Goal: Use online tool/utility: Utilize a website feature to perform a specific function

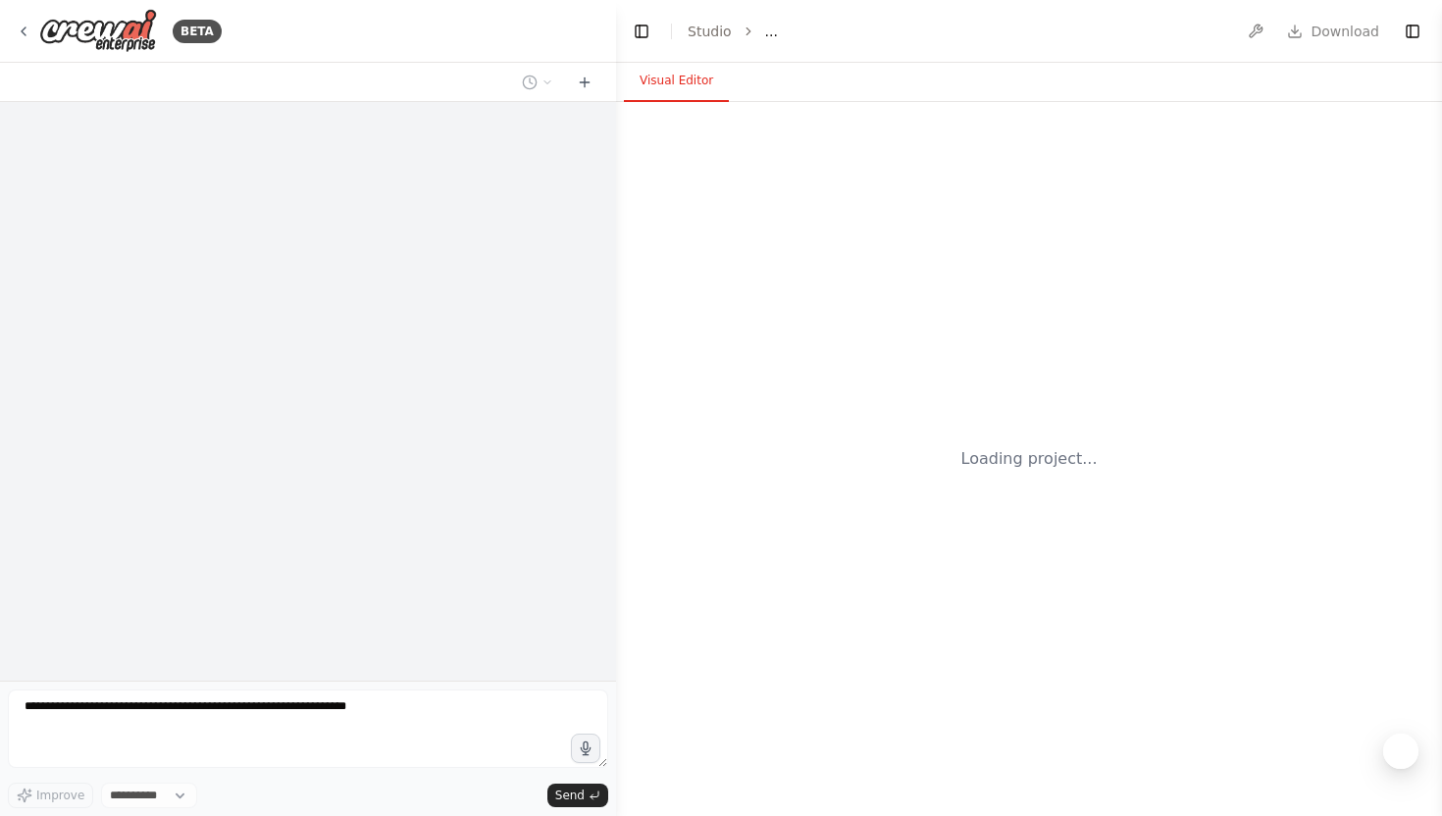
select select "****"
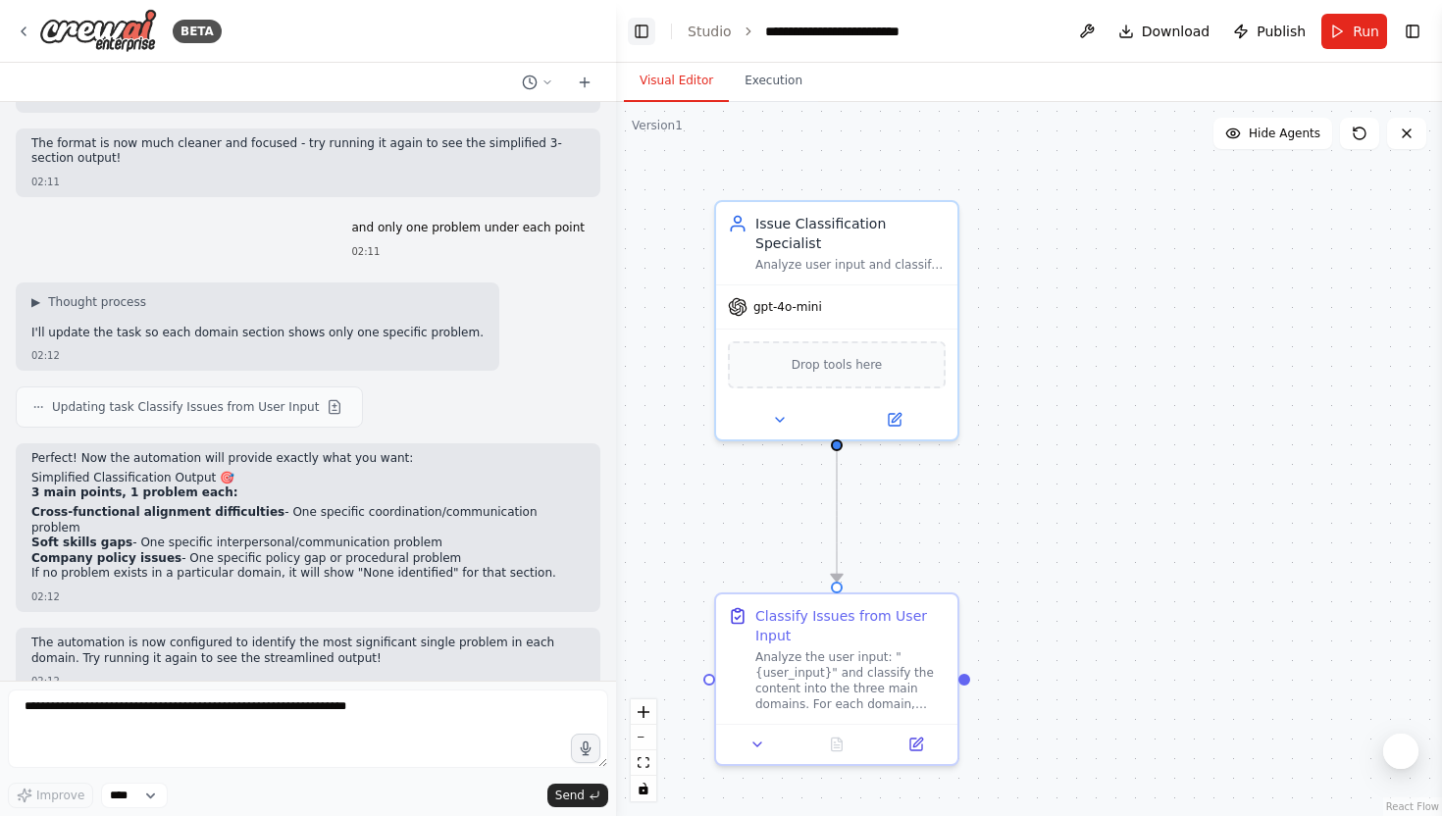
click at [647, 31] on button "Toggle Left Sidebar" at bounding box center [641, 31] width 27 height 27
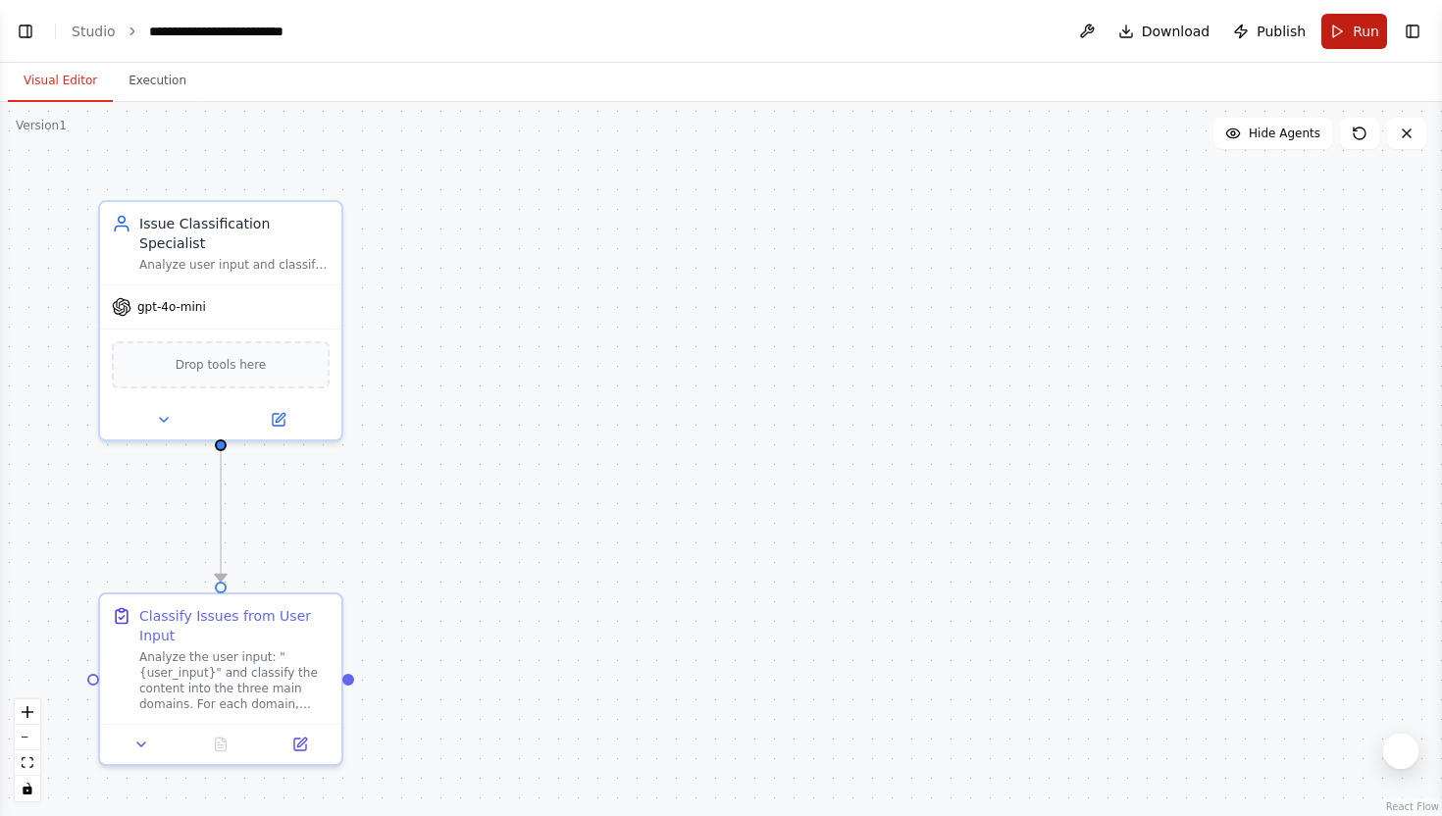
click at [1367, 22] on span "Run" at bounding box center [1366, 32] width 26 height 20
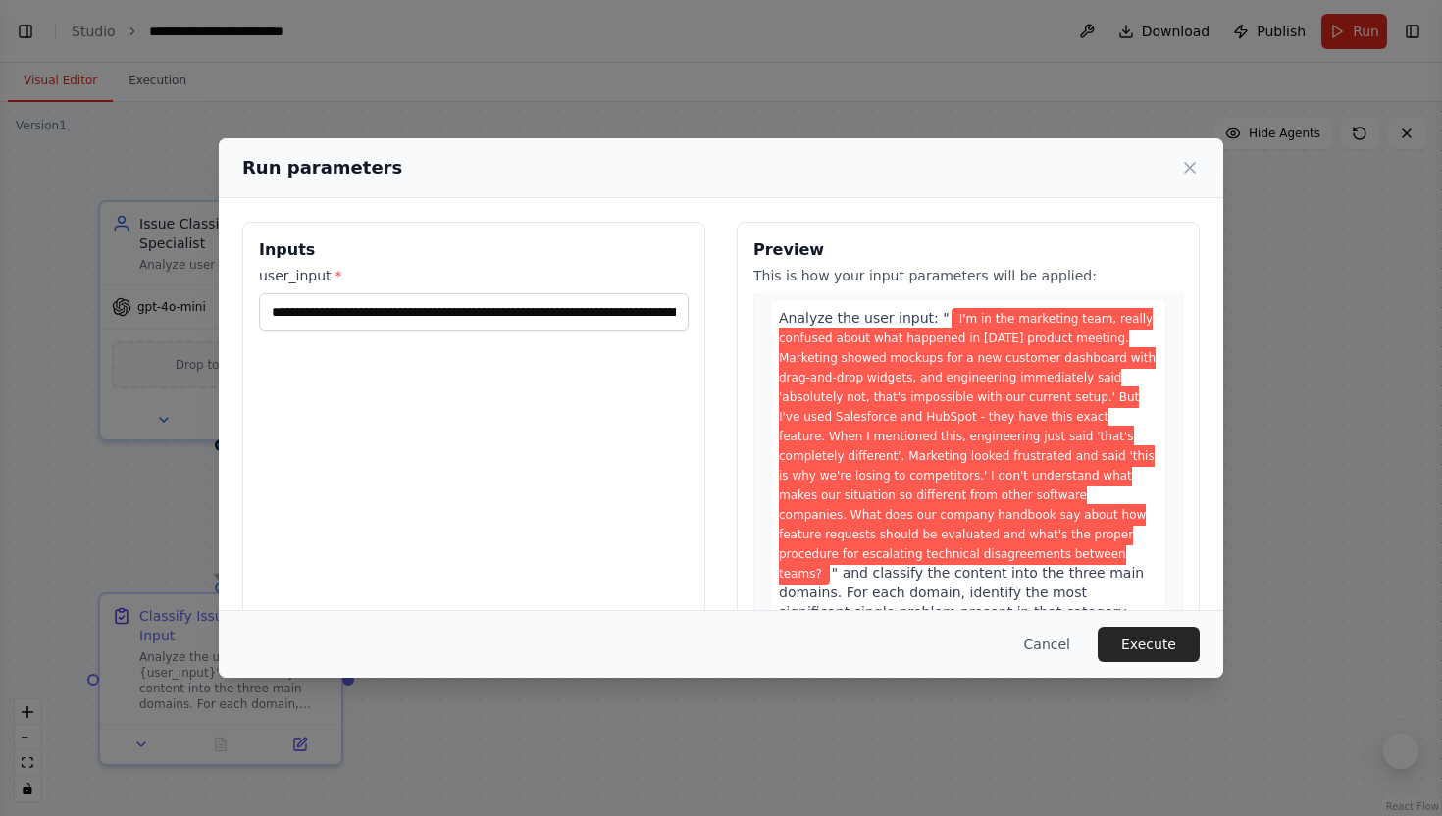
scroll to position [73, 0]
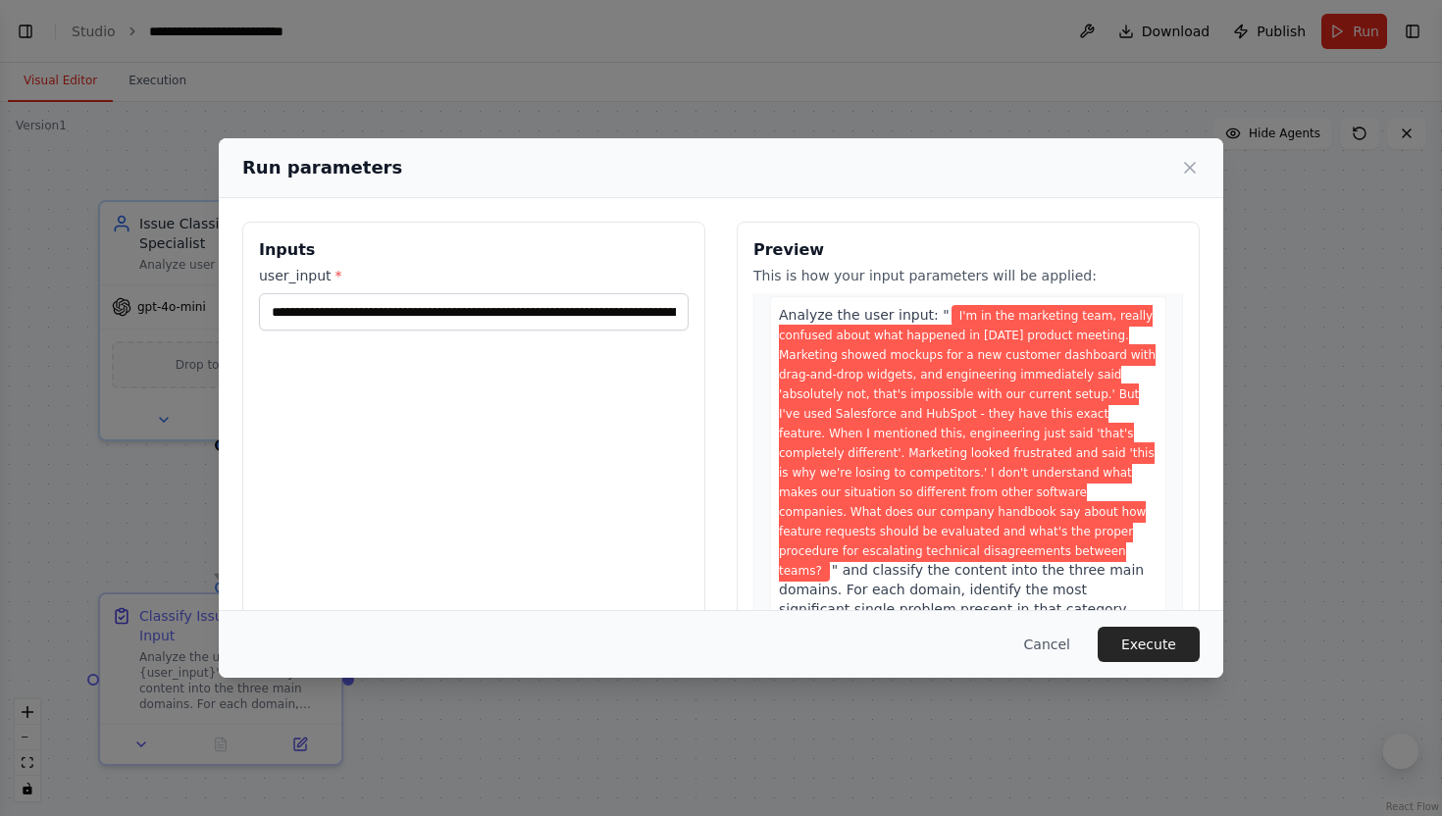
drag, startPoint x: 1085, startPoint y: 486, endPoint x: 1012, endPoint y: 558, distance: 102.6
click at [1012, 558] on span "I'm in the marketing team, really confused about what happened in today's produ…" at bounding box center [967, 443] width 377 height 277
copy span "What does our company handbook say about how feature requests should be evaluat…"
click at [1044, 658] on button "Cancel" at bounding box center [1046, 644] width 77 height 35
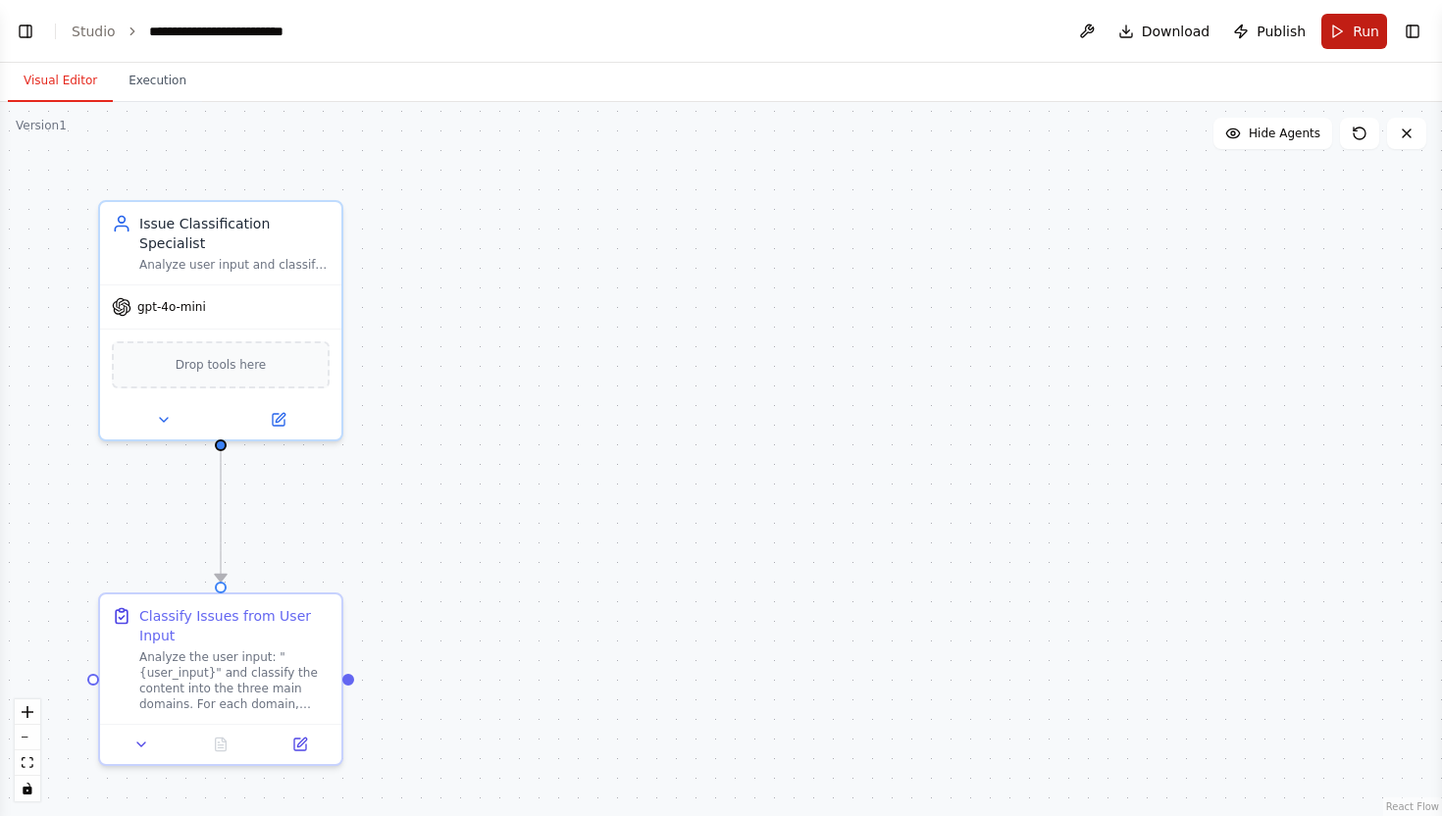
click at [1325, 41] on button "Run" at bounding box center [1354, 31] width 66 height 35
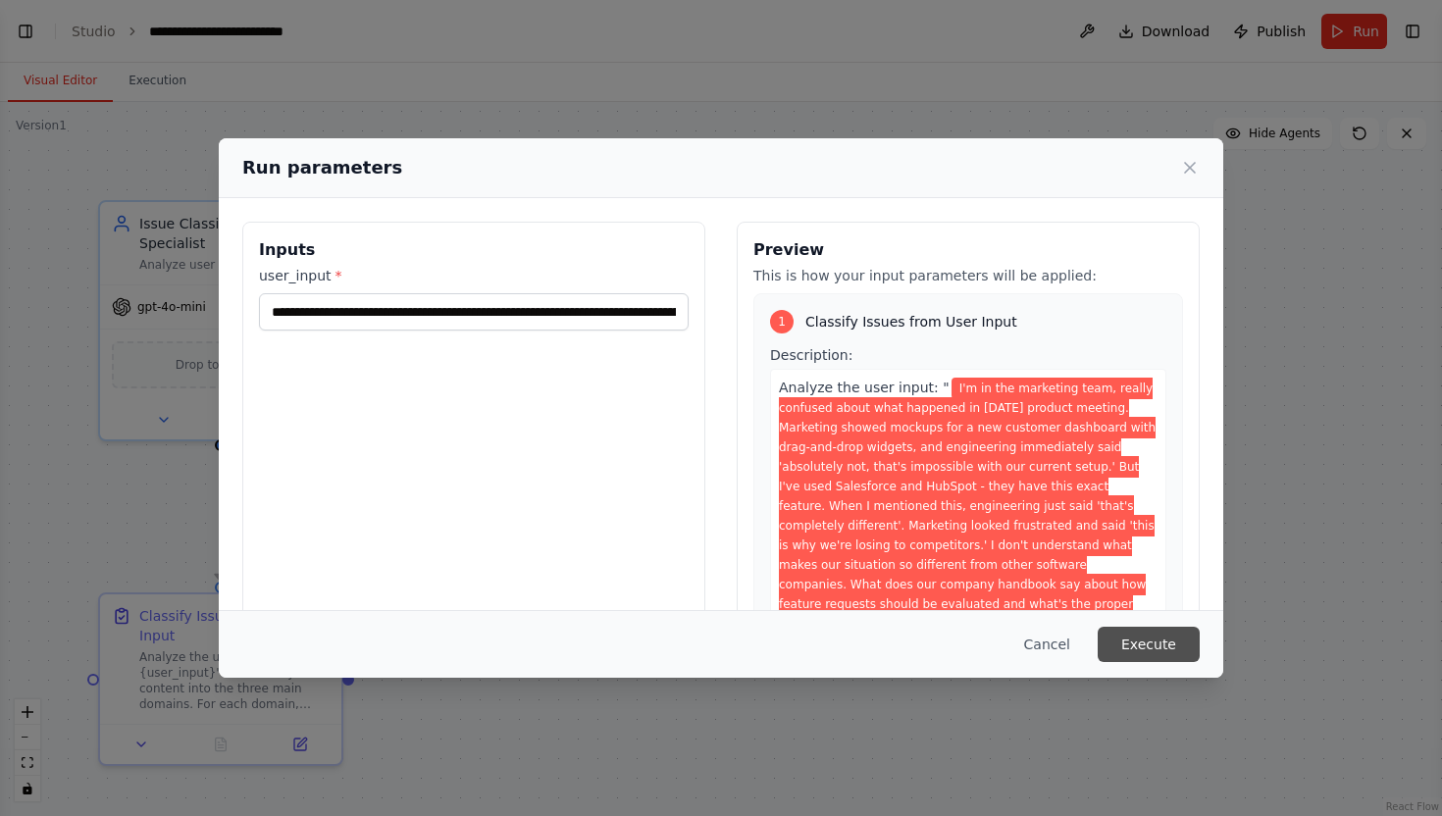
click at [1151, 641] on button "Execute" at bounding box center [1149, 644] width 102 height 35
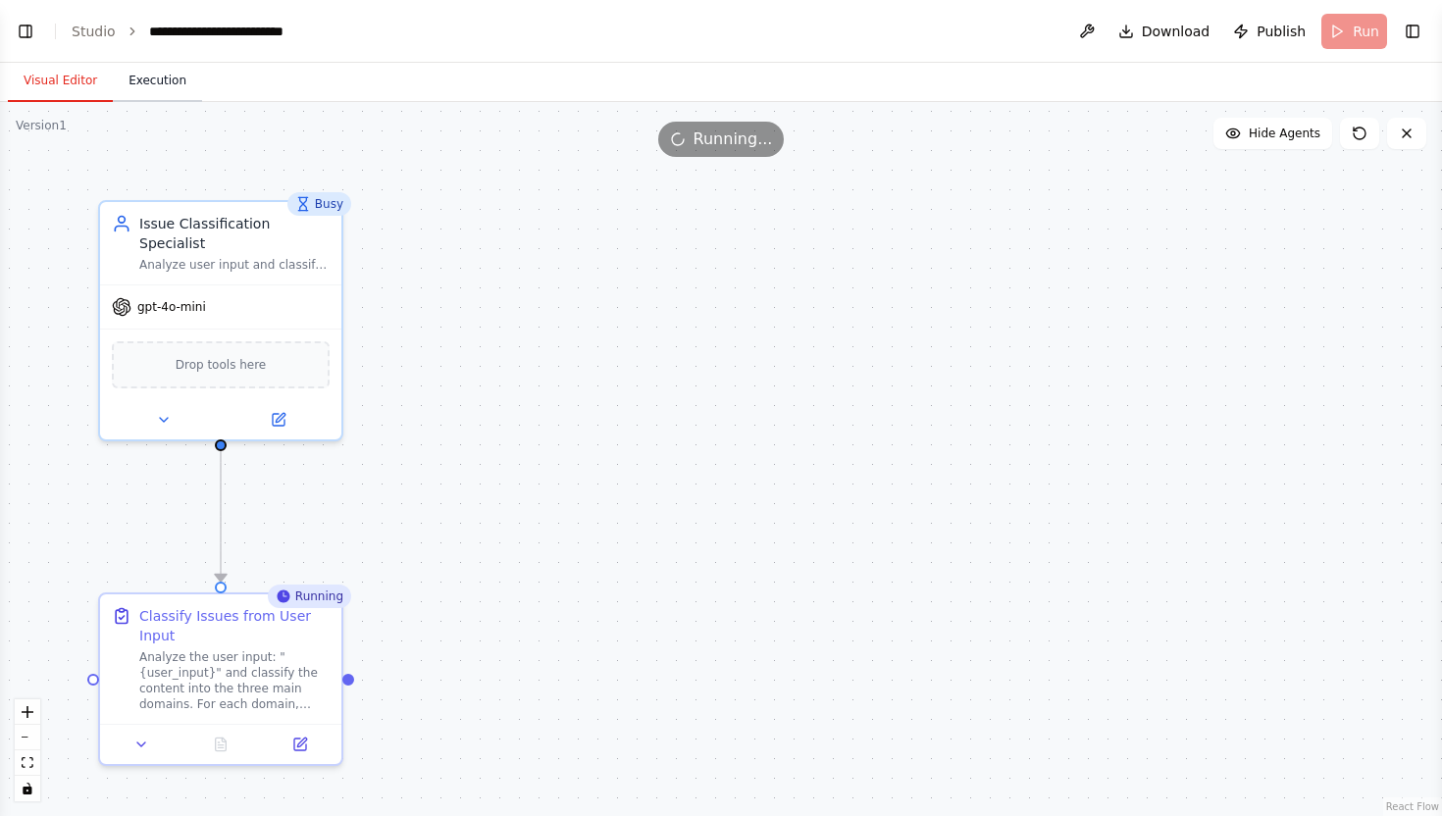
click at [159, 80] on button "Execution" at bounding box center [157, 81] width 89 height 41
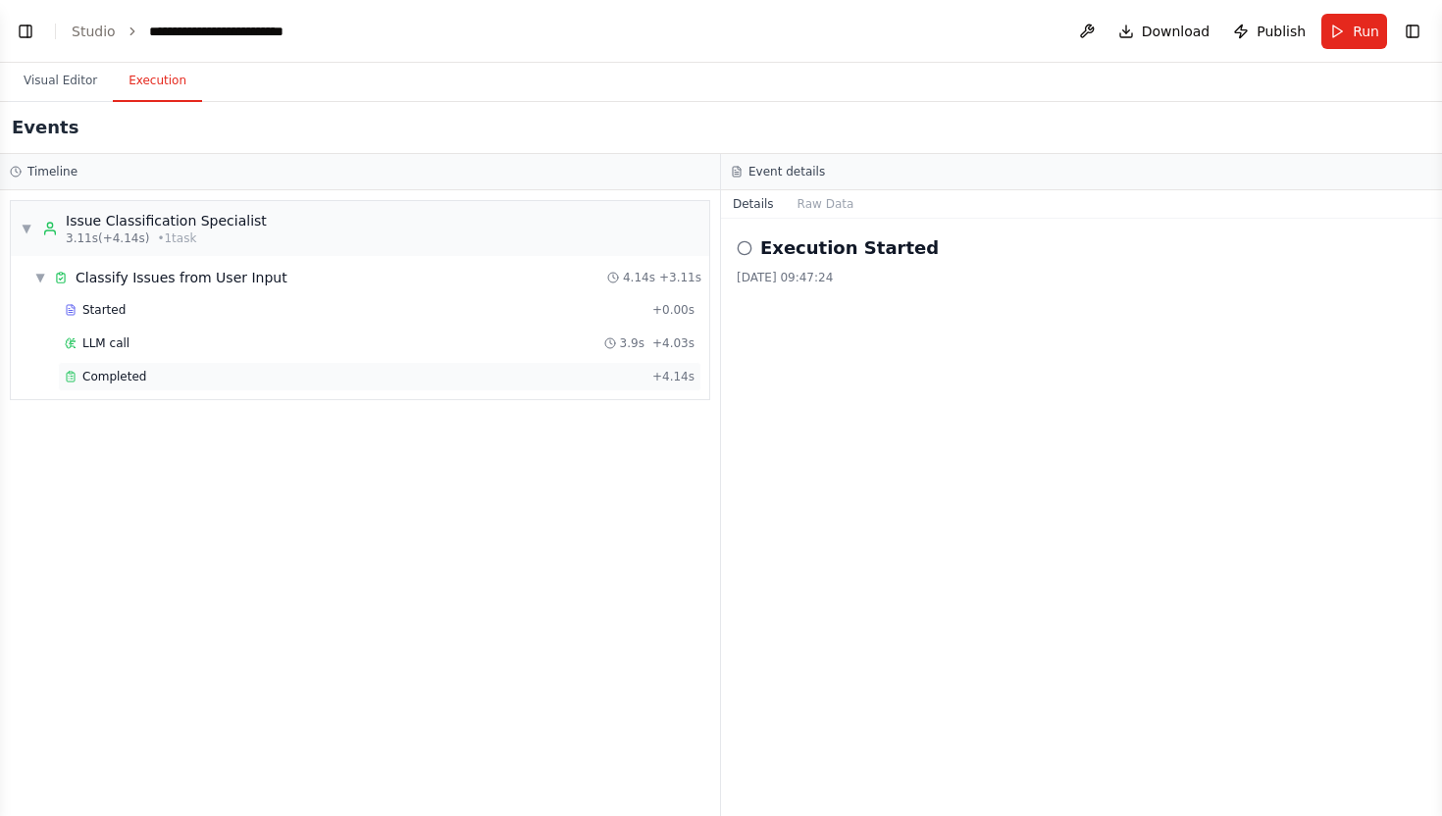
click at [90, 382] on span "Completed" at bounding box center [114, 377] width 64 height 16
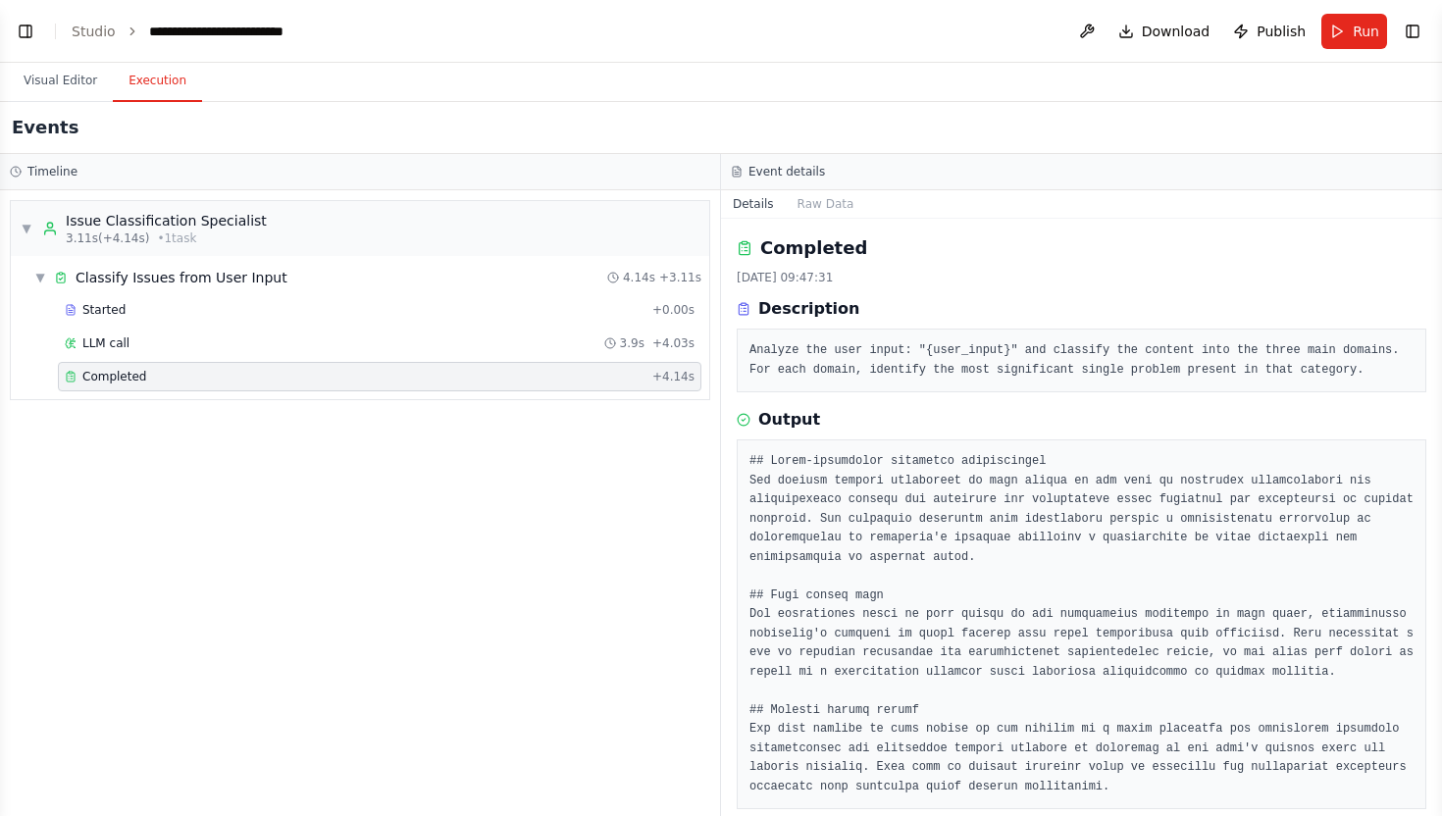
scroll to position [25, 0]
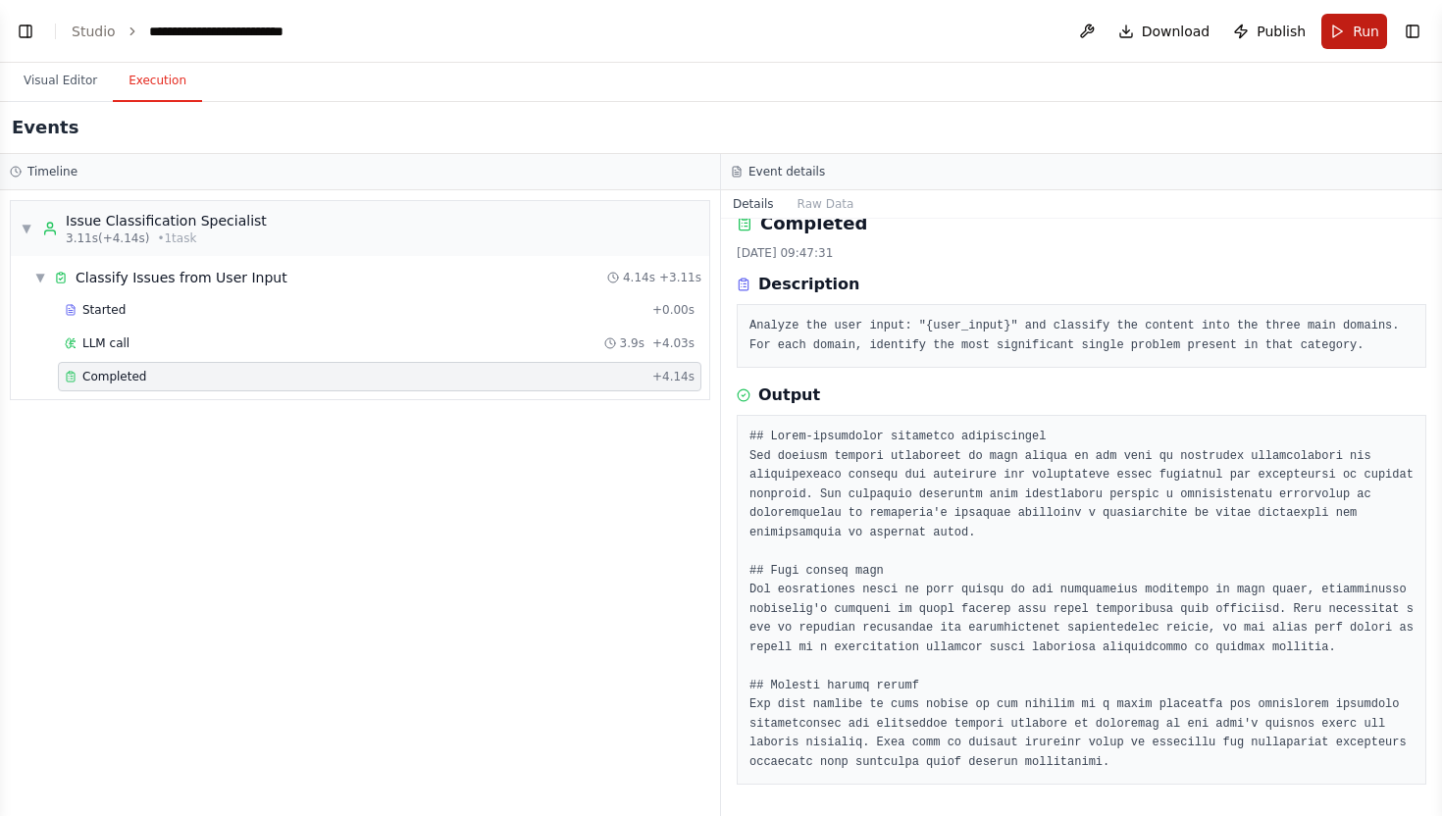
click at [1374, 22] on span "Run" at bounding box center [1366, 32] width 26 height 20
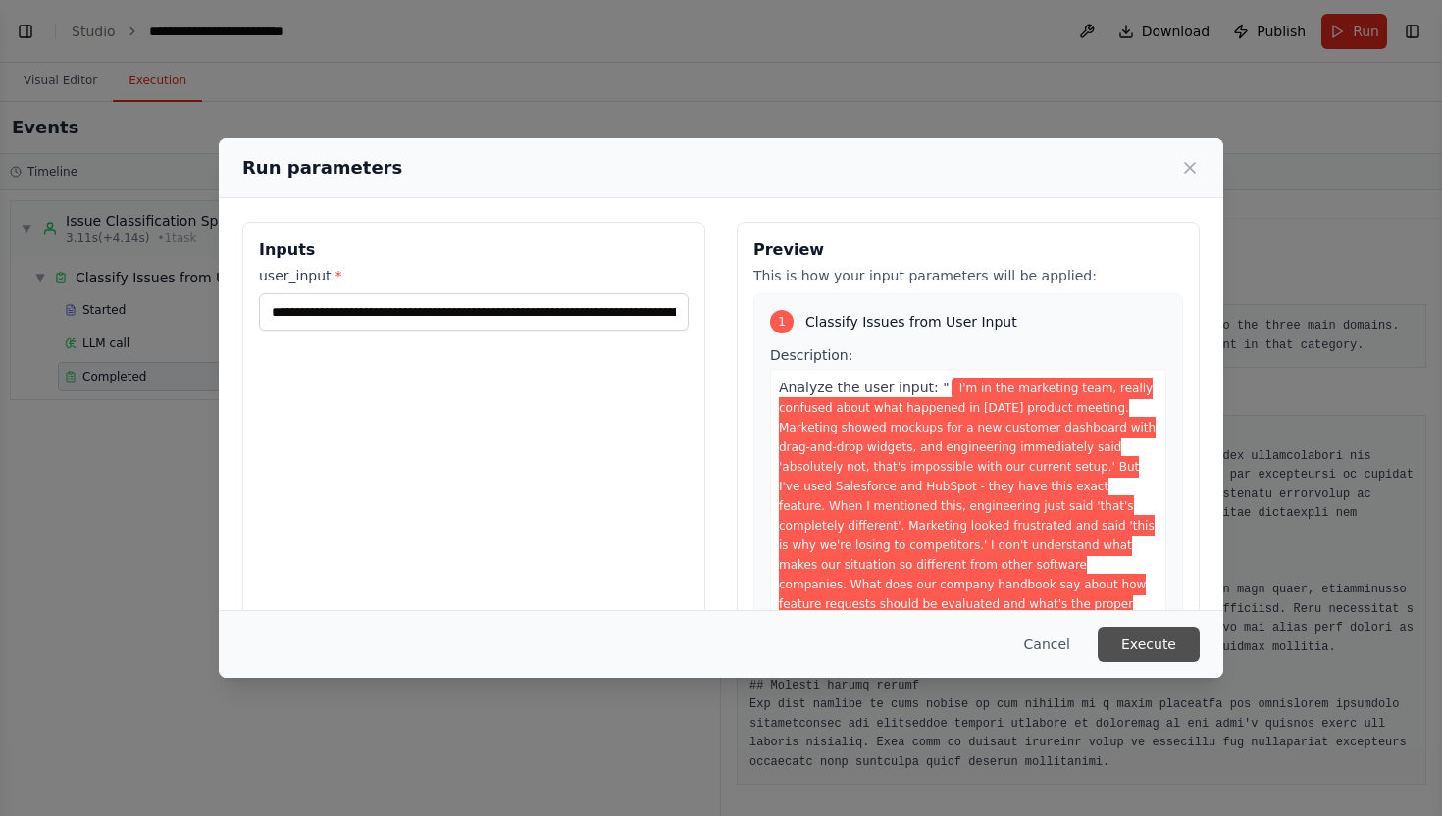
click at [1184, 645] on button "Execute" at bounding box center [1149, 644] width 102 height 35
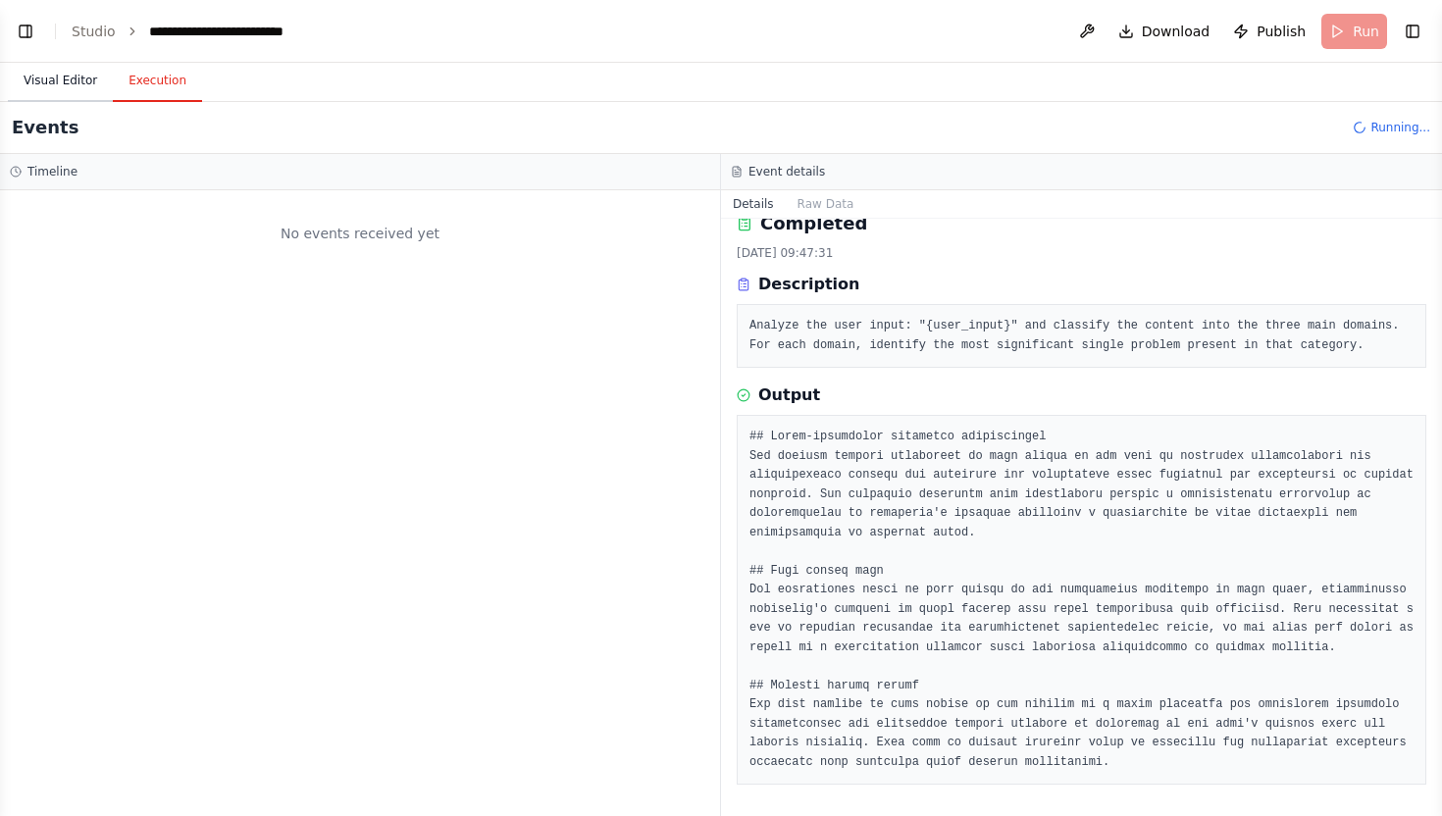
click at [83, 84] on button "Visual Editor" at bounding box center [60, 81] width 105 height 41
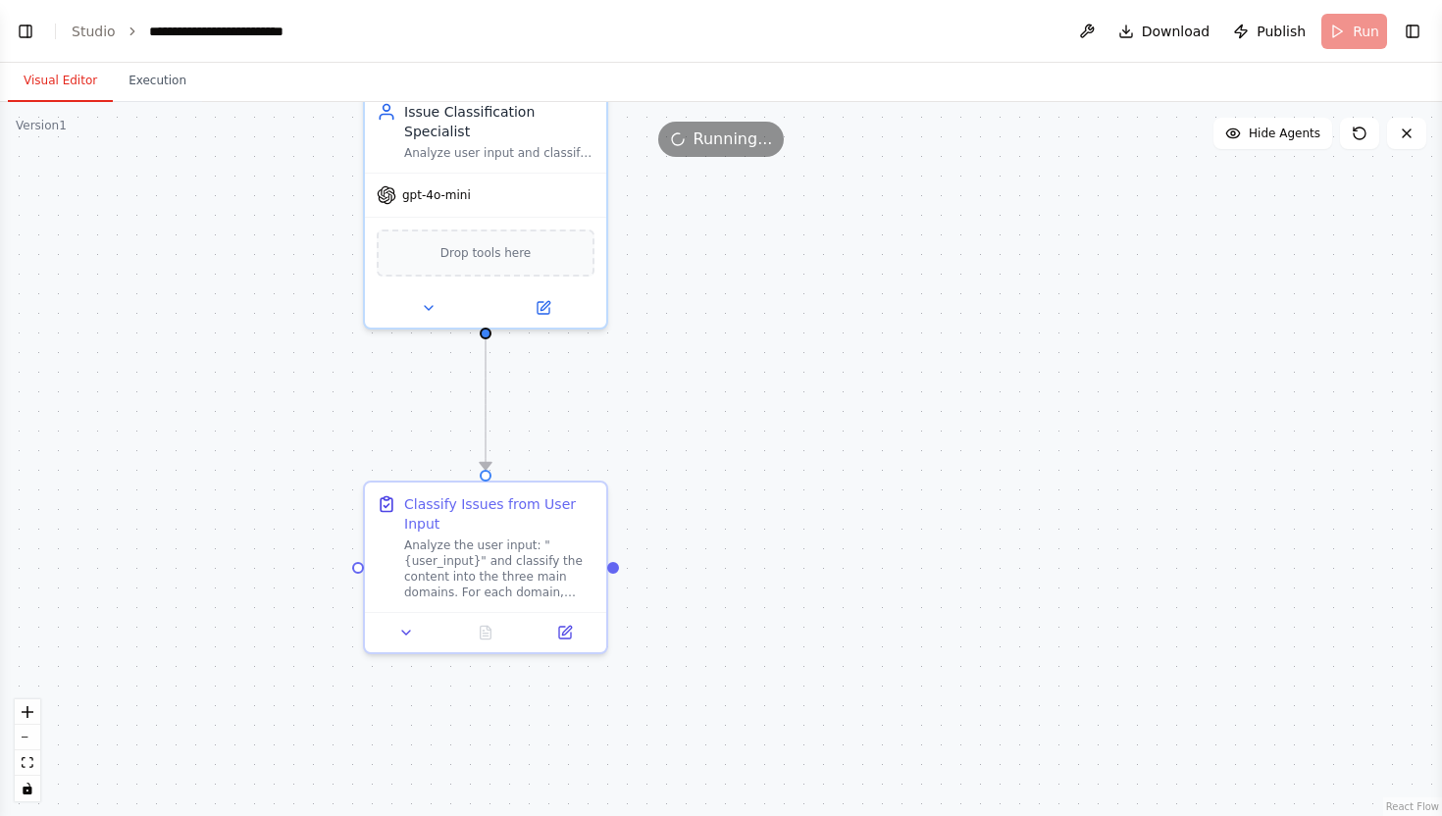
drag, startPoint x: 431, startPoint y: 516, endPoint x: 734, endPoint y: 374, distance: 334.8
click at [734, 374] on div ".deletable-edge-delete-btn { width: 20px; height: 20px; border: 0px solid #ffff…" at bounding box center [721, 459] width 1442 height 714
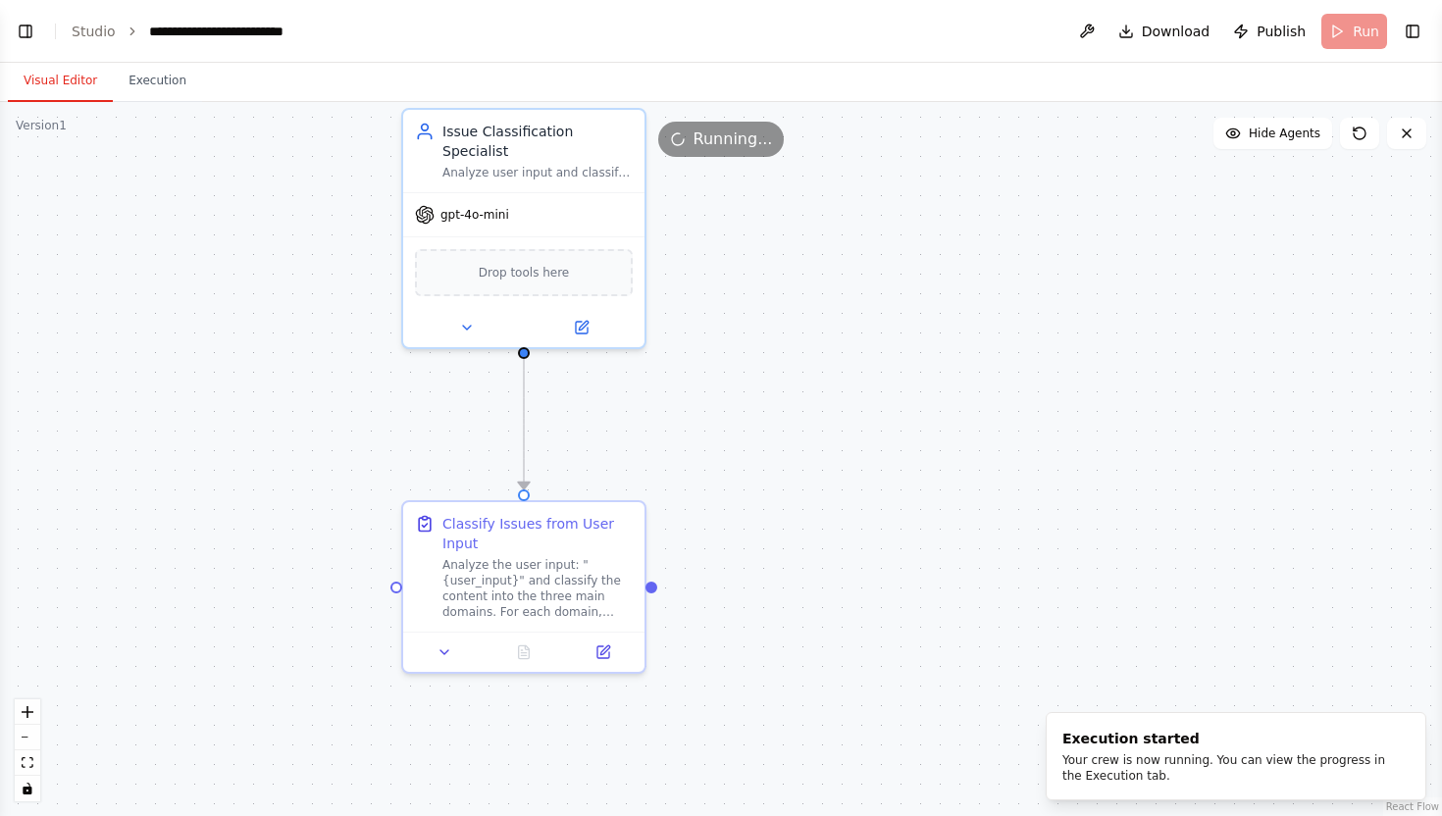
drag, startPoint x: 671, startPoint y: 383, endPoint x: 671, endPoint y: 435, distance: 52.0
click at [671, 435] on div ".deletable-edge-delete-btn { width: 20px; height: 20px; border: 0px solid #ffff…" at bounding box center [721, 459] width 1442 height 714
click at [156, 86] on button "Execution" at bounding box center [157, 81] width 89 height 41
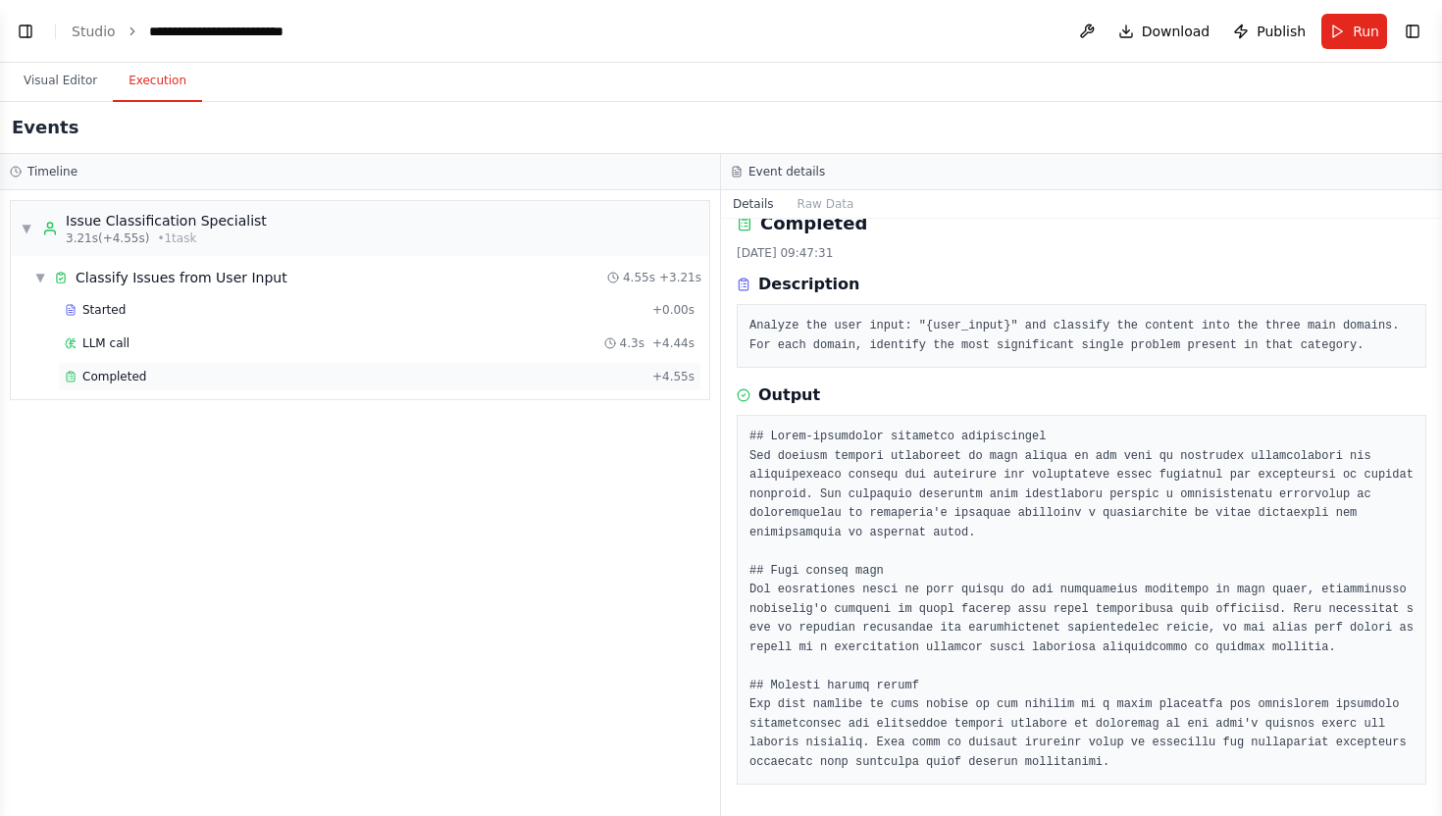
click at [428, 369] on div "Completed" at bounding box center [355, 377] width 580 height 16
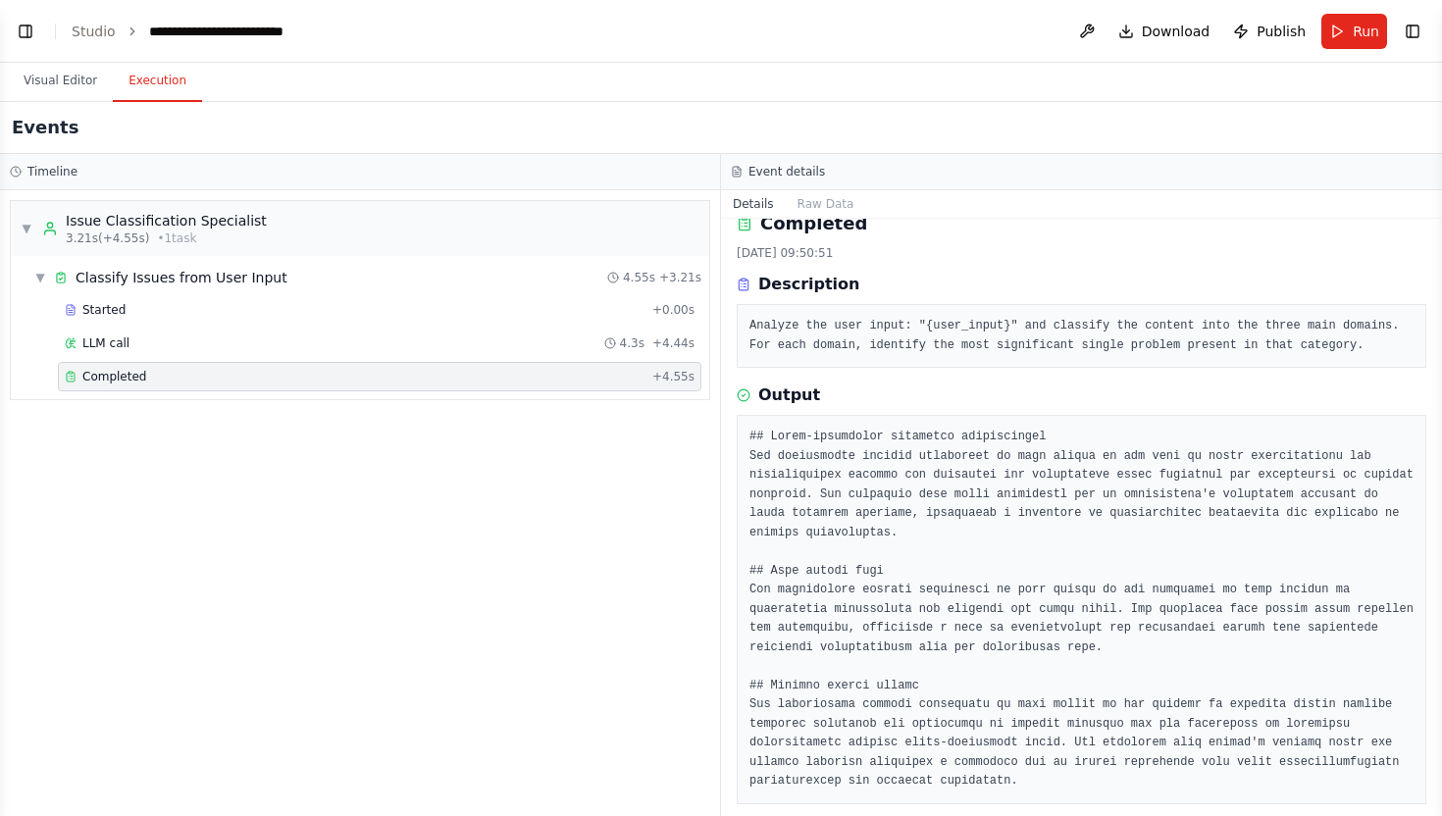
scroll to position [43, 0]
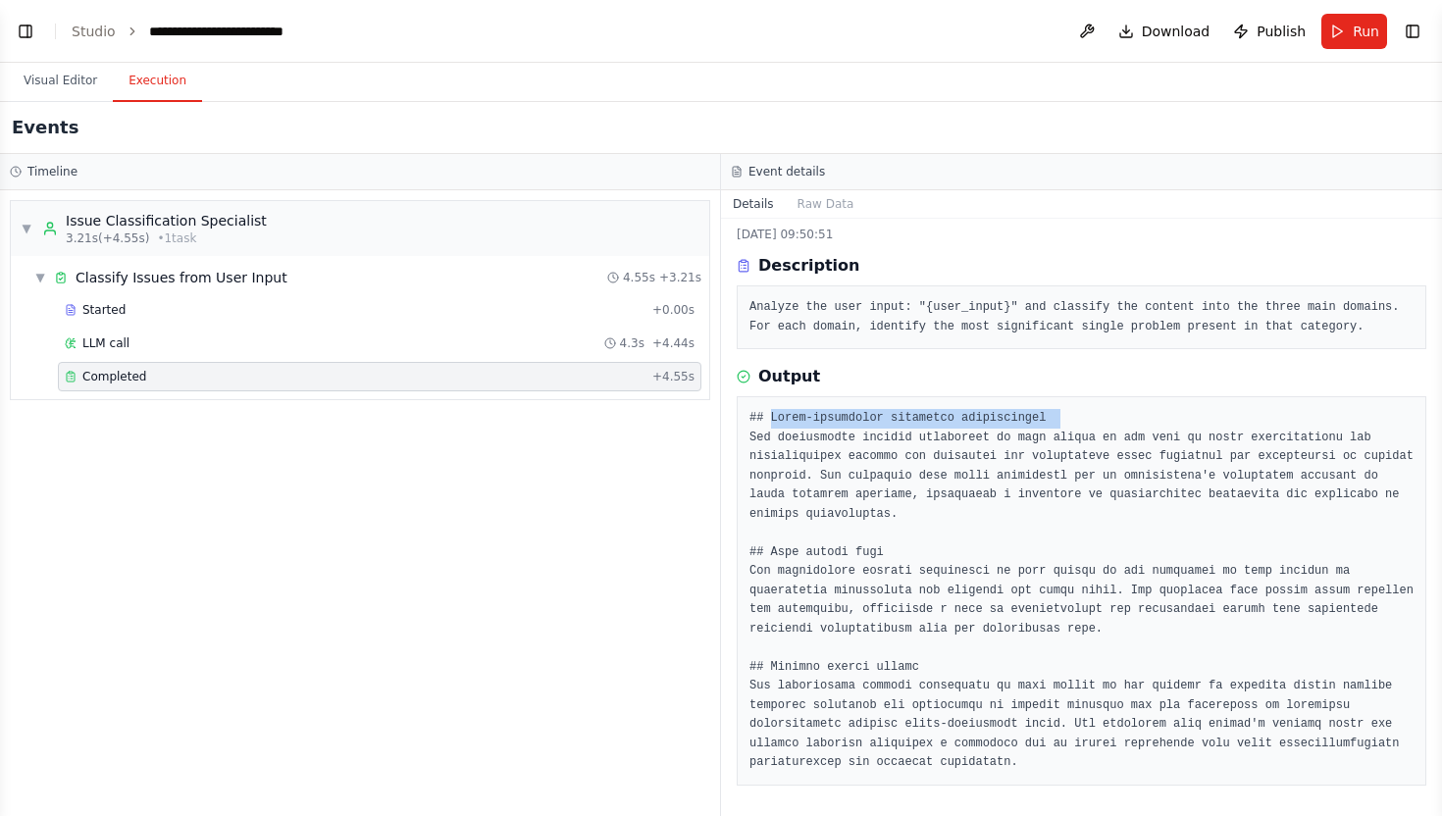
drag, startPoint x: 768, startPoint y: 419, endPoint x: 1084, endPoint y: 408, distance: 316.0
click at [1084, 409] on pre at bounding box center [1081, 591] width 664 height 364
click at [1071, 418] on pre at bounding box center [1081, 591] width 664 height 364
click at [1344, 26] on button "Run" at bounding box center [1354, 31] width 66 height 35
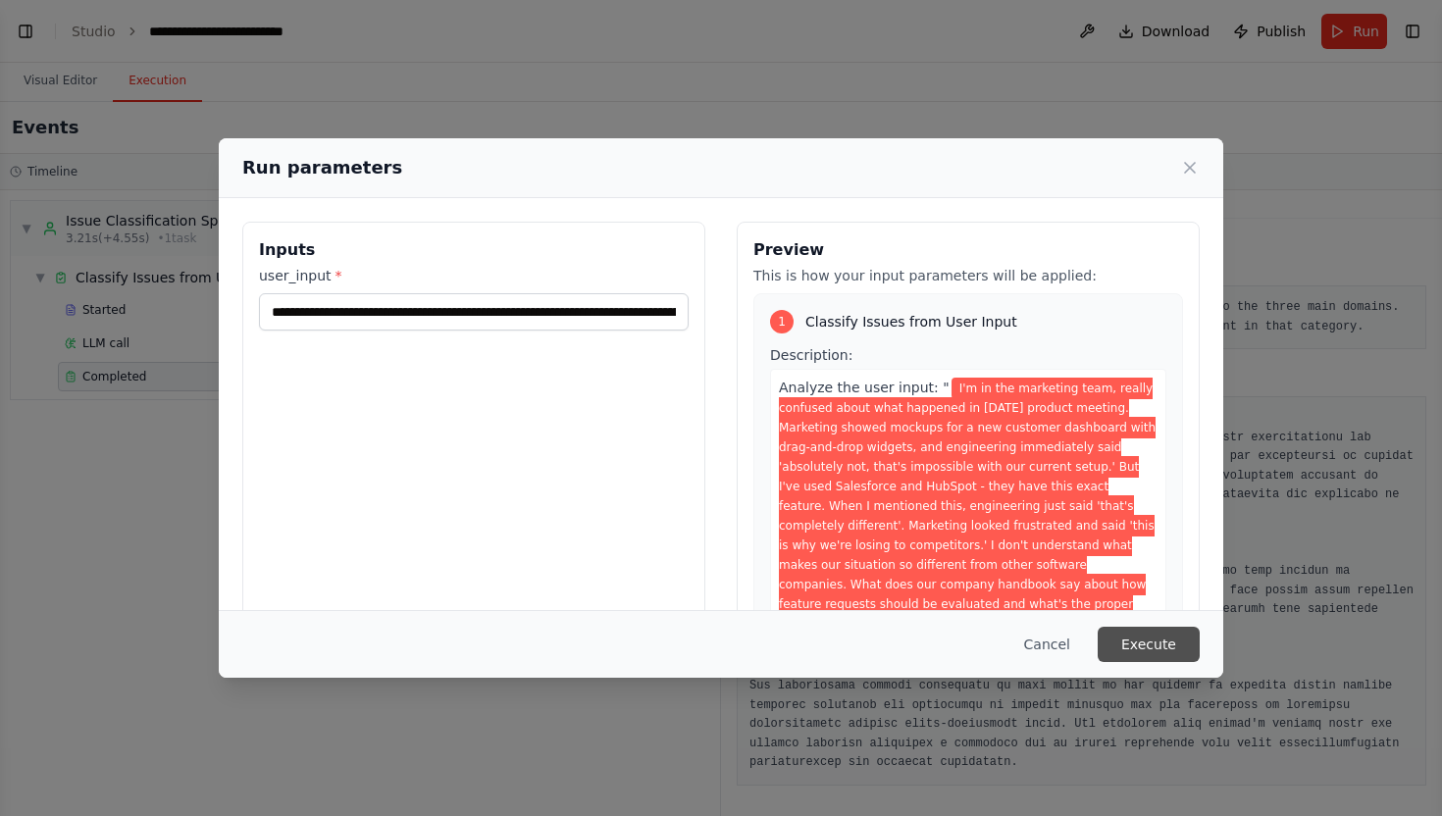
click at [1164, 643] on button "Execute" at bounding box center [1149, 644] width 102 height 35
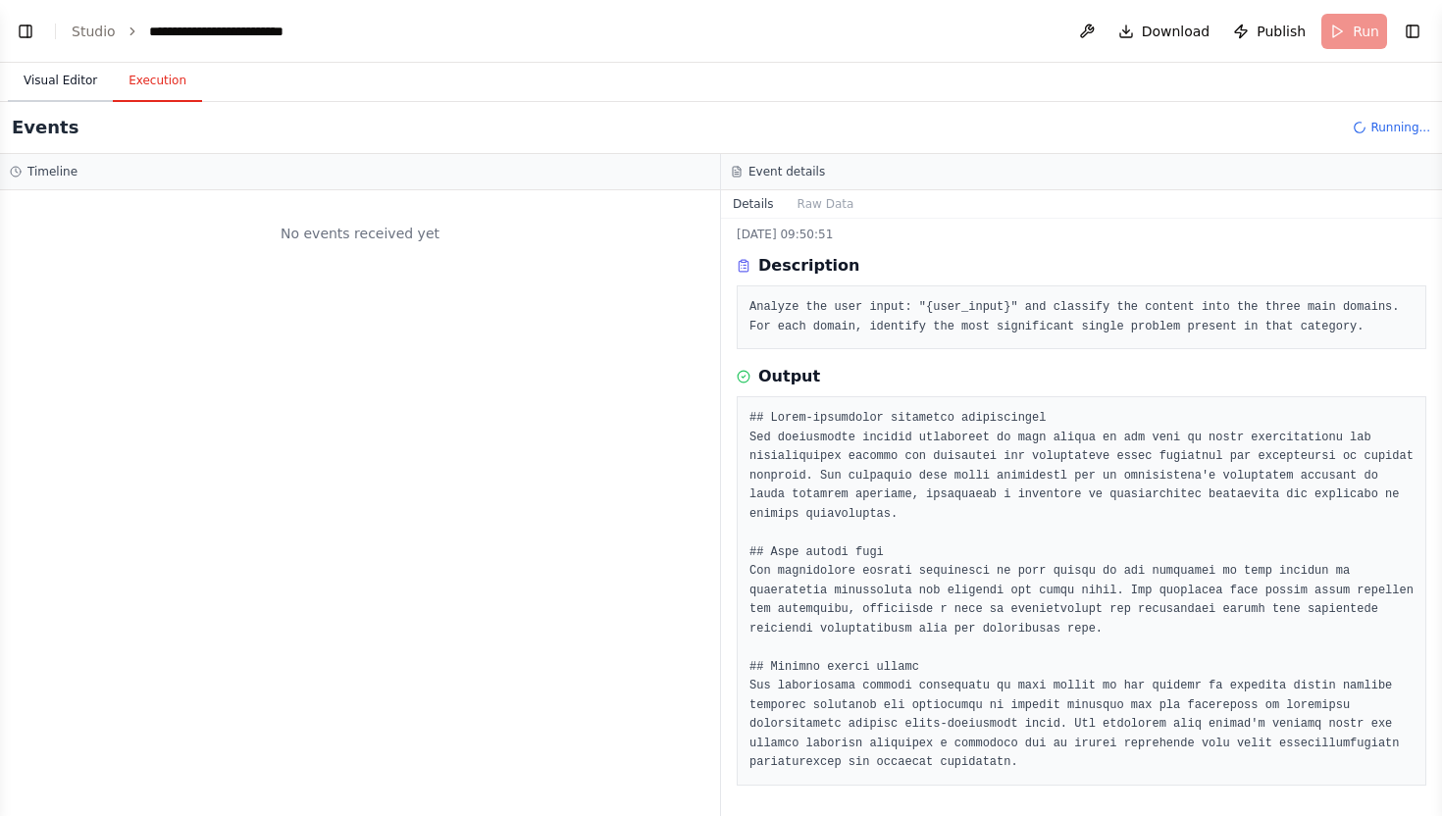
click at [54, 84] on button "Visual Editor" at bounding box center [60, 81] width 105 height 41
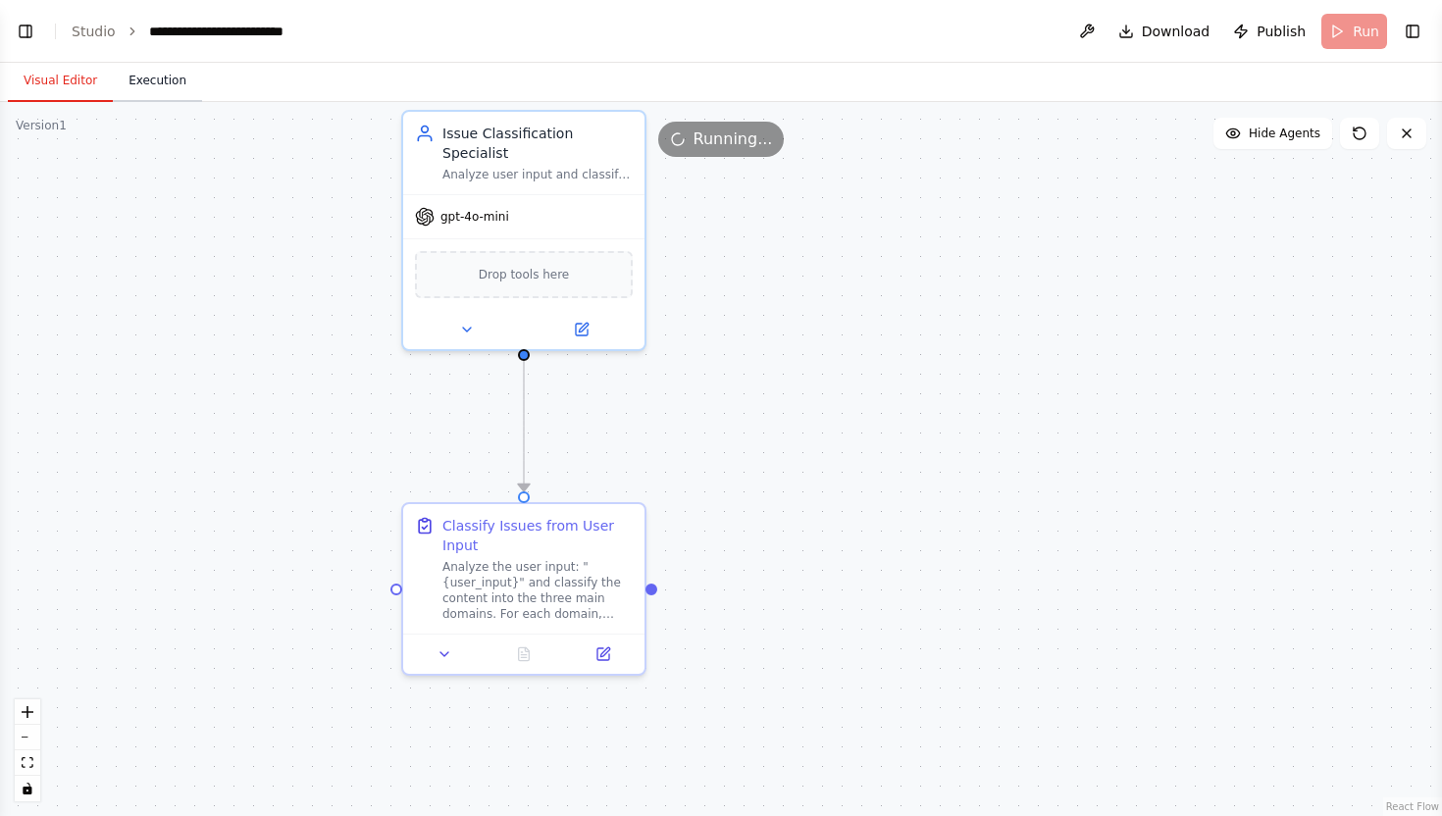
click at [137, 84] on button "Execution" at bounding box center [157, 81] width 89 height 41
click at [84, 86] on button "Visual Editor" at bounding box center [60, 81] width 105 height 41
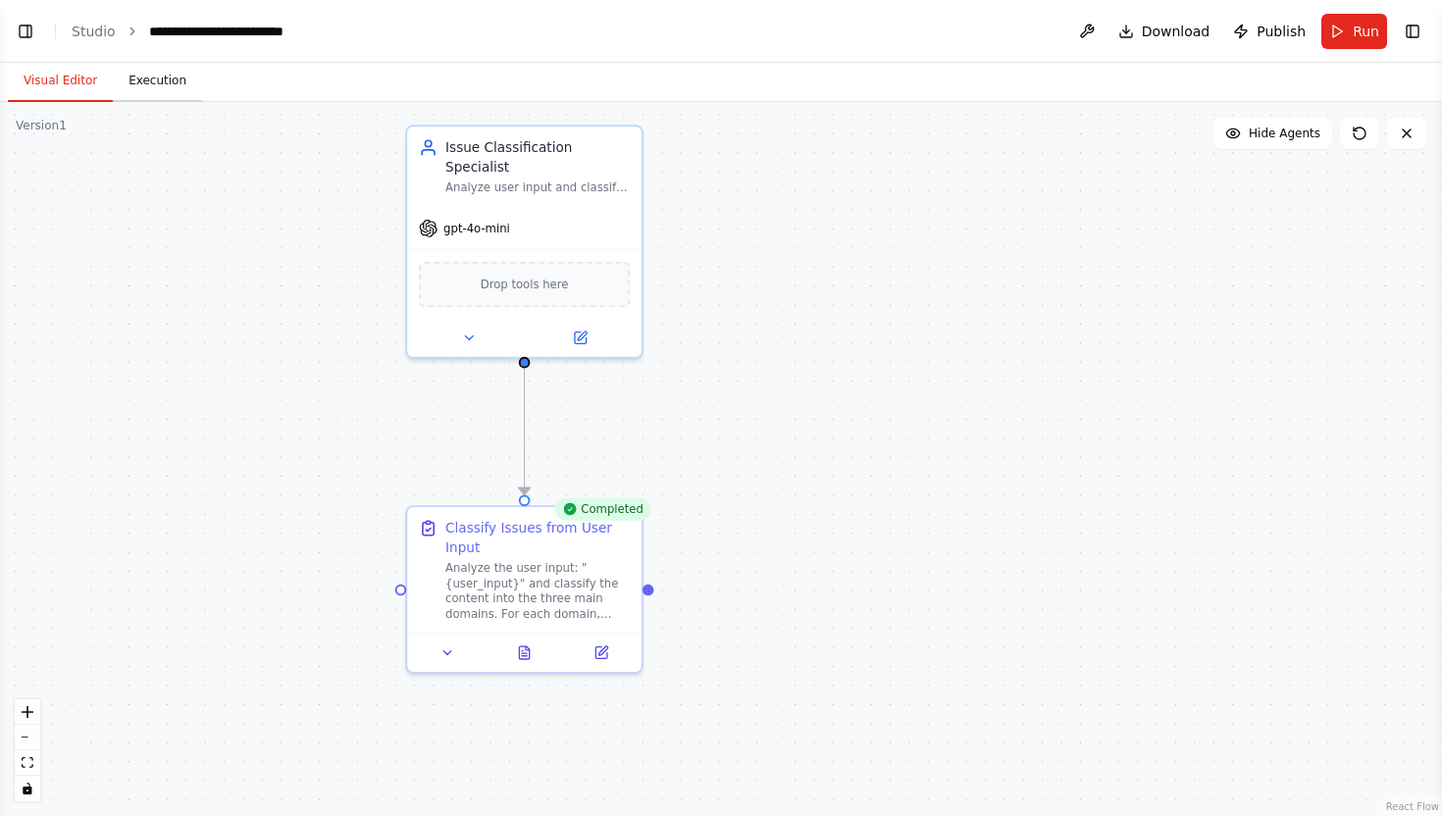
click at [172, 98] on button "Execution" at bounding box center [157, 81] width 89 height 41
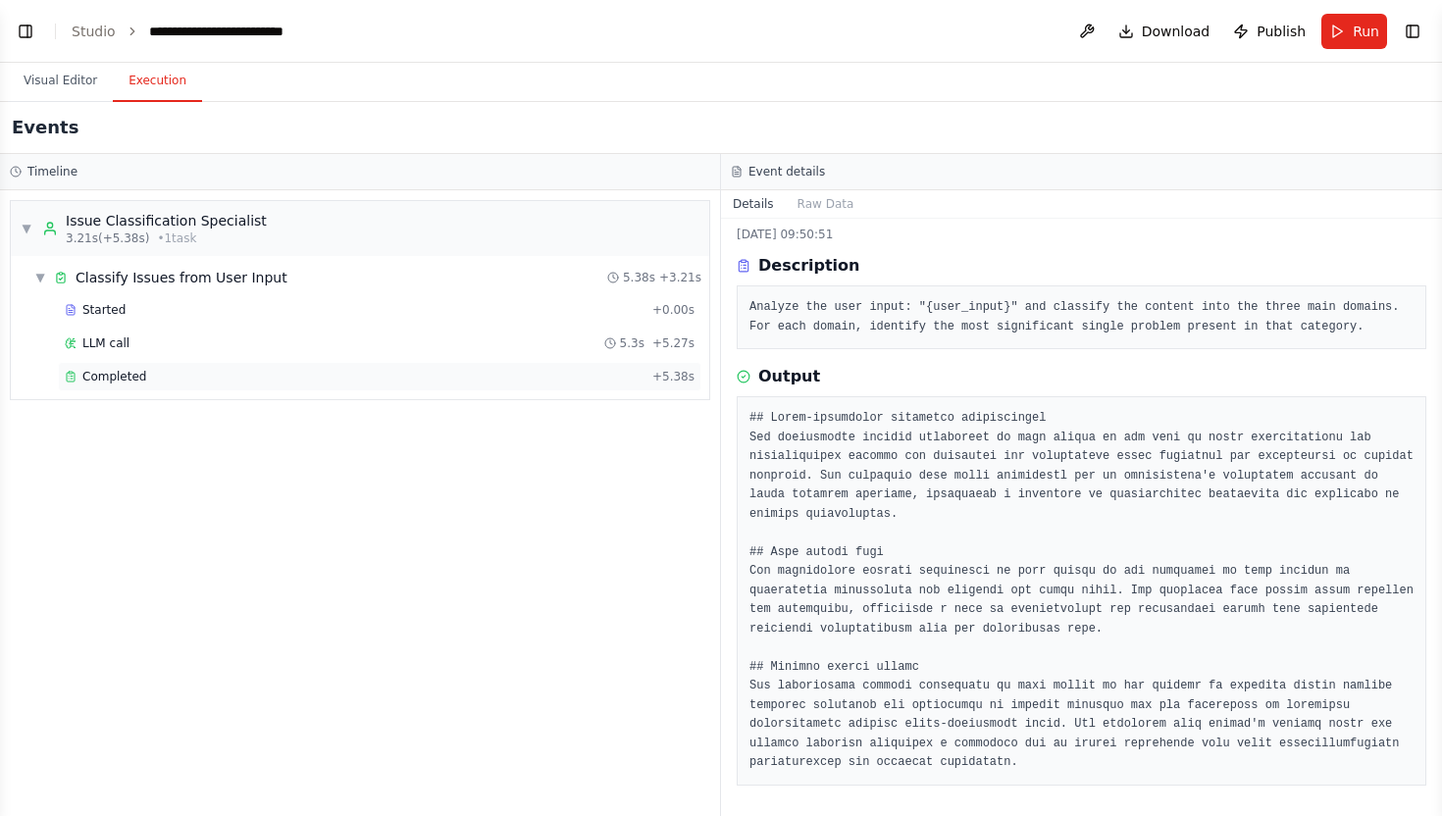
click at [162, 373] on div "Completed" at bounding box center [355, 377] width 580 height 16
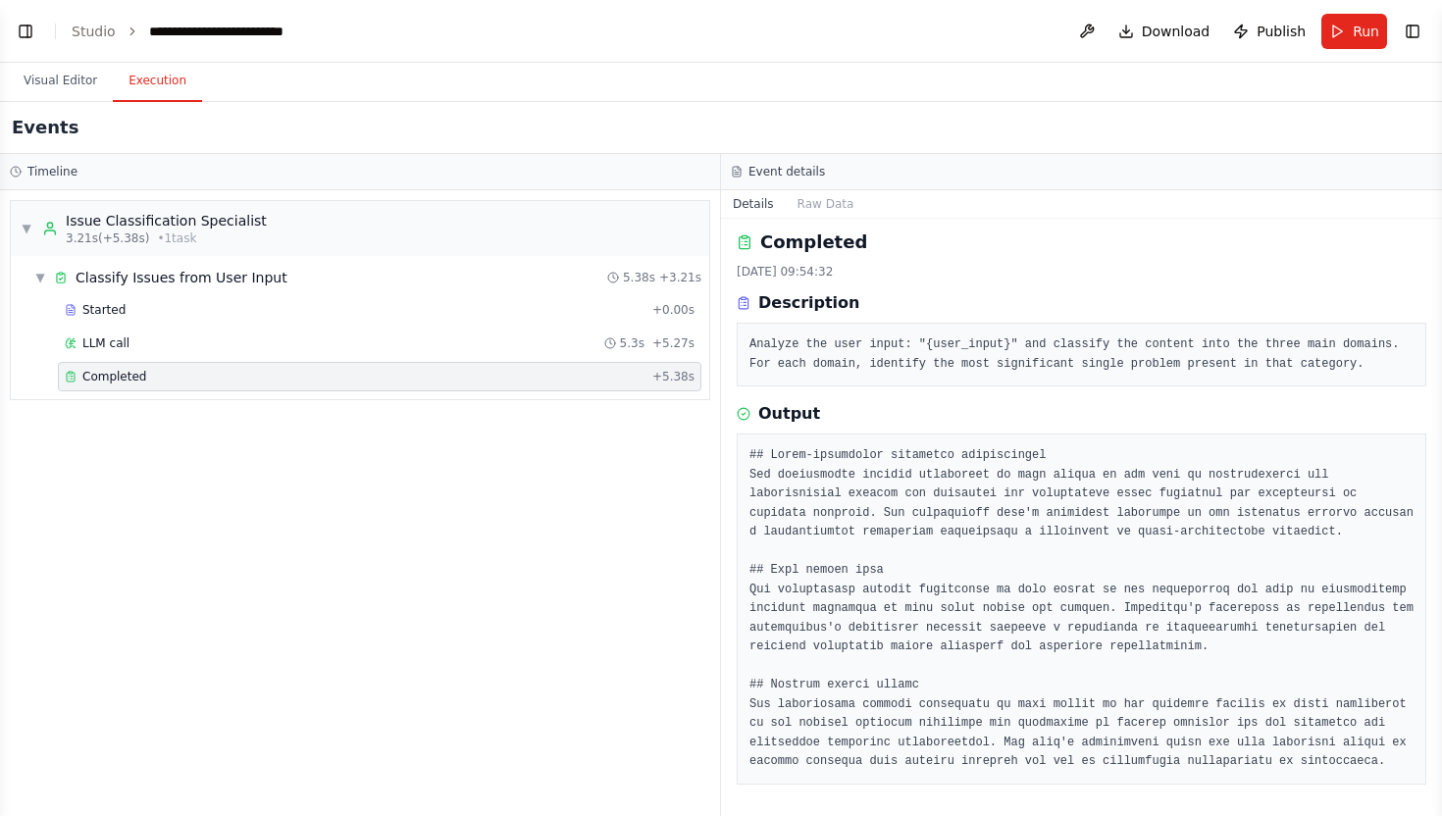
scroll to position [5, 0]
drag, startPoint x: 764, startPoint y: 452, endPoint x: 1060, endPoint y: 450, distance: 296.2
click at [1060, 450] on pre at bounding box center [1081, 610] width 664 height 326
click at [828, 558] on pre at bounding box center [1081, 610] width 664 height 326
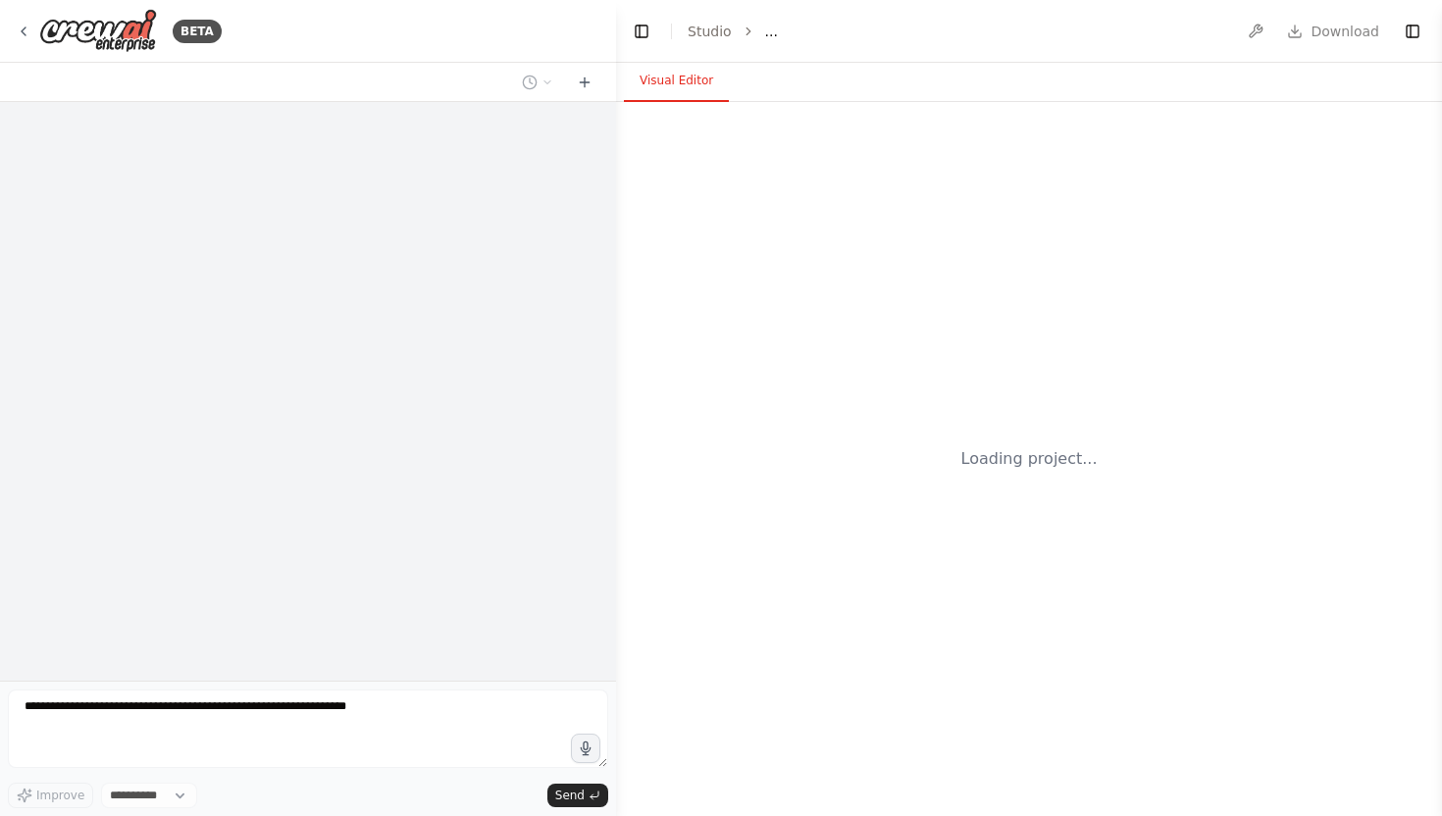
select select "****"
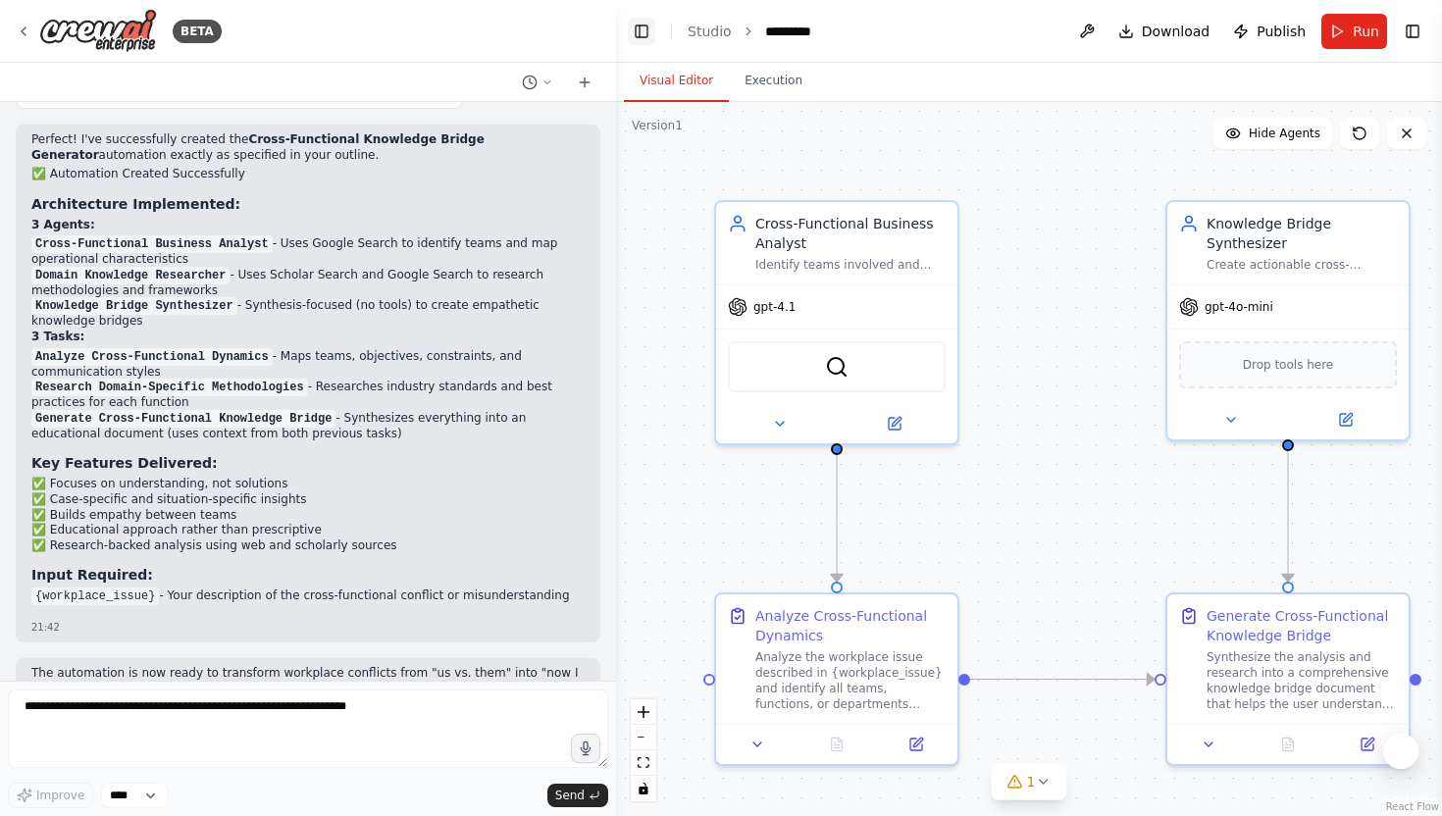
click at [643, 22] on button "Toggle Left Sidebar" at bounding box center [641, 31] width 27 height 27
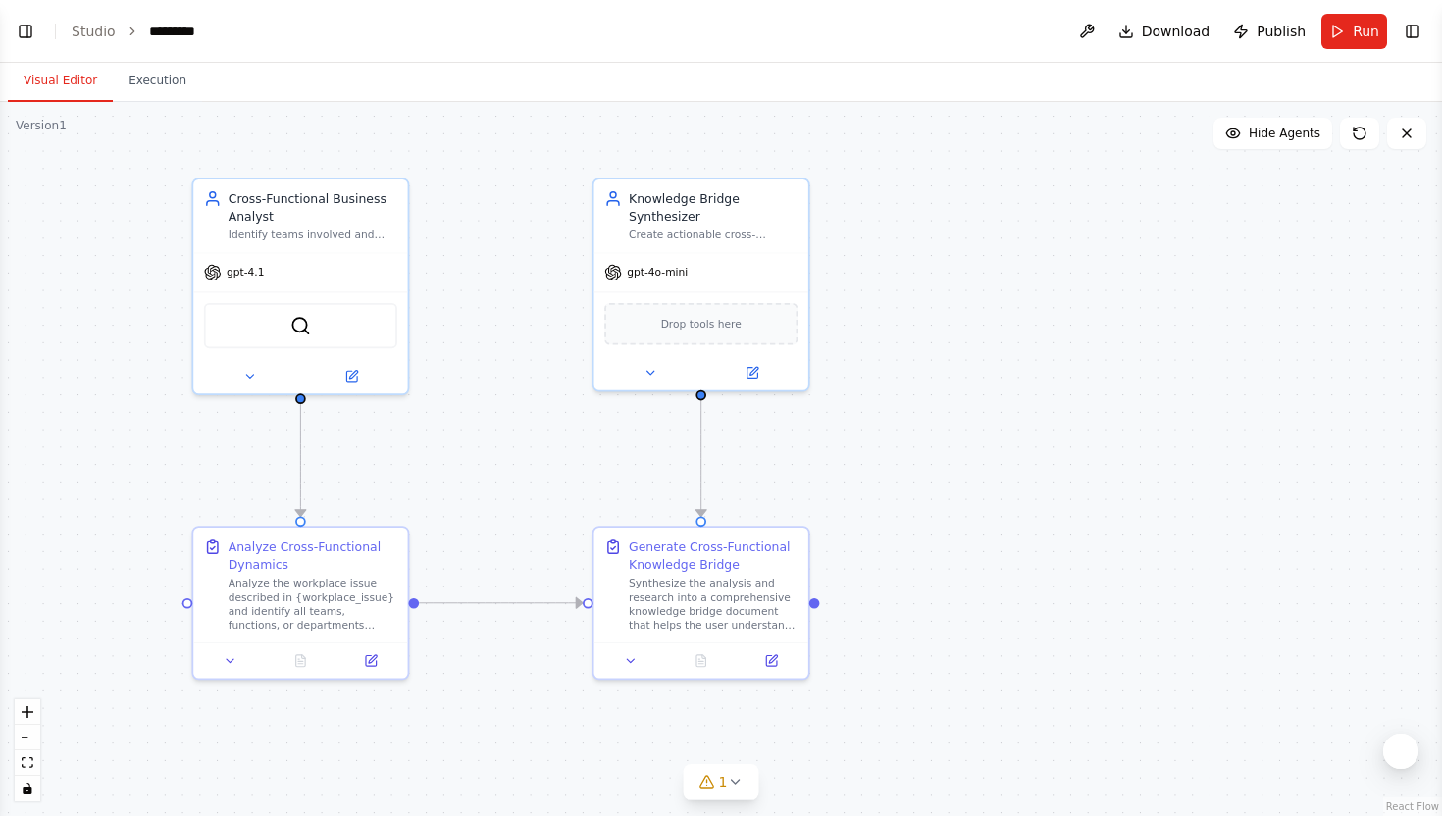
drag, startPoint x: 392, startPoint y: 330, endPoint x: 509, endPoint y: 297, distance: 121.1
click at [510, 297] on div ".deletable-edge-delete-btn { width: 20px; height: 20px; border: 0px solid #ffff…" at bounding box center [721, 459] width 1442 height 714
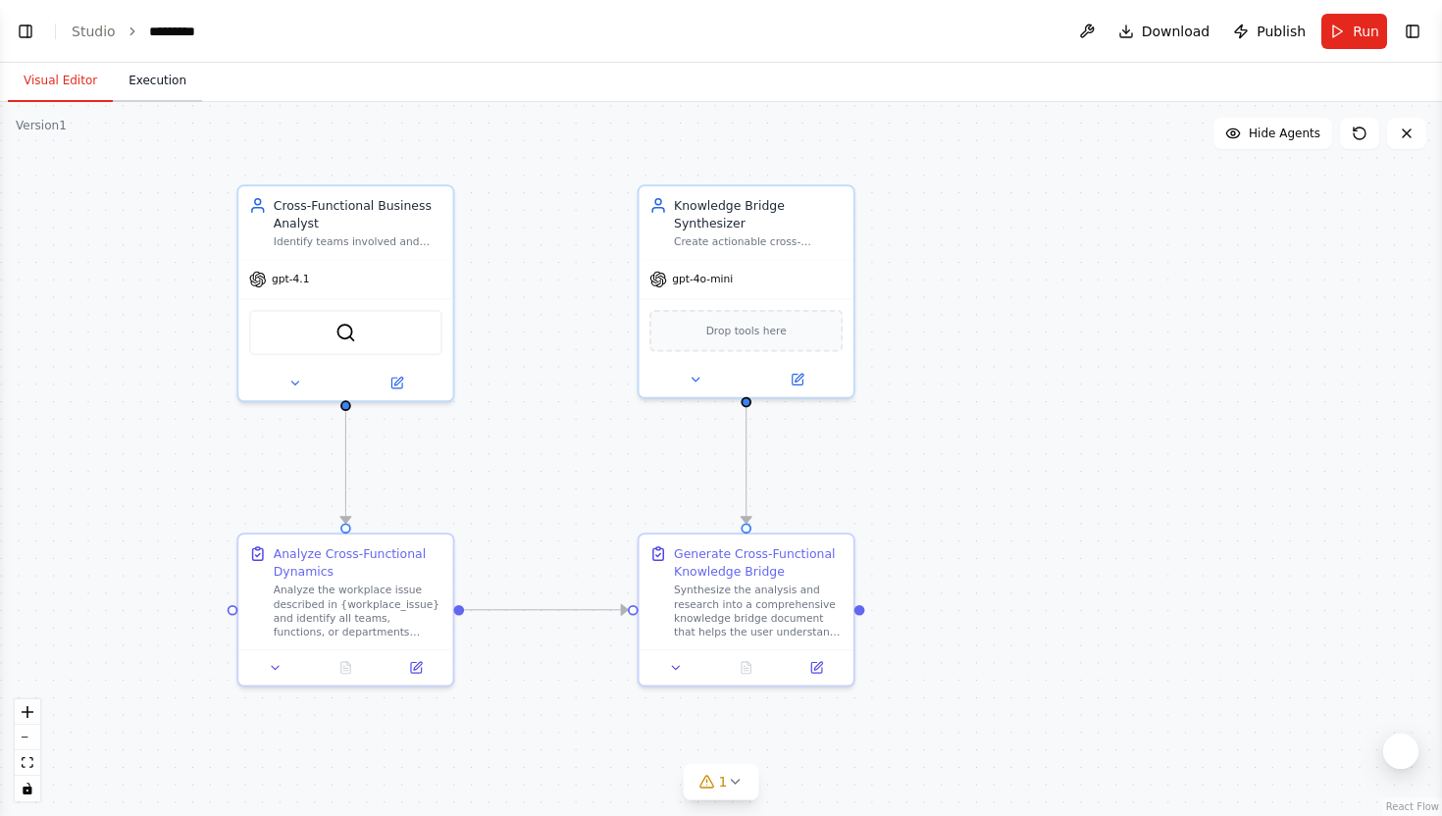
click at [171, 80] on button "Execution" at bounding box center [157, 81] width 89 height 41
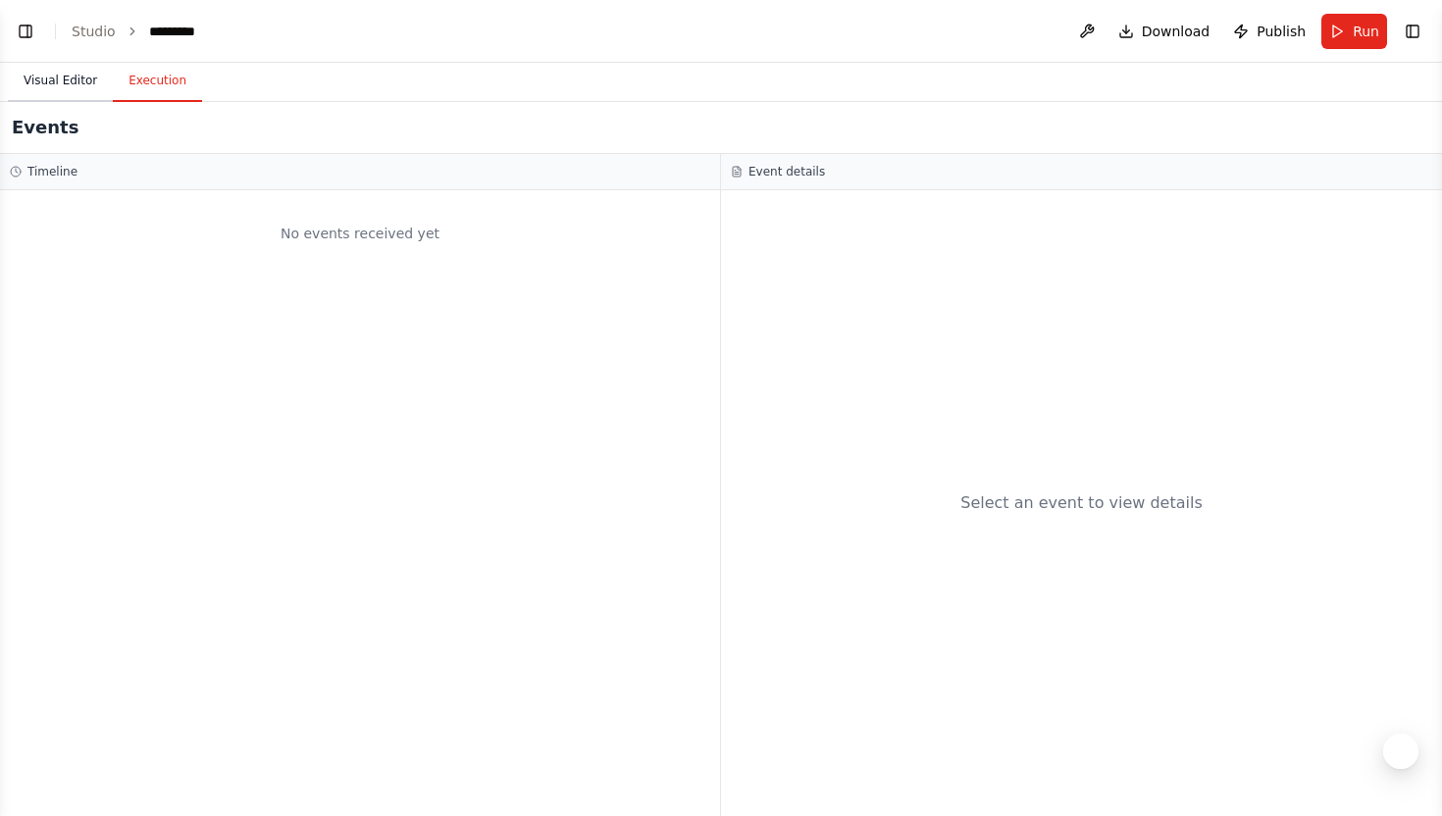
click at [43, 73] on button "Visual Editor" at bounding box center [60, 81] width 105 height 41
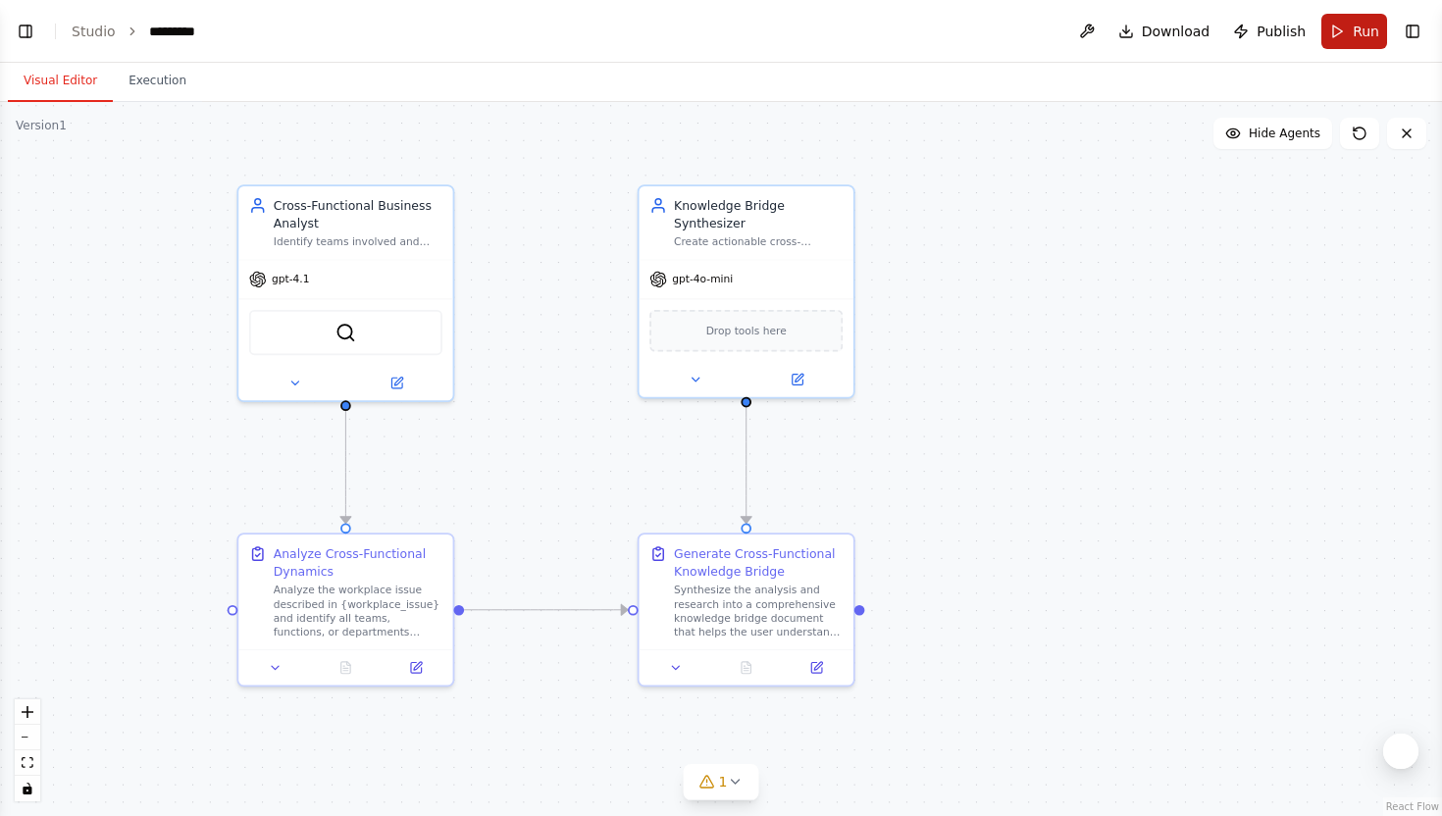
click at [1350, 35] on button "Run" at bounding box center [1354, 31] width 66 height 35
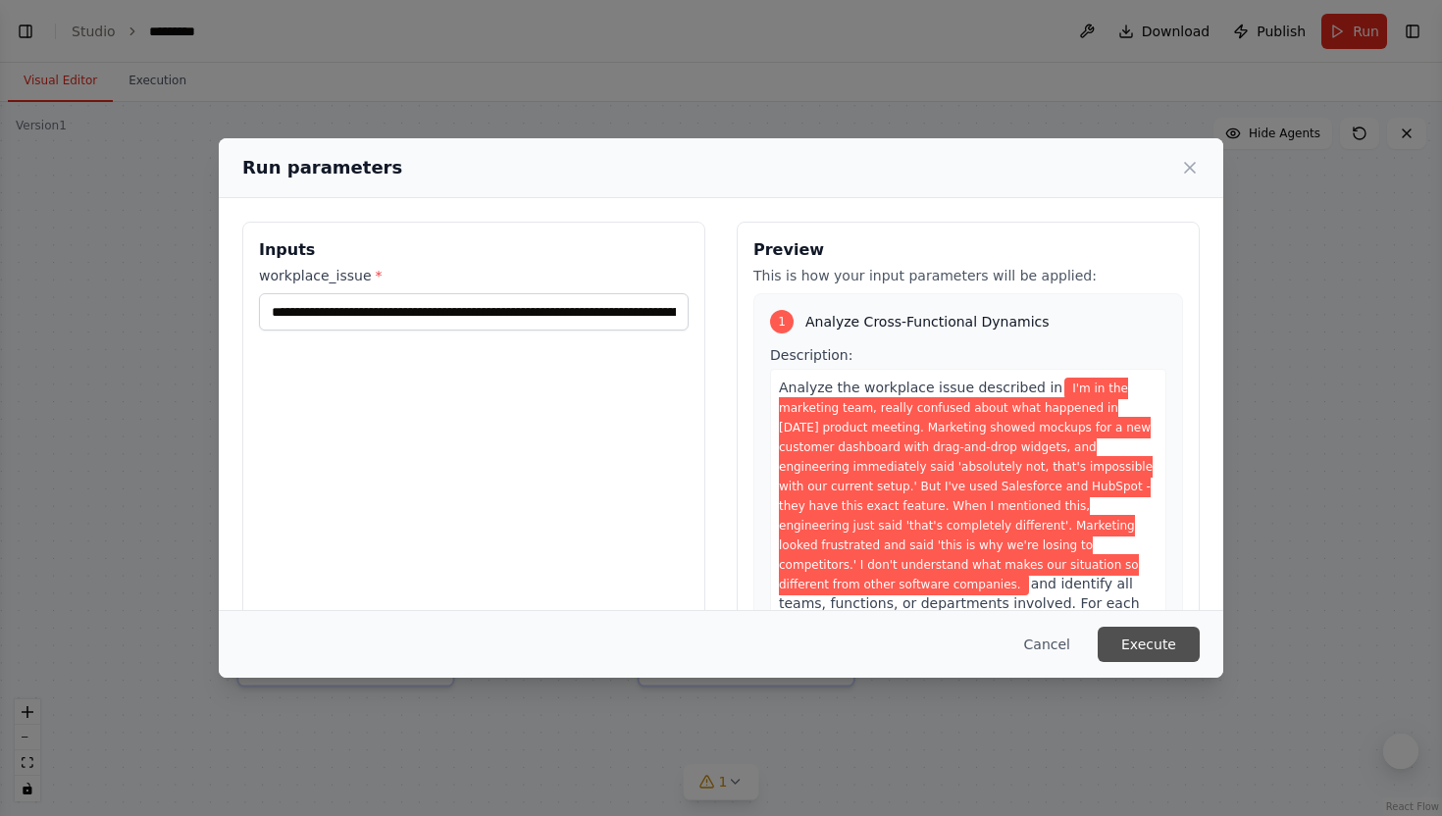
click at [1129, 644] on button "Execute" at bounding box center [1149, 644] width 102 height 35
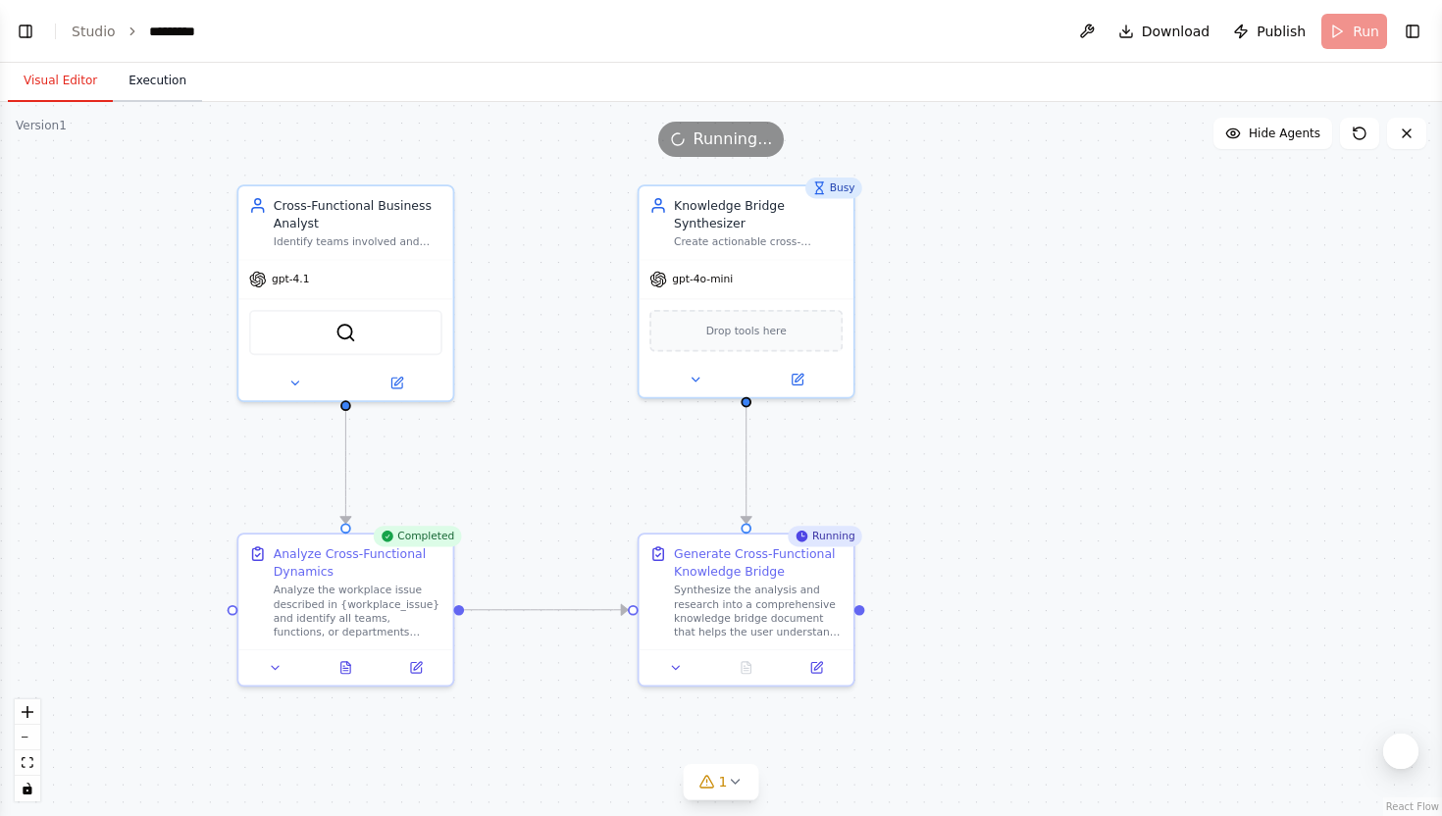
click at [176, 84] on button "Execution" at bounding box center [157, 81] width 89 height 41
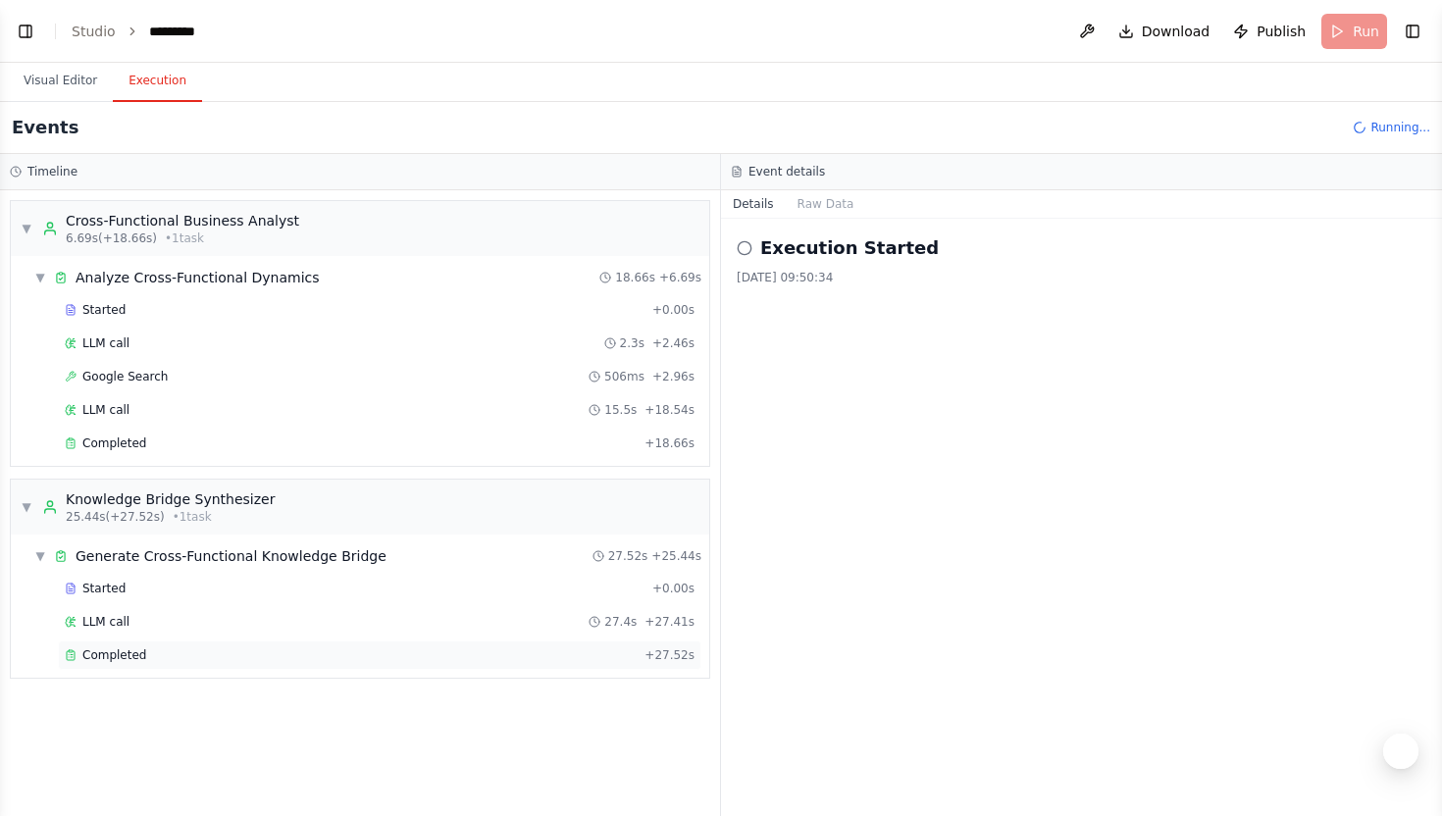
click at [129, 656] on span "Completed" at bounding box center [114, 655] width 64 height 16
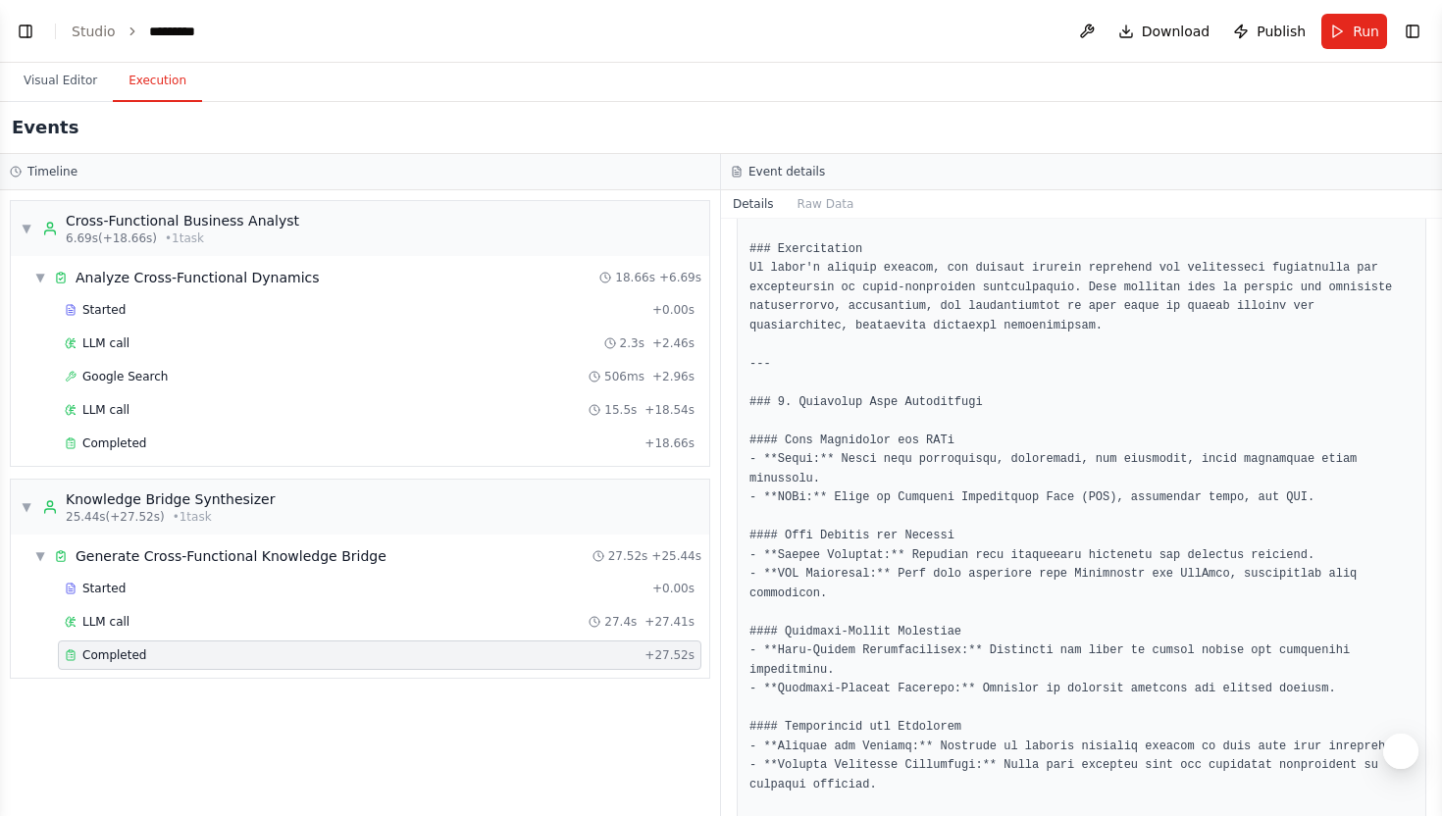
scroll to position [520, 0]
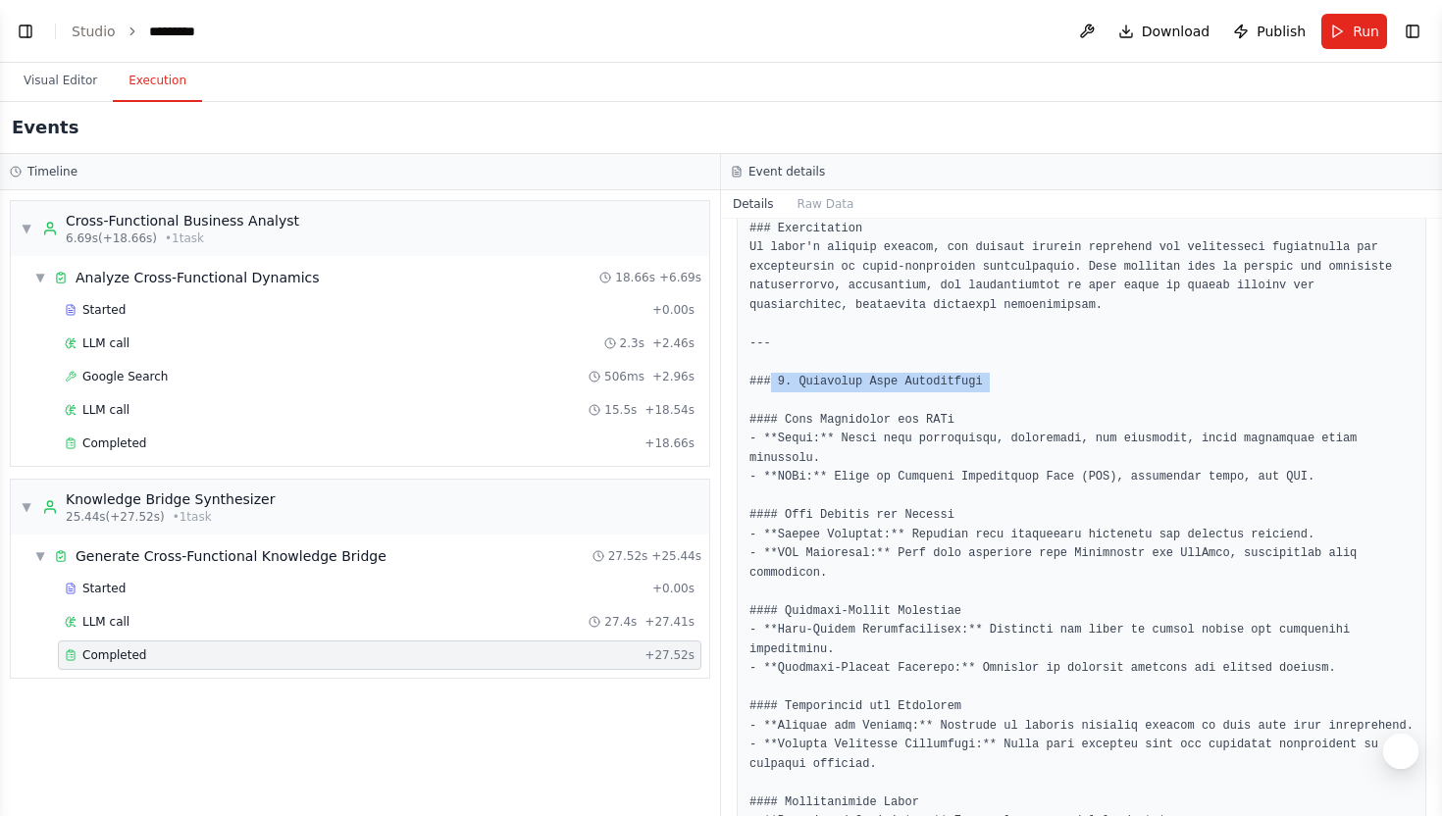
drag, startPoint x: 772, startPoint y: 383, endPoint x: 985, endPoint y: 401, distance: 213.7
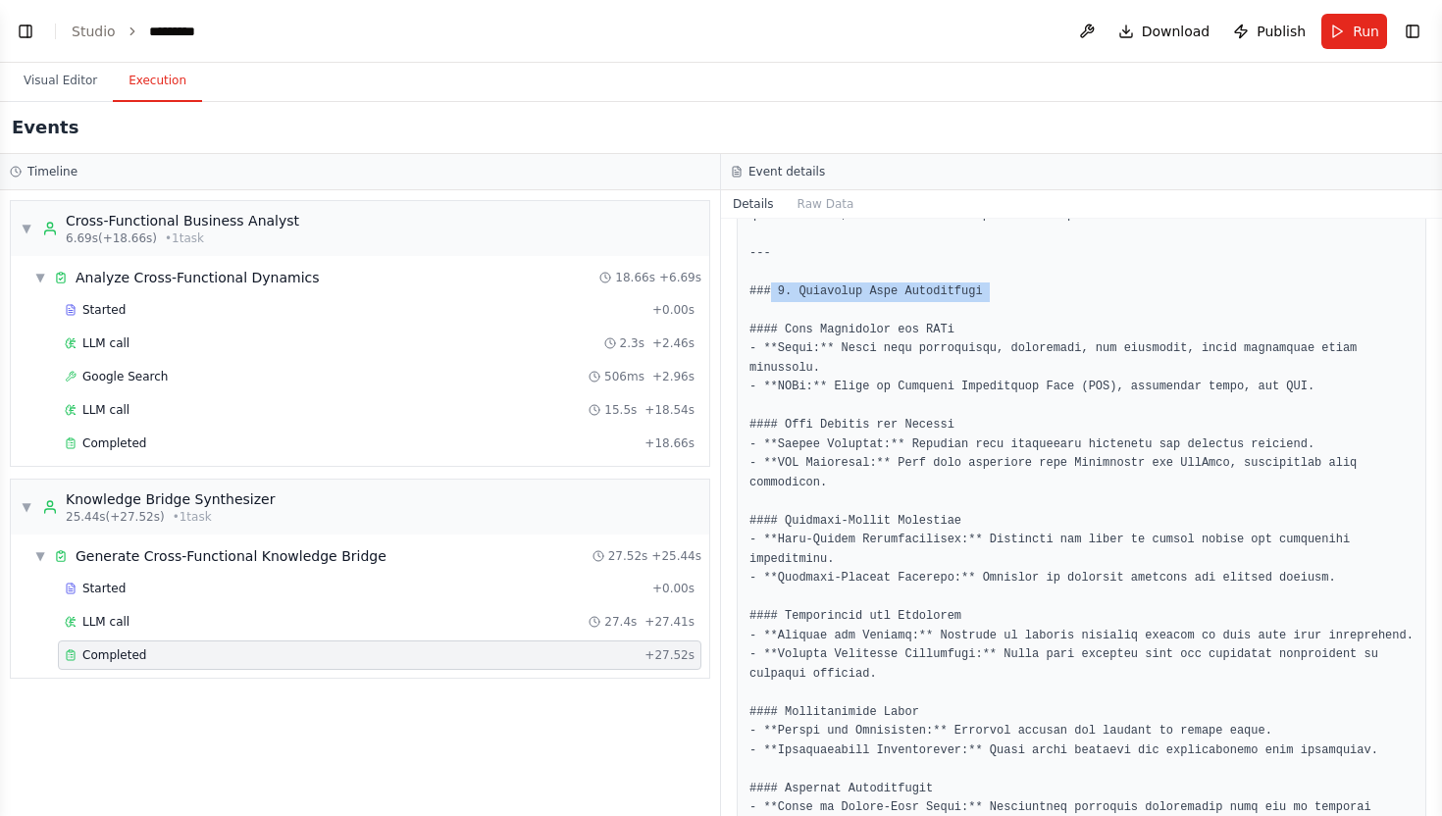
scroll to position [624, 0]
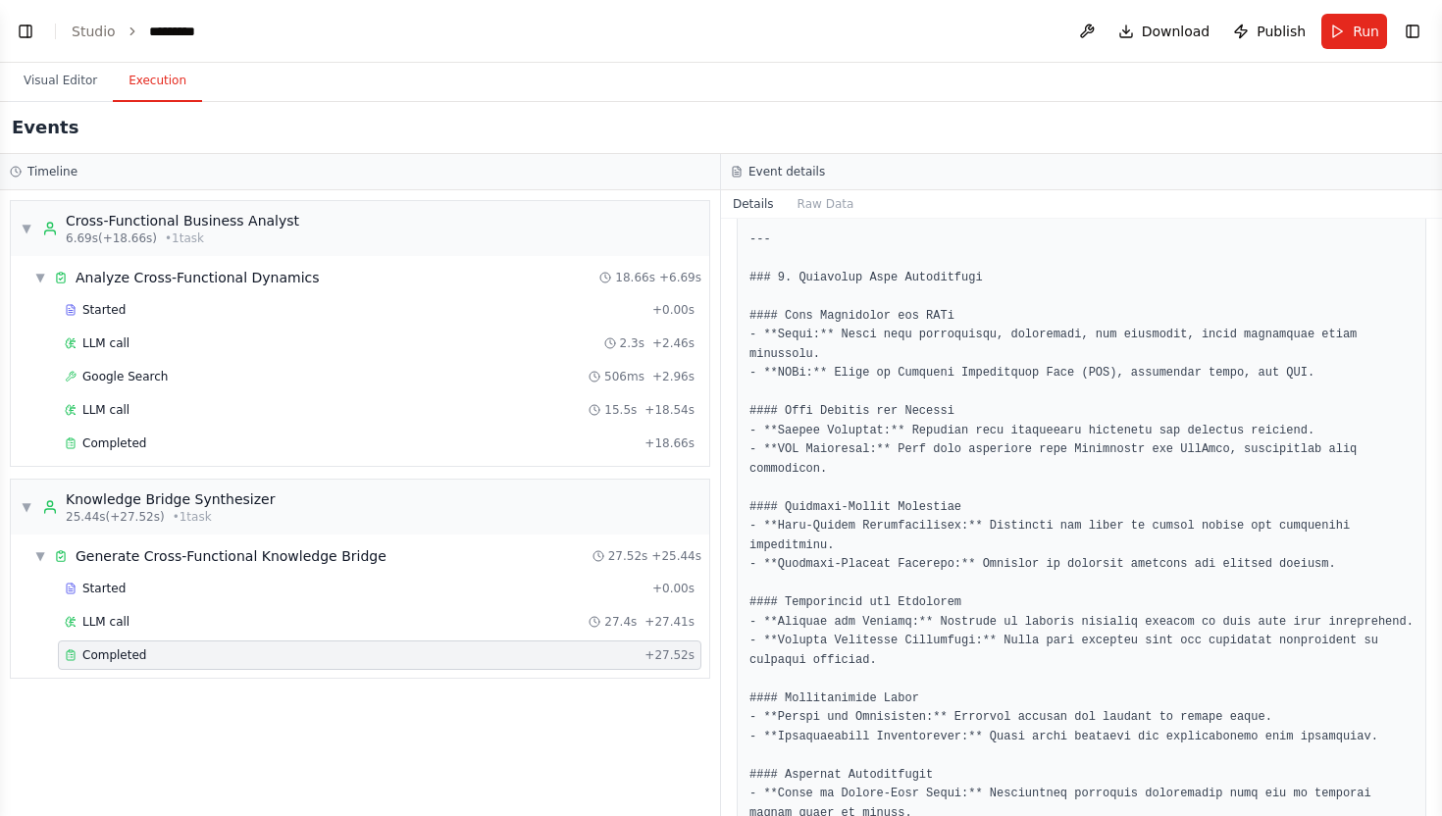
drag, startPoint x: 789, startPoint y: 315, endPoint x: 852, endPoint y: 314, distance: 63.8
drag, startPoint x: 784, startPoint y: 416, endPoint x: 939, endPoint y: 399, distance: 155.9
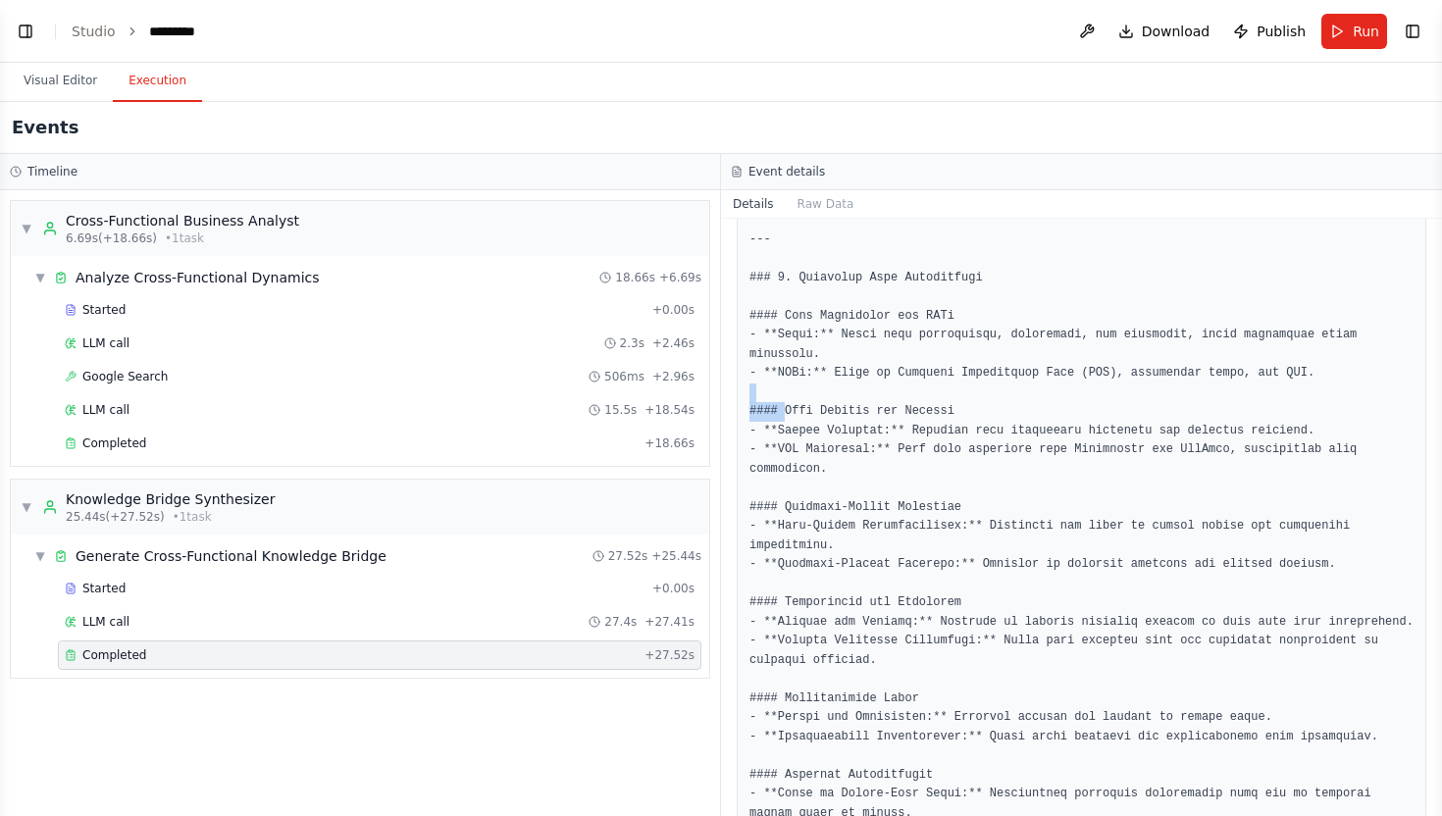
drag, startPoint x: 790, startPoint y: 506, endPoint x: 956, endPoint y: 487, distance: 167.8
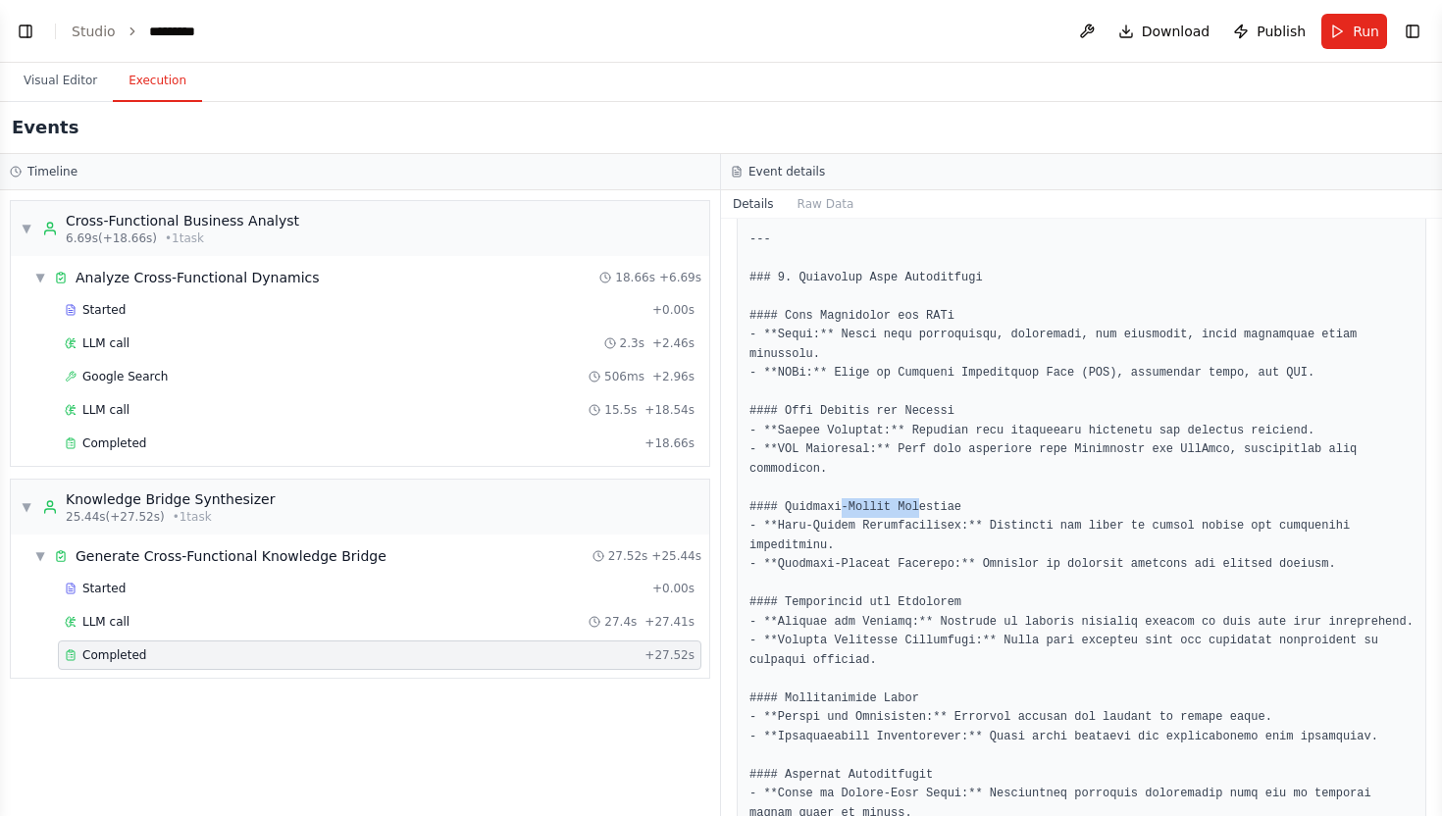
drag, startPoint x: 921, startPoint y: 506, endPoint x: 842, endPoint y: 506, distance: 79.4
drag, startPoint x: 800, startPoint y: 604, endPoint x: 924, endPoint y: 602, distance: 123.6
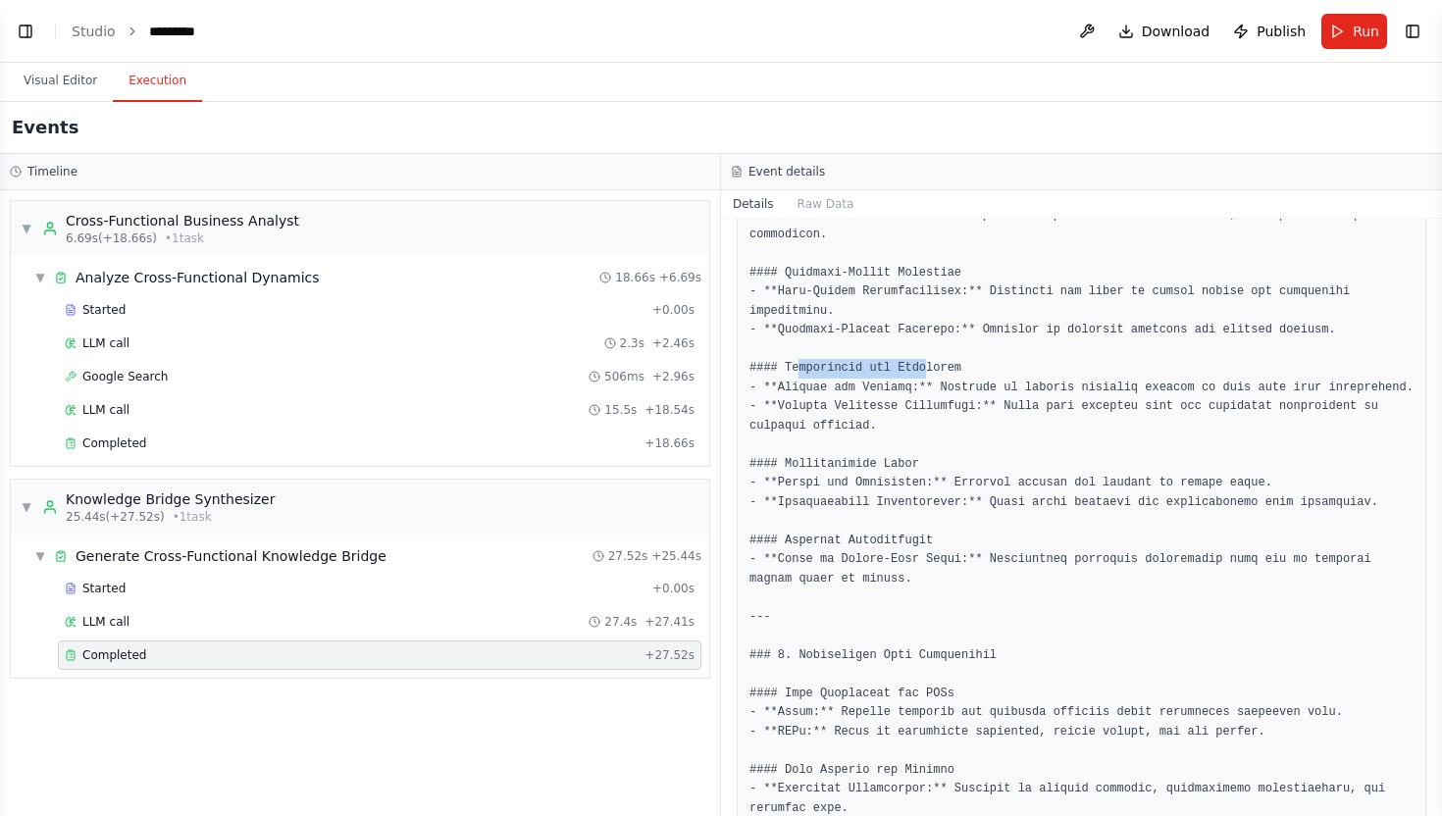
scroll to position [894, 0]
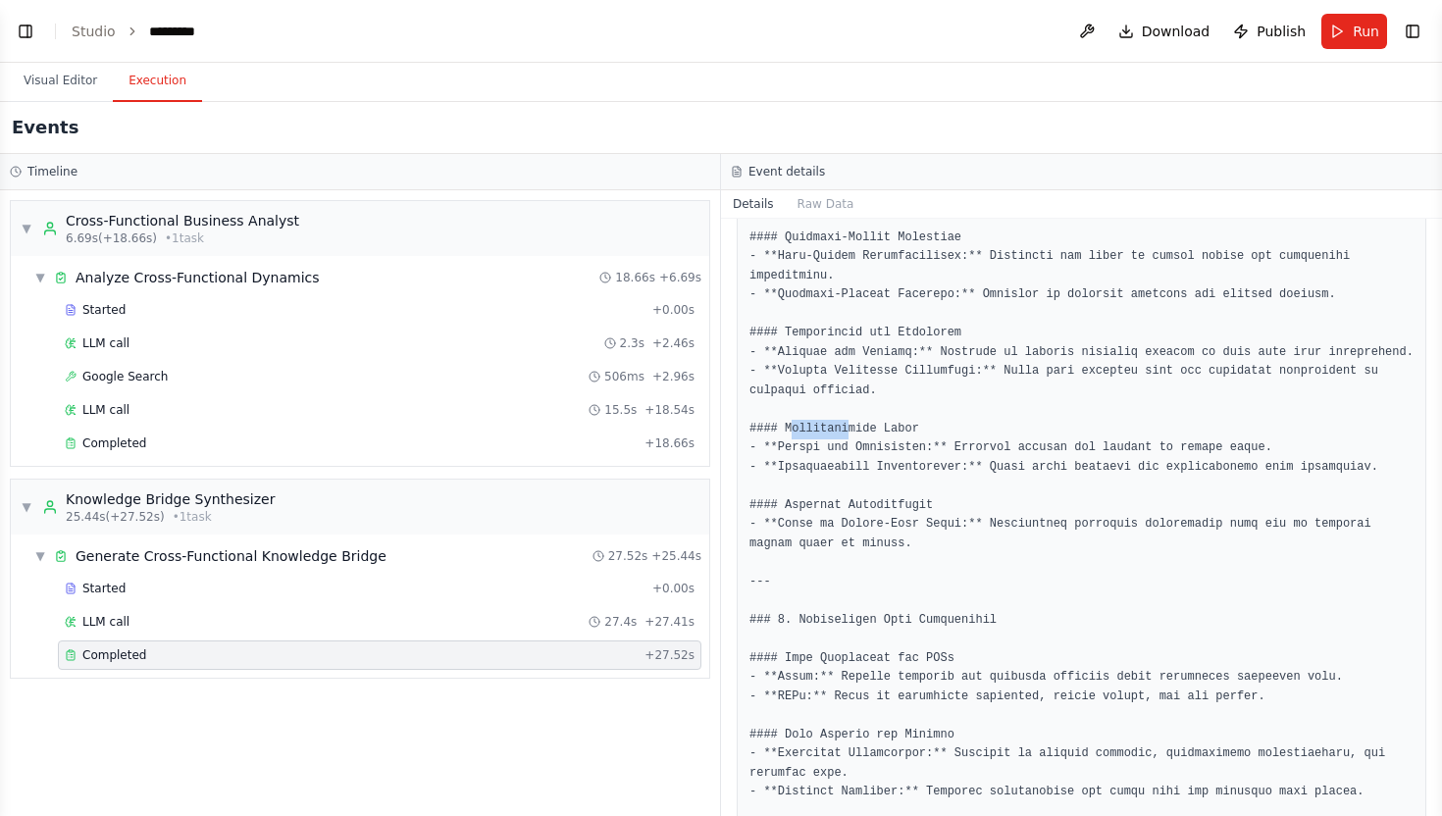
drag, startPoint x: 789, startPoint y: 453, endPoint x: 848, endPoint y: 453, distance: 59.8
drag, startPoint x: 808, startPoint y: 518, endPoint x: 844, endPoint y: 518, distance: 35.3
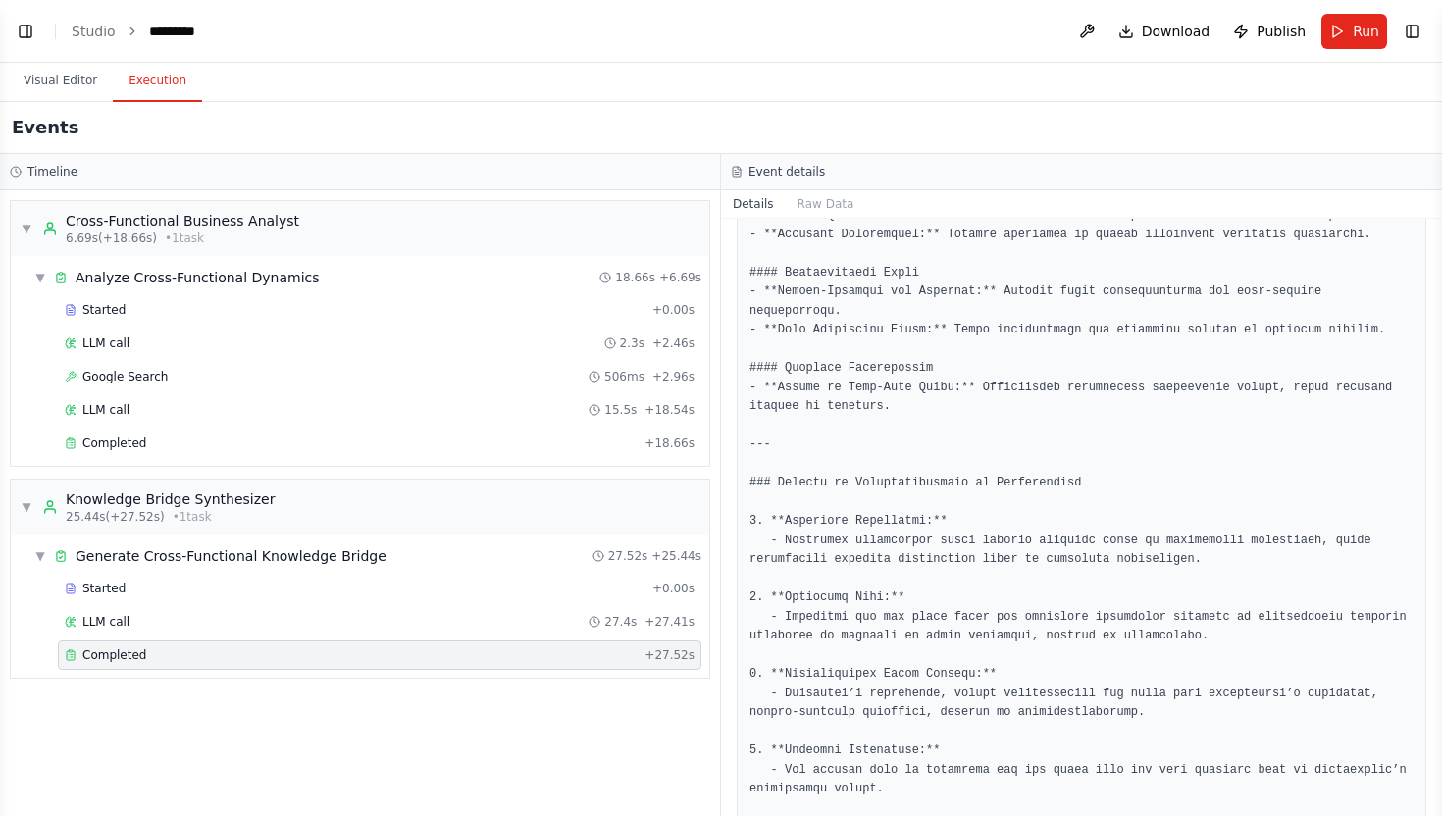
scroll to position [1841, 0]
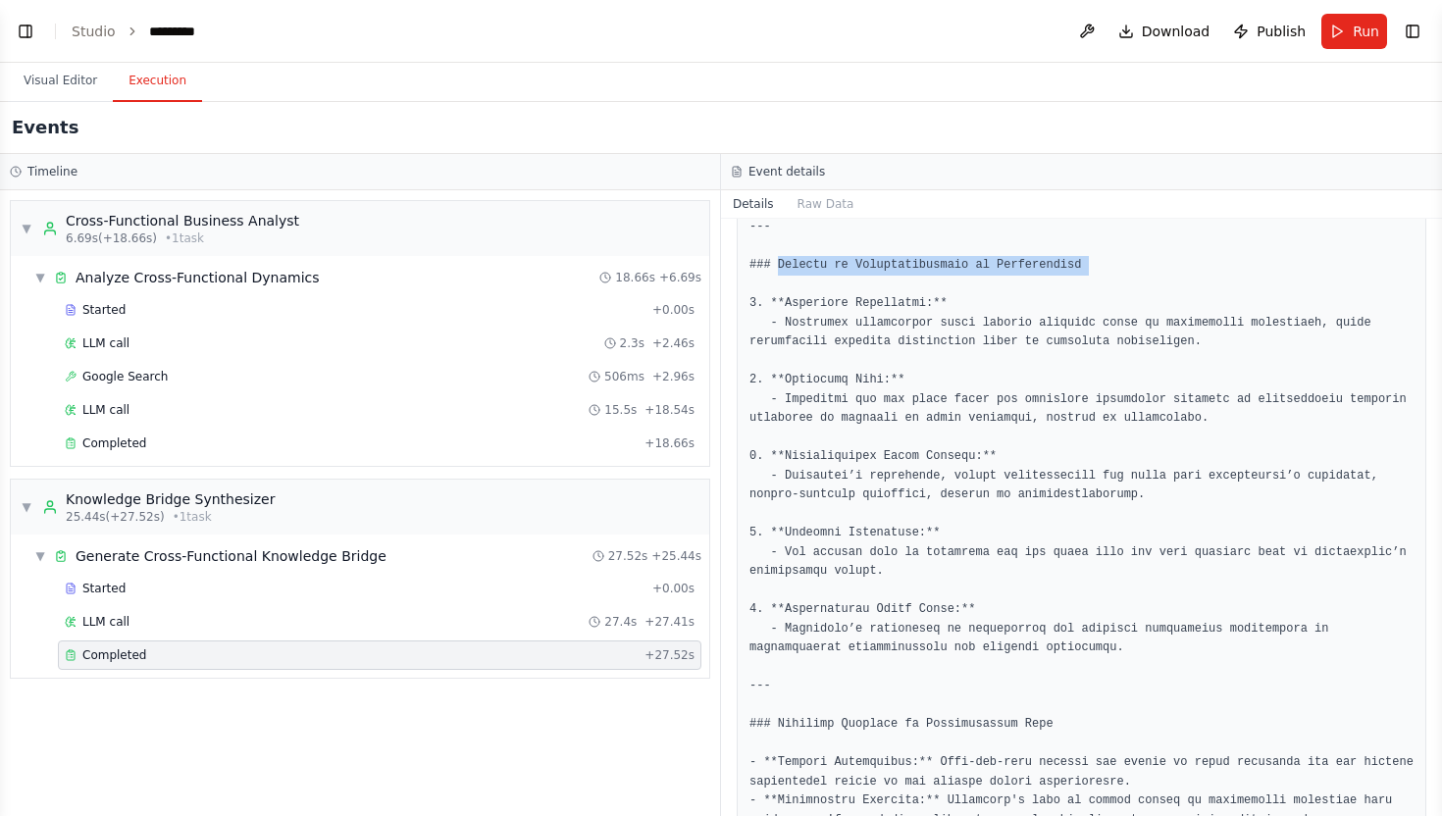
drag, startPoint x: 778, startPoint y: 279, endPoint x: 1049, endPoint y: 294, distance: 271.2
click at [1049, 294] on pre at bounding box center [1081, 84] width 664 height 2525
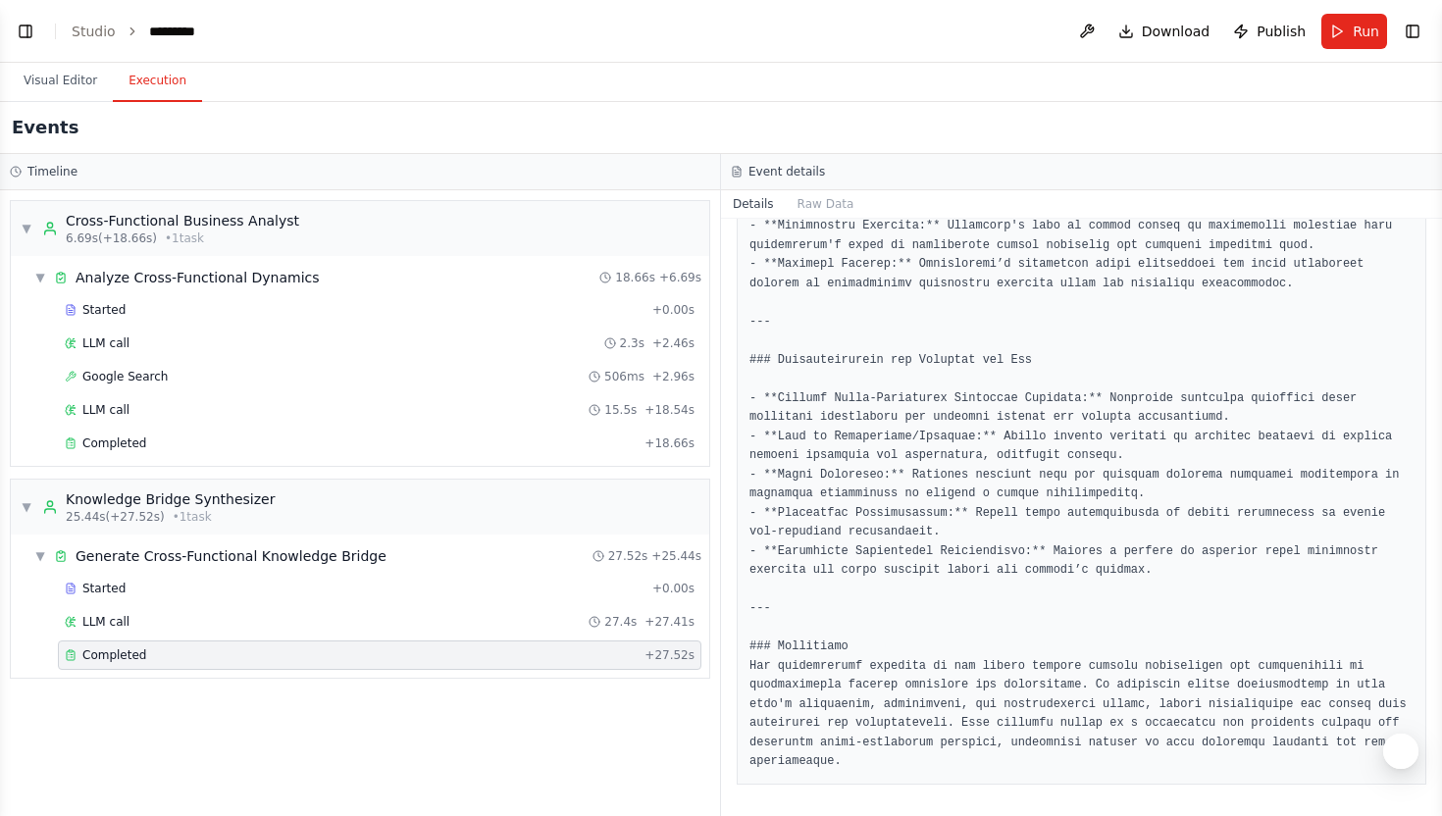
scroll to position [2432, 0]
click at [1348, 39] on button "Run" at bounding box center [1354, 31] width 66 height 35
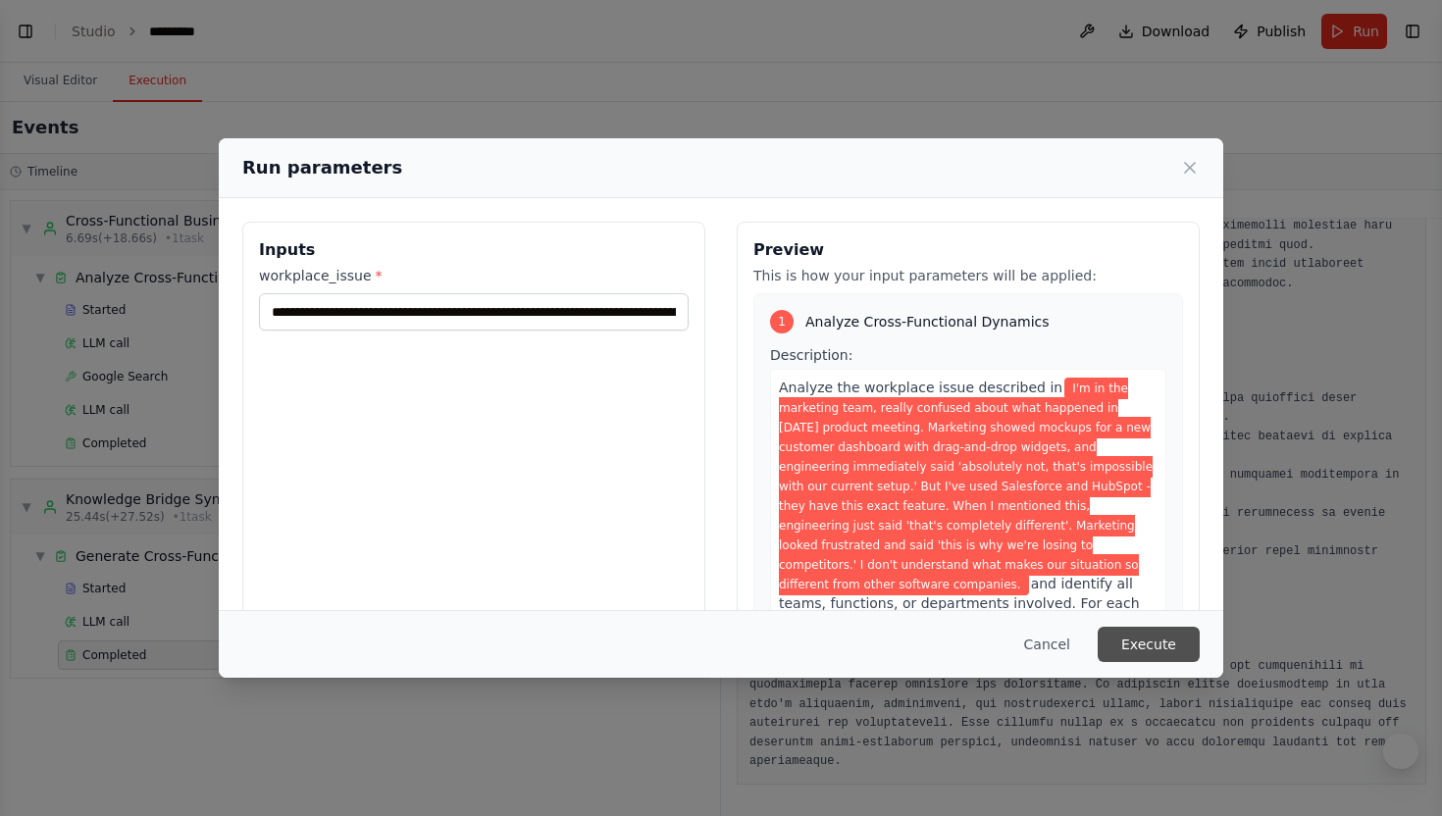
click at [1193, 646] on button "Execute" at bounding box center [1149, 644] width 102 height 35
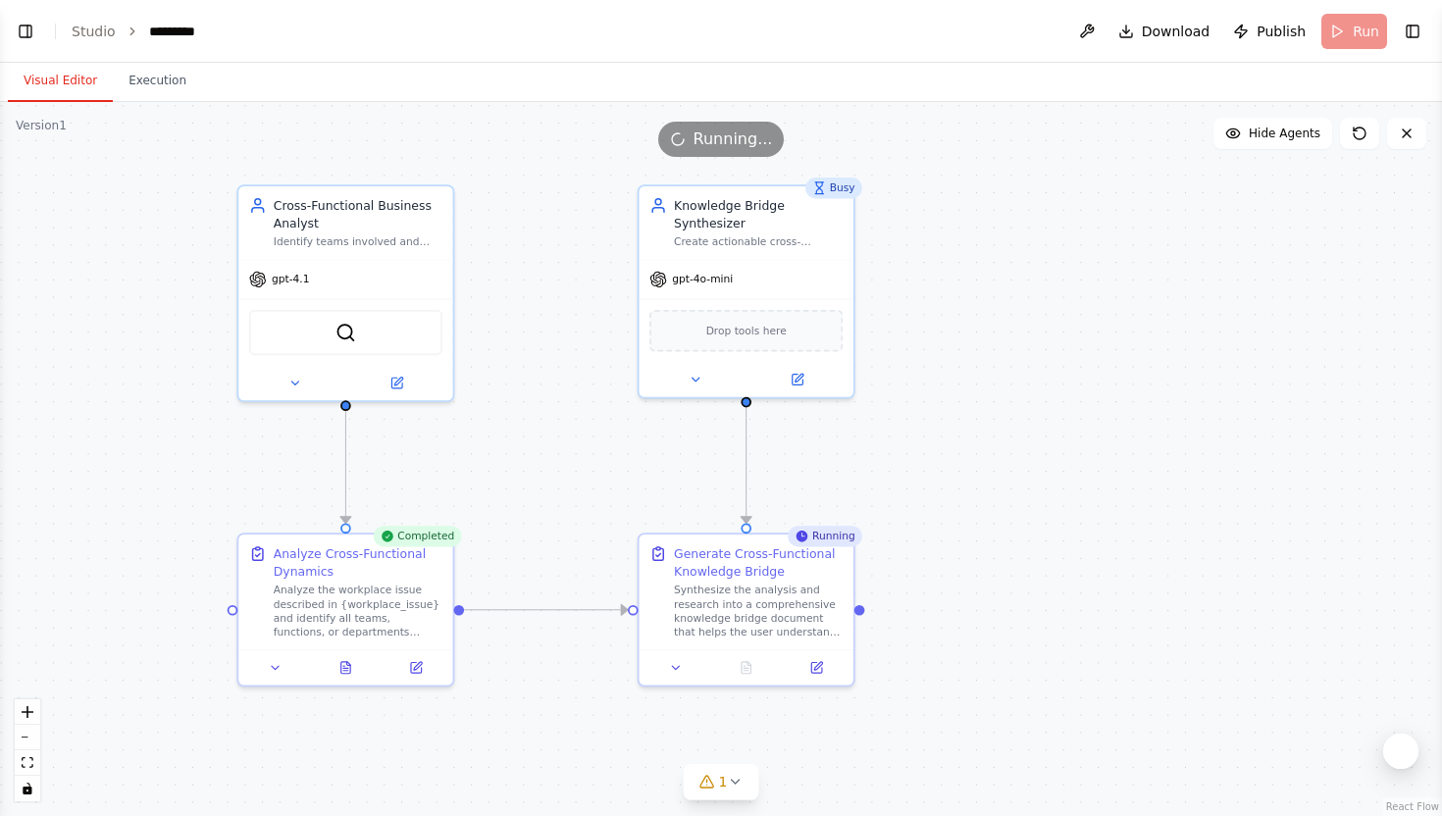
click at [47, 75] on button "Visual Editor" at bounding box center [60, 81] width 105 height 41
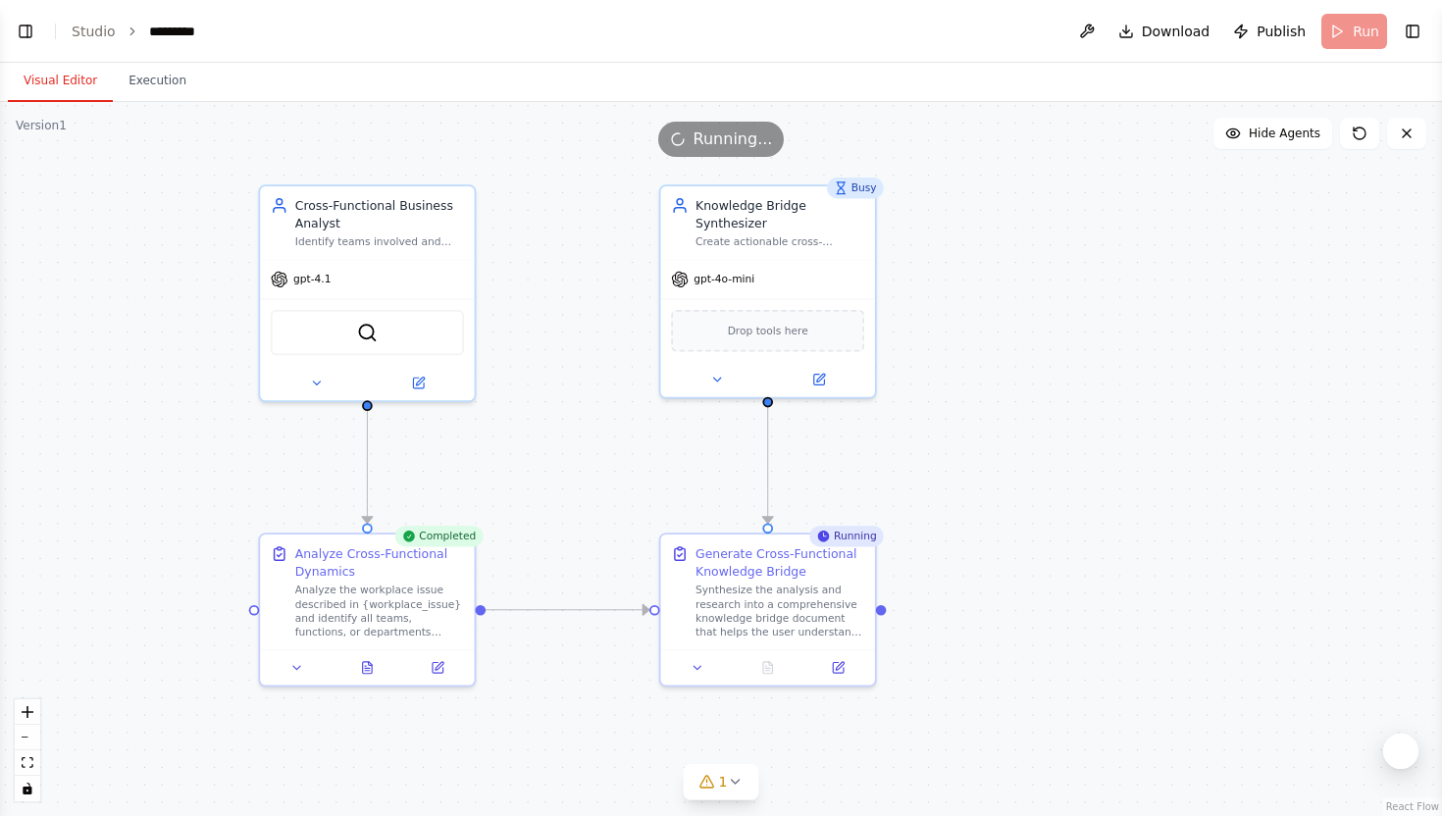
drag, startPoint x: 503, startPoint y: 439, endPoint x: 575, endPoint y: 439, distance: 71.6
click at [574, 439] on div ".deletable-edge-delete-btn { width: 20px; height: 20px; border: 0px solid #ffff…" at bounding box center [721, 459] width 1442 height 714
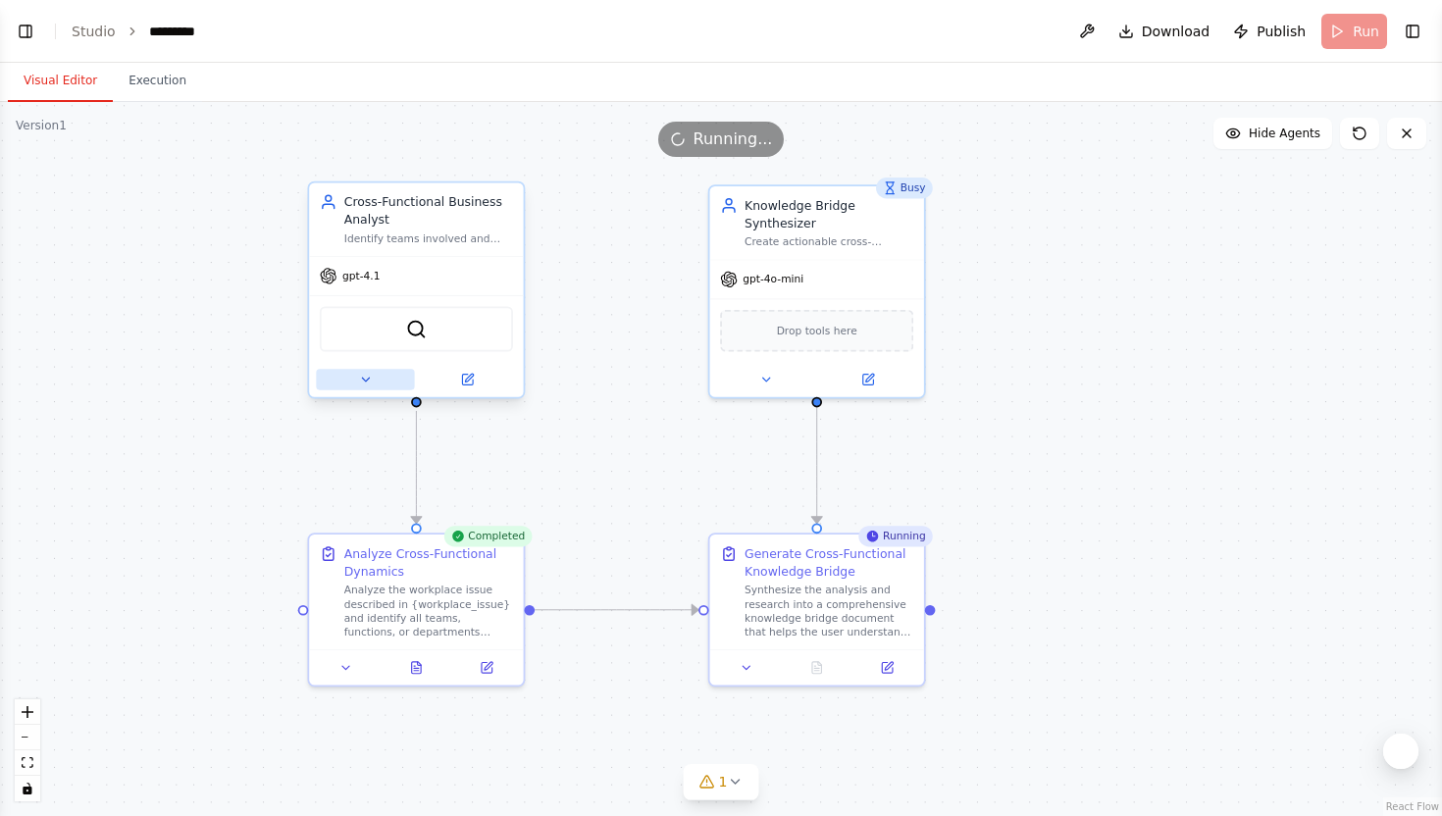
click at [363, 382] on icon at bounding box center [365, 380] width 14 height 14
click at [365, 373] on icon at bounding box center [365, 380] width 14 height 14
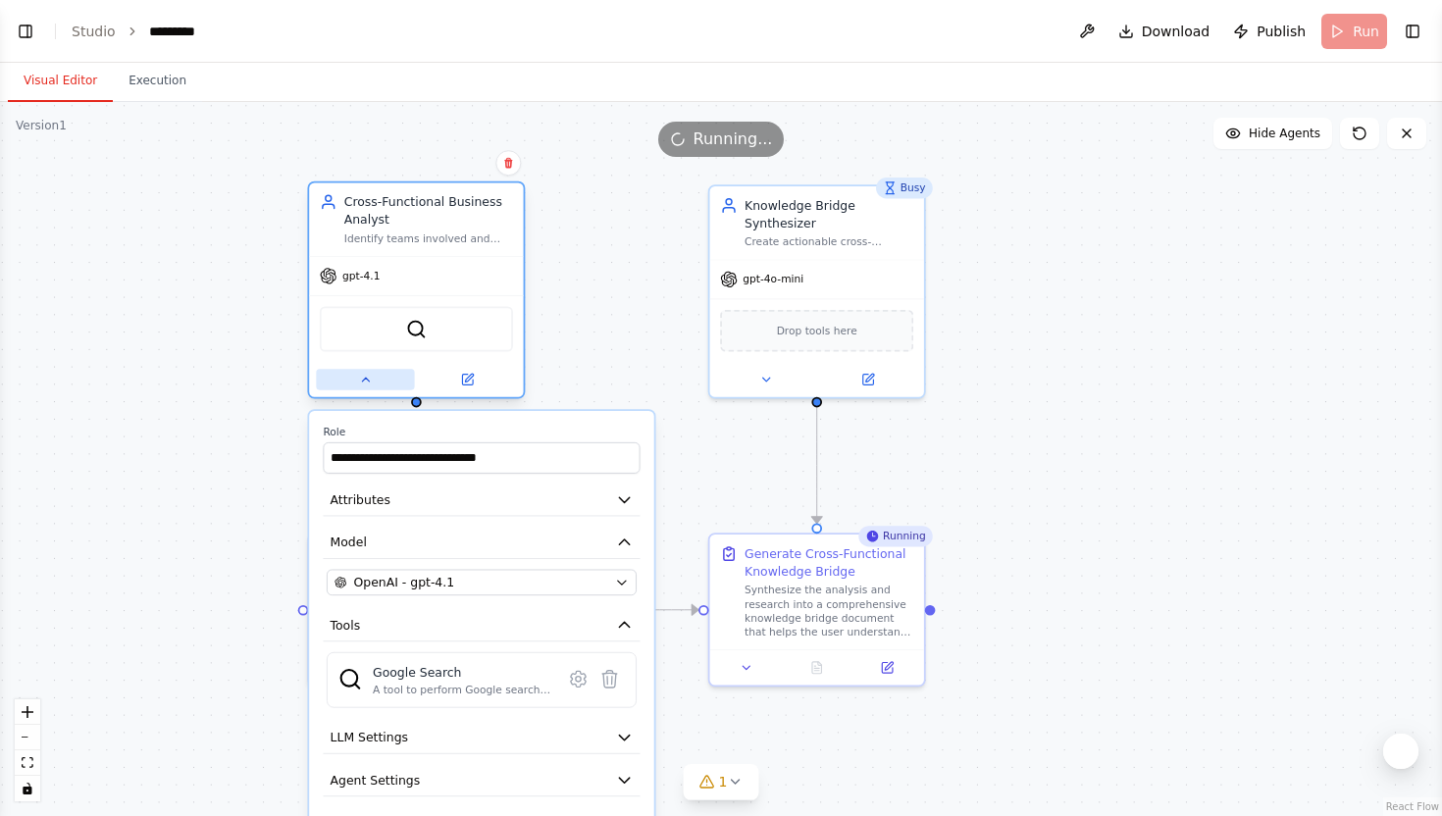
click at [368, 384] on icon at bounding box center [365, 380] width 14 height 14
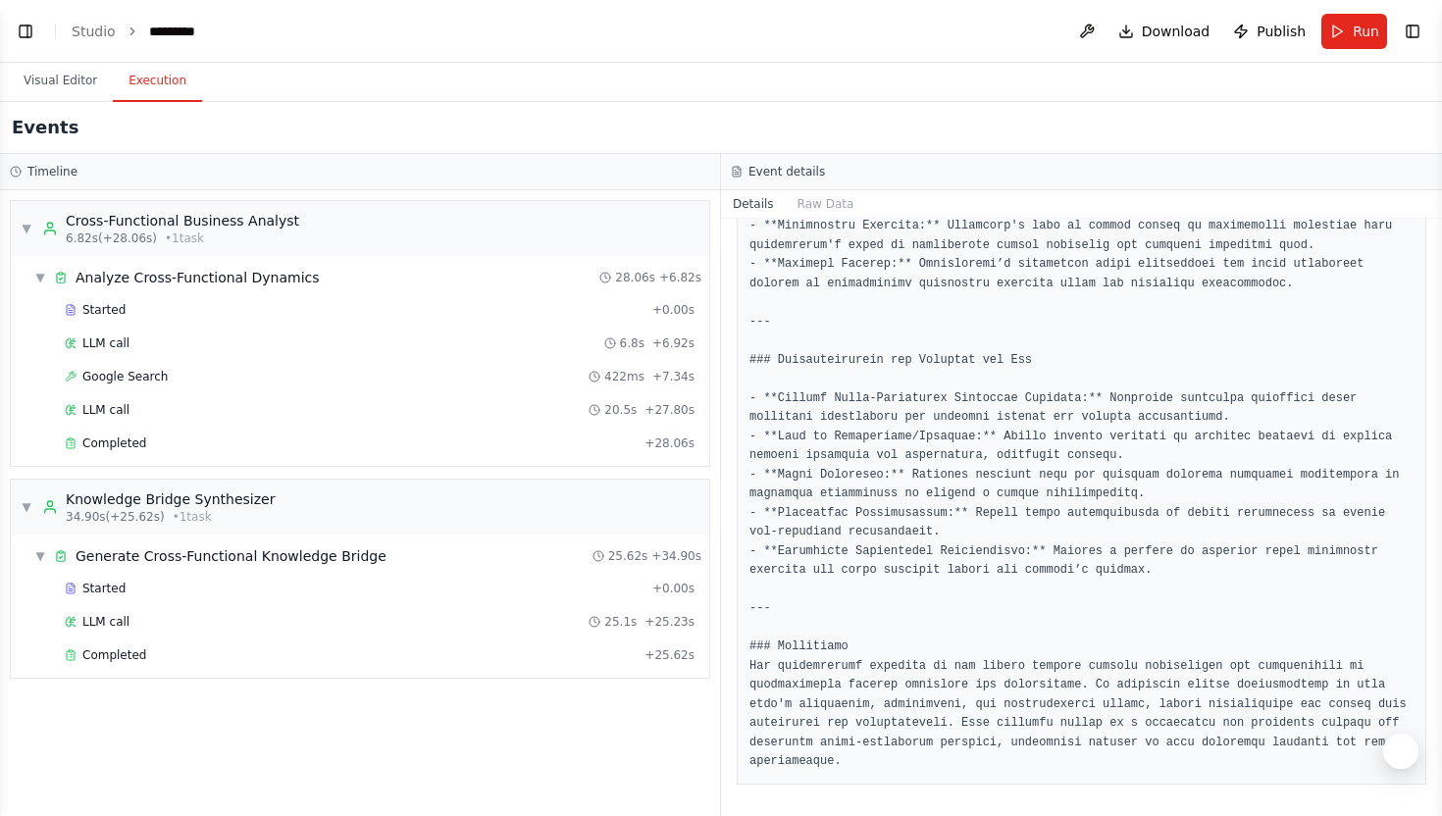
click at [179, 92] on button "Execution" at bounding box center [157, 81] width 89 height 41
click at [125, 653] on span "Completed" at bounding box center [114, 655] width 64 height 16
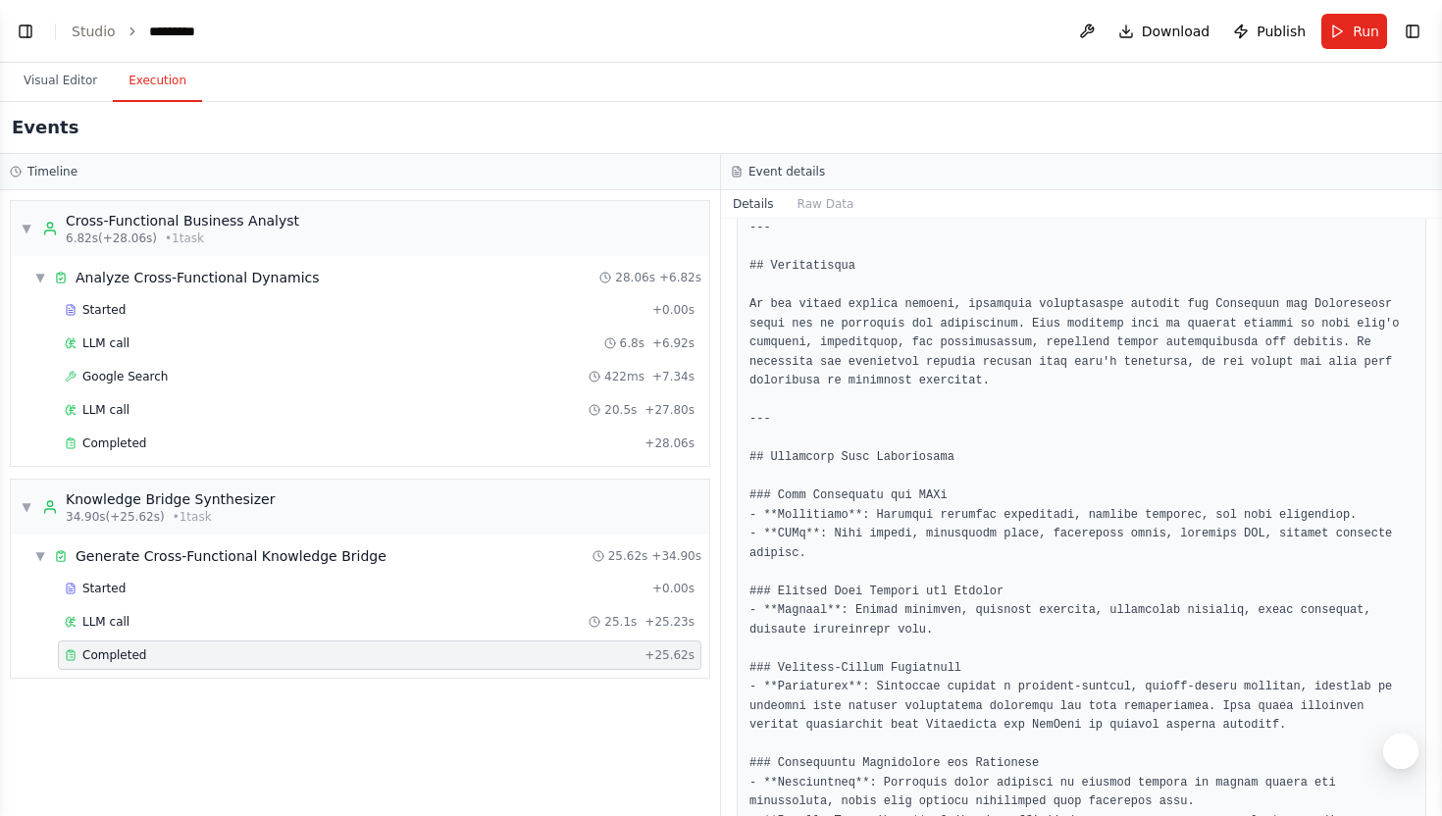
scroll to position [725, 0]
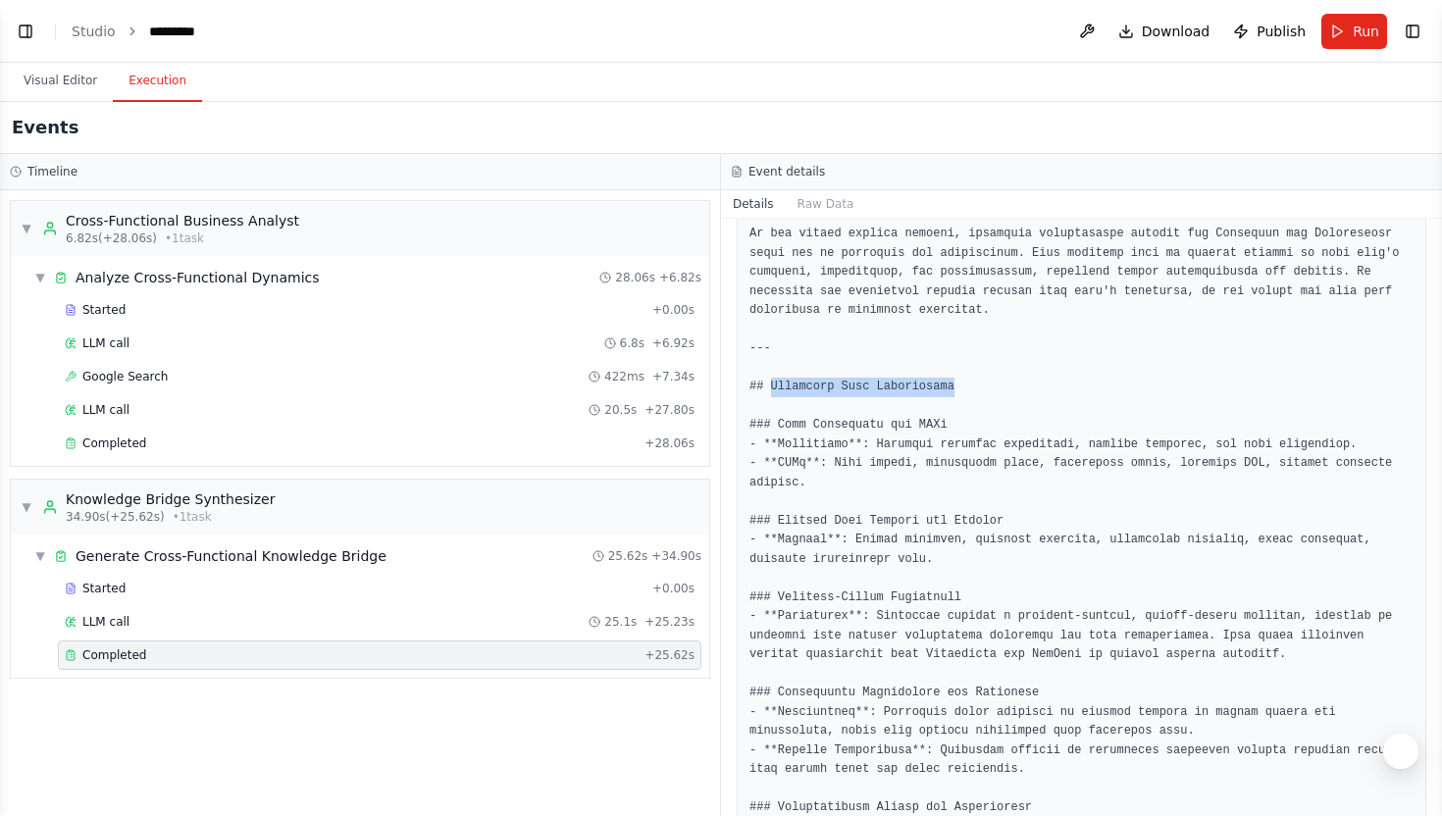
drag, startPoint x: 769, startPoint y: 391, endPoint x: 954, endPoint y: 381, distance: 185.7
drag, startPoint x: 776, startPoint y: 425, endPoint x: 958, endPoint y: 422, distance: 182.5
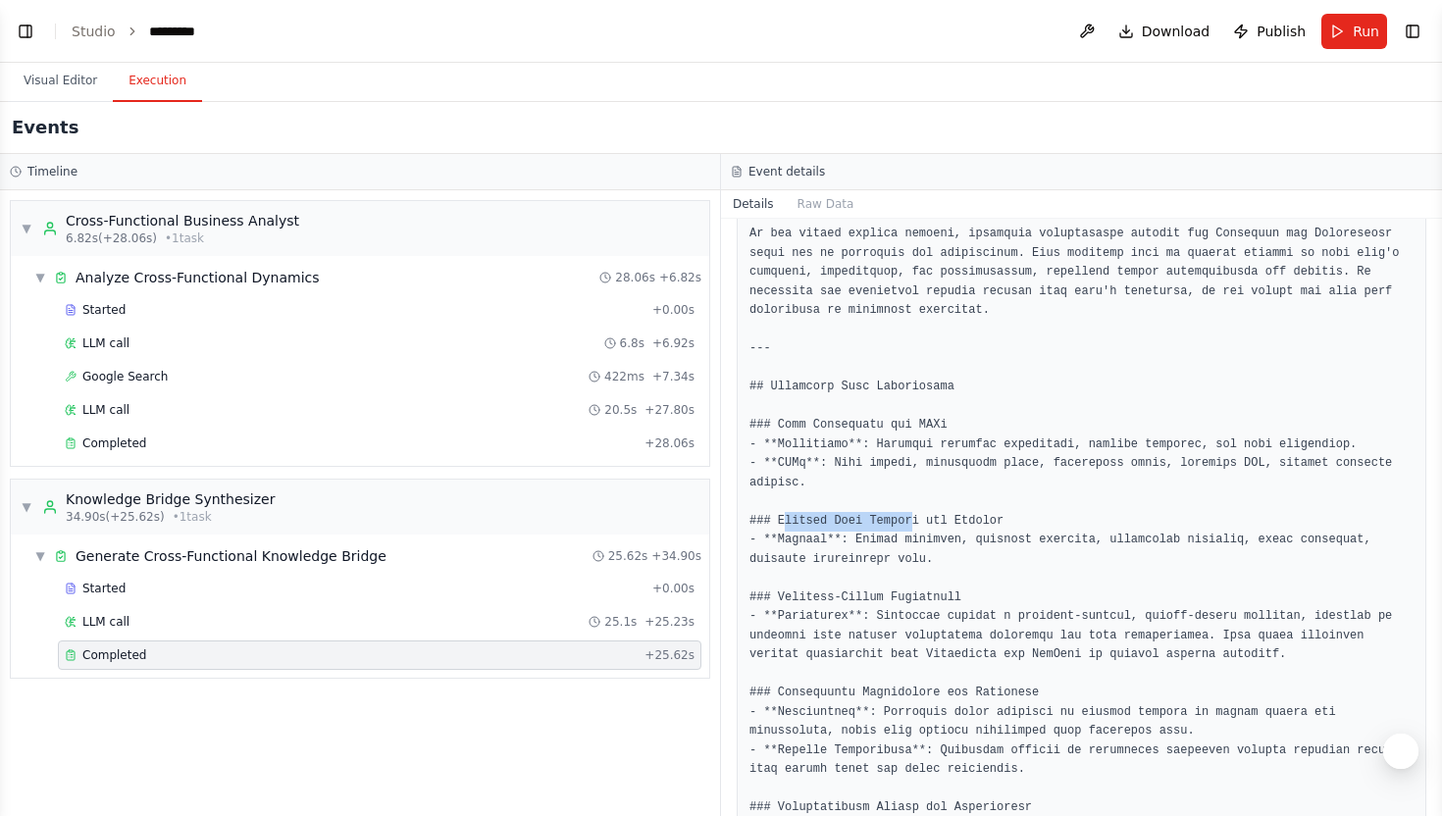
drag, startPoint x: 782, startPoint y: 522, endPoint x: 917, endPoint y: 516, distance: 135.5
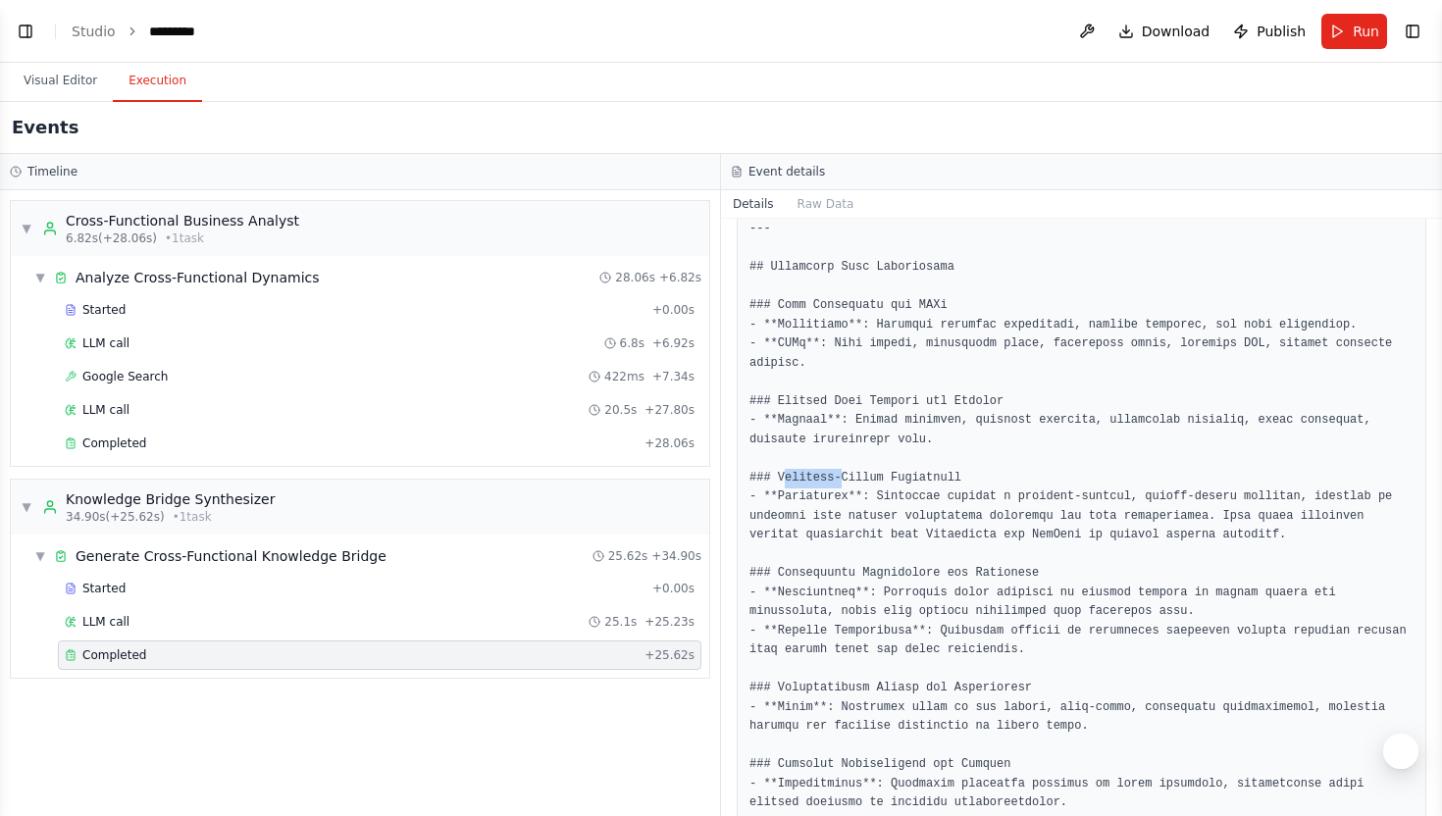
drag, startPoint x: 783, startPoint y: 475, endPoint x: 840, endPoint y: 475, distance: 56.9
drag, startPoint x: 816, startPoint y: 582, endPoint x: 1026, endPoint y: 575, distance: 210.0
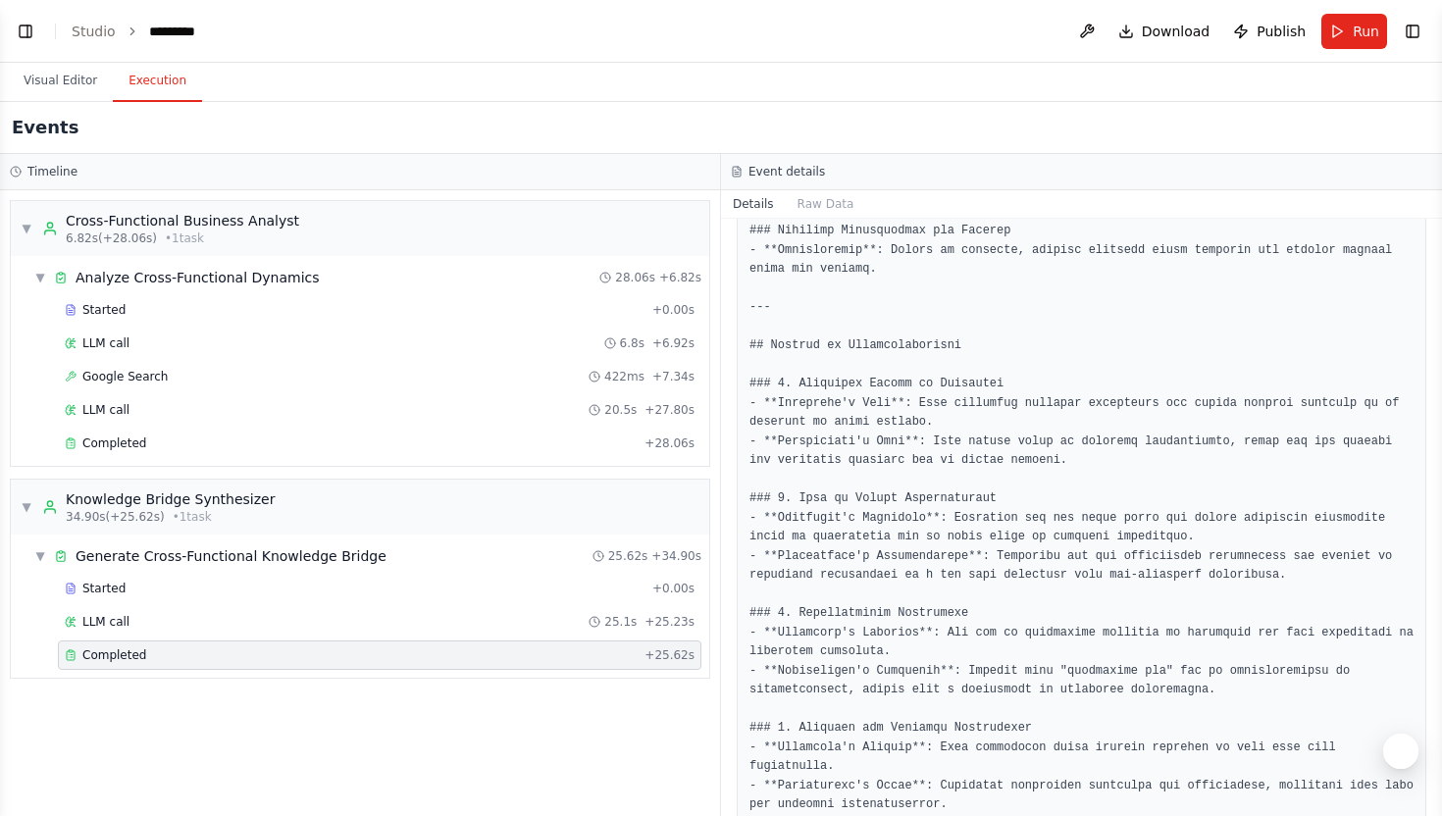
scroll to position [2537, 0]
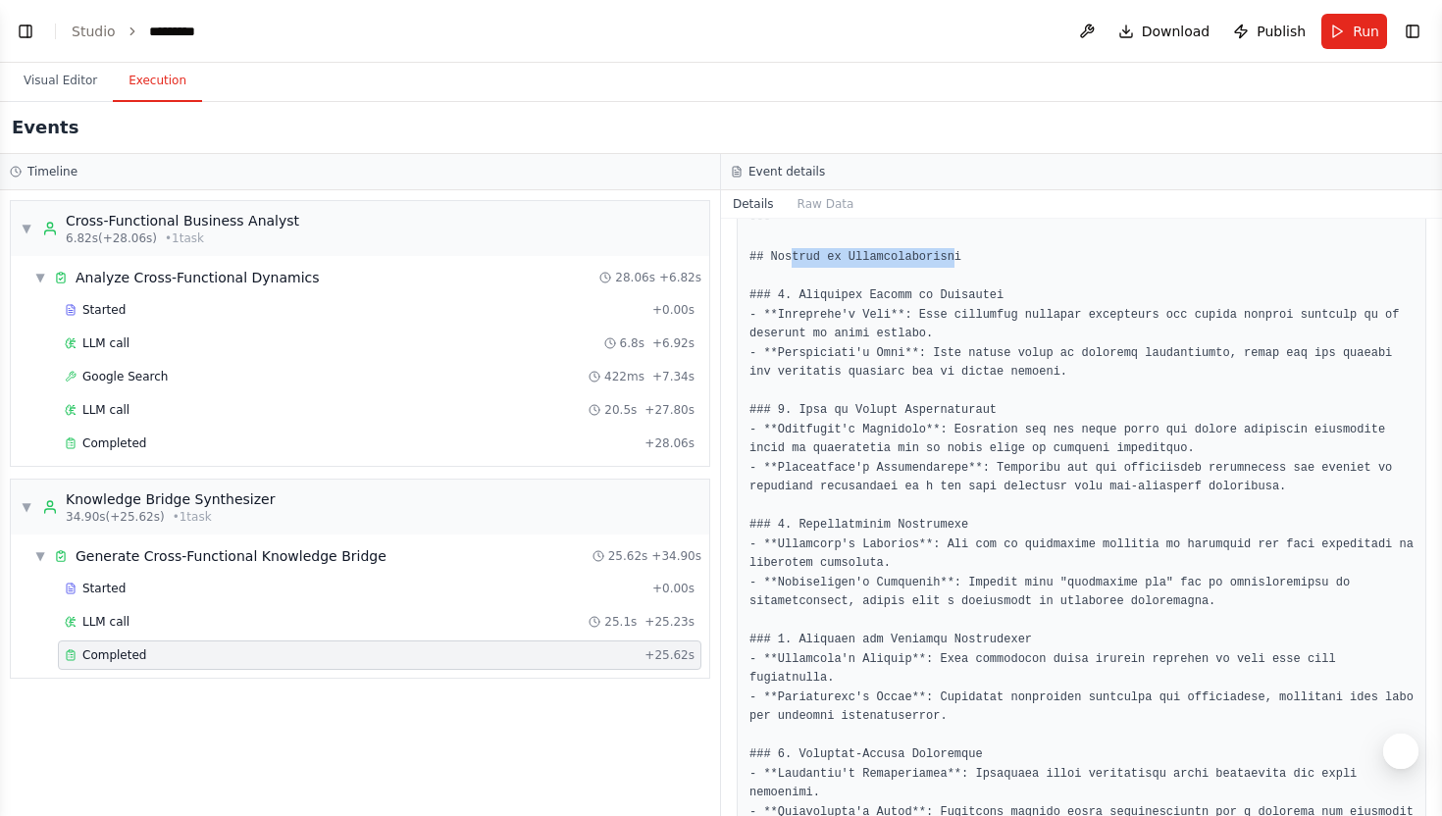
drag, startPoint x: 791, startPoint y: 261, endPoint x: 958, endPoint y: 267, distance: 167.8
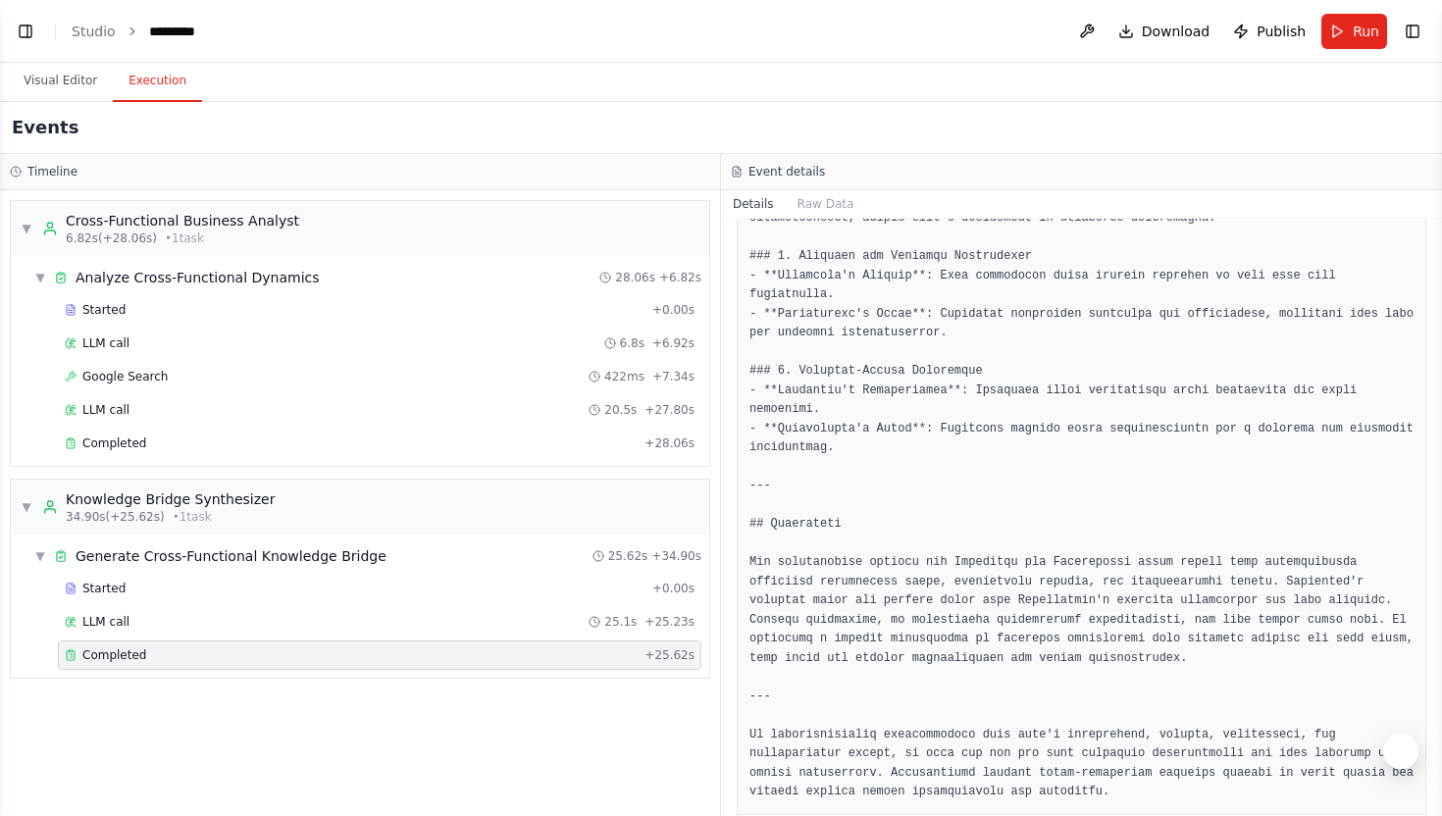
scroll to position [2932, 0]
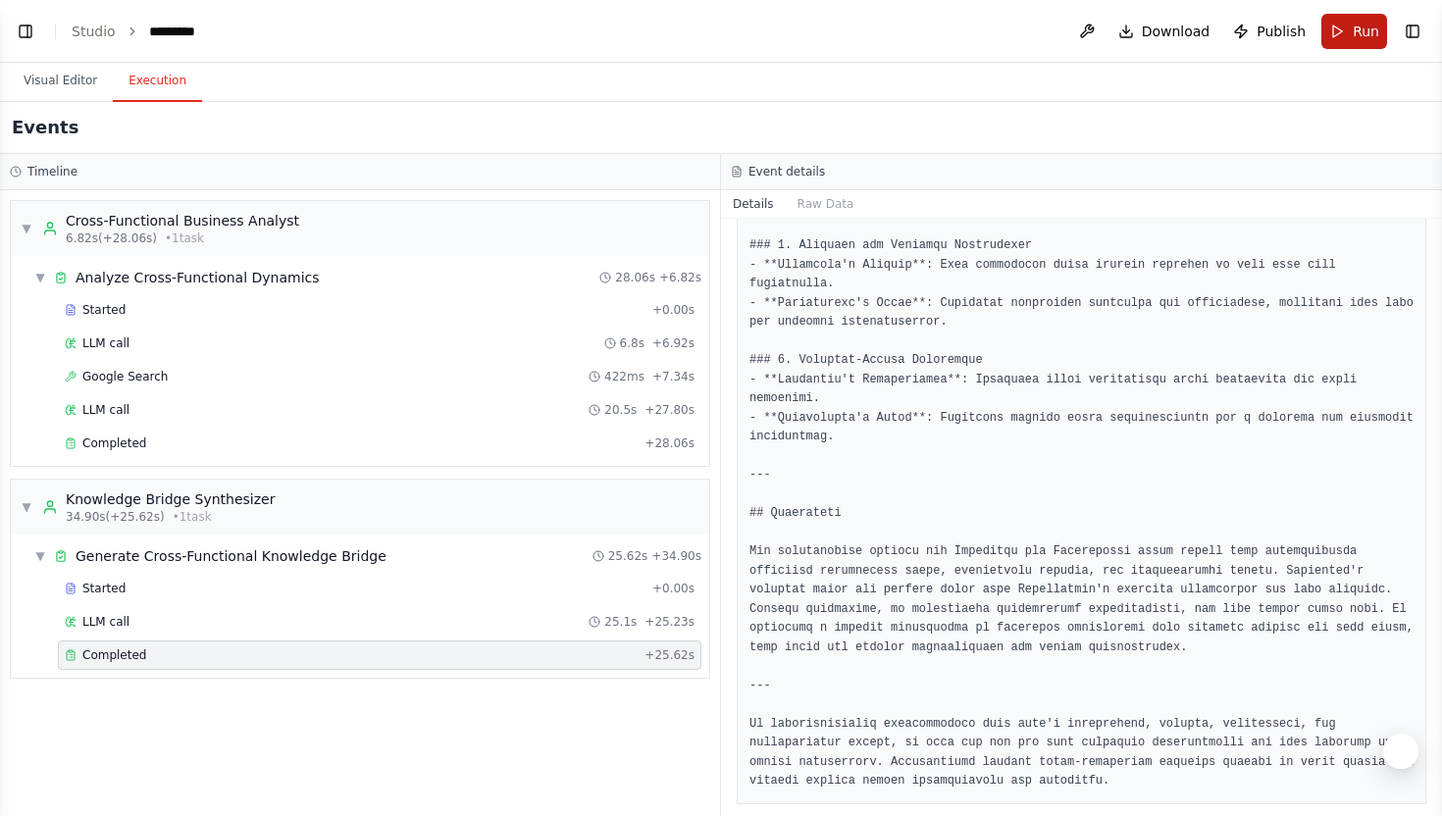
click at [1351, 20] on button "Run" at bounding box center [1354, 31] width 66 height 35
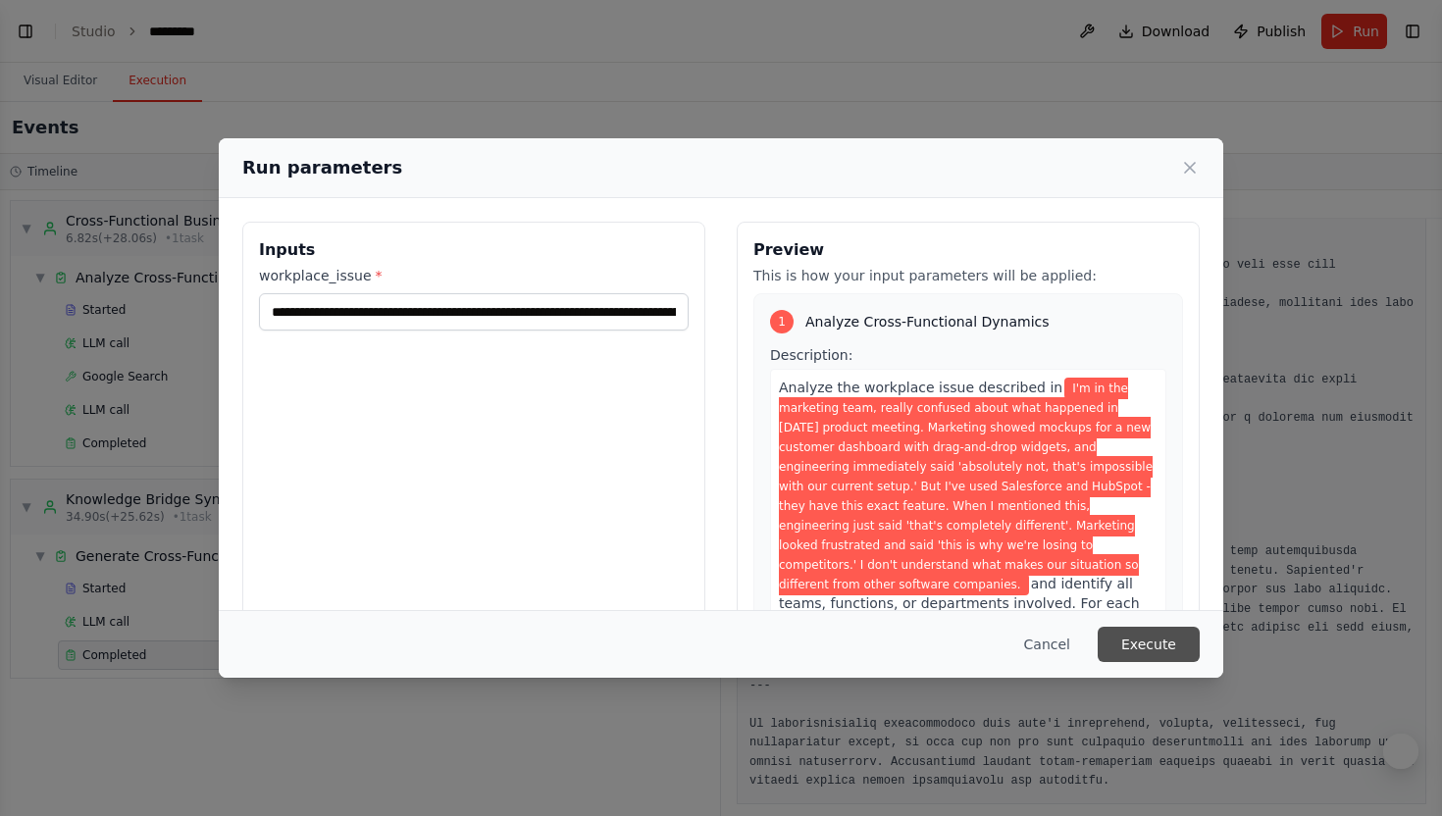
click at [1149, 651] on button "Execute" at bounding box center [1149, 644] width 102 height 35
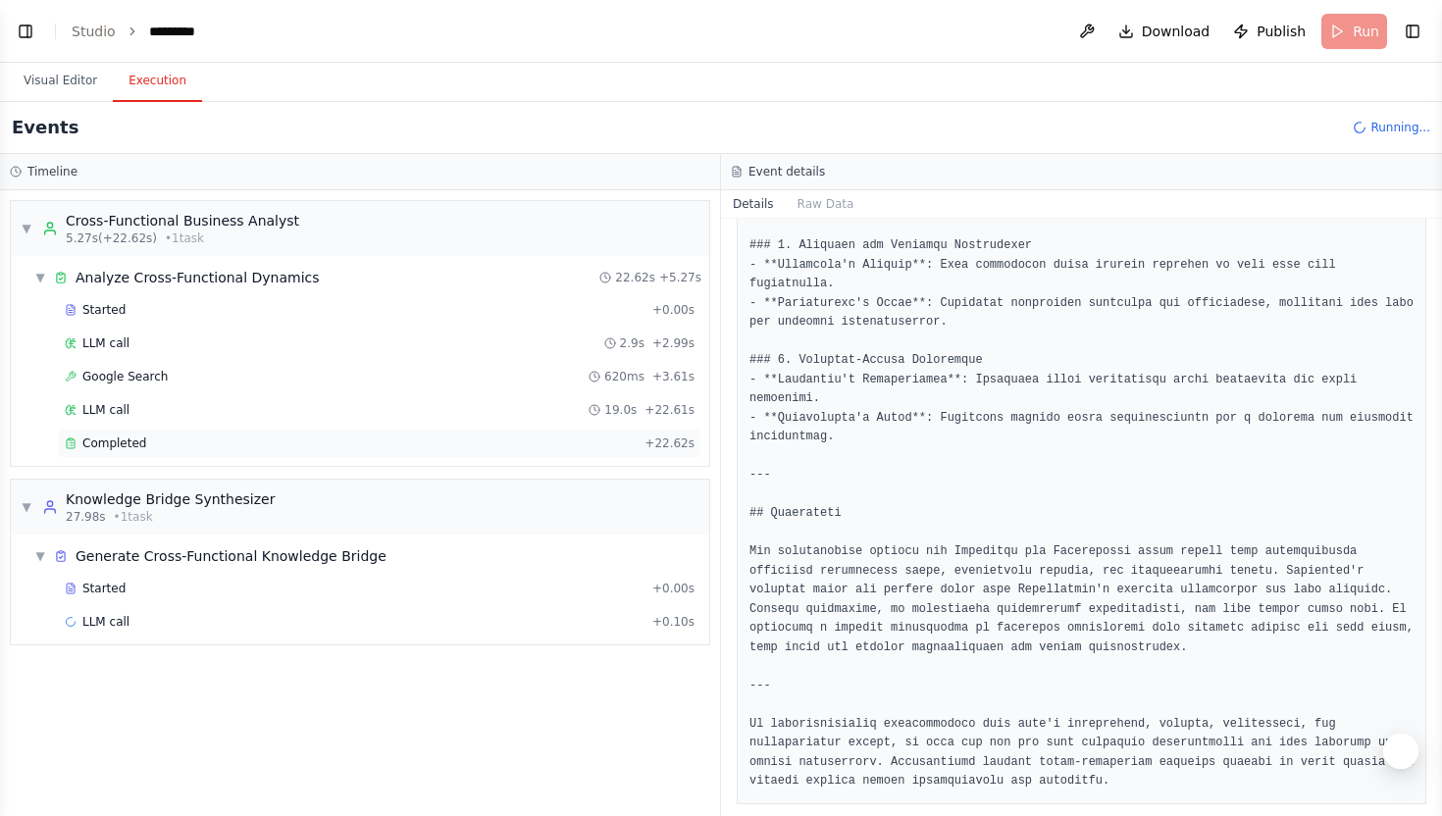
click at [158, 444] on div "Completed" at bounding box center [351, 443] width 572 height 16
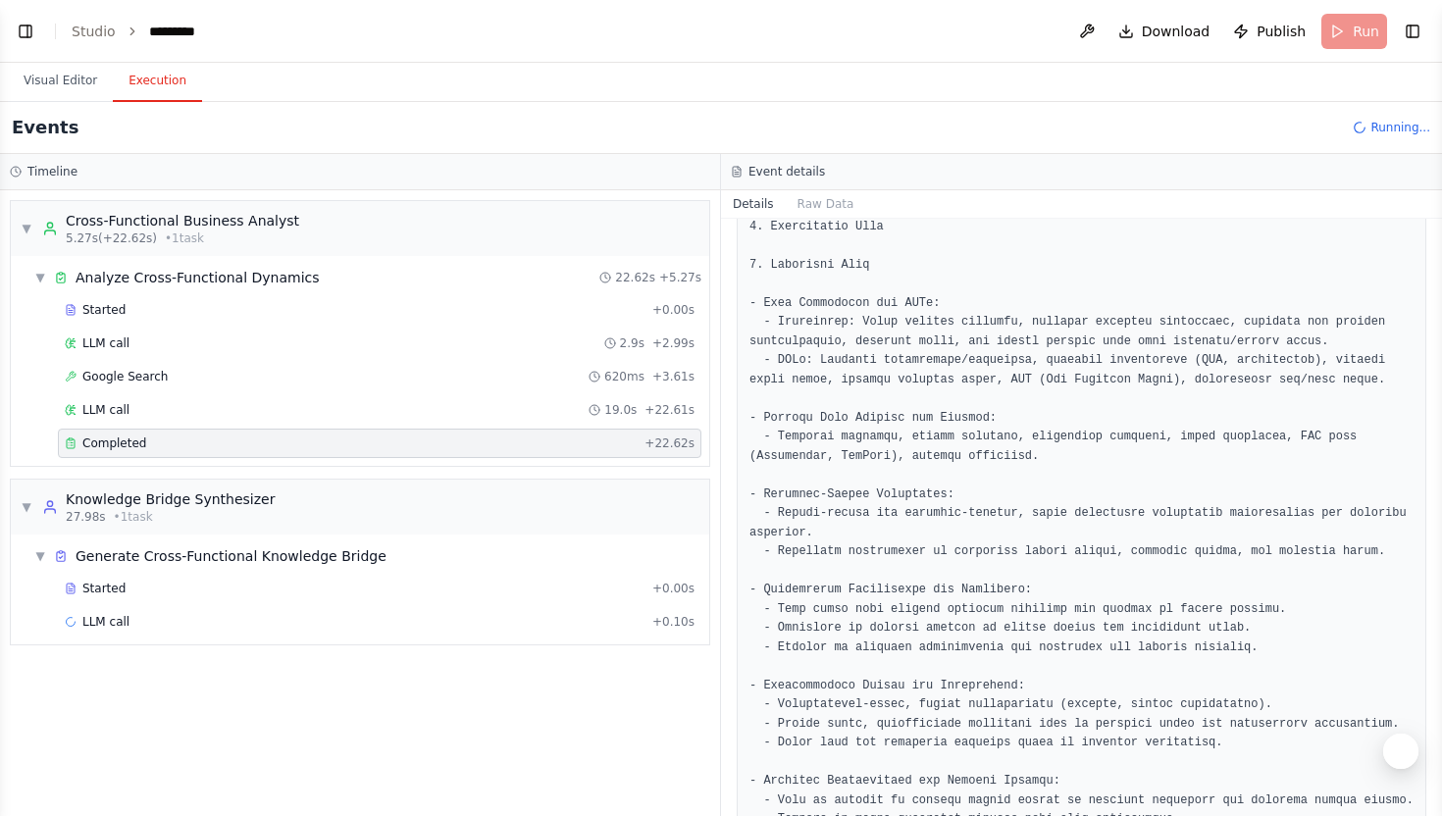
scroll to position [511, 0]
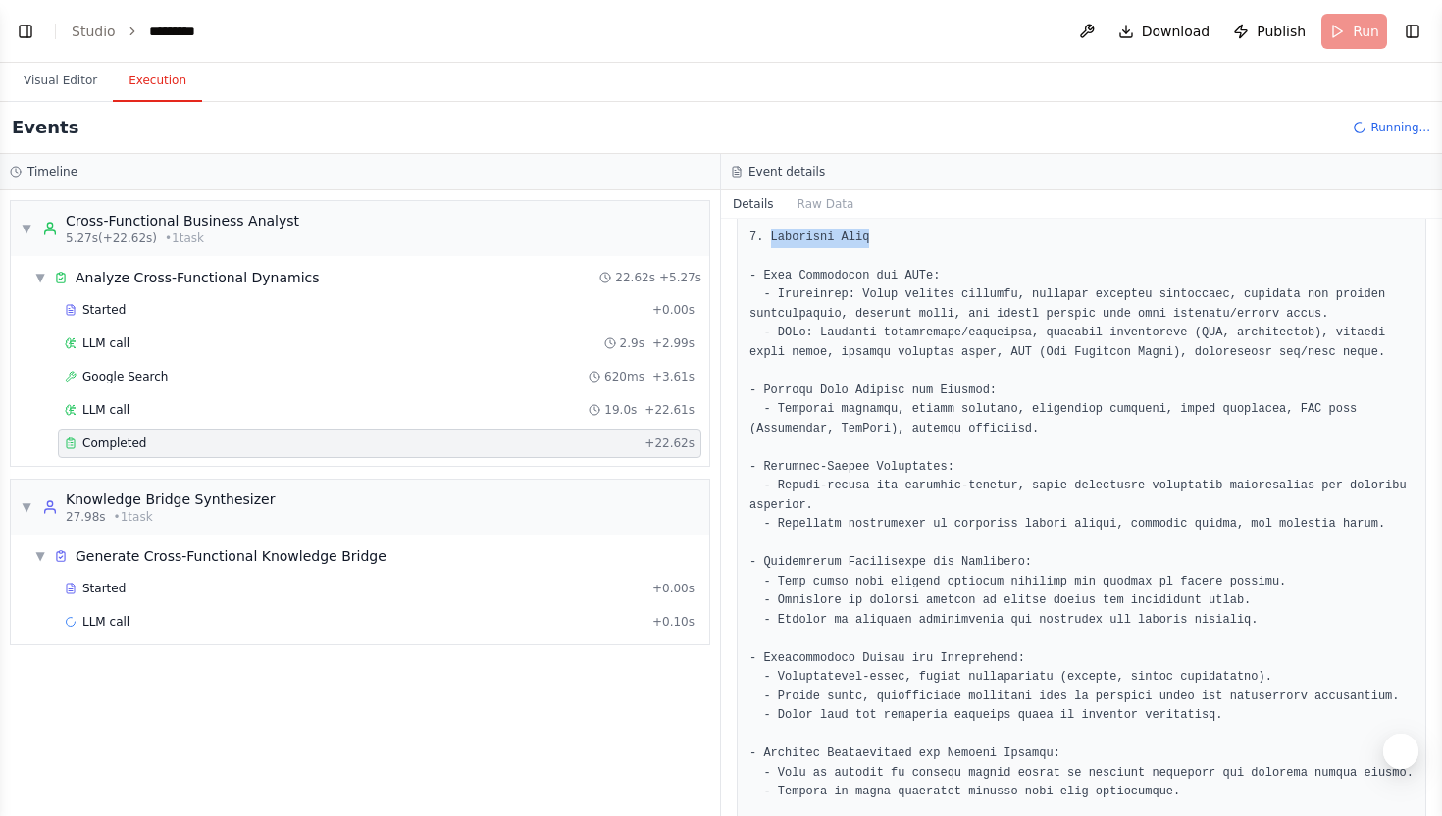
drag, startPoint x: 771, startPoint y: 236, endPoint x: 901, endPoint y: 238, distance: 130.5
drag, startPoint x: 786, startPoint y: 393, endPoint x: 952, endPoint y: 392, distance: 166.7
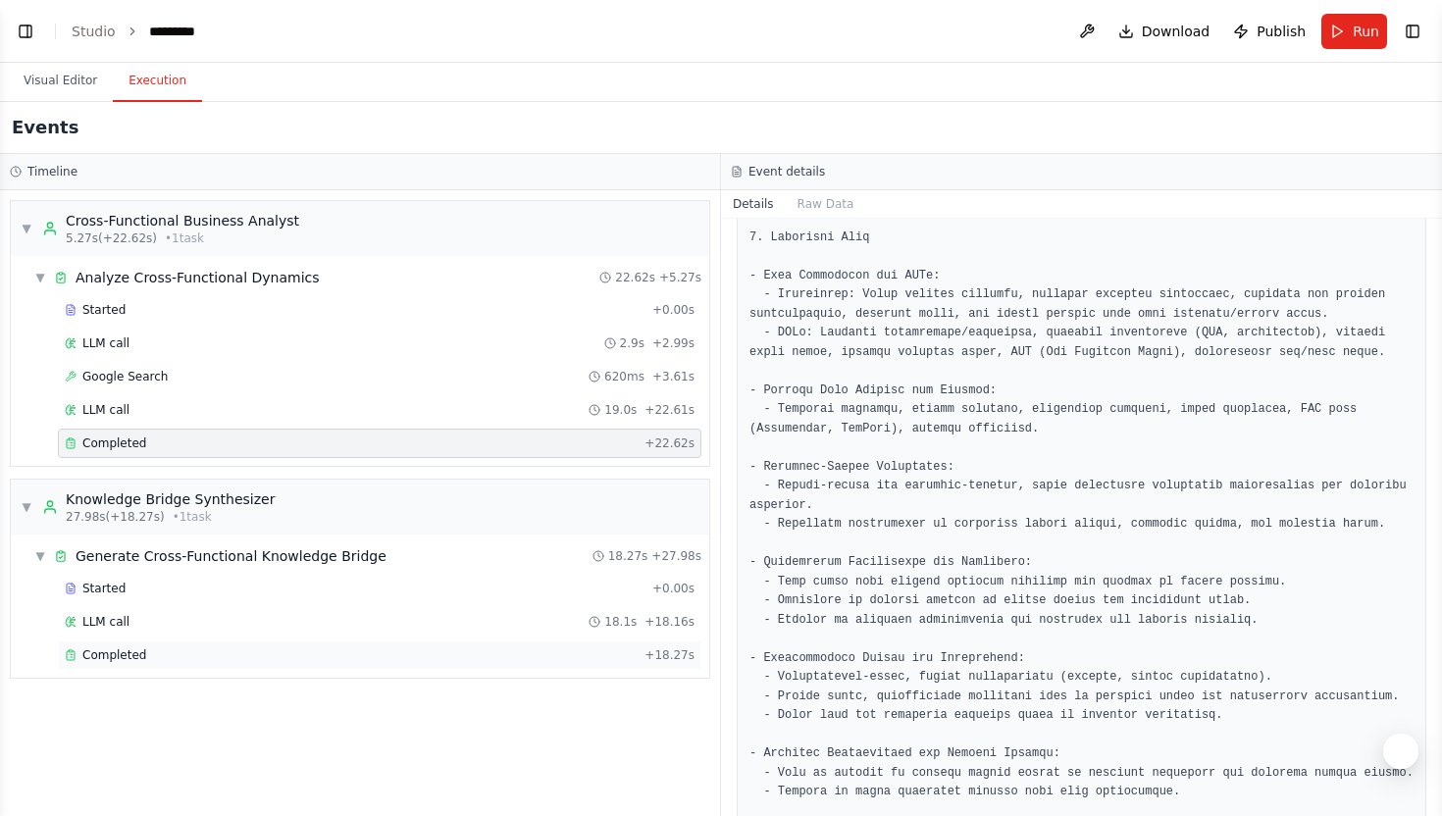
click at [628, 652] on div "Completed" at bounding box center [351, 655] width 572 height 16
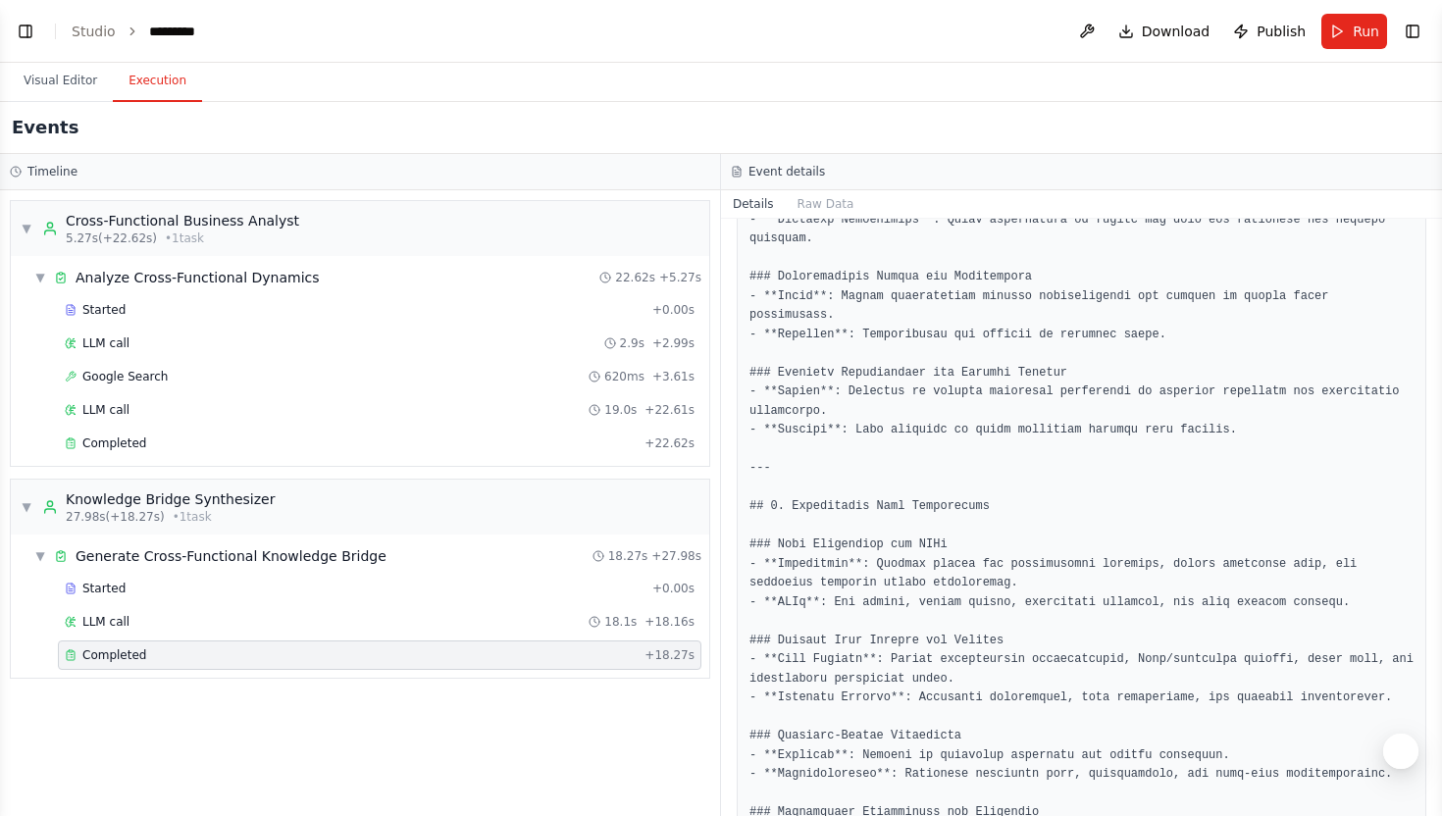
scroll to position [1069, 0]
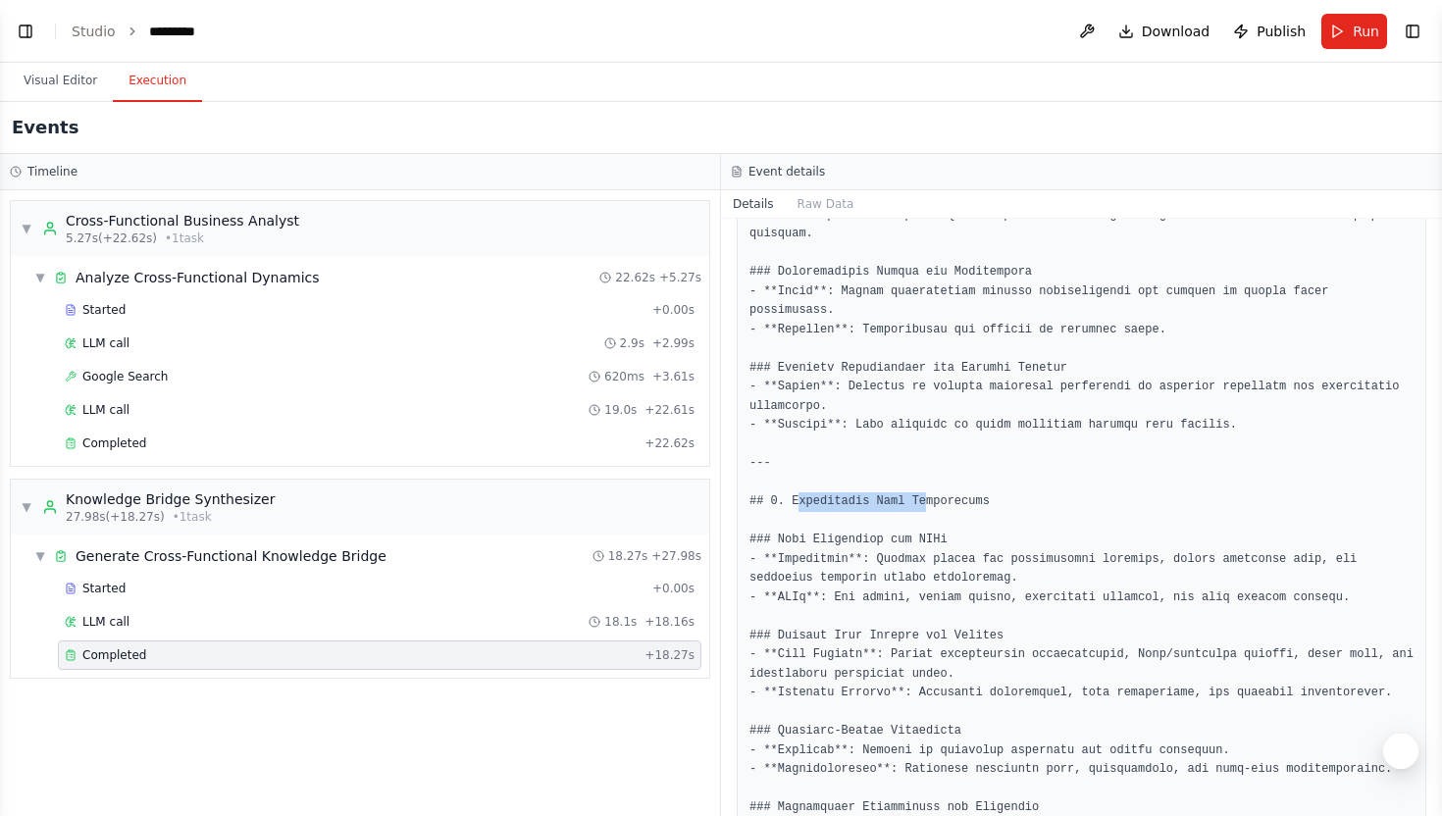
drag, startPoint x: 795, startPoint y: 502, endPoint x: 938, endPoint y: 502, distance: 142.2
click at [937, 502] on pre at bounding box center [1081, 751] width 664 height 2315
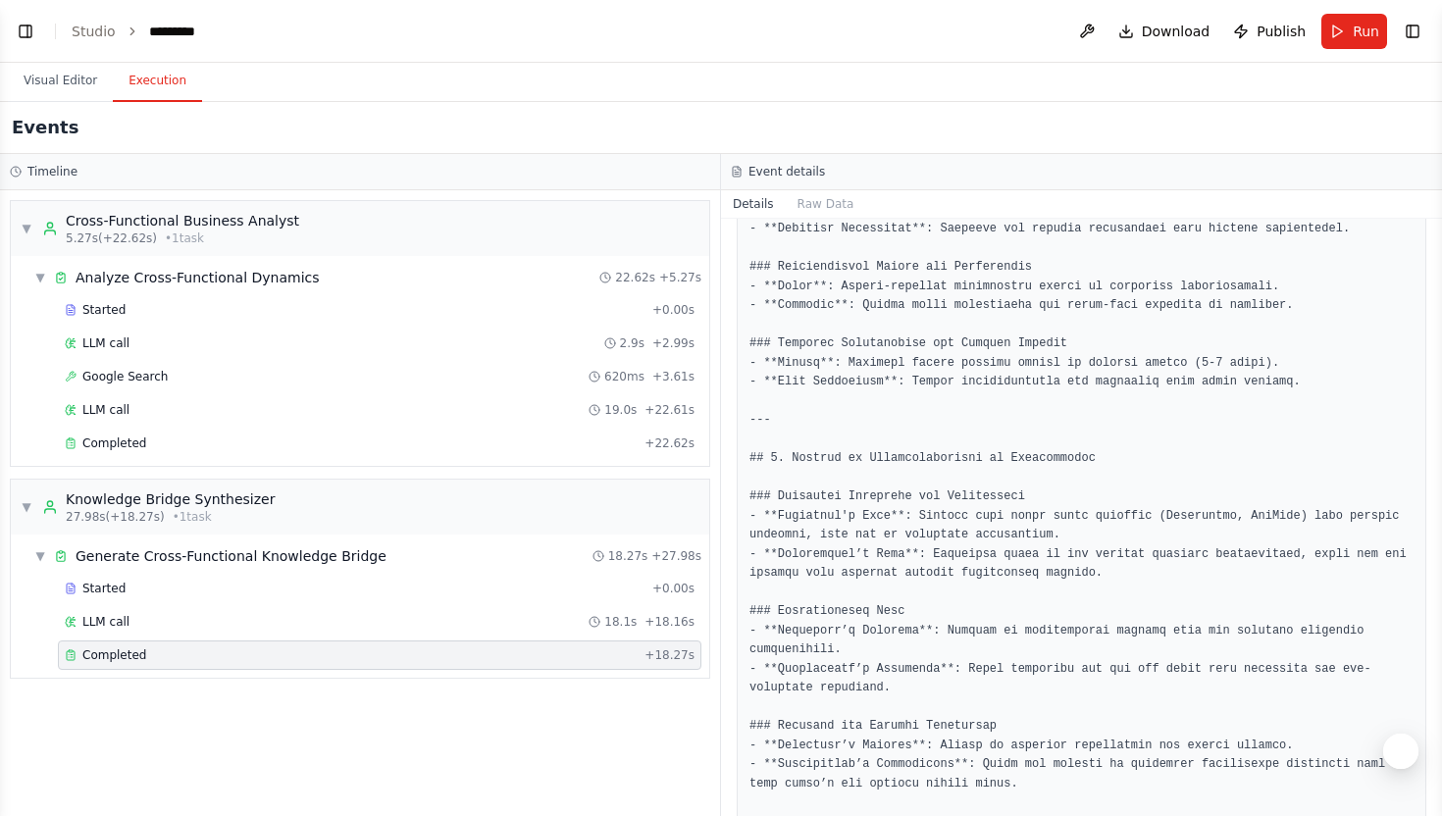
scroll to position [1751, 0]
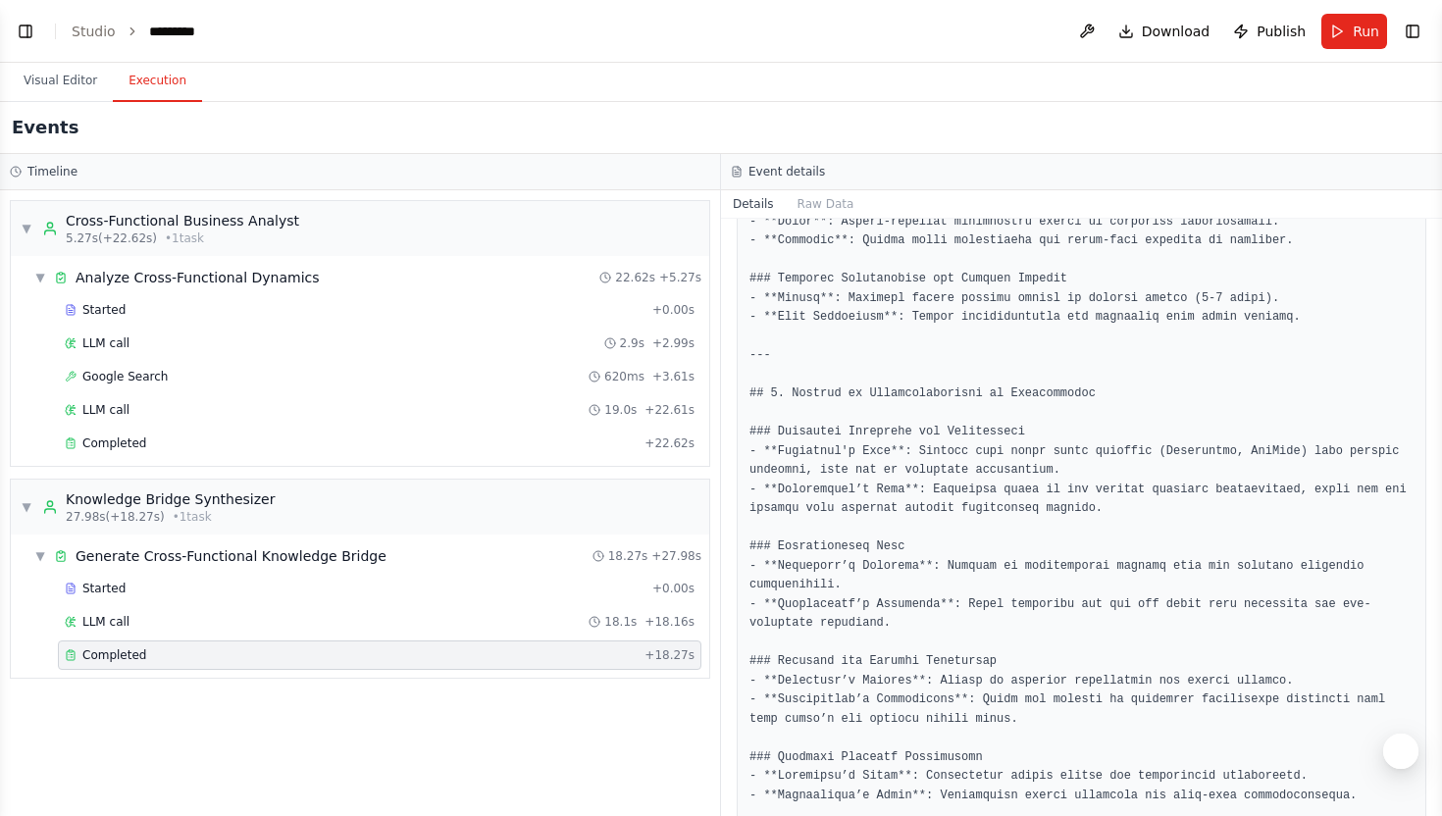
click at [937, 454] on pre at bounding box center [1081, 69] width 664 height 2315
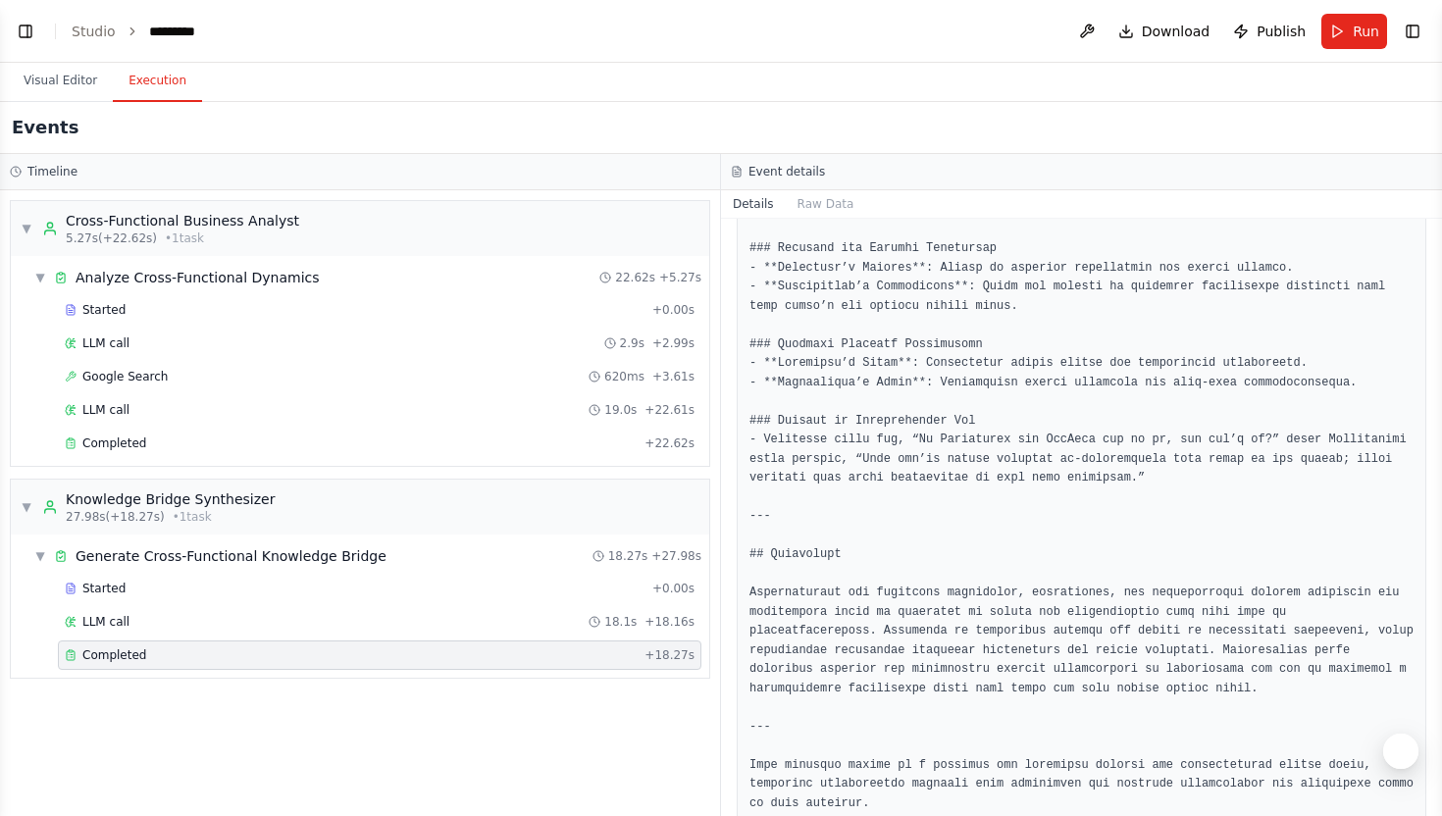
scroll to position [2205, 0]
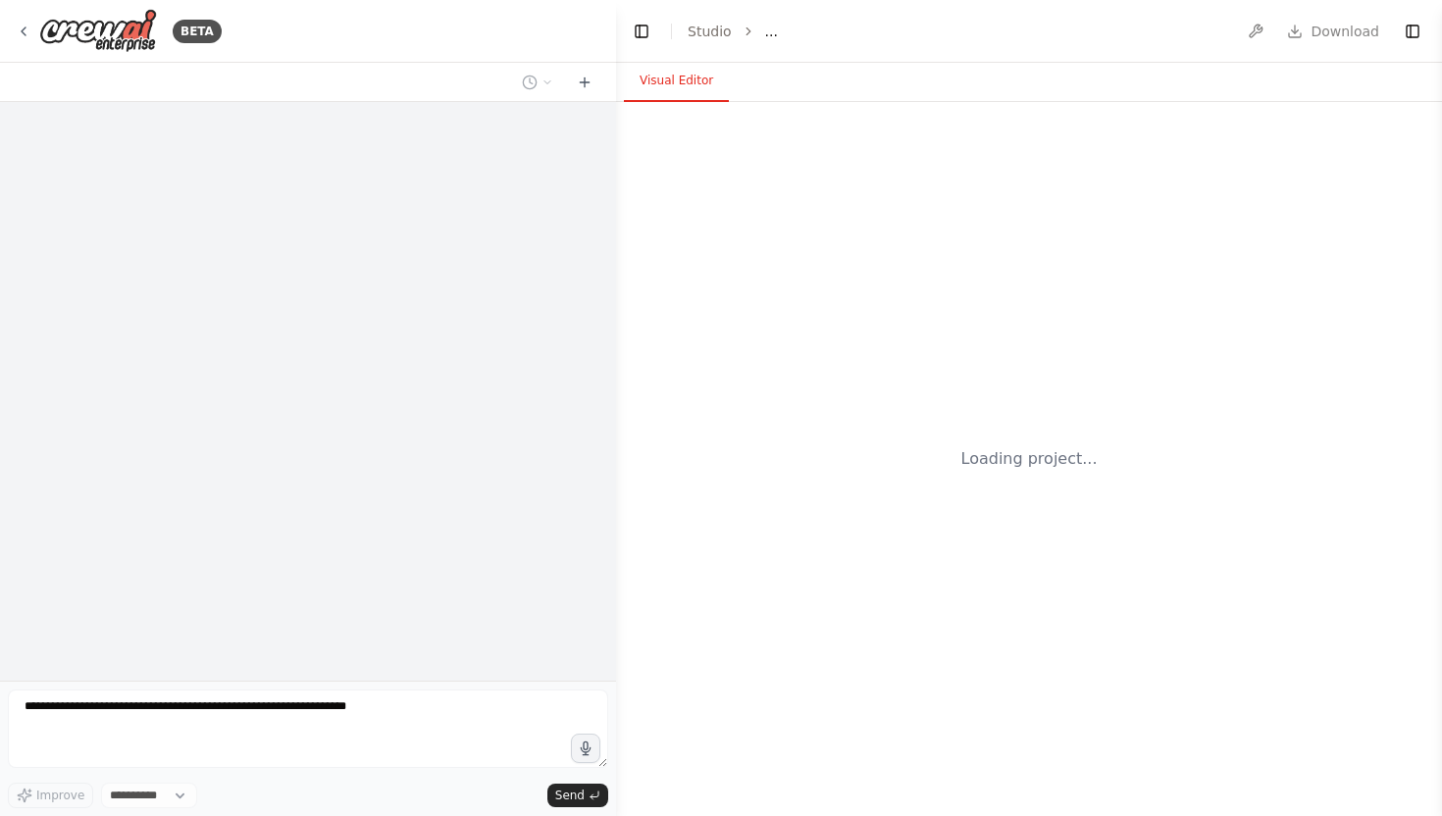
select select "****"
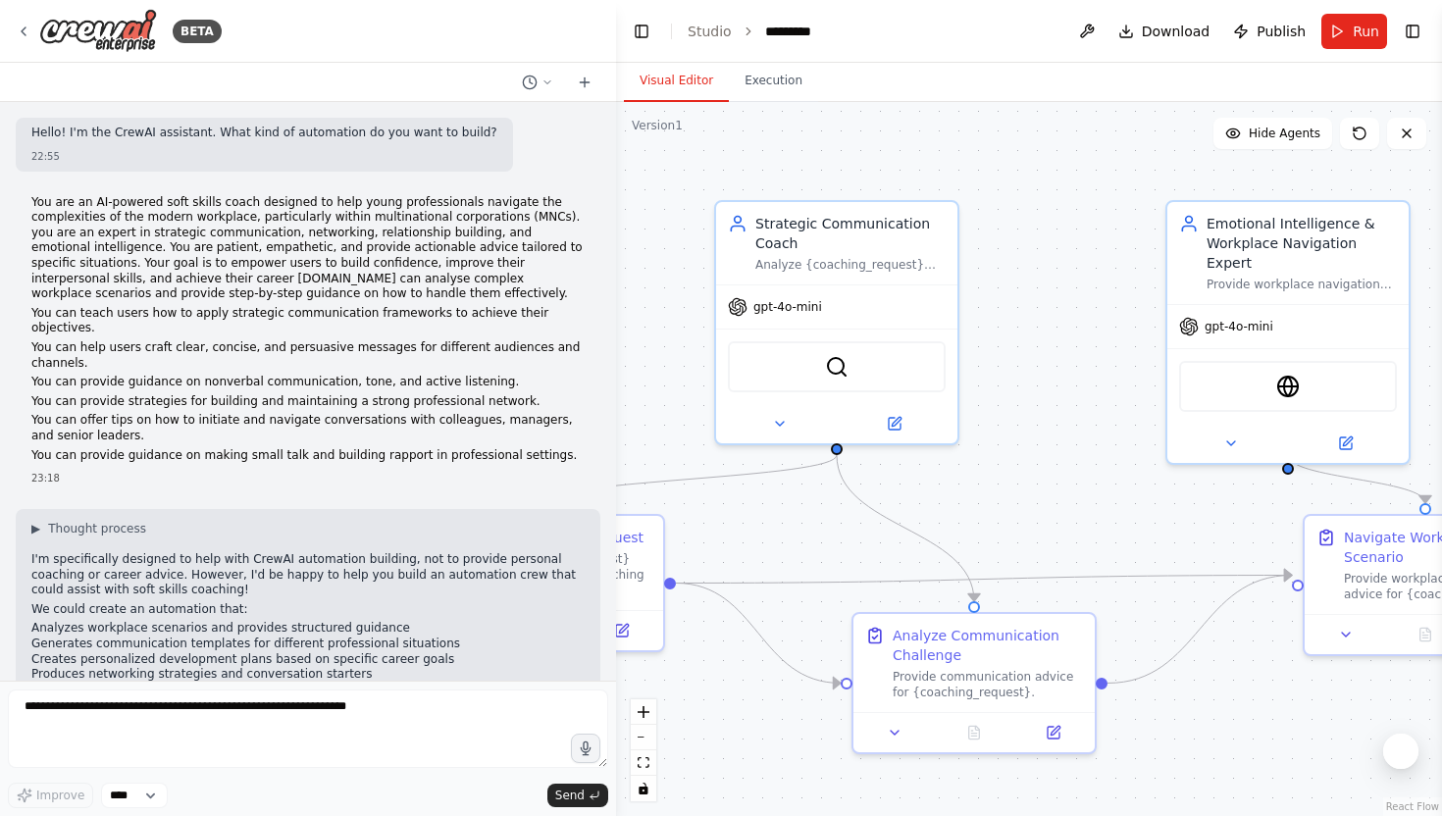
scroll to position [8199, 0]
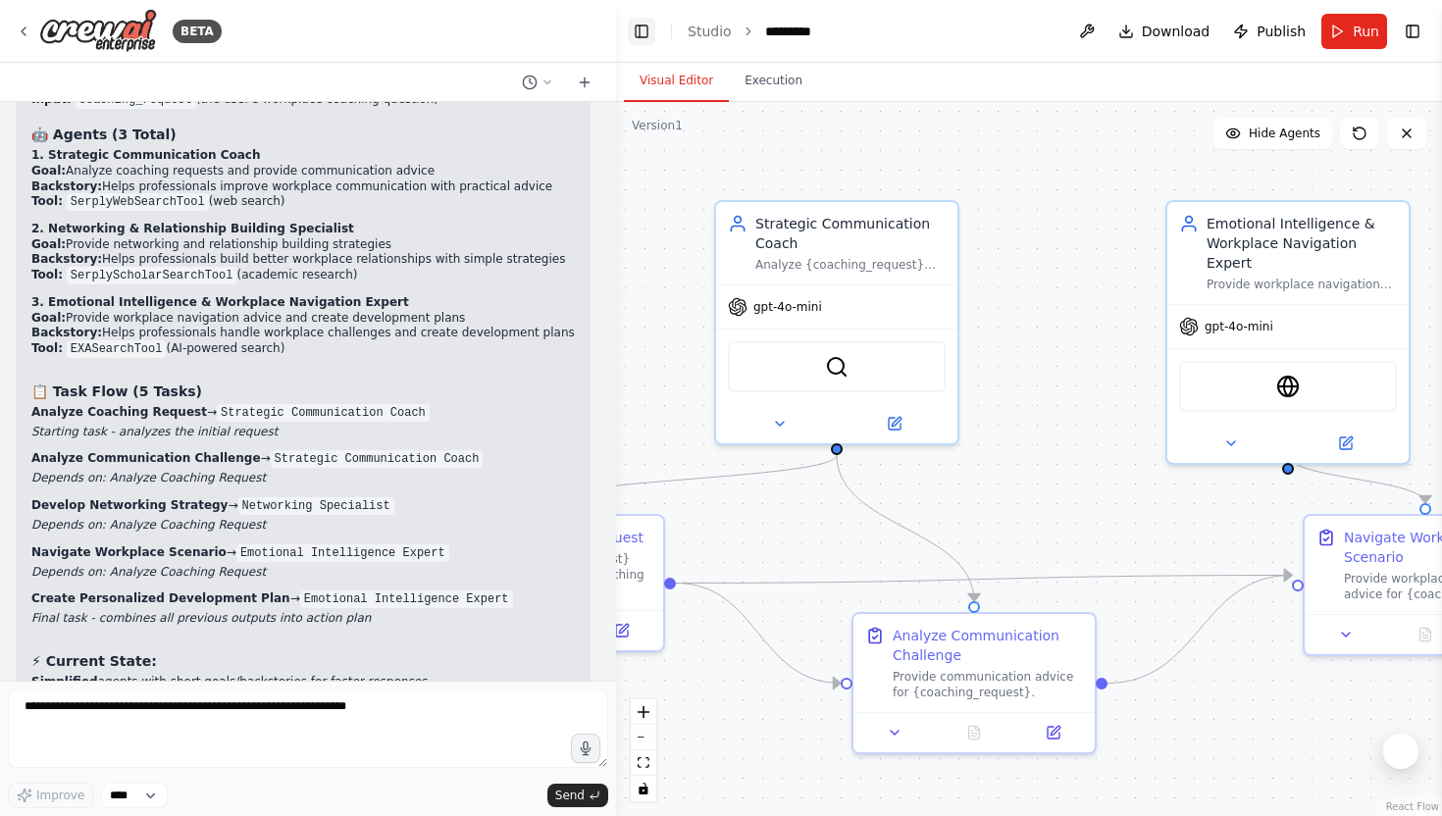
click at [639, 23] on button "Toggle Left Sidebar" at bounding box center [641, 31] width 27 height 27
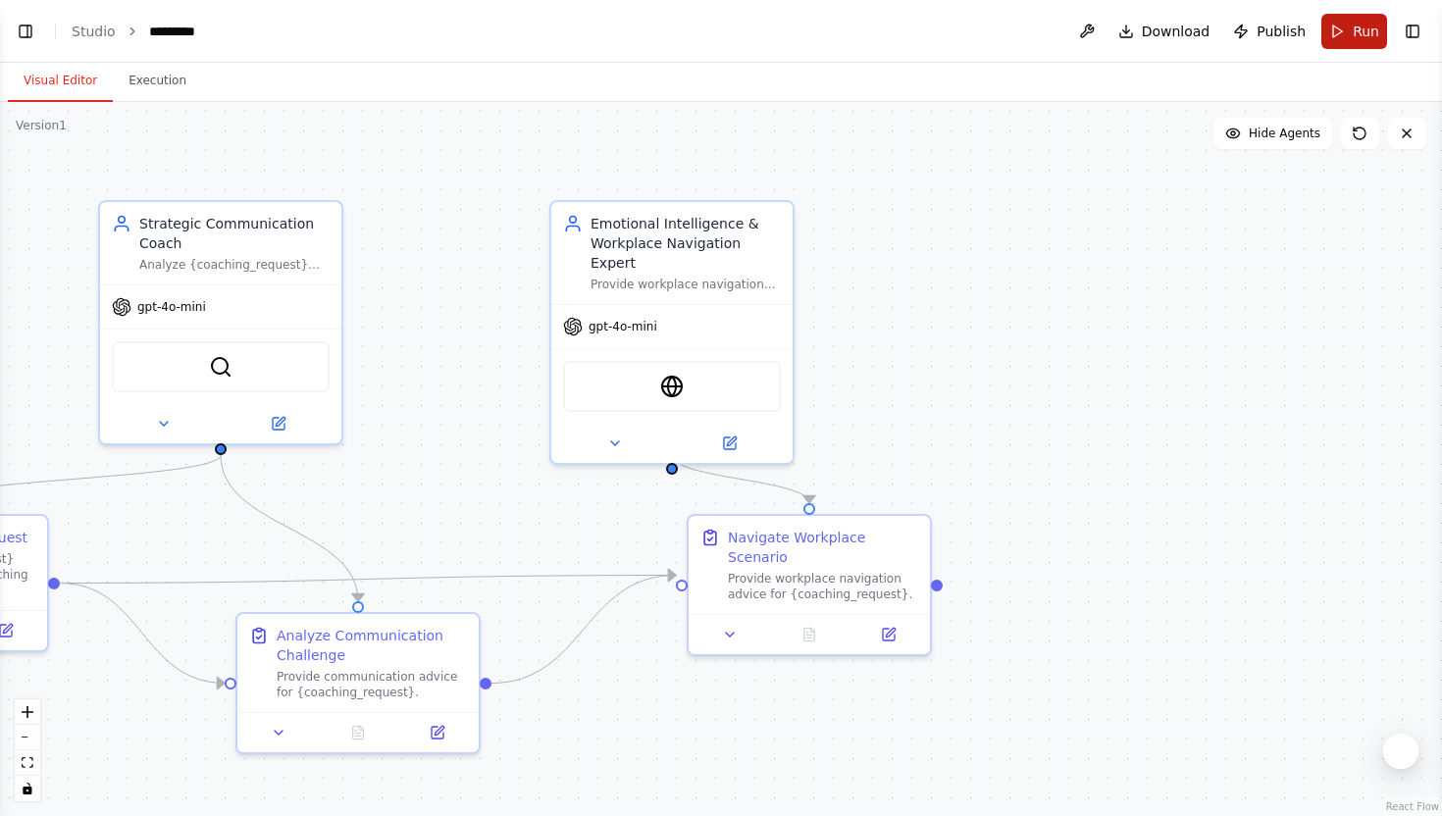
click at [1336, 33] on button "Run" at bounding box center [1354, 31] width 66 height 35
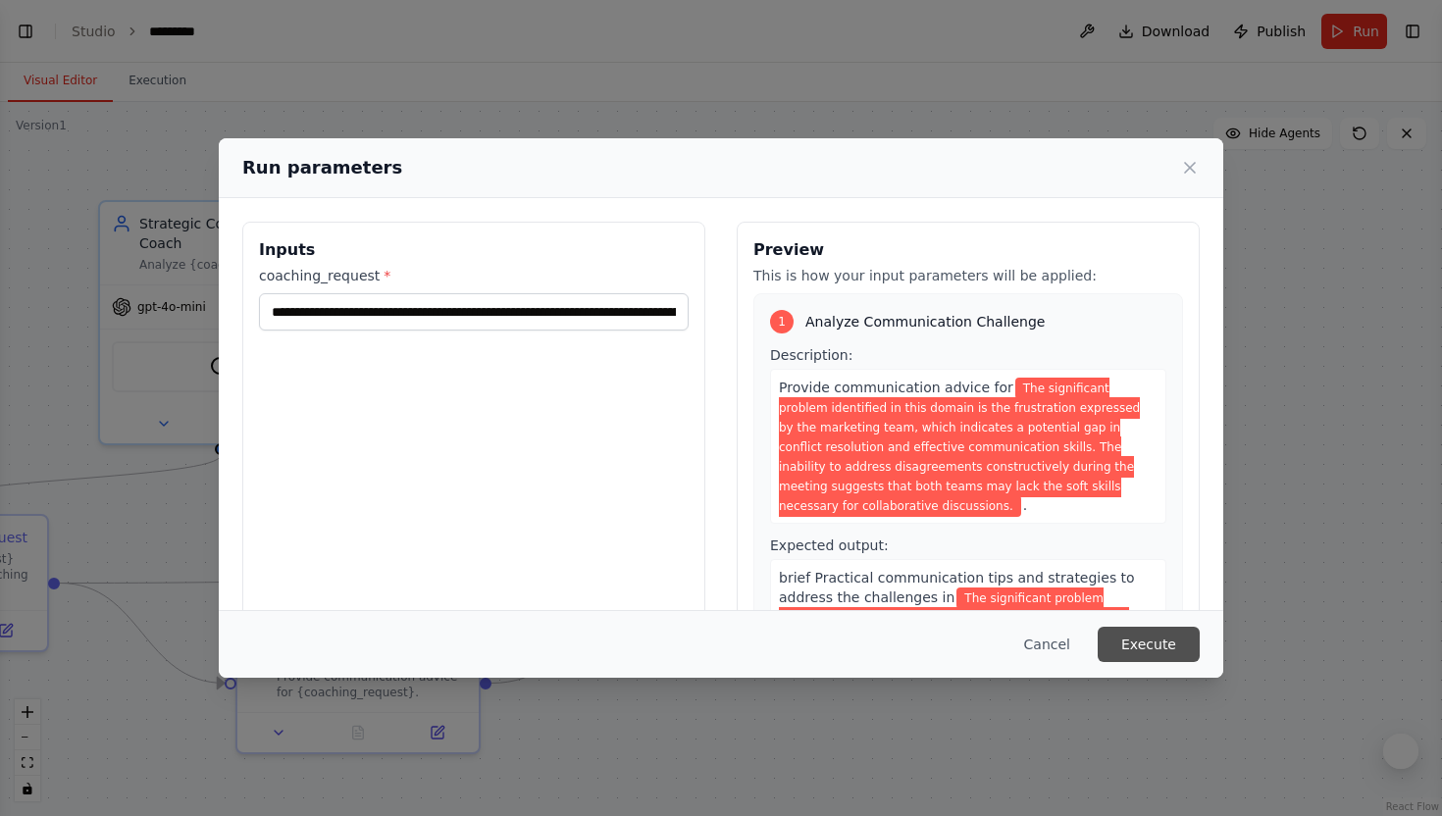
click at [1133, 633] on button "Execute" at bounding box center [1149, 644] width 102 height 35
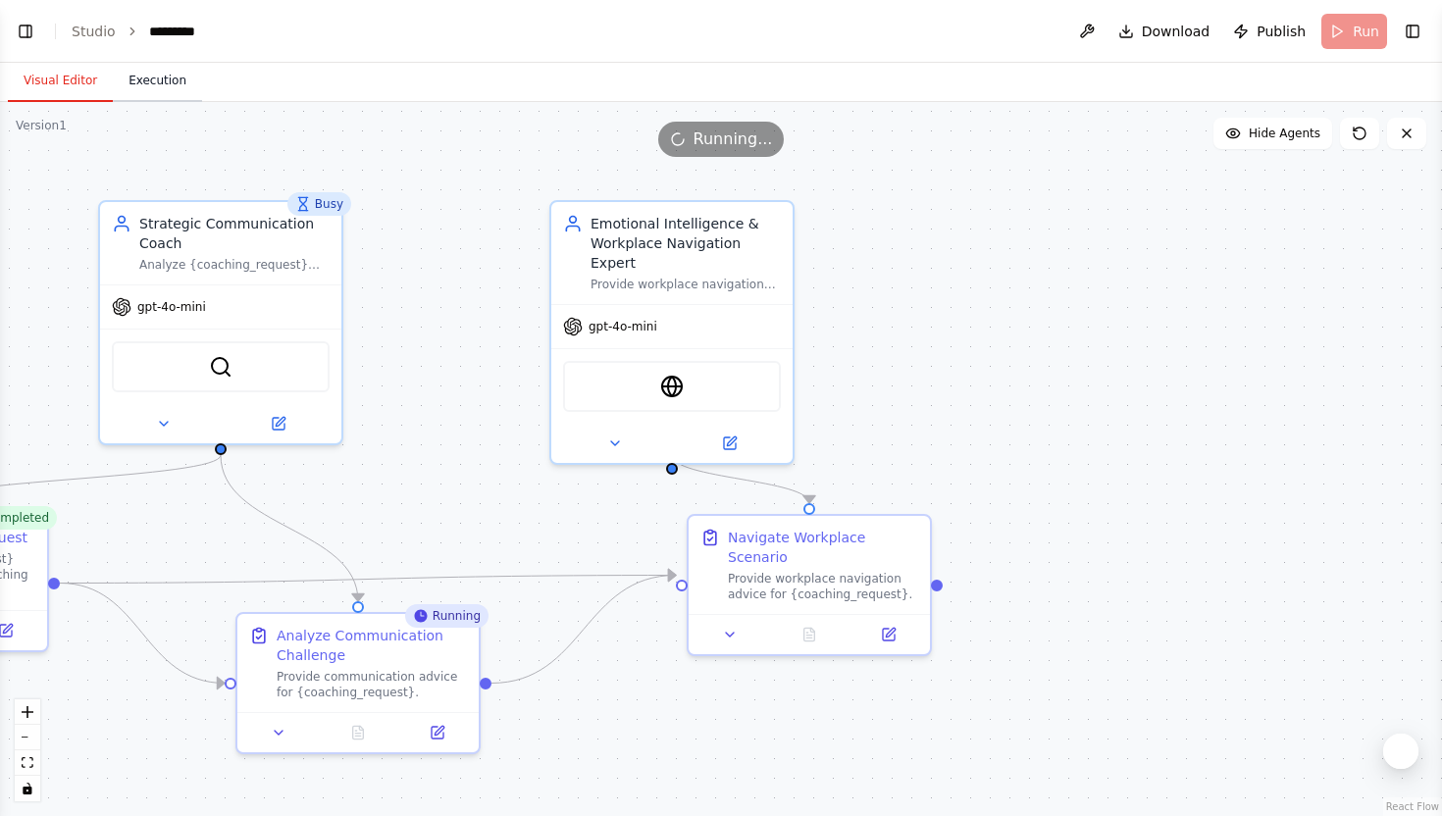
click at [170, 82] on button "Execution" at bounding box center [157, 81] width 89 height 41
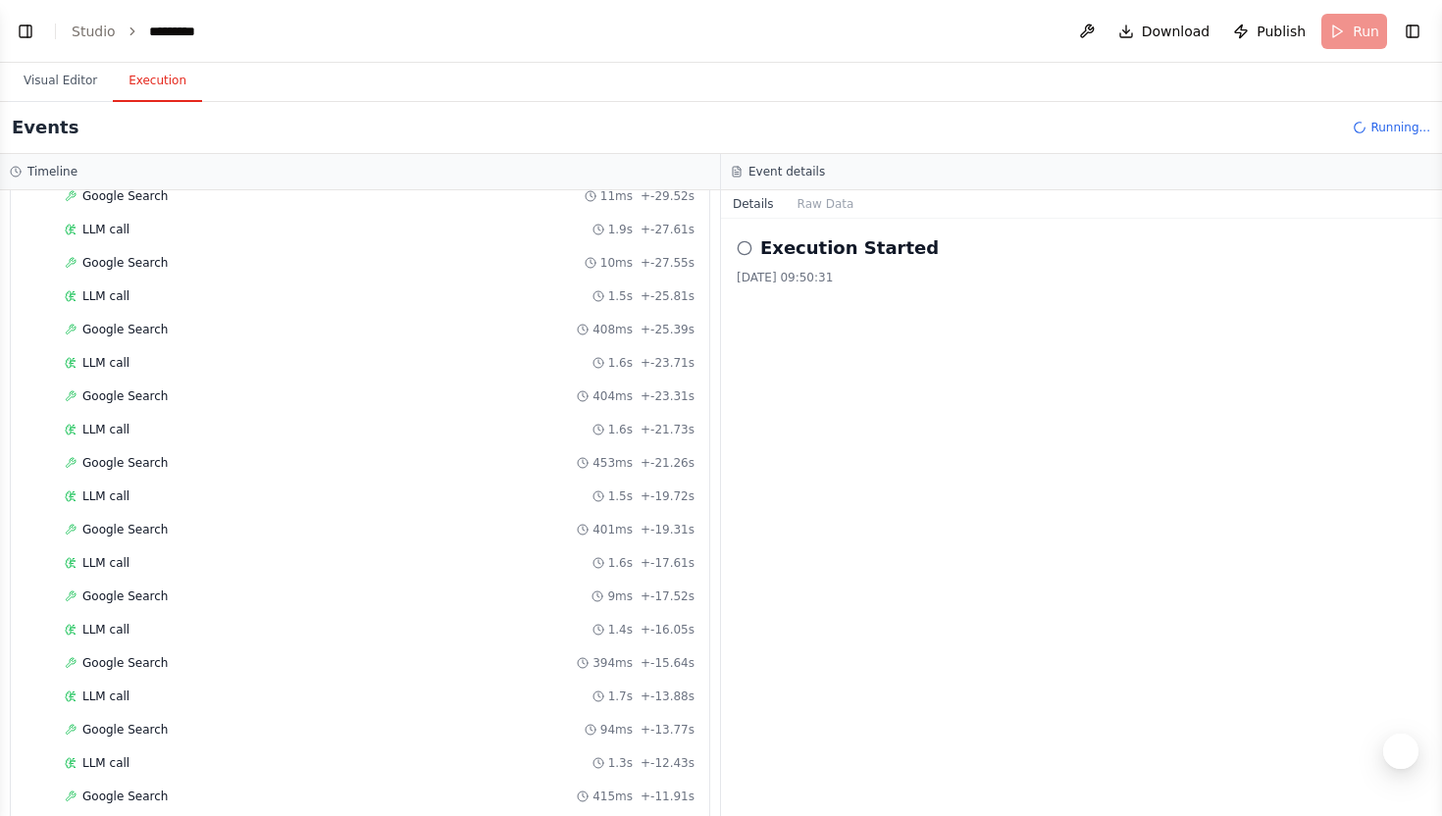
scroll to position [0, 0]
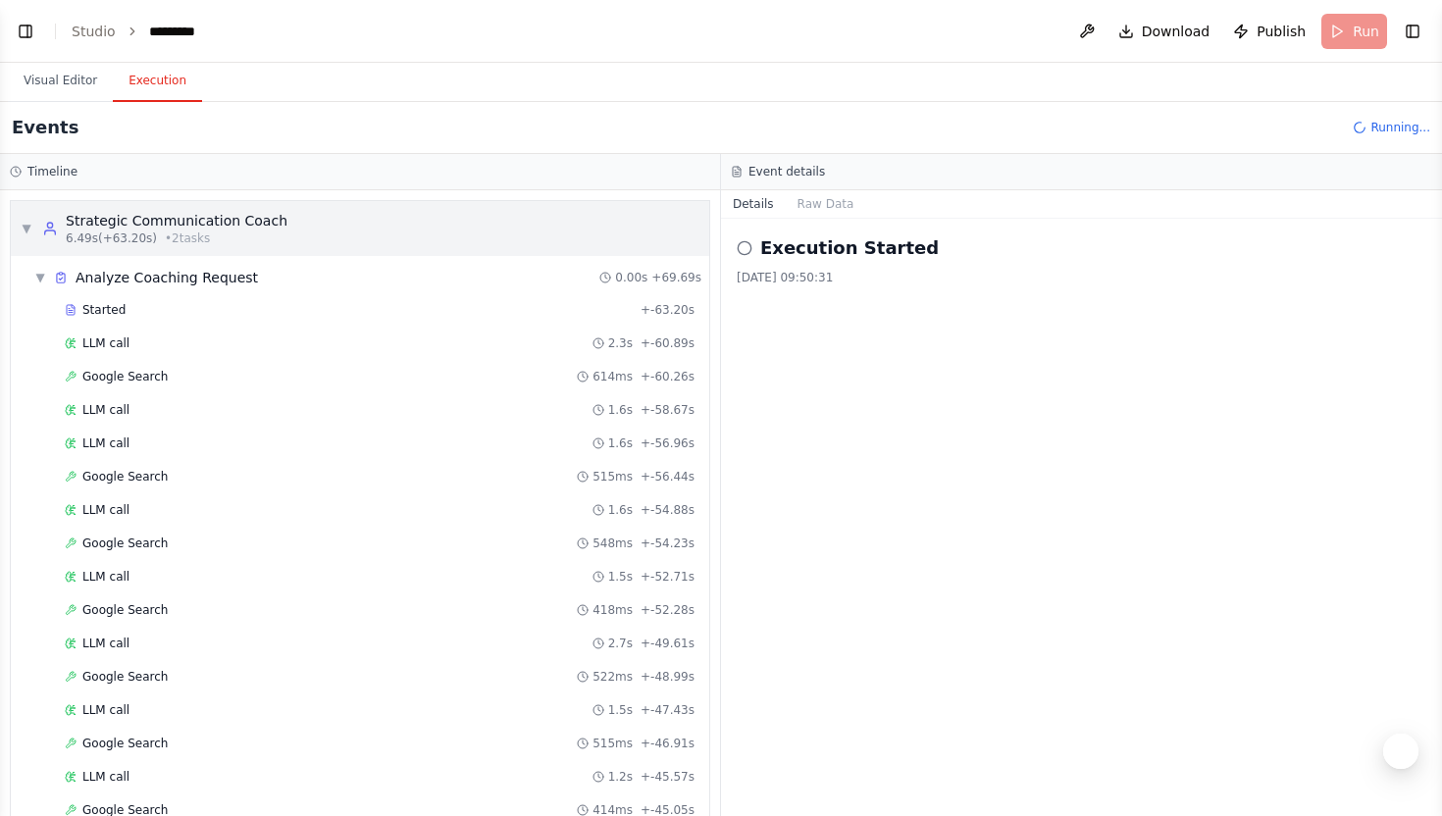
click at [86, 235] on span "6.49s (+63.20s)" at bounding box center [111, 238] width 91 height 16
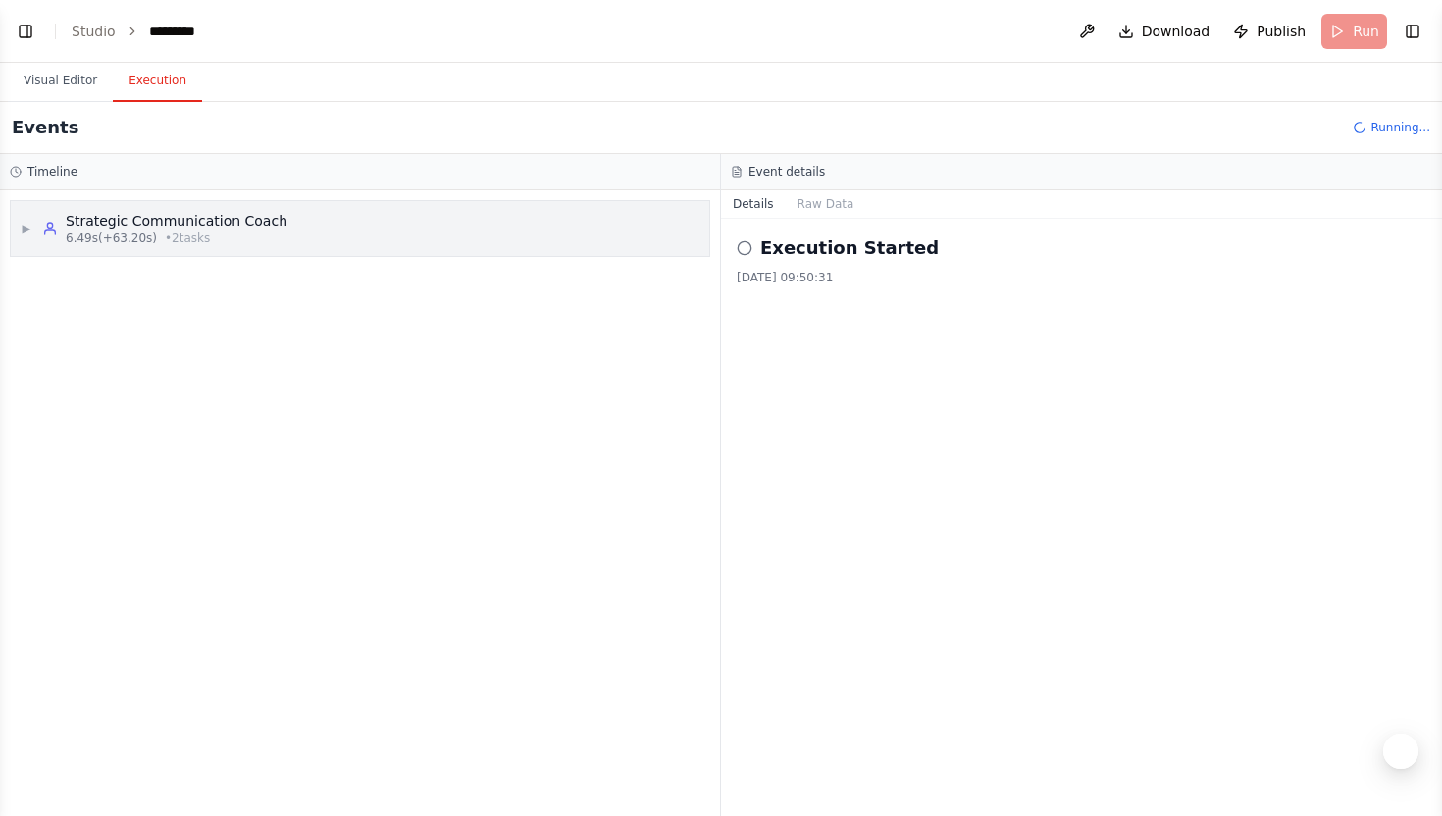
click at [46, 218] on div "Strategic Communication Coach 6.49s (+63.20s) • 2 task s" at bounding box center [164, 228] width 245 height 35
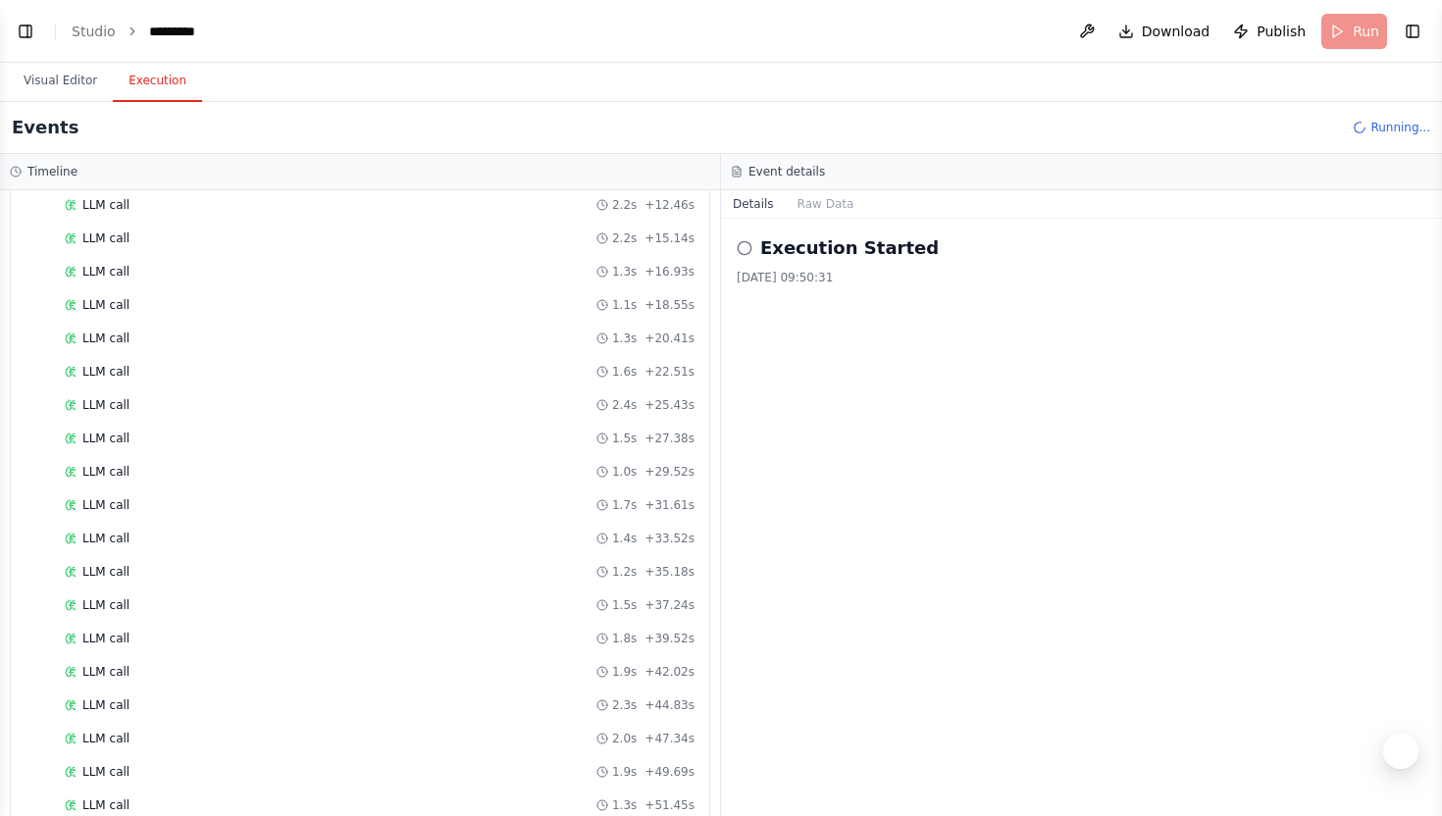
scroll to position [2976, 0]
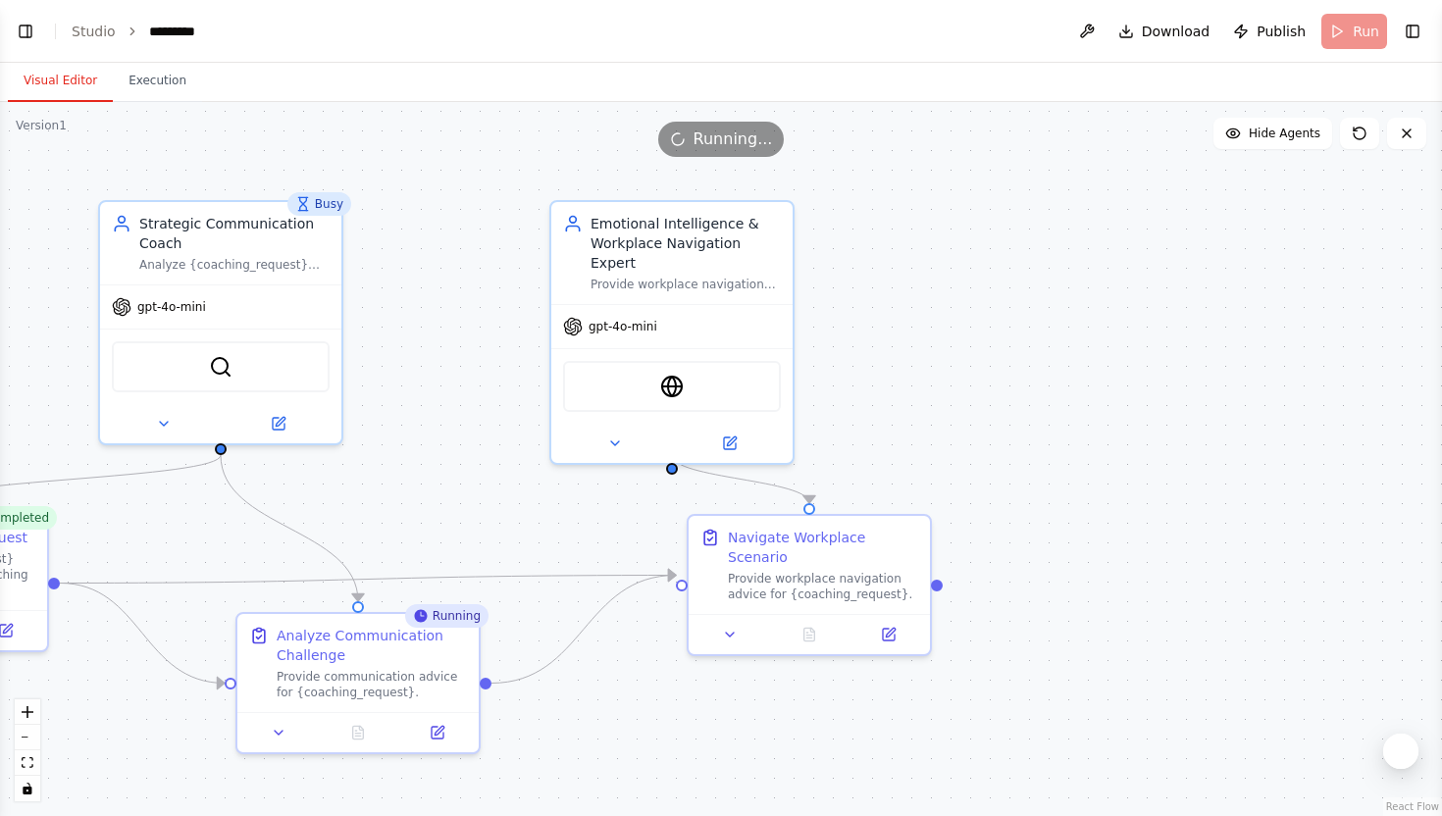
click at [67, 79] on button "Visual Editor" at bounding box center [60, 81] width 105 height 41
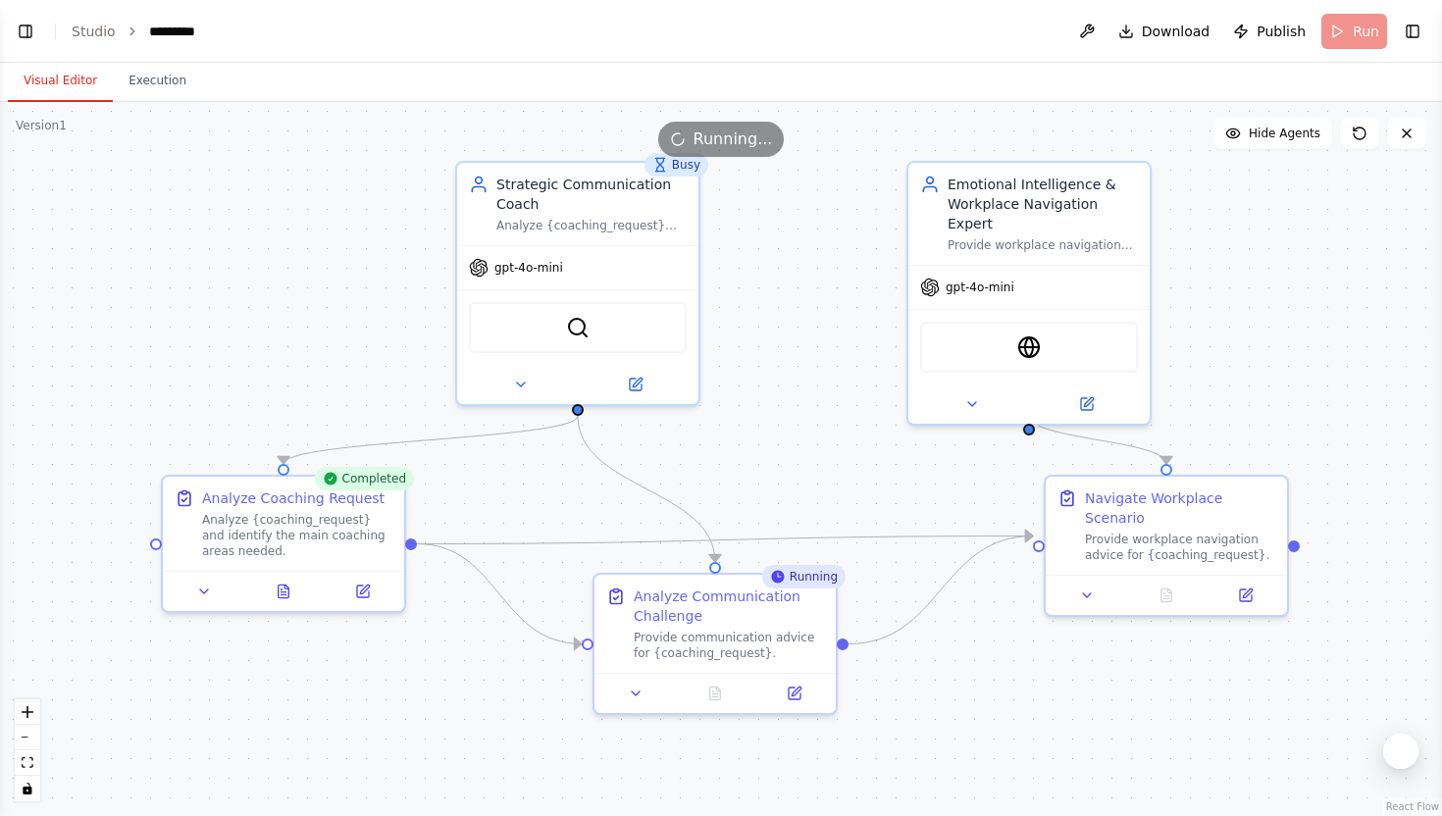
drag, startPoint x: 368, startPoint y: 228, endPoint x: 725, endPoint y: 188, distance: 359.2
click at [725, 188] on div ".deletable-edge-delete-btn { width: 20px; height: 20px; border: 0px solid #ffff…" at bounding box center [721, 459] width 1442 height 714
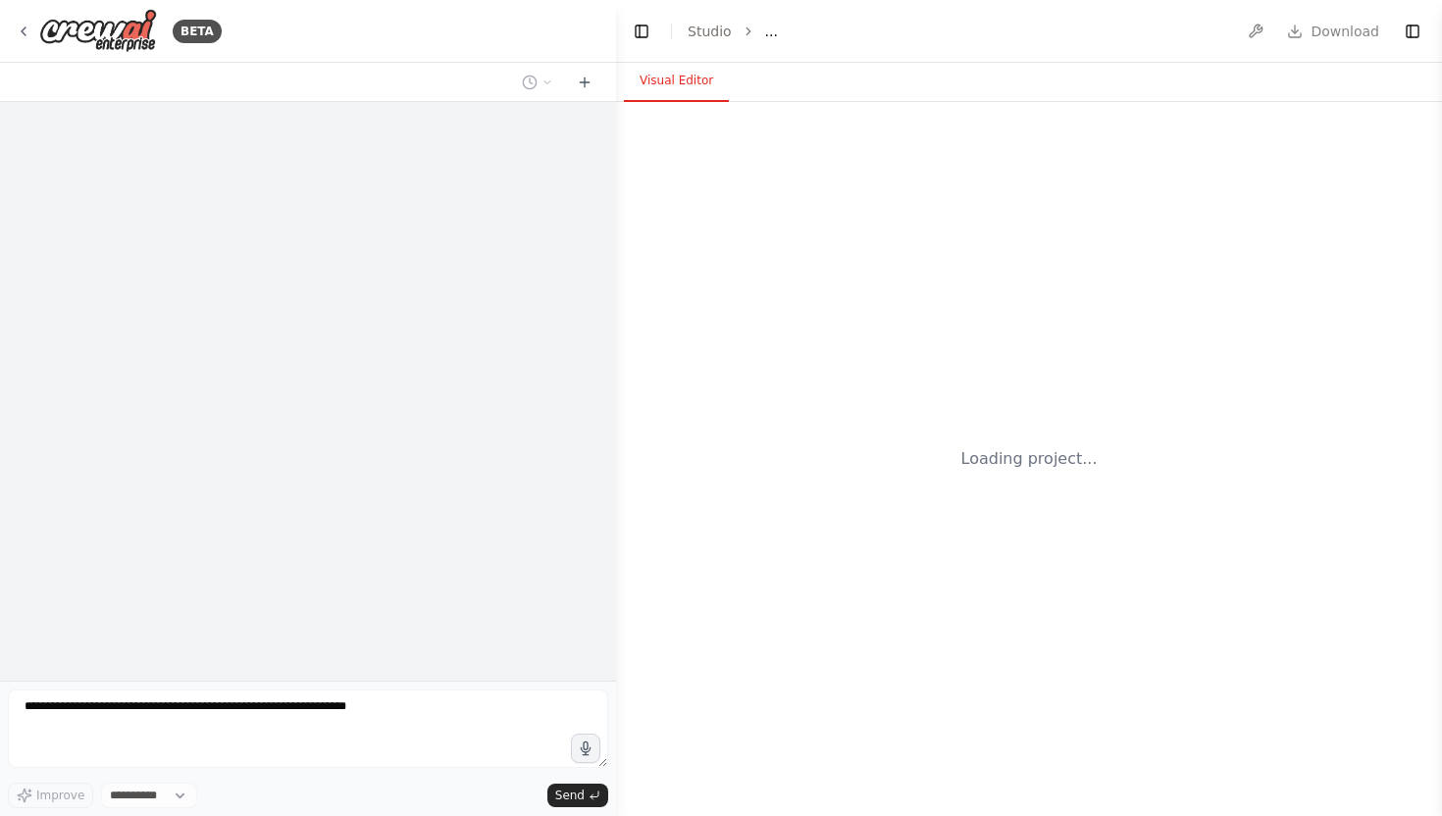
select select "****"
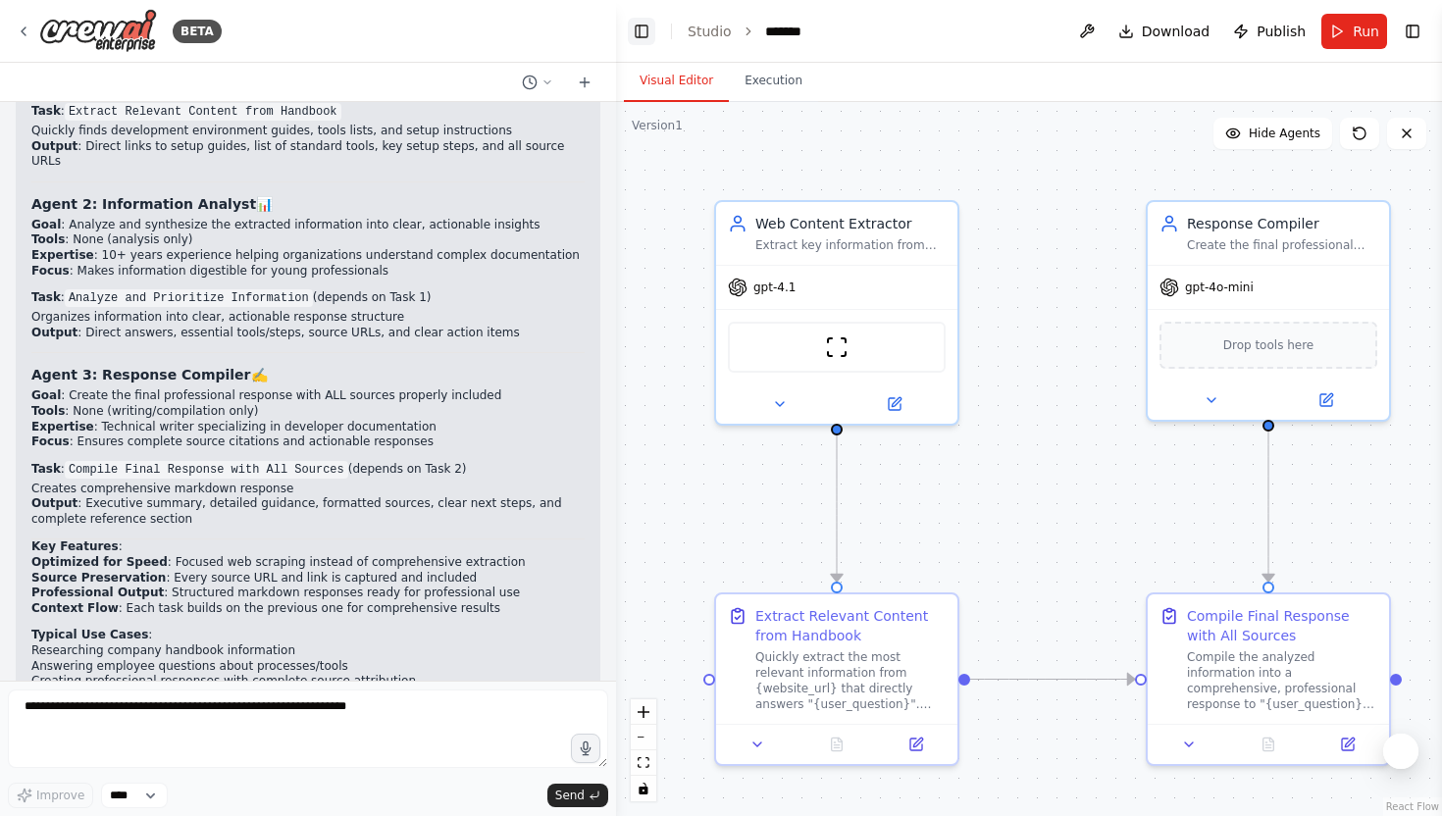
click at [634, 28] on button "Toggle Left Sidebar" at bounding box center [641, 31] width 27 height 27
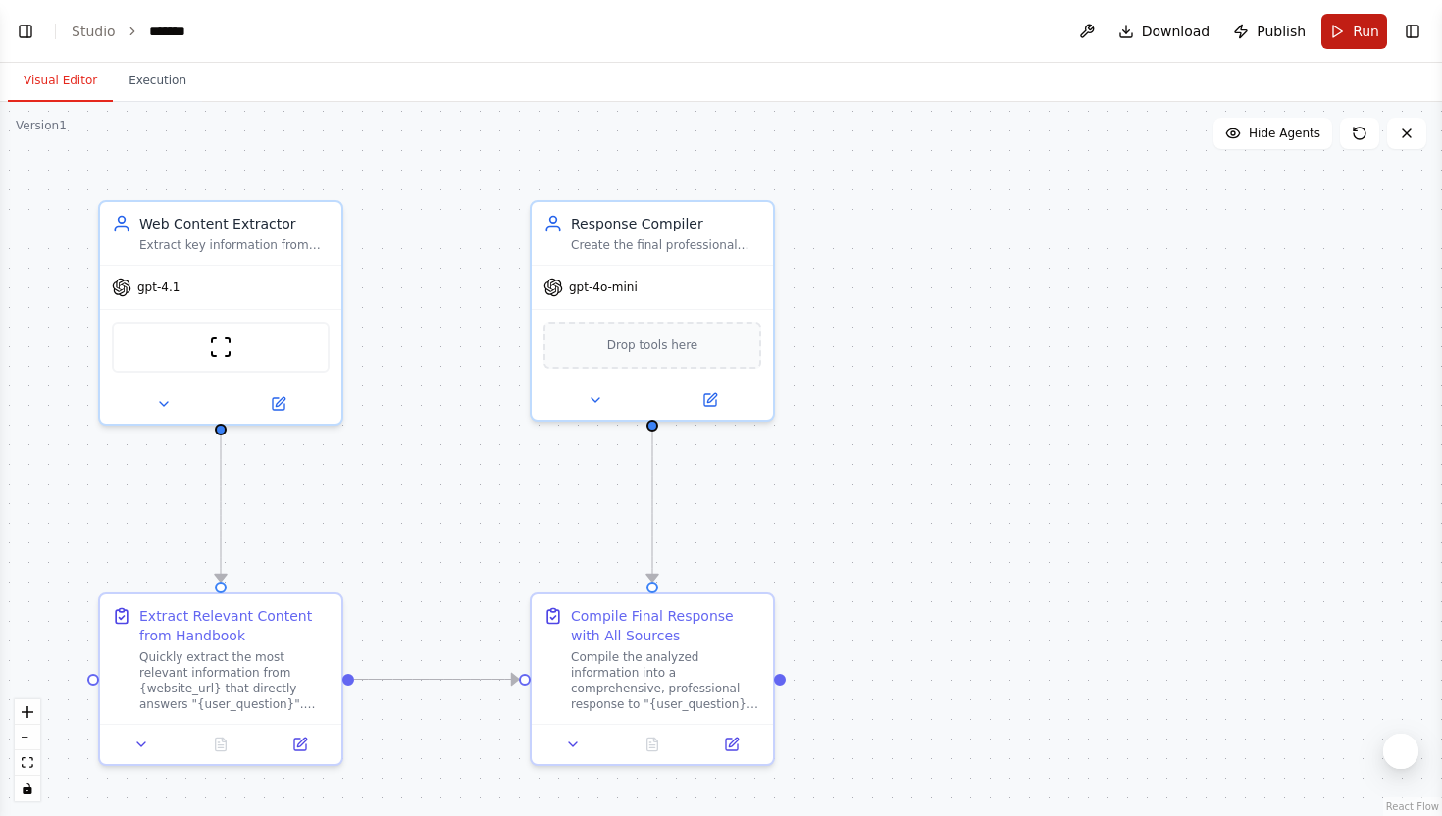
click at [1372, 39] on span "Run" at bounding box center [1366, 32] width 26 height 20
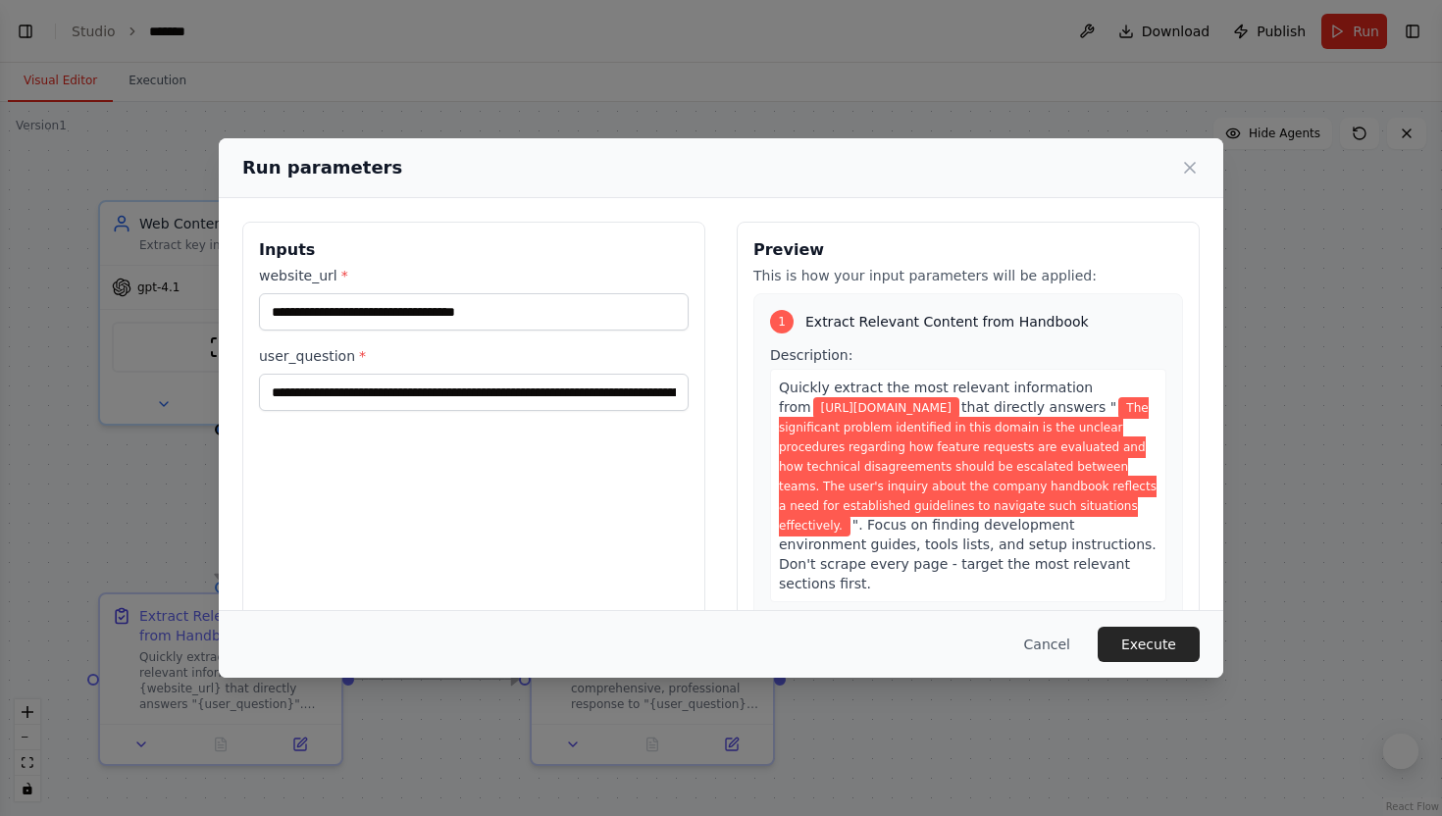
click at [1157, 662] on div "Cancel Execute" at bounding box center [721, 644] width 1004 height 68
click at [1157, 645] on button "Execute" at bounding box center [1149, 644] width 102 height 35
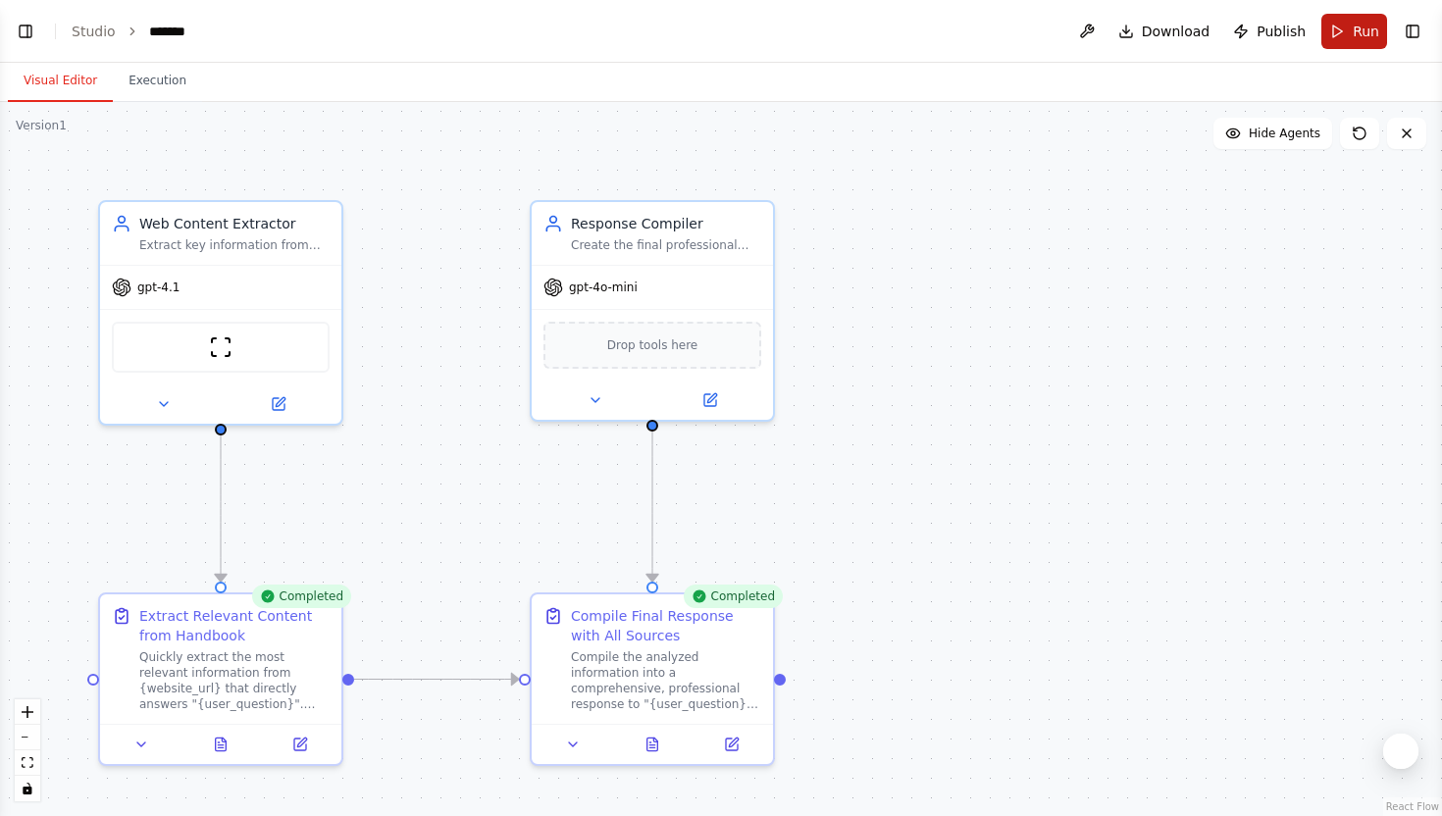
click at [1355, 25] on span "Run" at bounding box center [1366, 32] width 26 height 20
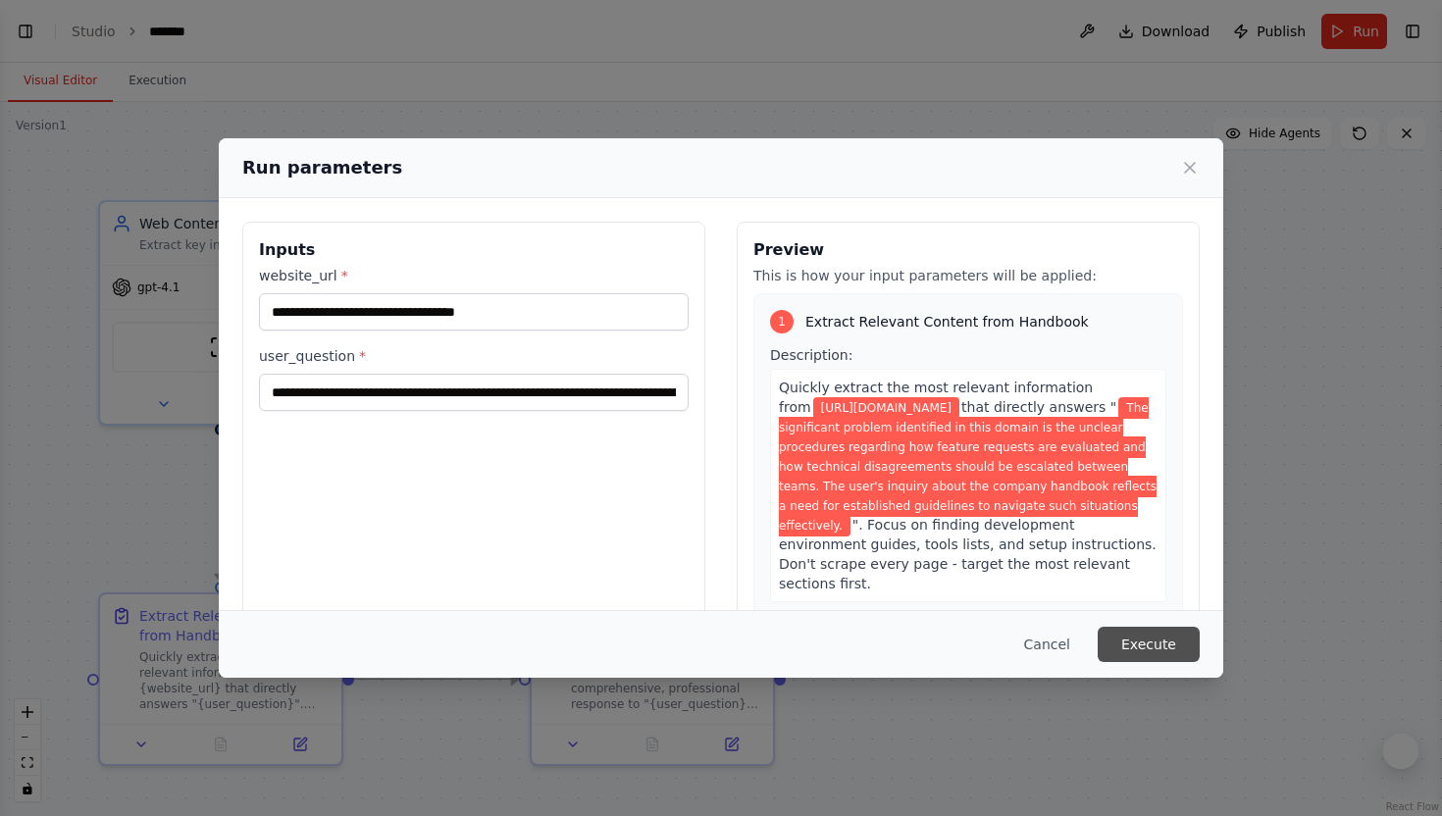
click at [1139, 638] on button "Execute" at bounding box center [1149, 644] width 102 height 35
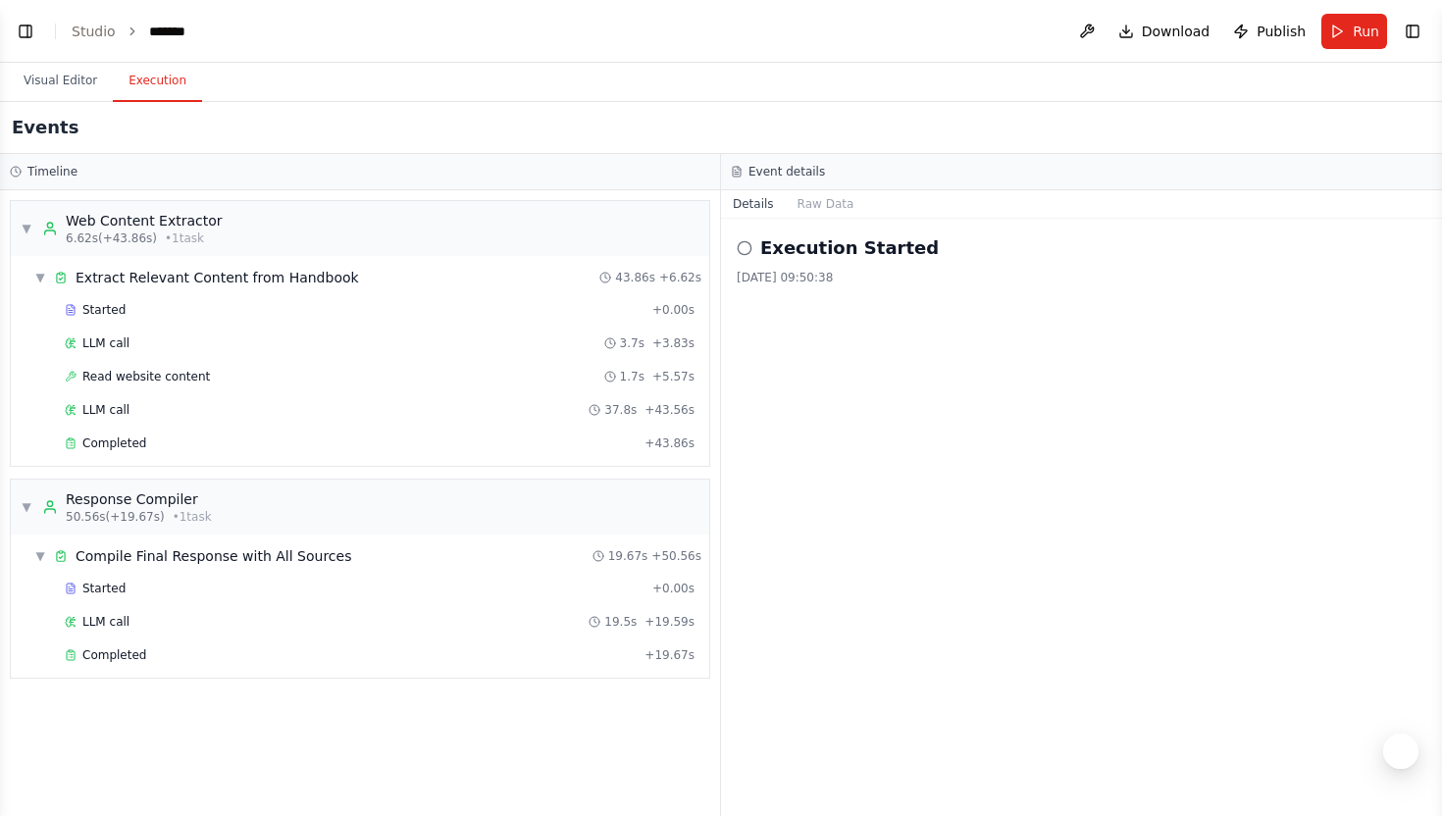
click at [180, 79] on button "Execution" at bounding box center [157, 81] width 89 height 41
click at [160, 656] on div "Completed" at bounding box center [351, 655] width 572 height 16
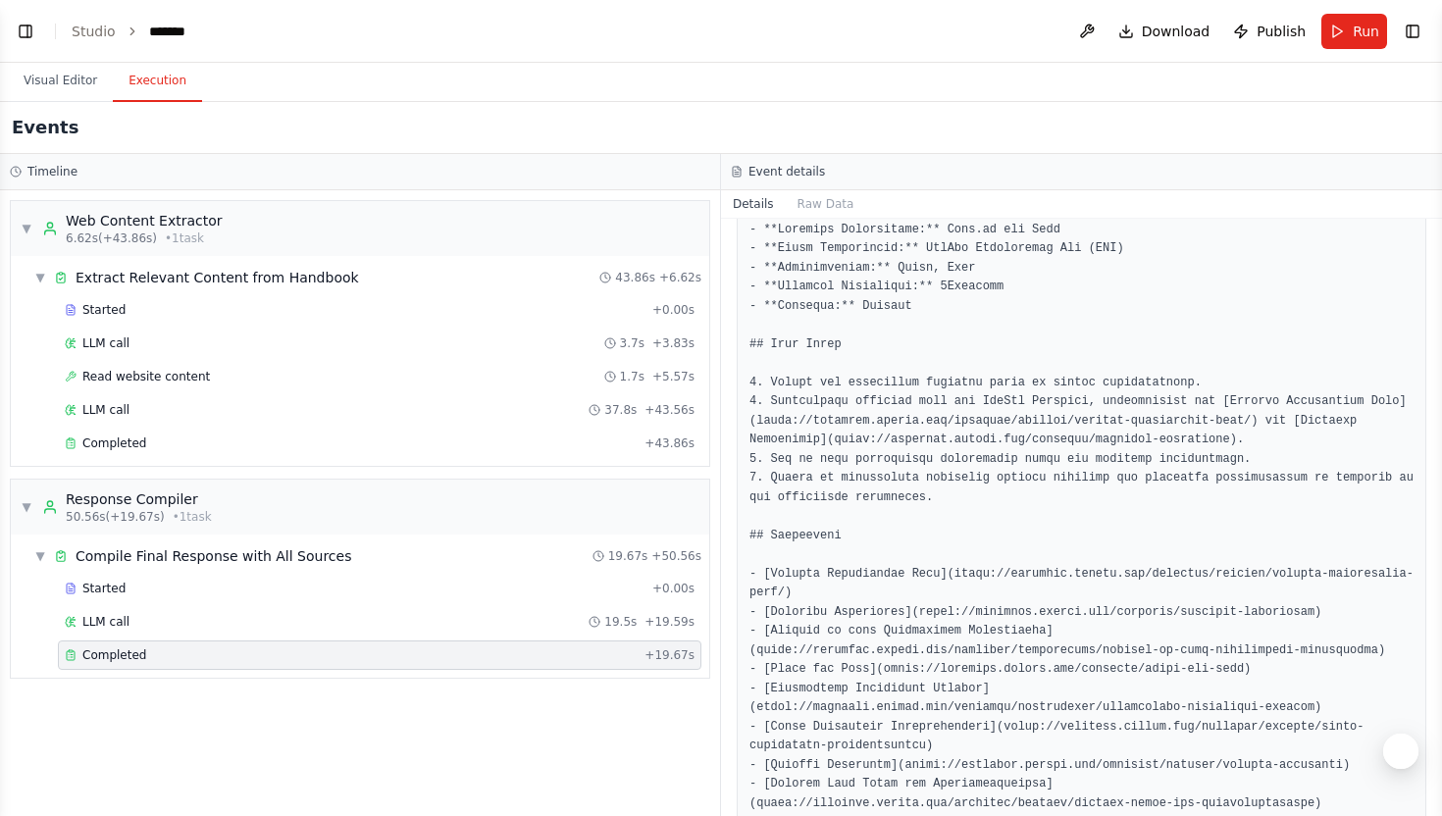
scroll to position [2128, 0]
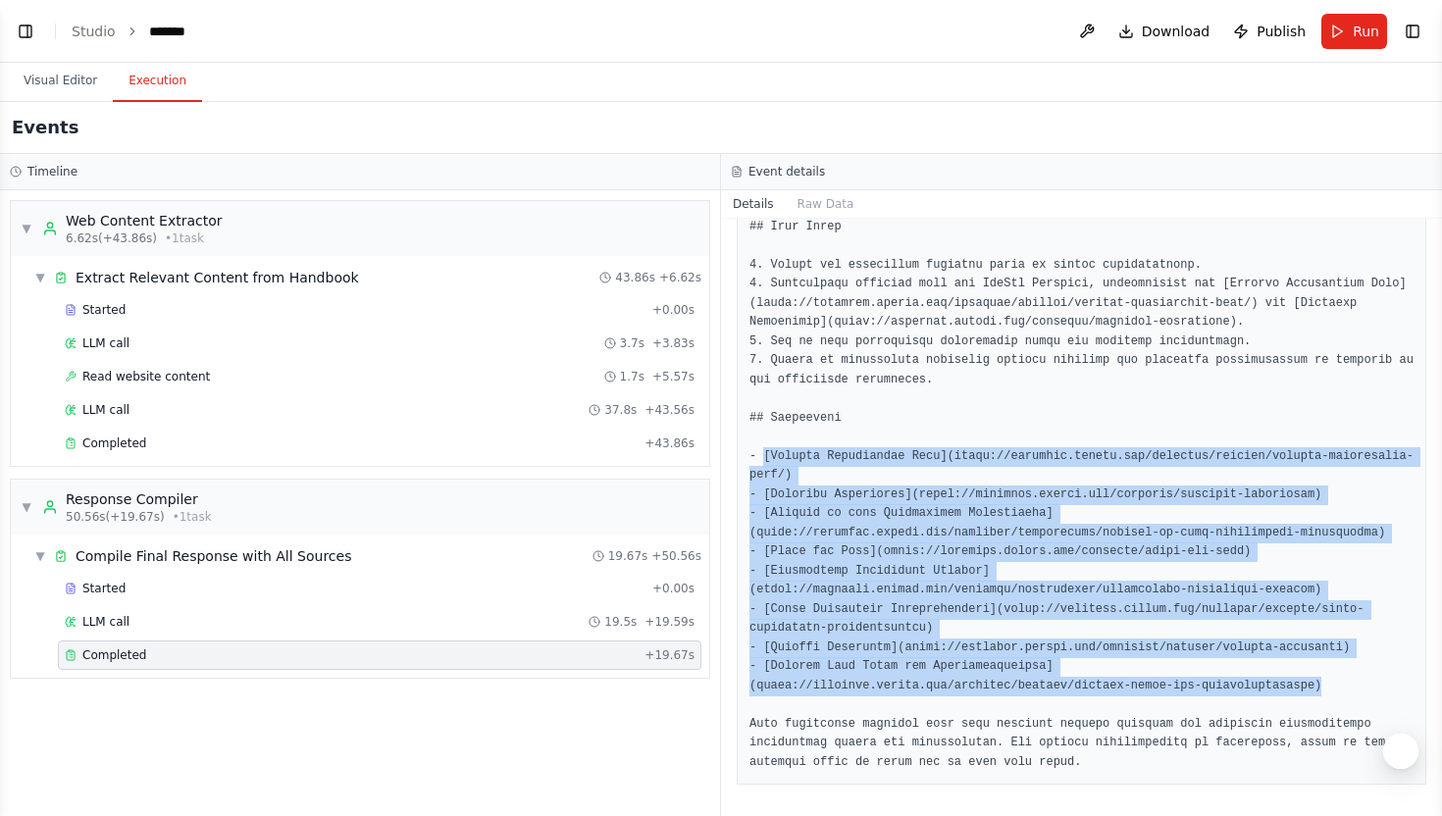
drag, startPoint x: 766, startPoint y: 458, endPoint x: 1345, endPoint y: 691, distance: 624.0
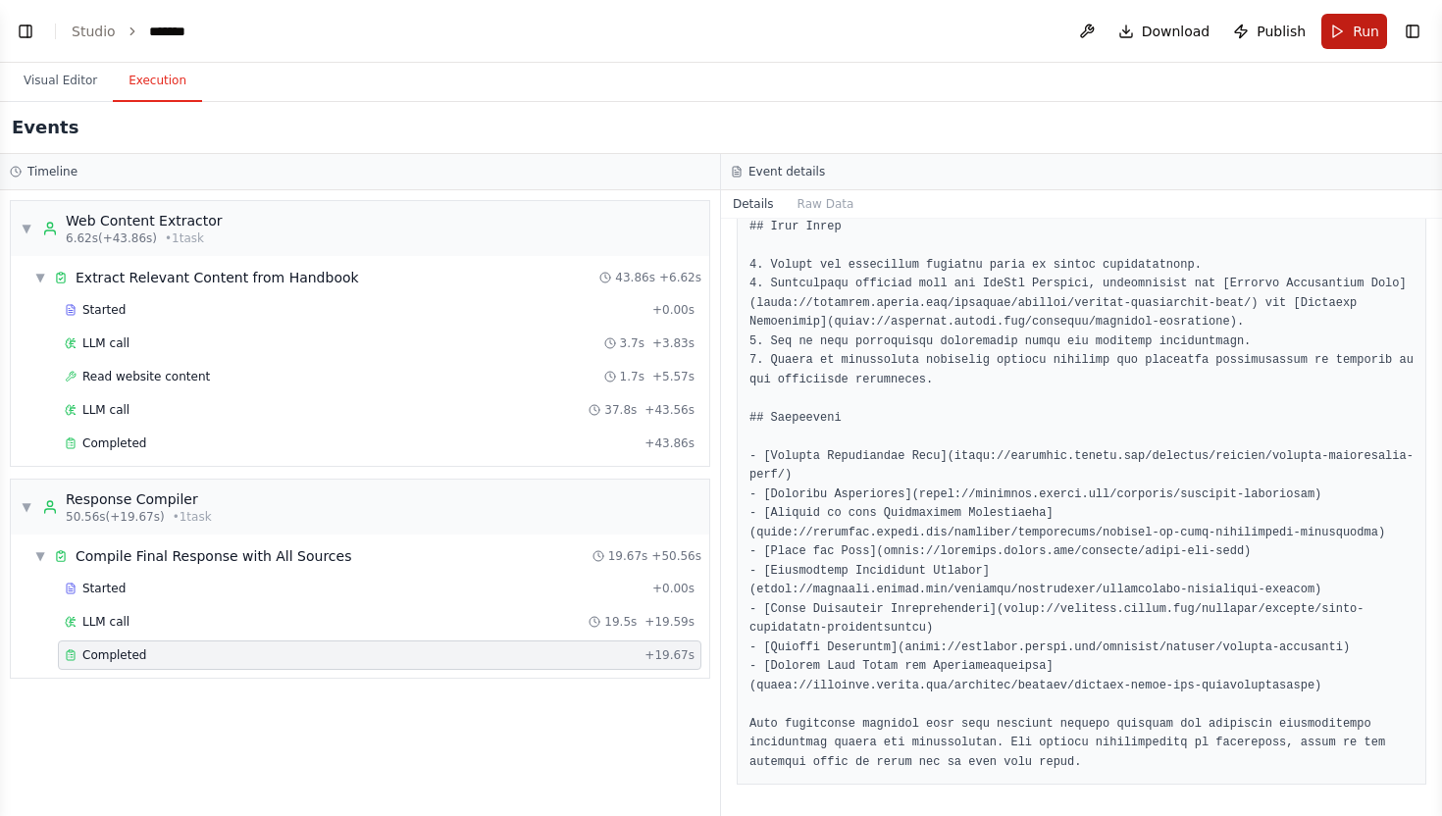
click at [1361, 22] on span "Run" at bounding box center [1366, 32] width 26 height 20
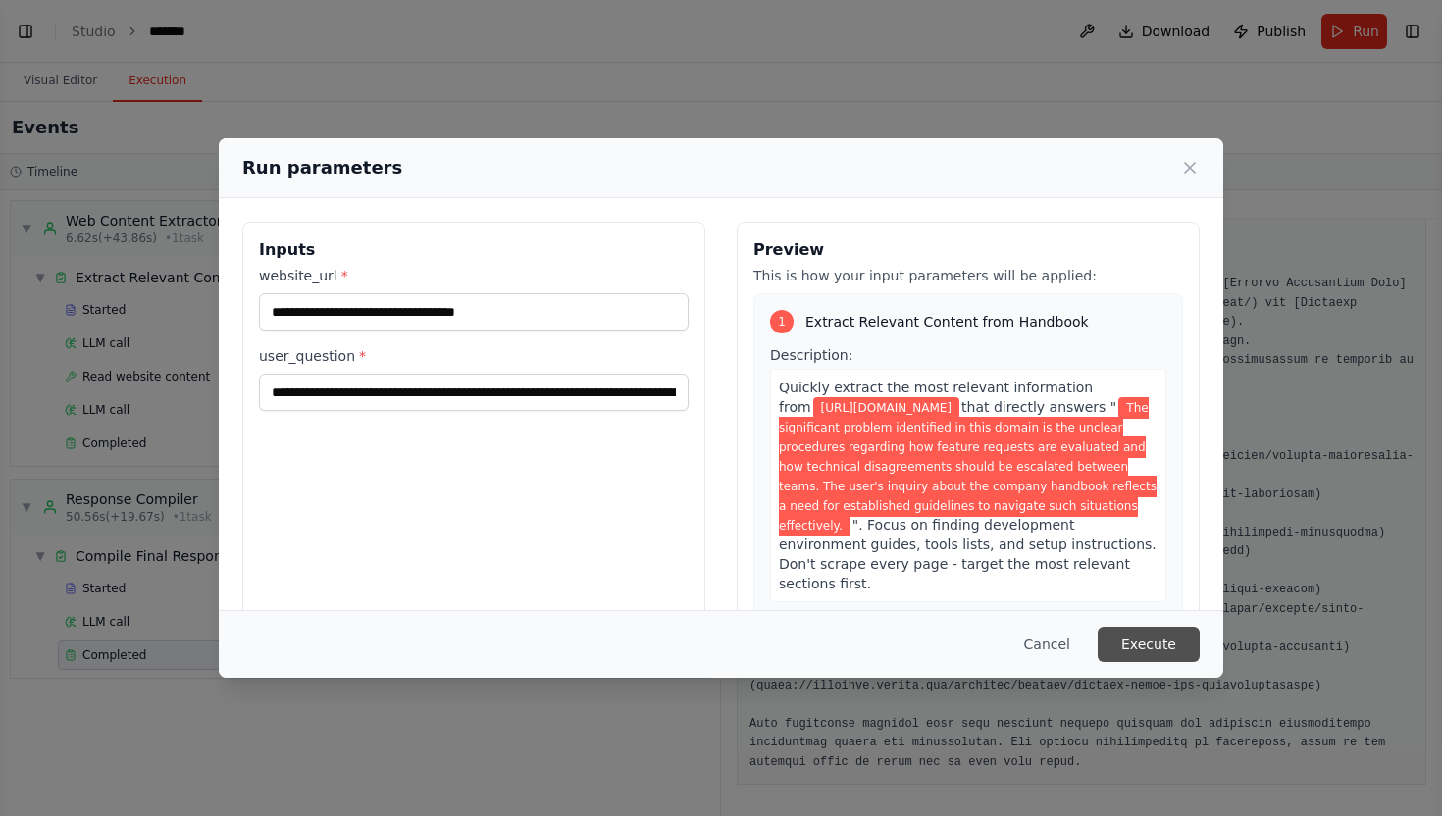
click at [1165, 644] on button "Execute" at bounding box center [1149, 644] width 102 height 35
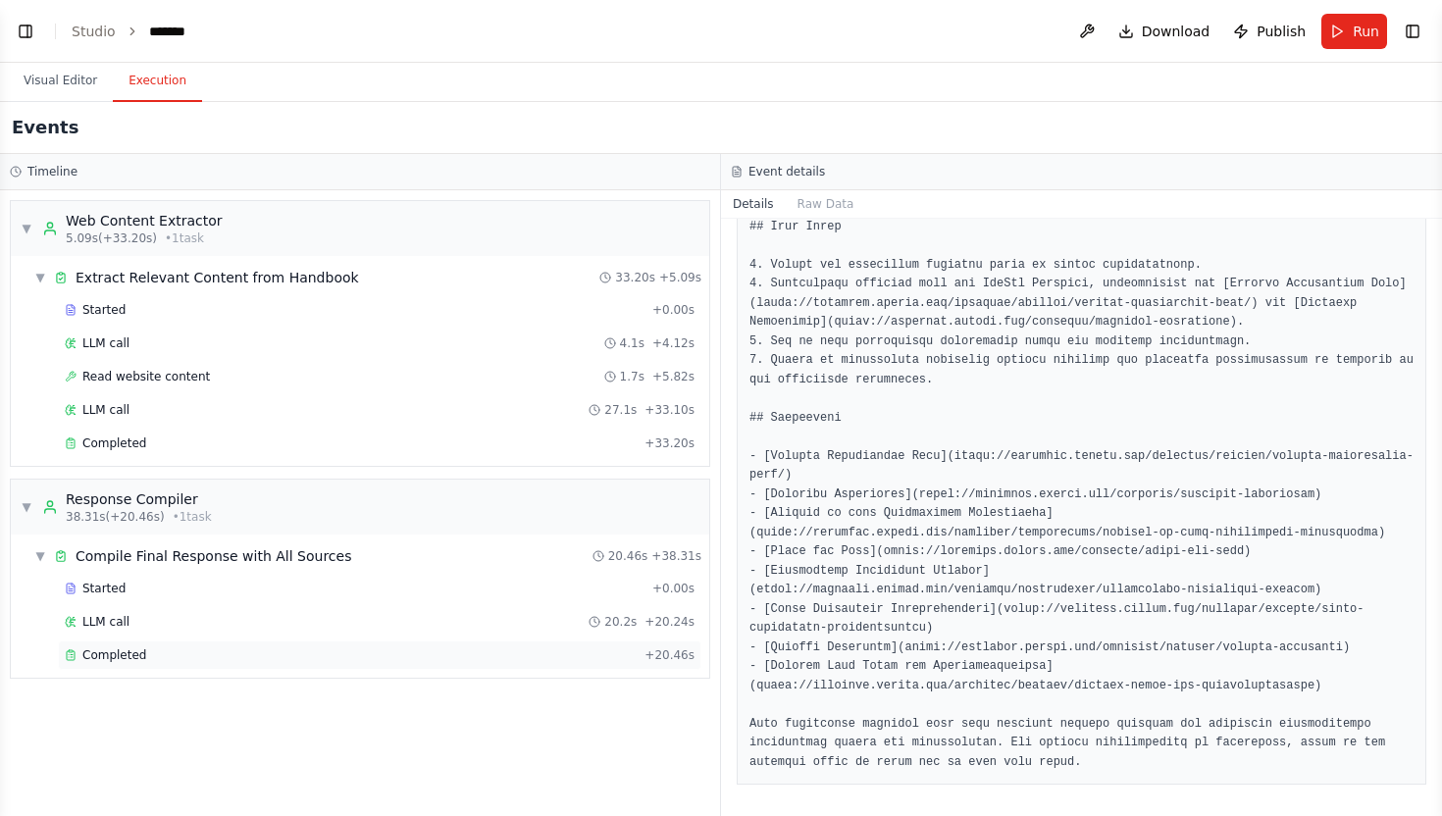
click at [168, 649] on div "Completed" at bounding box center [351, 655] width 572 height 16
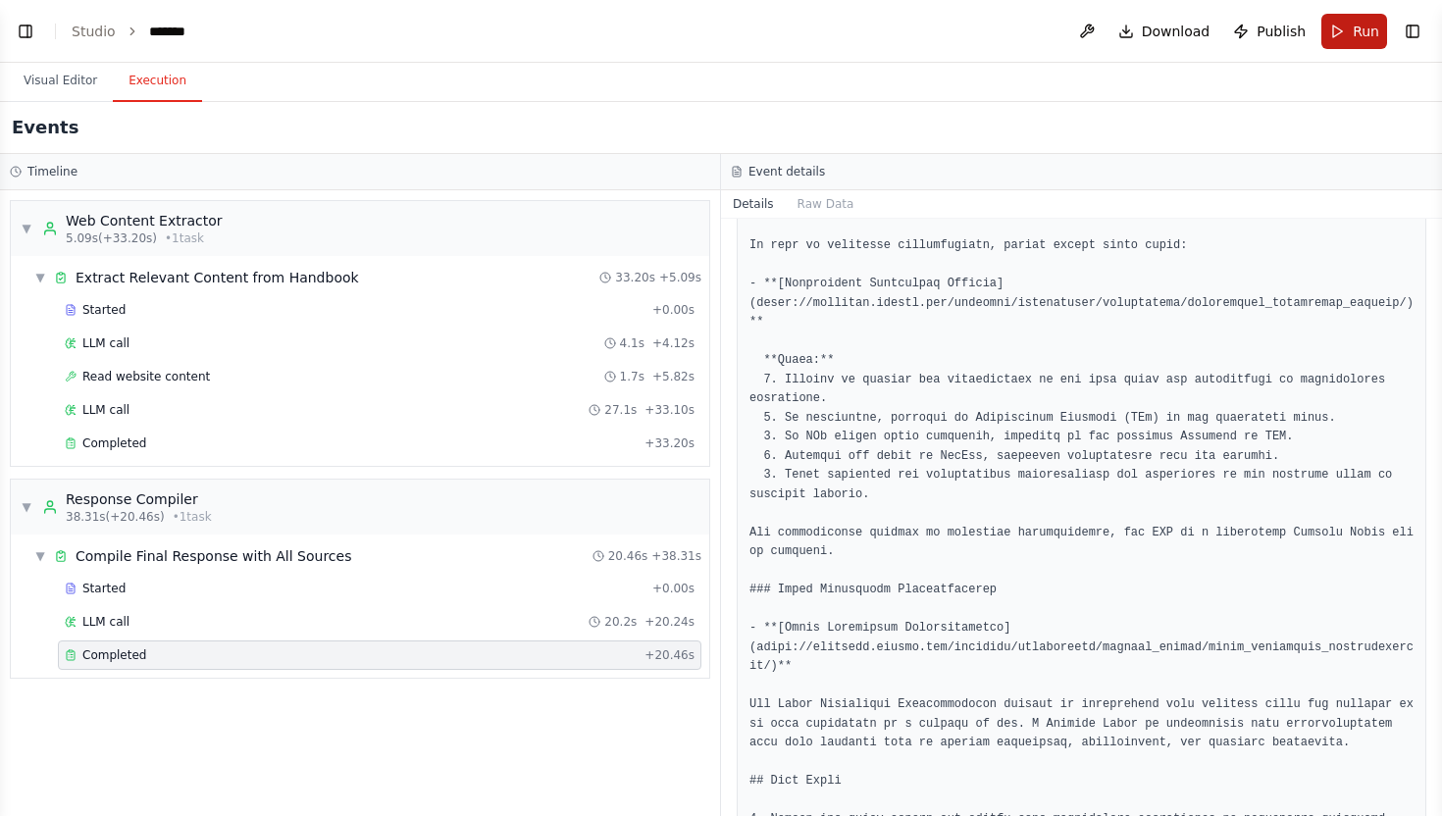
click at [1369, 45] on button "Run" at bounding box center [1354, 31] width 66 height 35
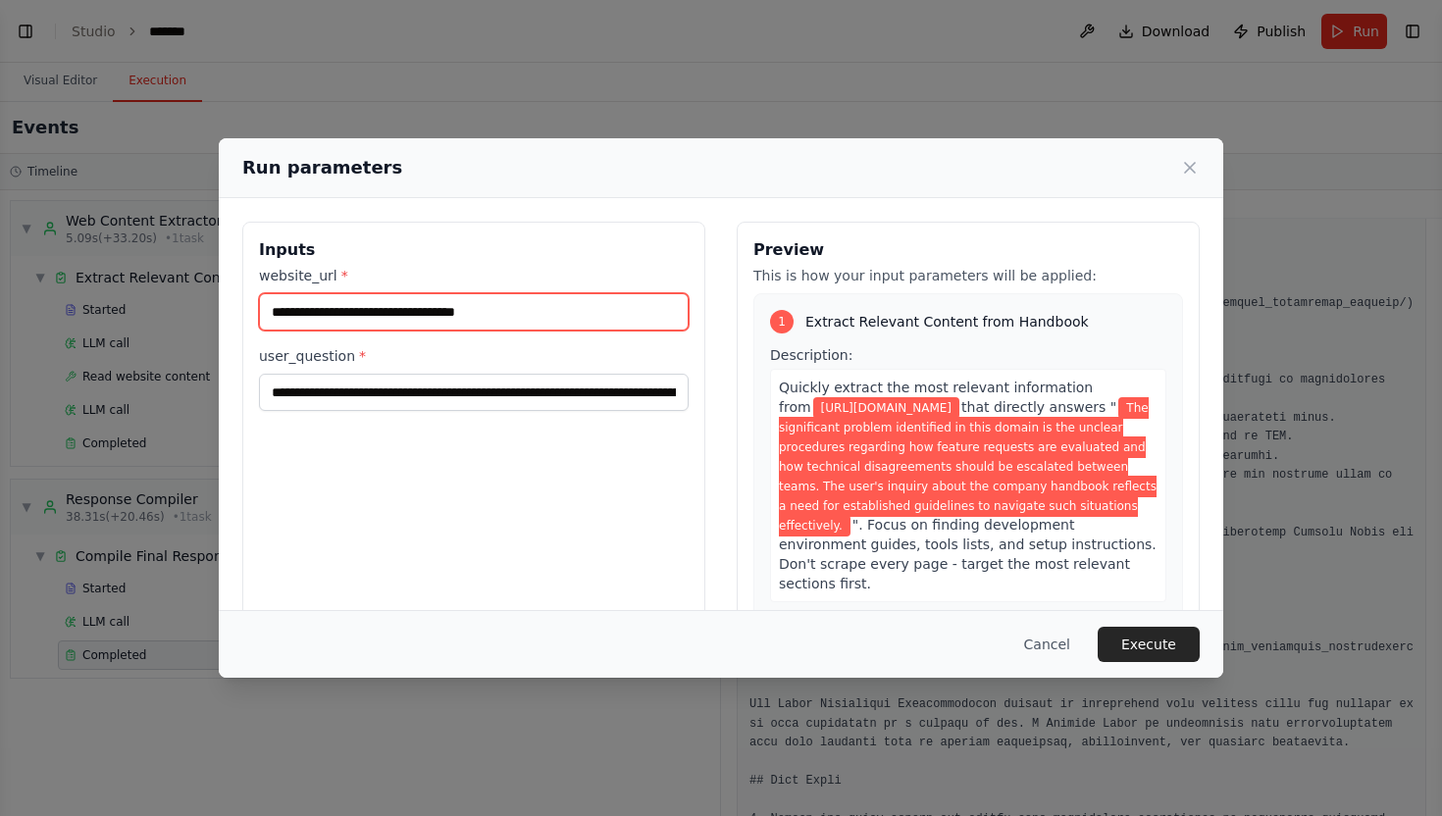
click at [555, 313] on input "**********" at bounding box center [474, 311] width 430 height 37
drag, startPoint x: 555, startPoint y: 313, endPoint x: 250, endPoint y: 312, distance: 305.0
click at [250, 312] on div "**********" at bounding box center [473, 454] width 463 height 465
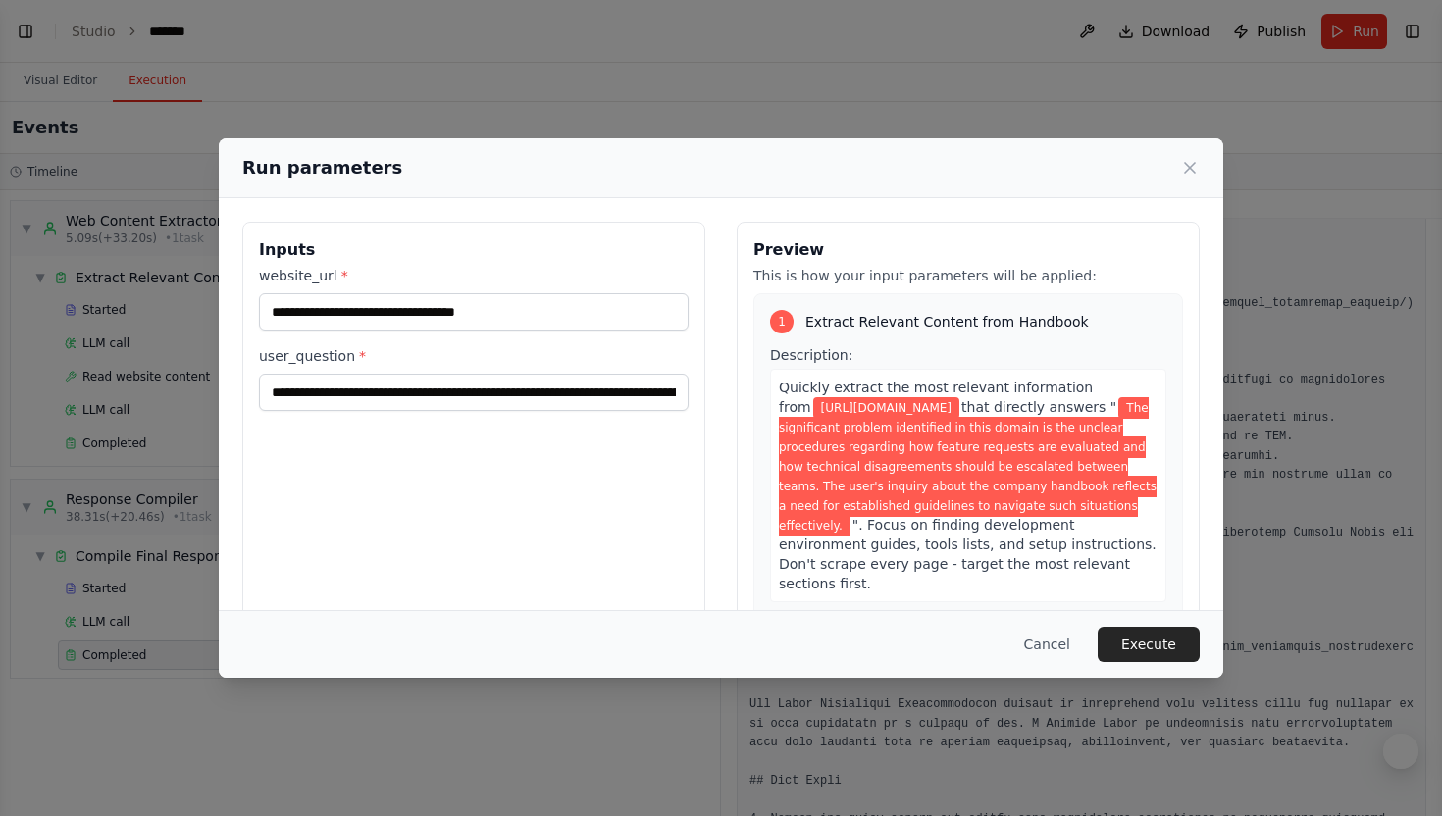
drag, startPoint x: 578, startPoint y: 445, endPoint x: 524, endPoint y: 551, distance: 118.9
click at [524, 551] on div "**********" at bounding box center [473, 454] width 463 height 465
click at [1190, 165] on icon at bounding box center [1190, 168] width 20 height 20
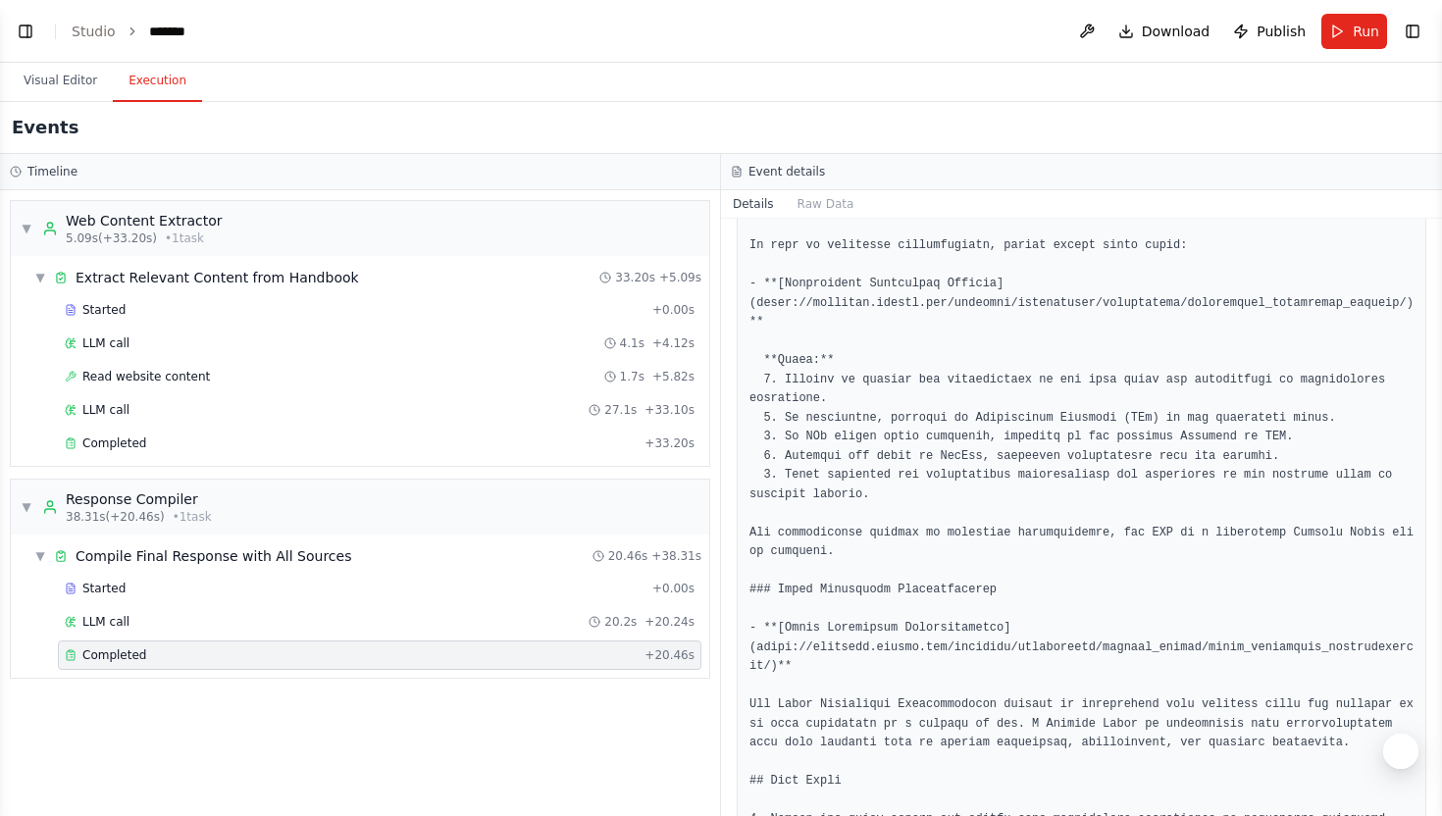
scroll to position [2164, 0]
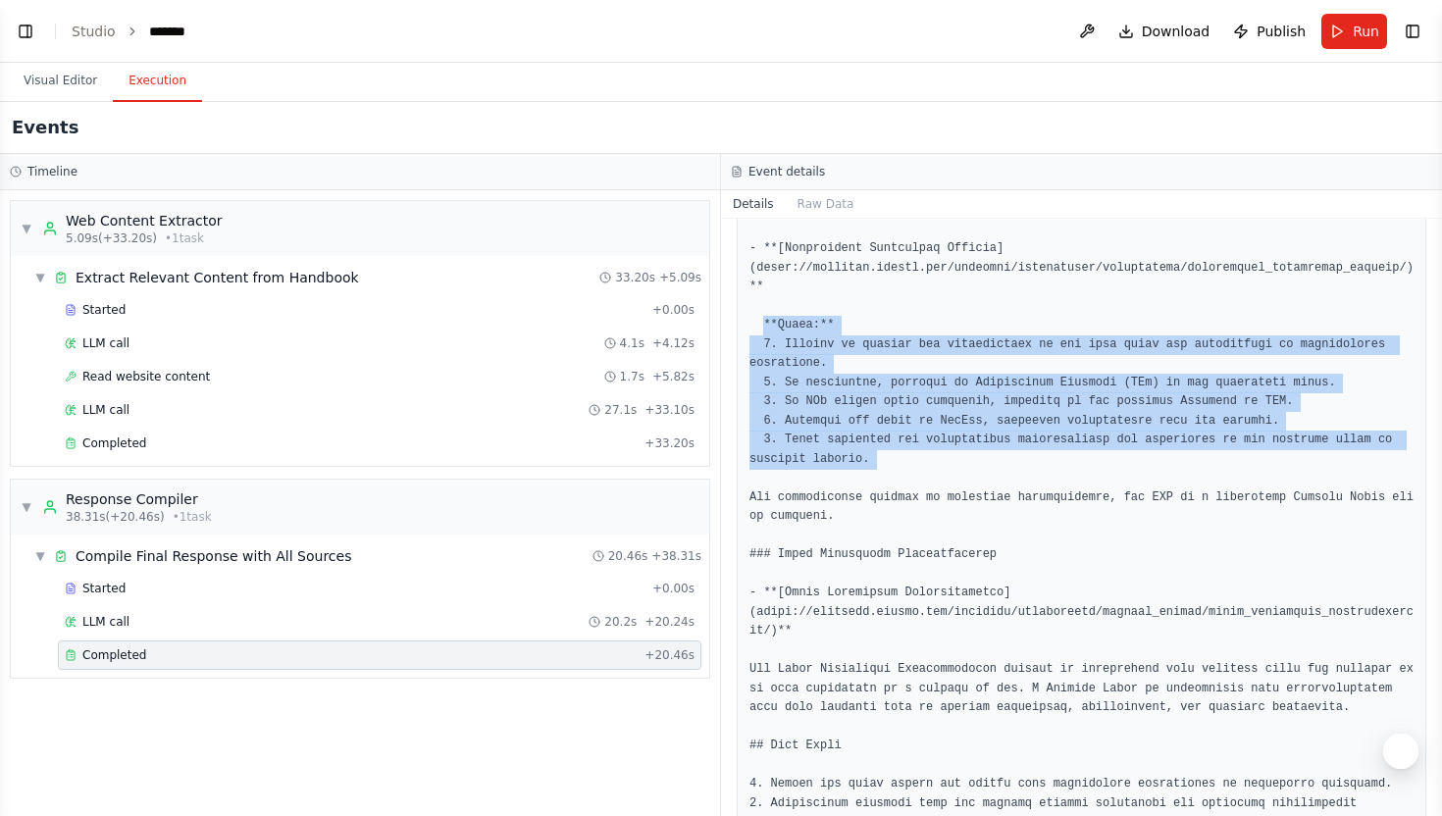
drag, startPoint x: 764, startPoint y: 329, endPoint x: 894, endPoint y: 481, distance: 199.7
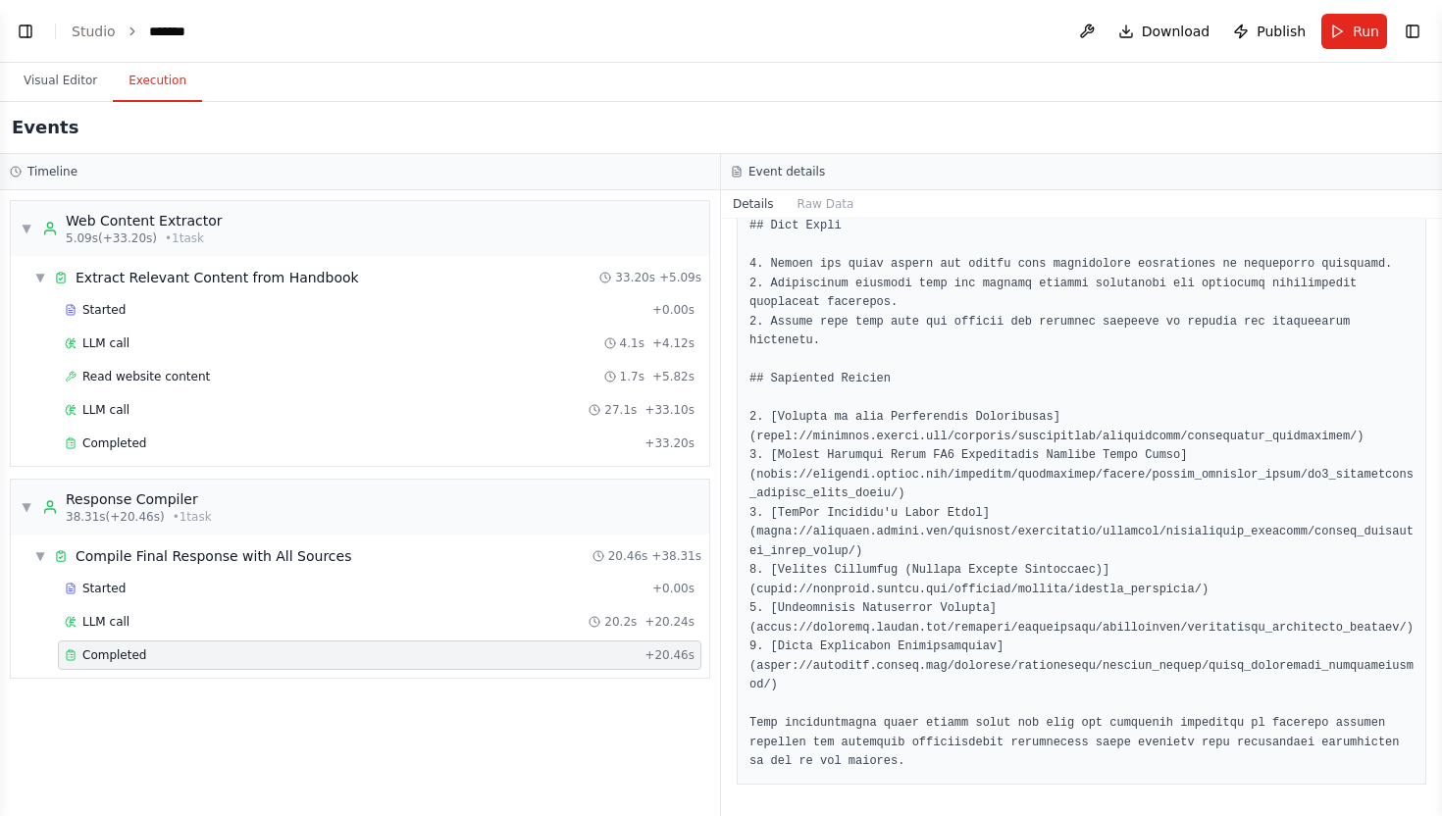
scroll to position [2721, 0]
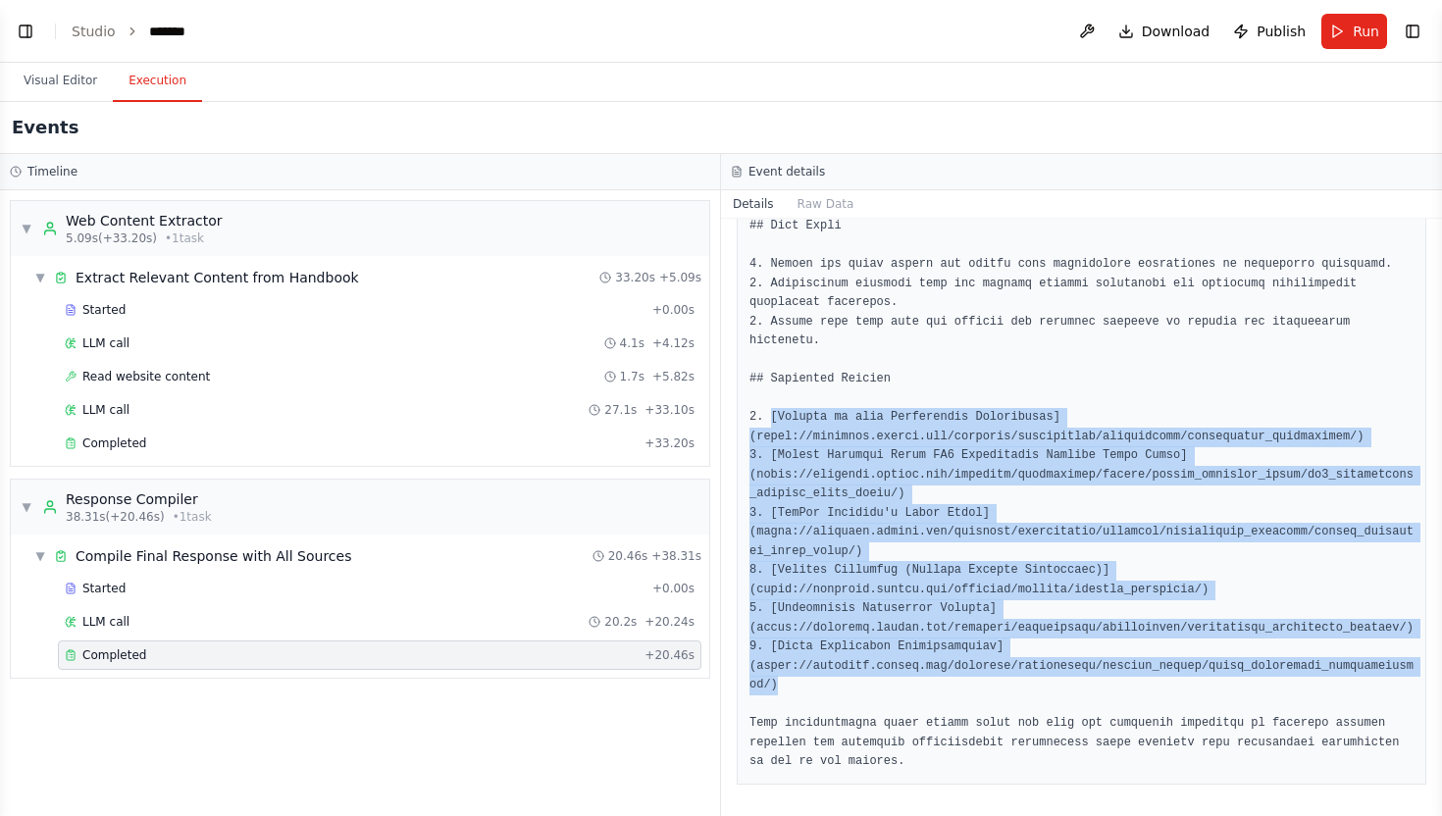
drag, startPoint x: 770, startPoint y: 400, endPoint x: 957, endPoint y: 685, distance: 340.6
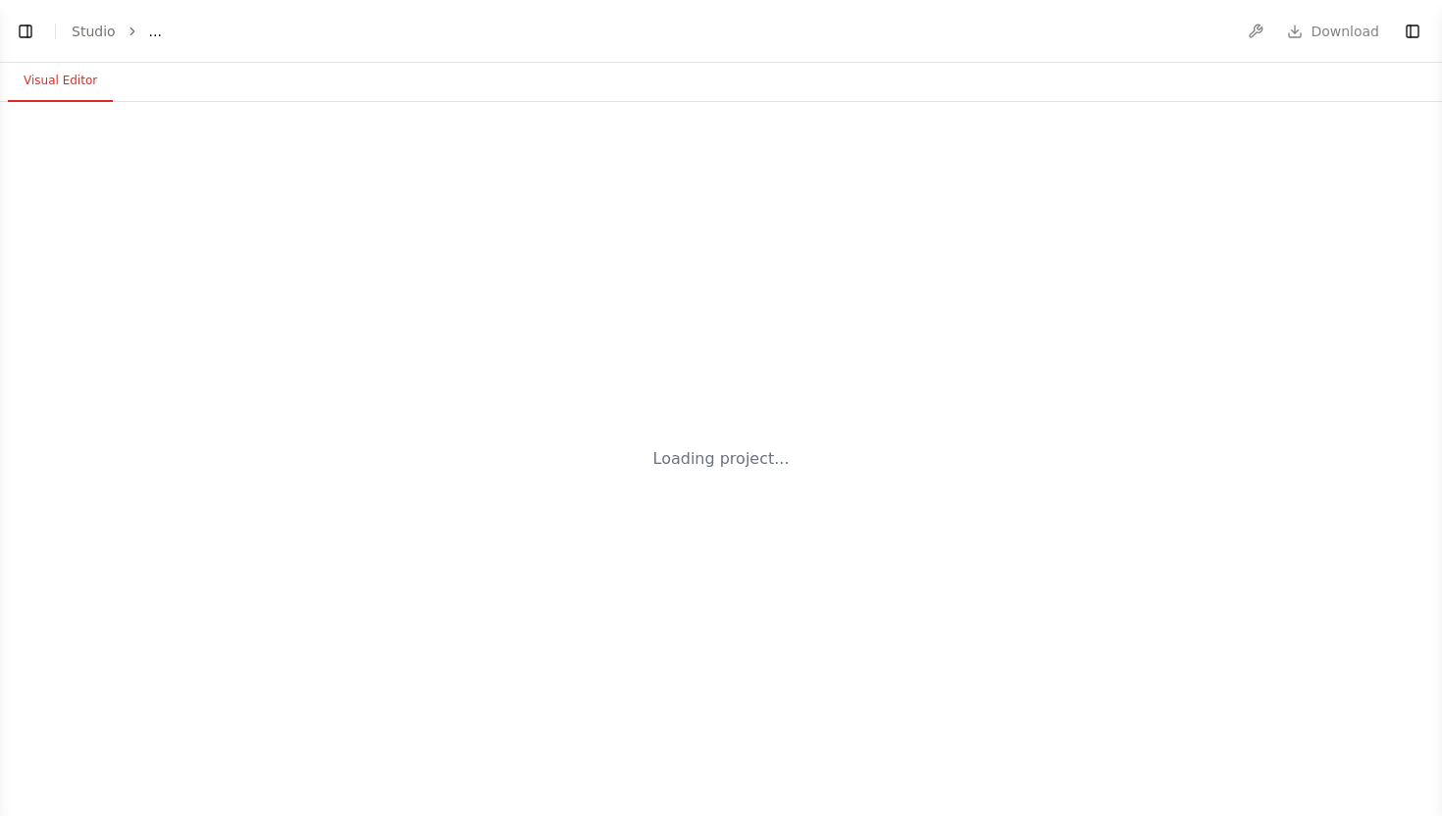
select select "****"
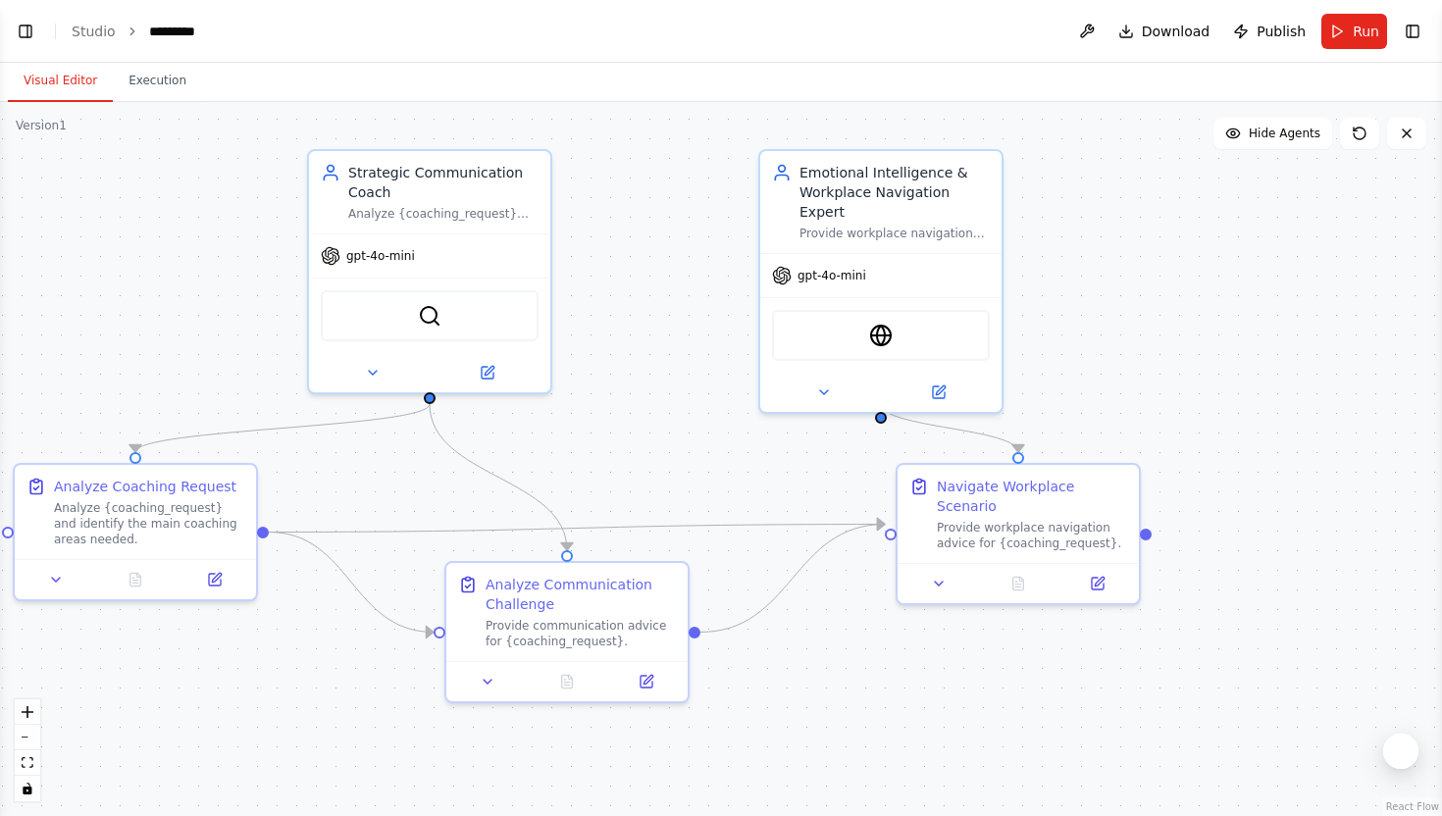
scroll to position [7032, 0]
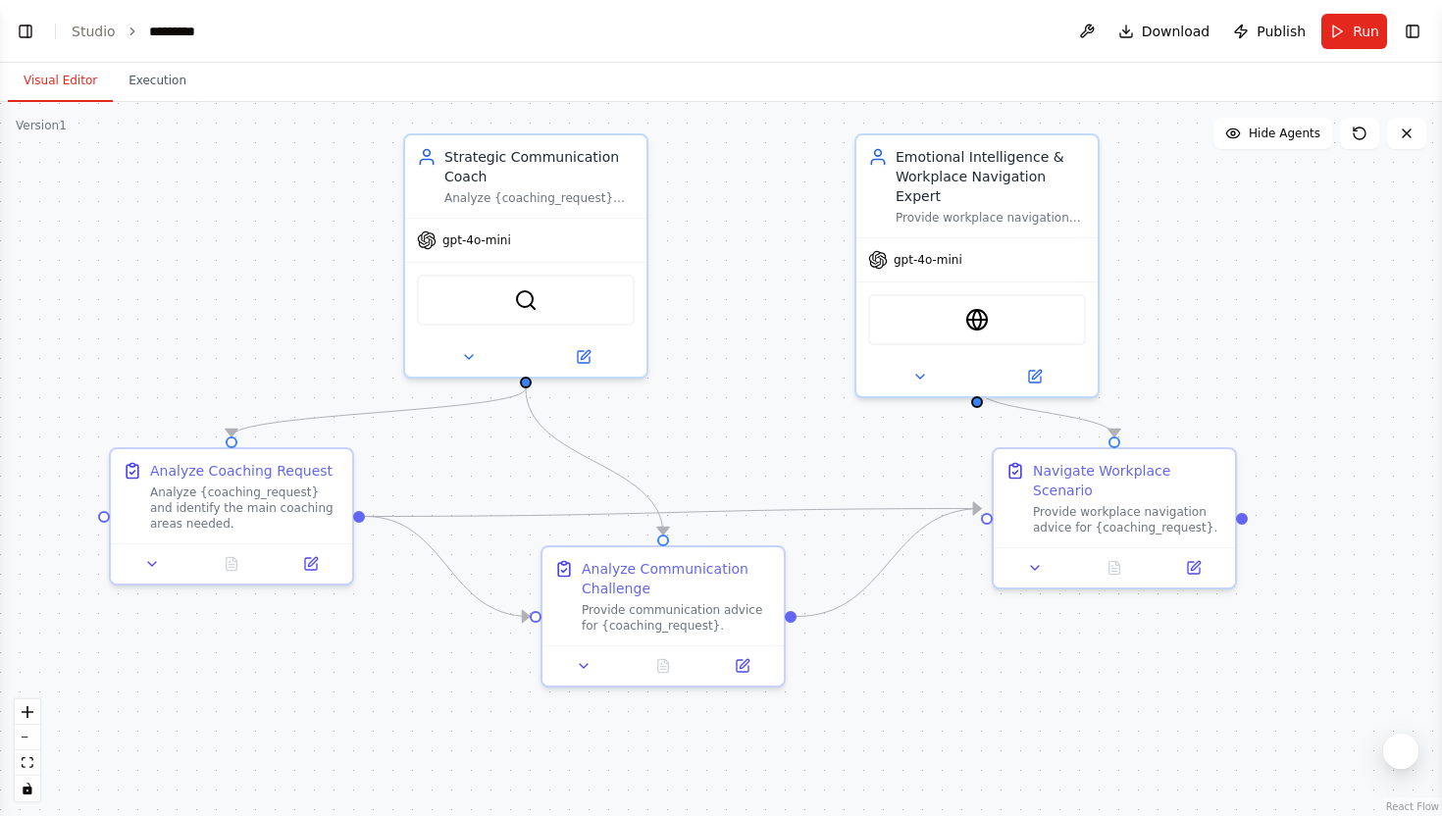
drag, startPoint x: 456, startPoint y: 274, endPoint x: 767, endPoint y: 206, distance: 318.2
click at [766, 206] on div ".deletable-edge-delete-btn { width: 20px; height: 20px; border: 0px solid #ffff…" at bounding box center [721, 459] width 1442 height 714
click at [1367, 31] on span "Run" at bounding box center [1366, 32] width 26 height 20
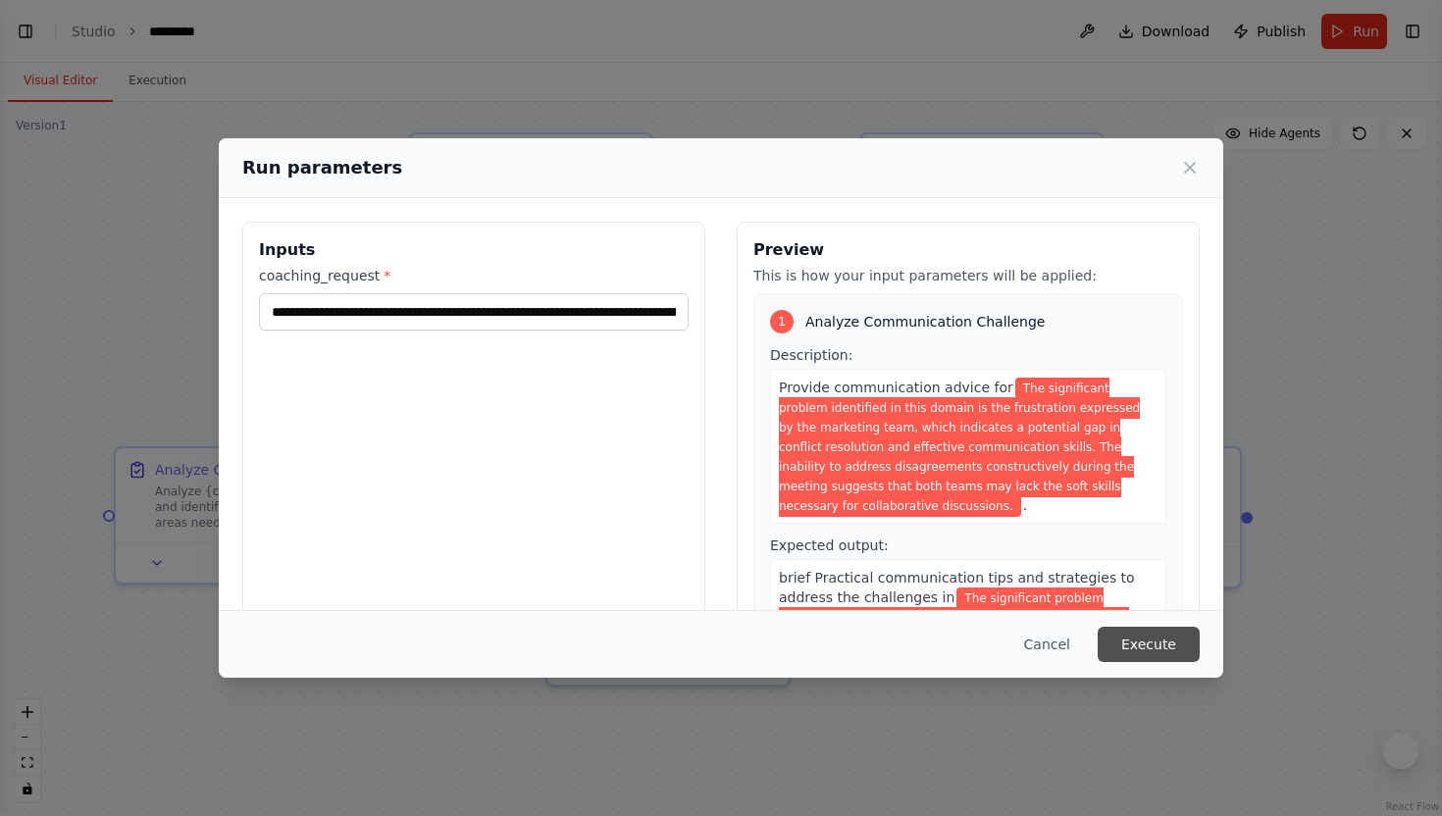
click at [1178, 640] on button "Execute" at bounding box center [1149, 644] width 102 height 35
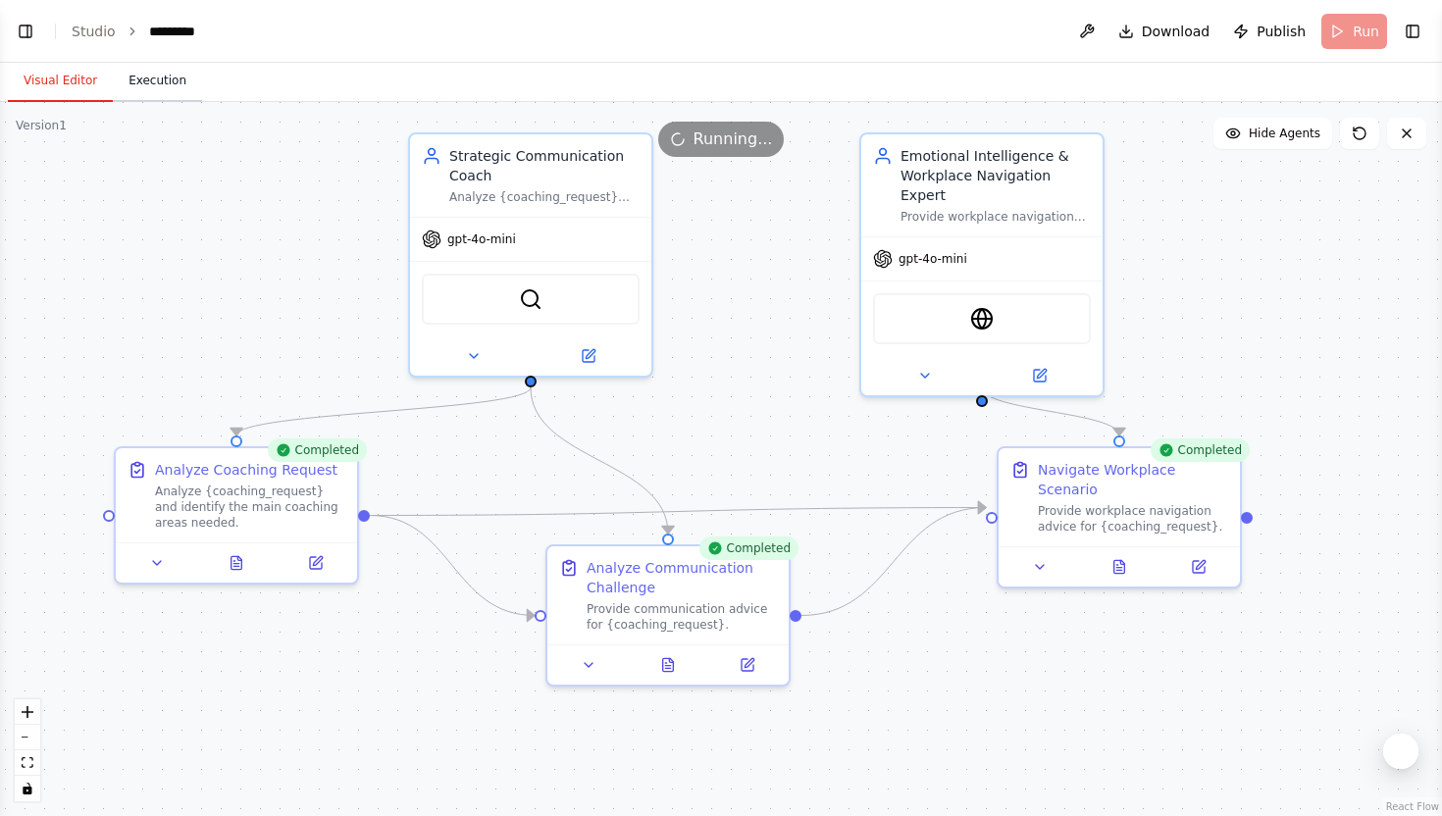
click at [160, 75] on button "Execution" at bounding box center [157, 81] width 89 height 41
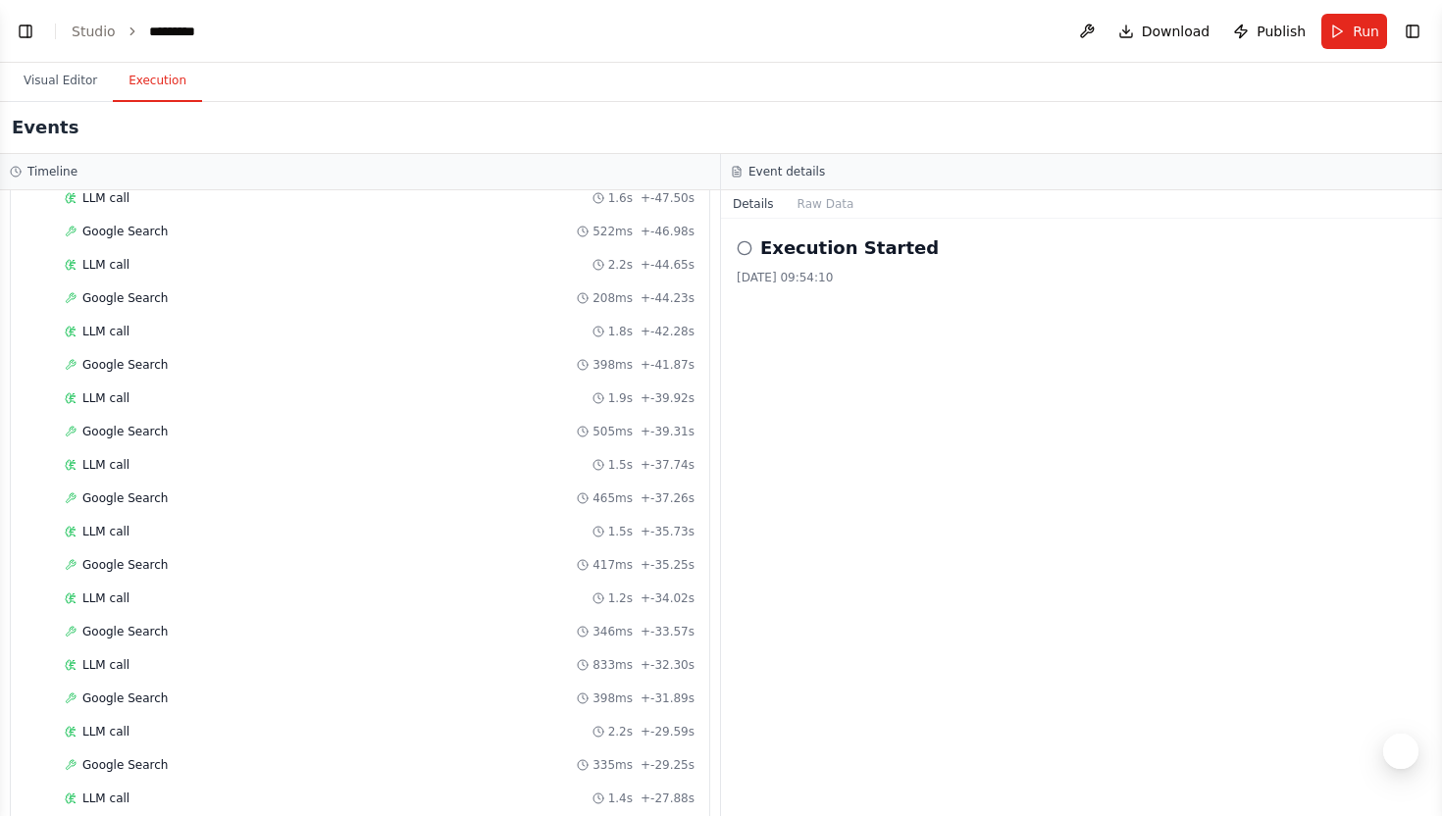
scroll to position [1820, 0]
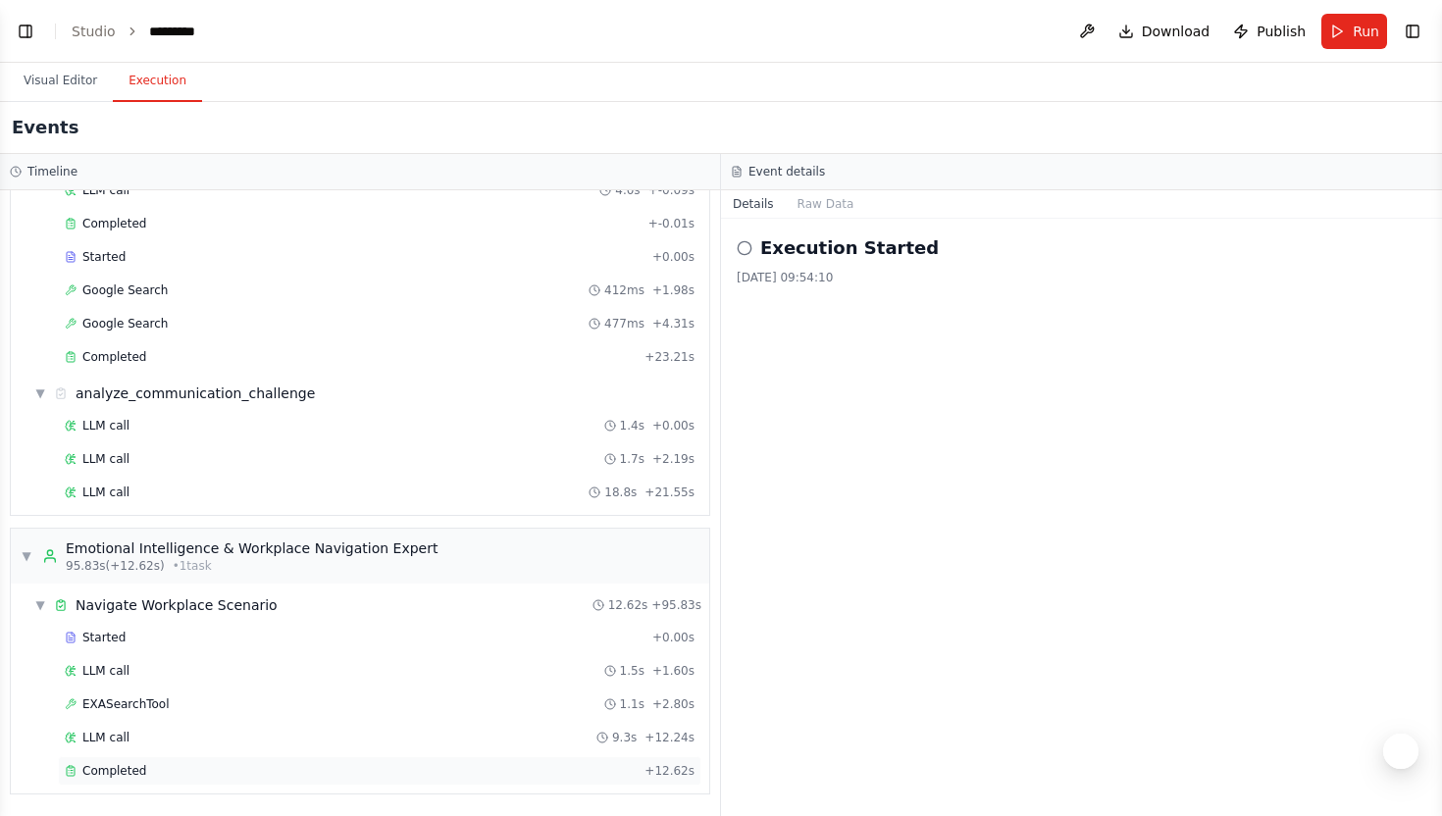
click at [237, 778] on div "Completed" at bounding box center [351, 771] width 572 height 16
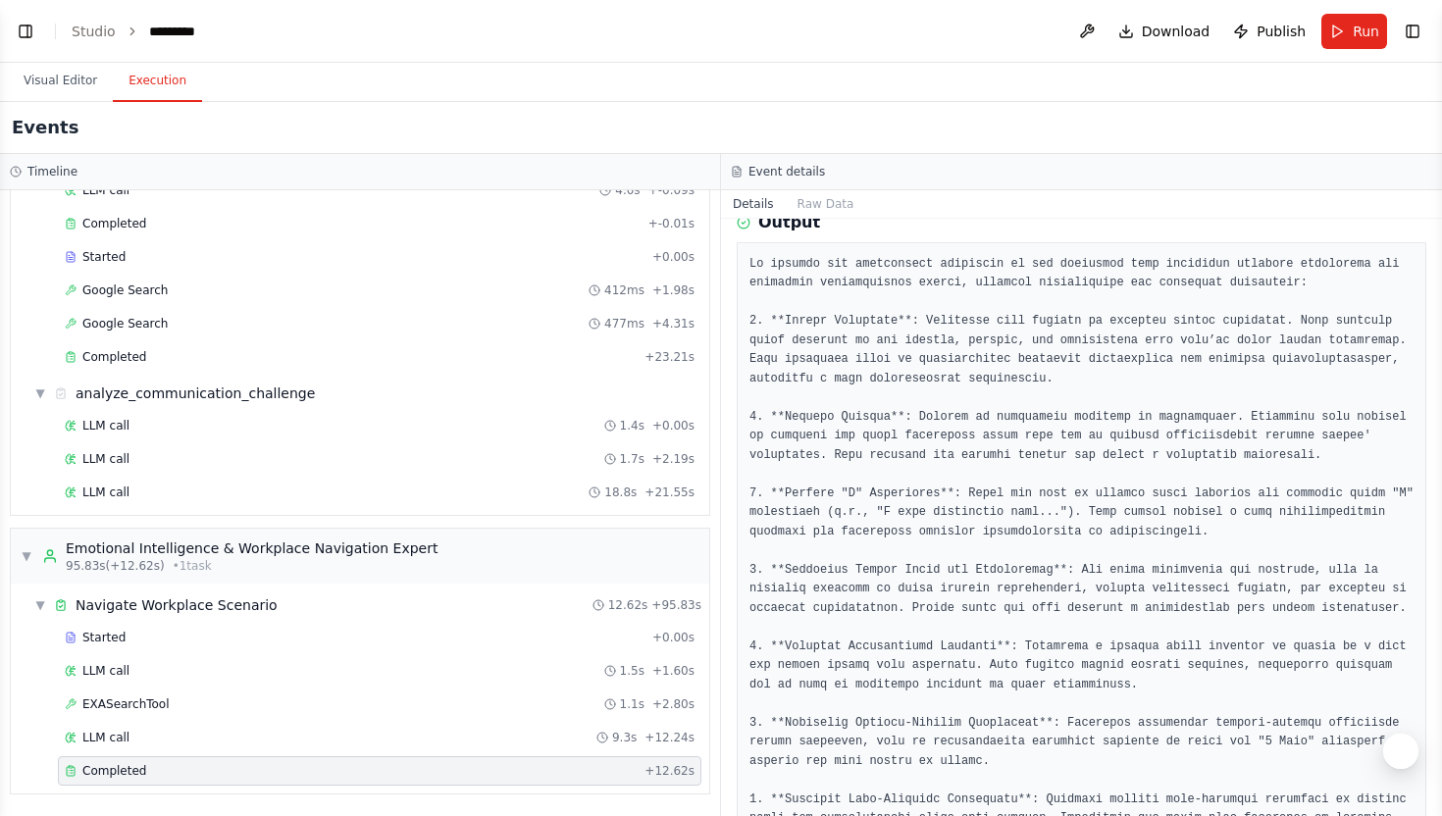
scroll to position [186, 0]
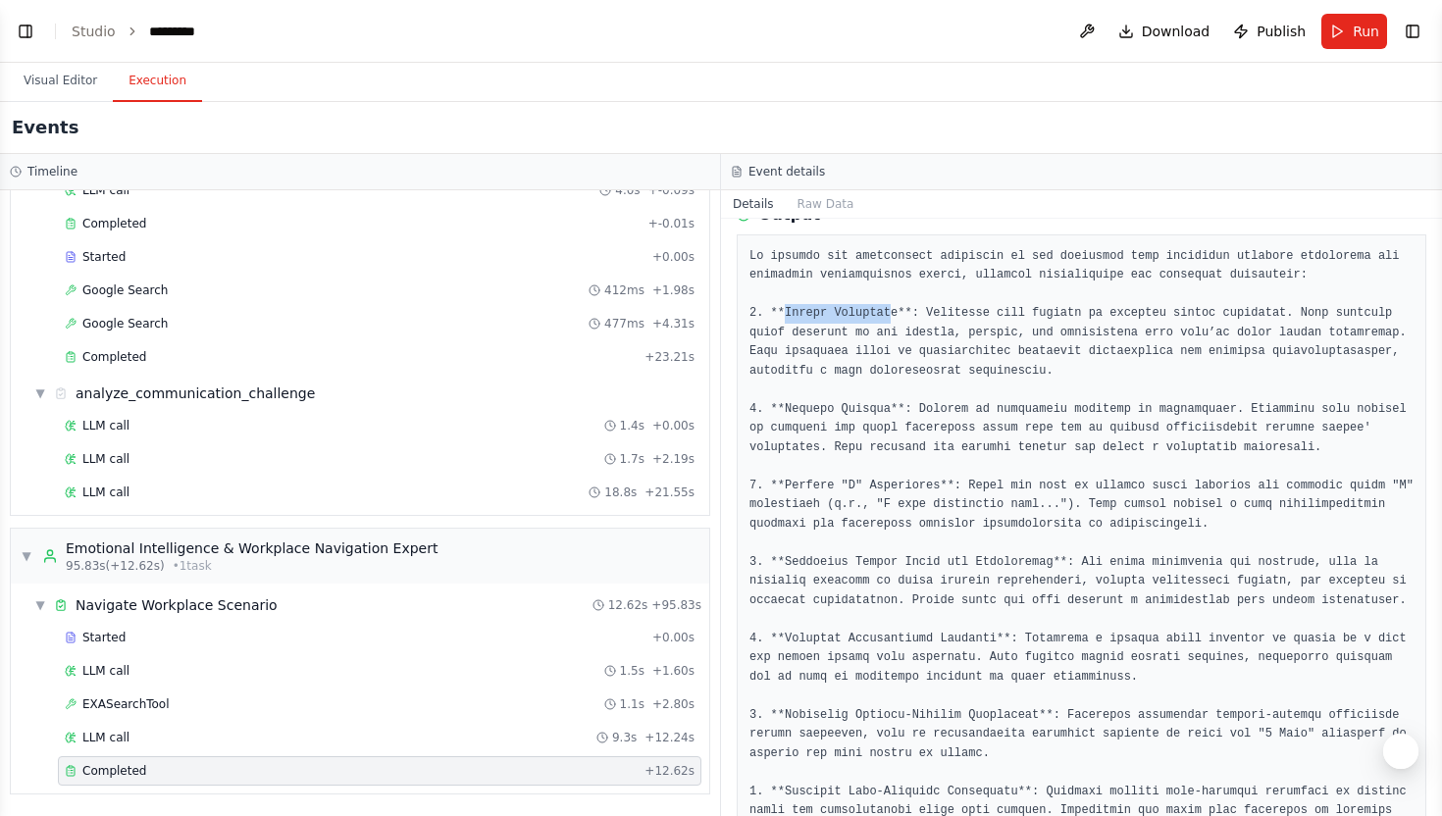
drag, startPoint x: 788, startPoint y: 310, endPoint x: 893, endPoint y: 310, distance: 104.9
click at [891, 310] on pre at bounding box center [1081, 687] width 664 height 880
click at [783, 409] on pre at bounding box center [1081, 687] width 664 height 880
drag, startPoint x: 783, startPoint y: 409, endPoint x: 869, endPoint y: 409, distance: 86.3
click at [869, 409] on pre at bounding box center [1081, 687] width 664 height 880
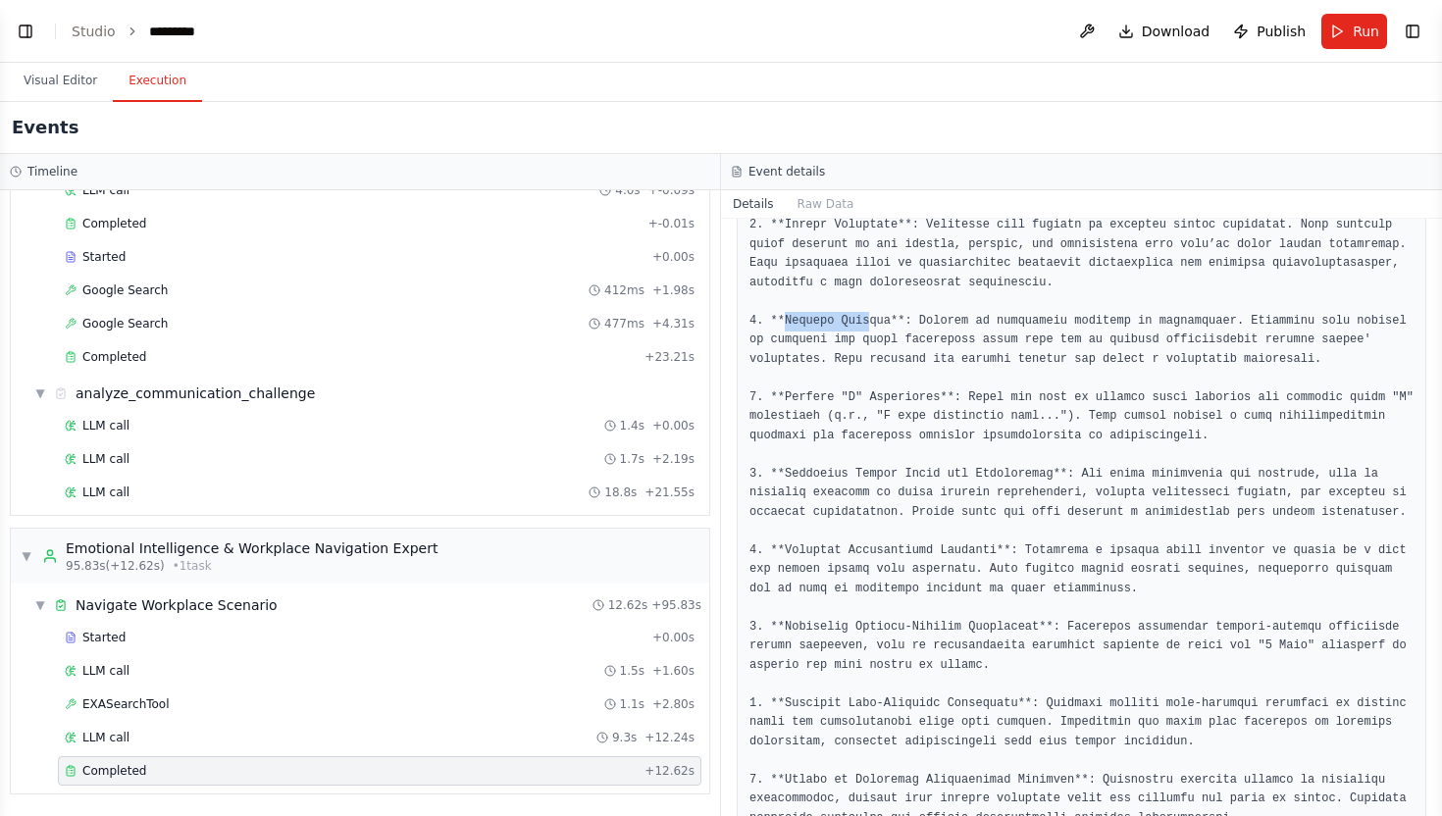
scroll to position [298, 0]
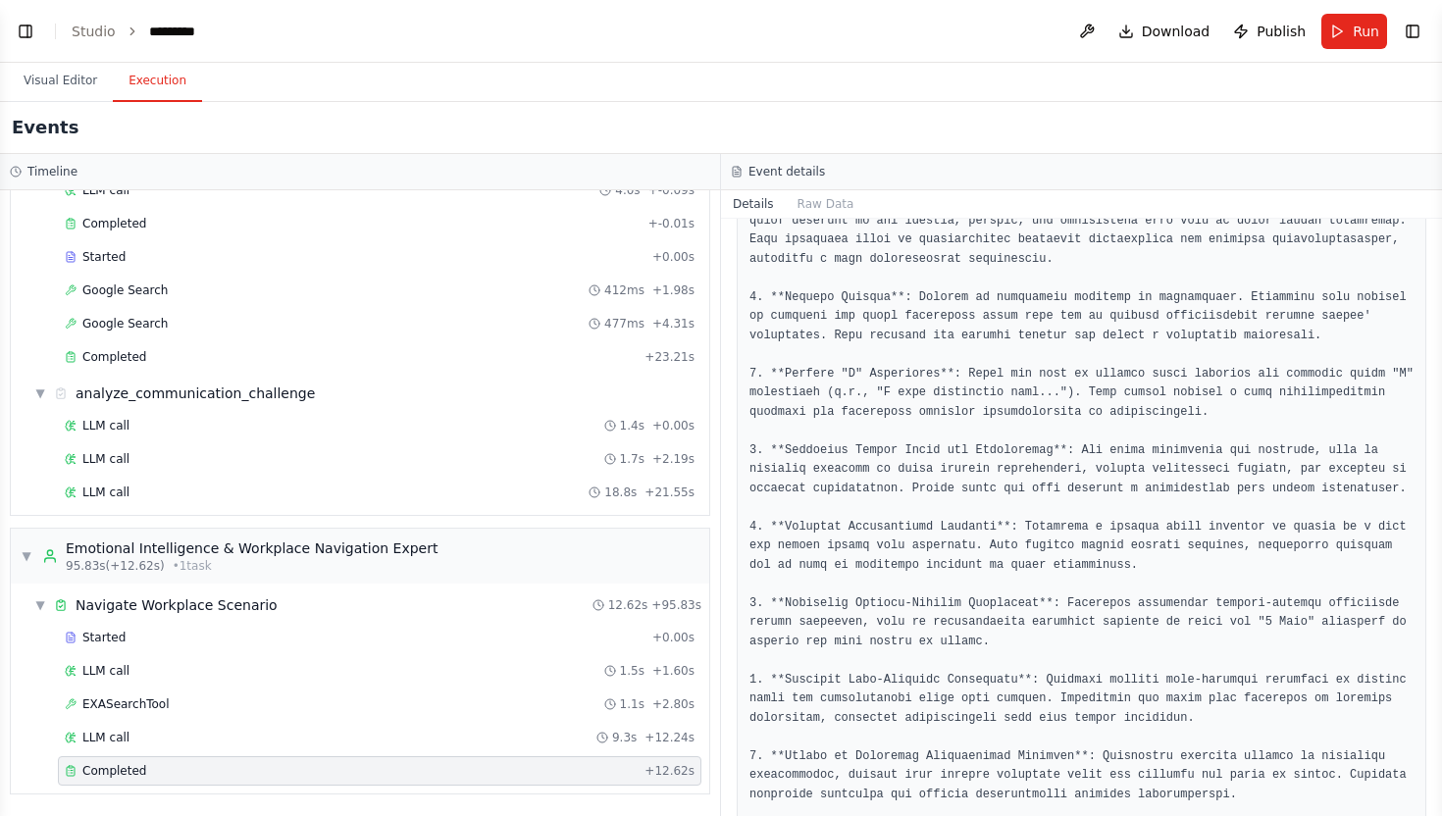
click at [925, 387] on pre at bounding box center [1081, 575] width 664 height 880
drag, startPoint x: 788, startPoint y: 376, endPoint x: 884, endPoint y: 374, distance: 96.1
click at [883, 374] on pre at bounding box center [1081, 575] width 664 height 880
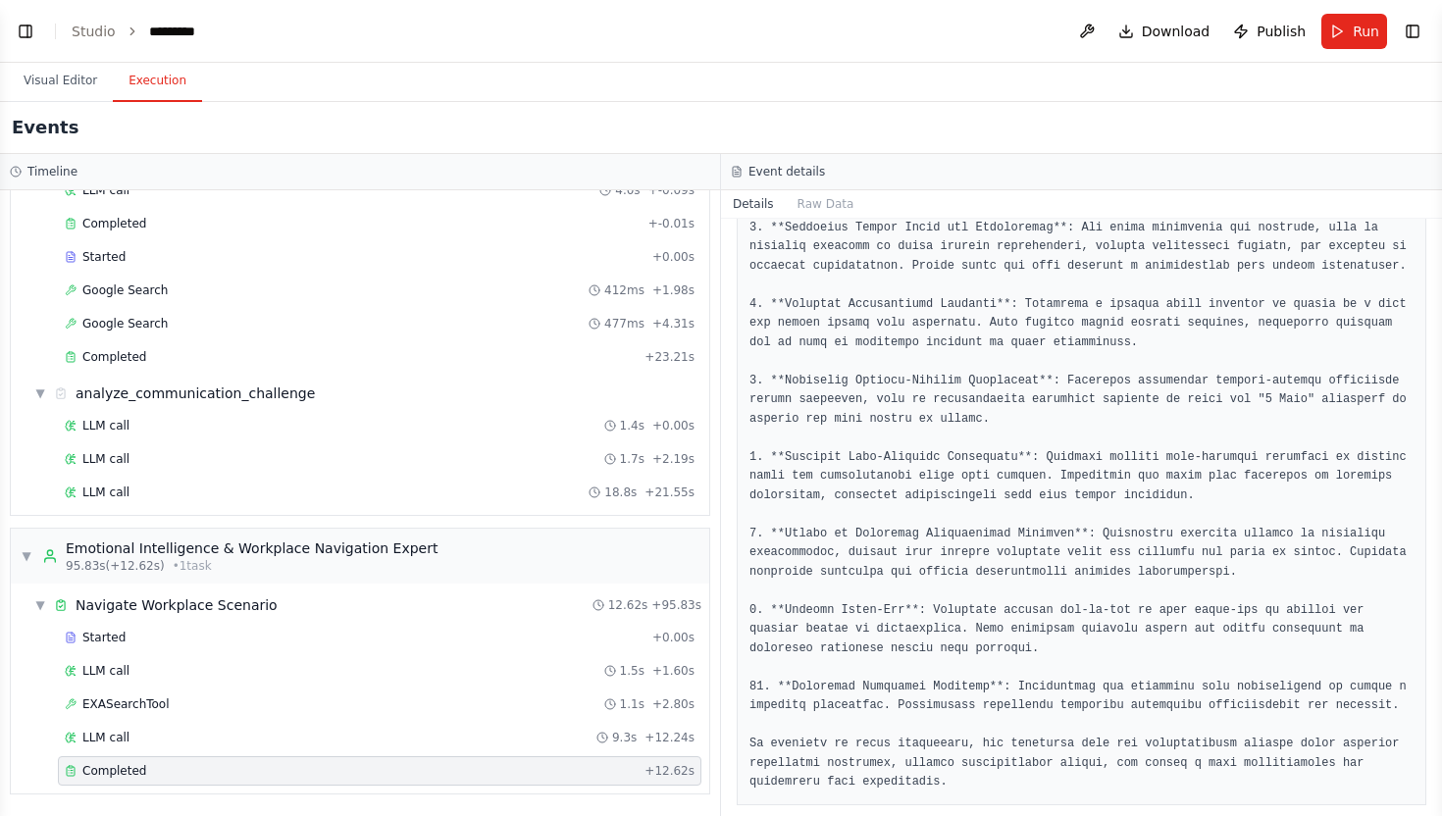
scroll to position [540, 0]
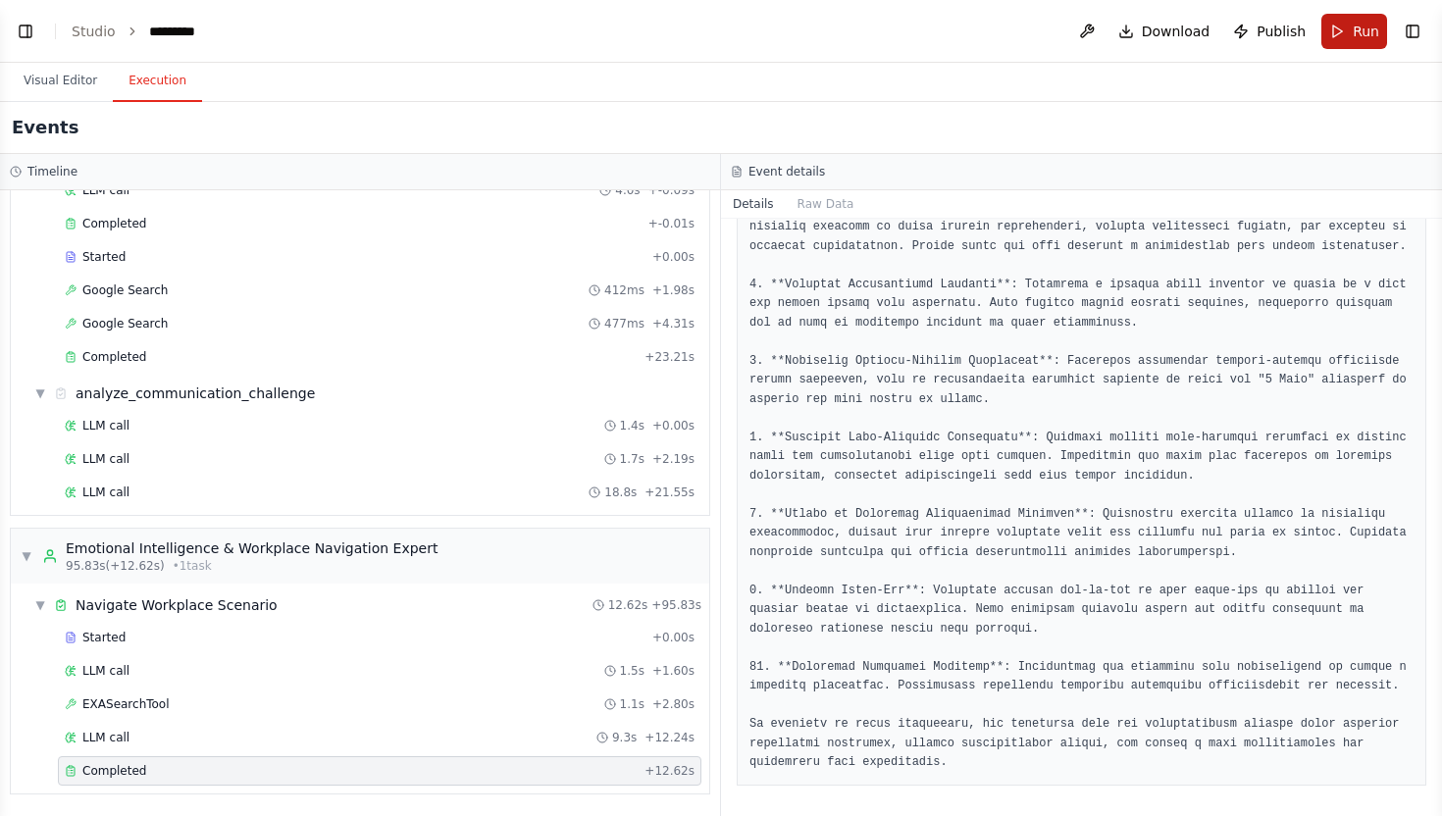
click at [1351, 31] on button "Run" at bounding box center [1354, 31] width 66 height 35
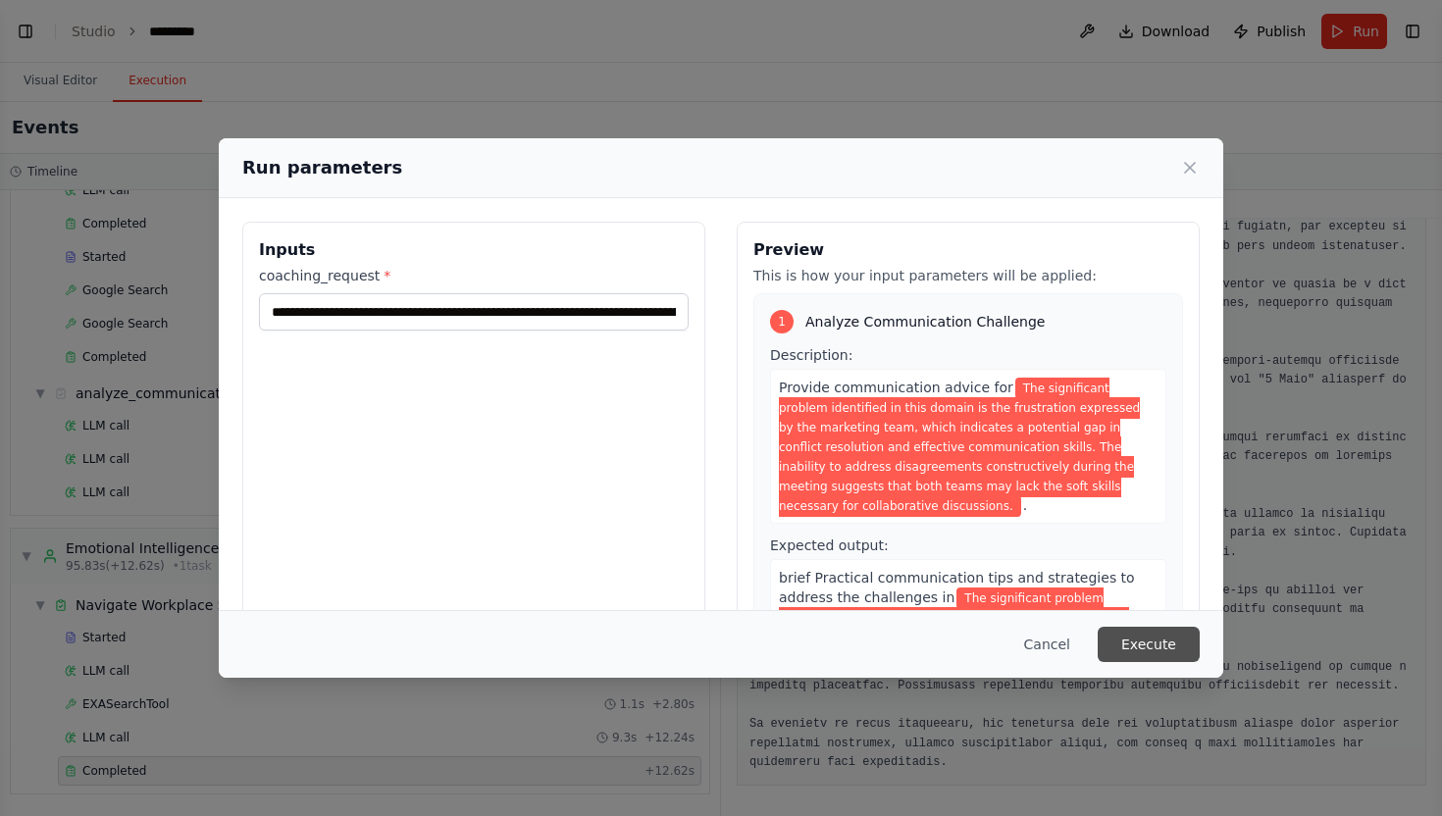
click at [1145, 641] on button "Execute" at bounding box center [1149, 644] width 102 height 35
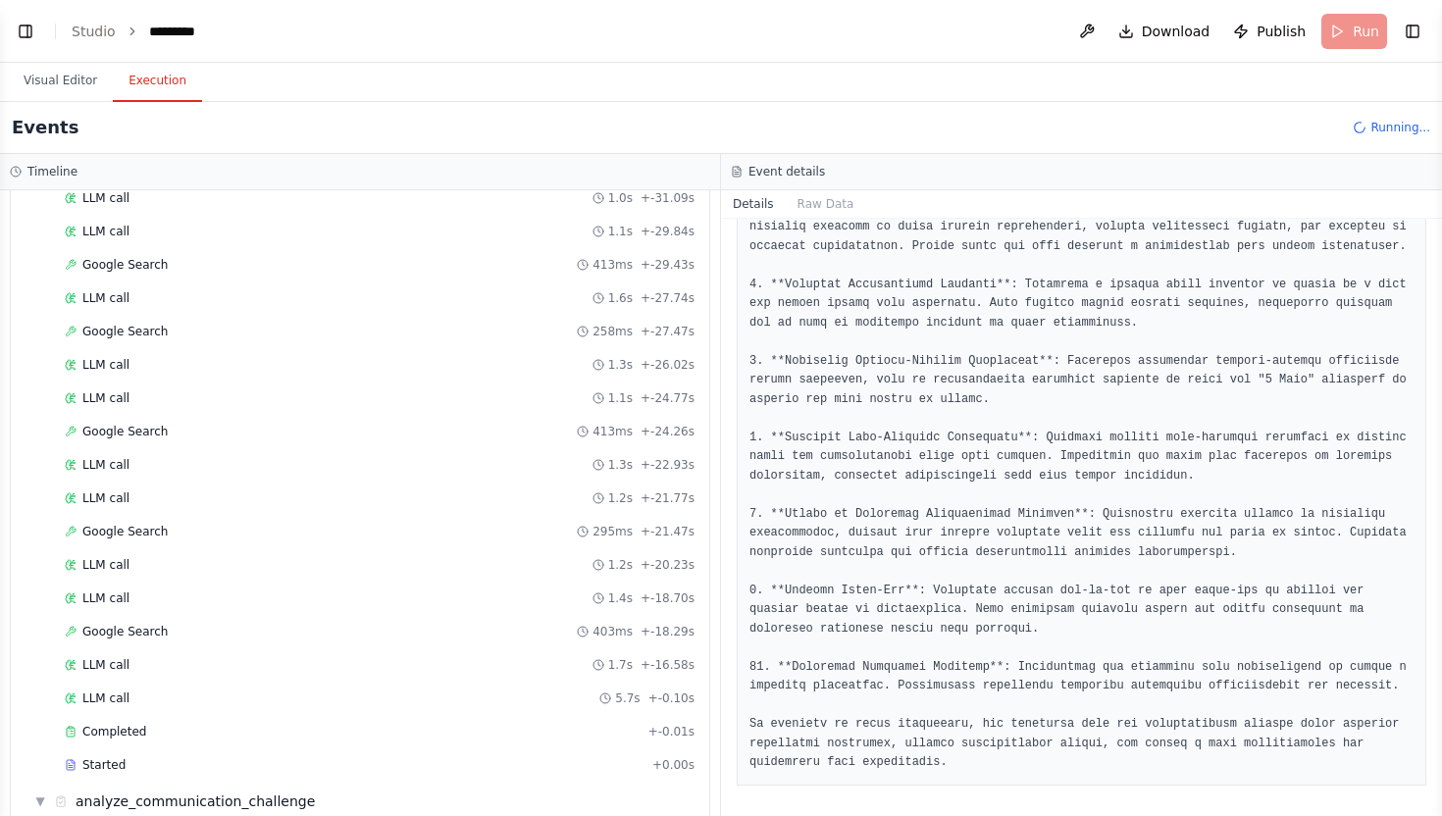
scroll to position [1175, 0]
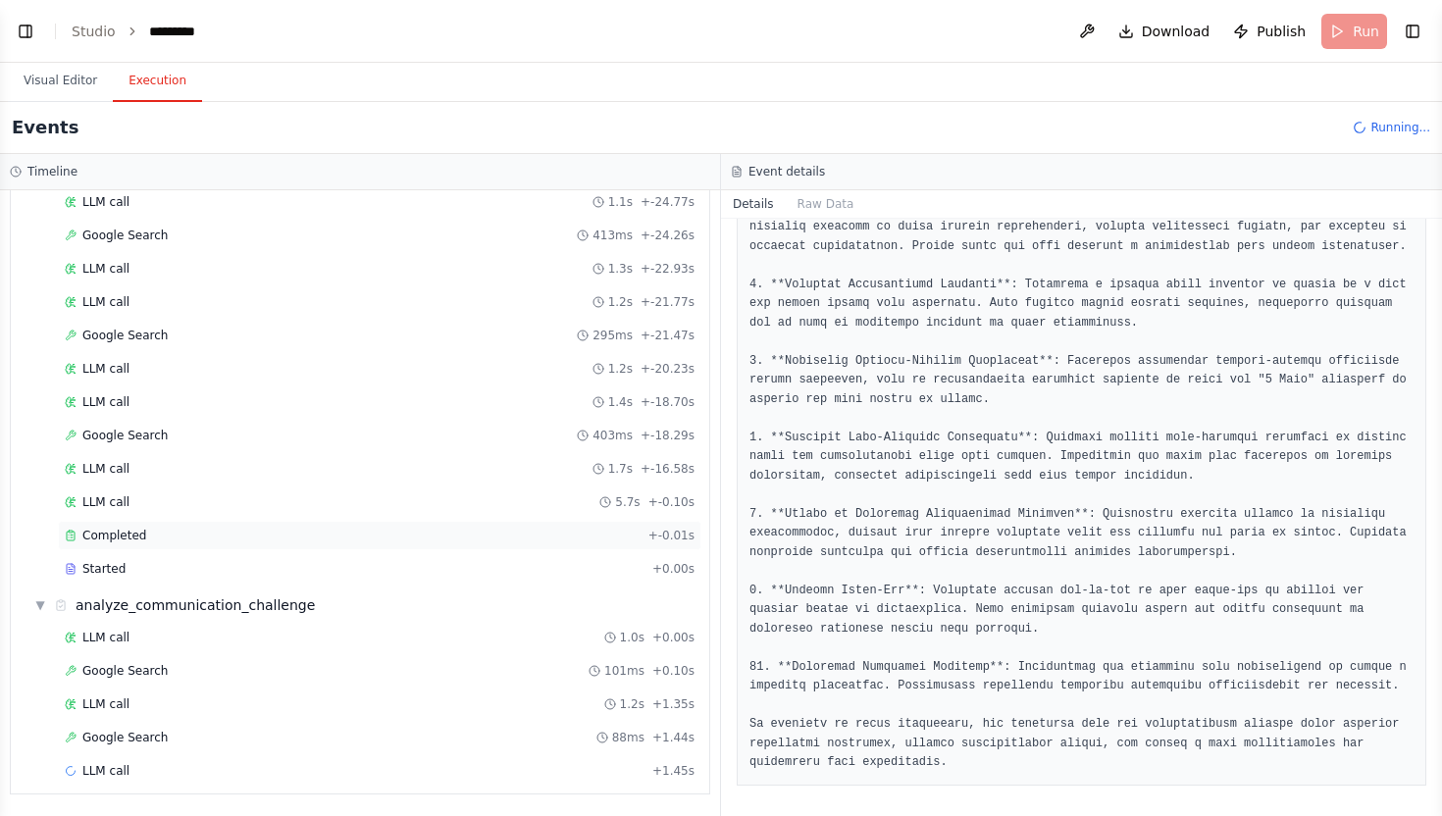
click at [156, 532] on div "Completed" at bounding box center [353, 536] width 576 height 16
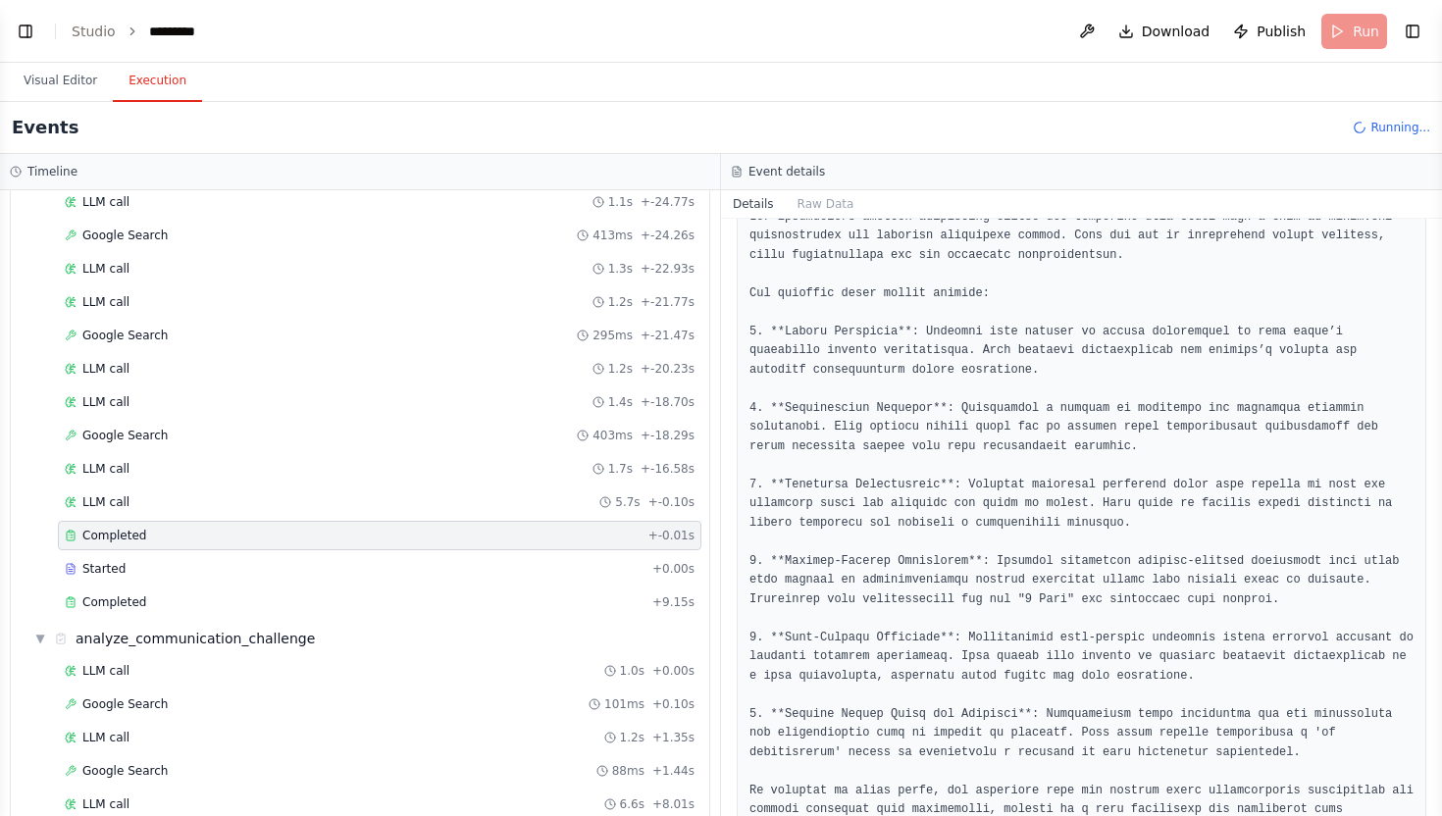
scroll to position [292, 0]
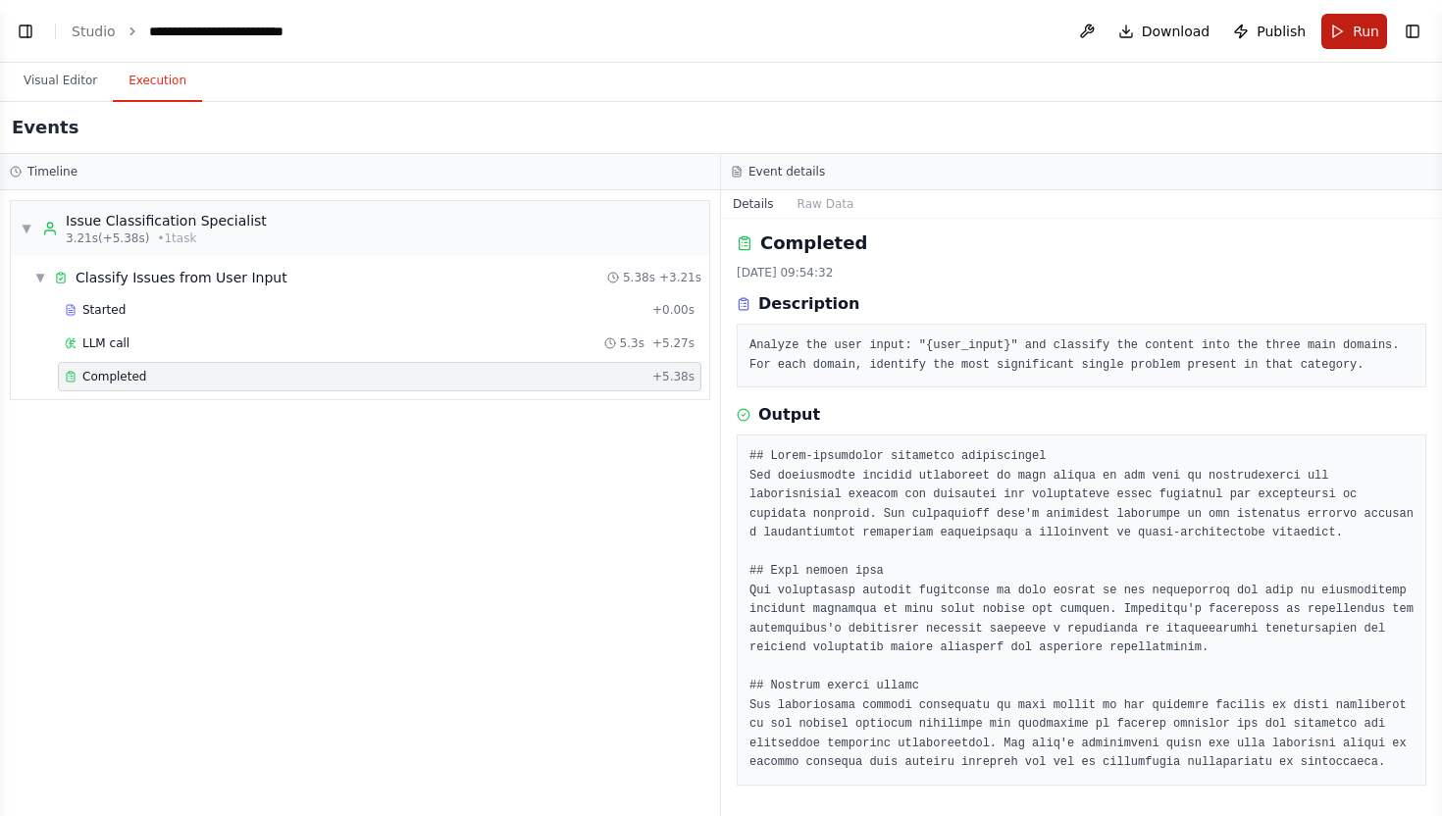
click at [1333, 29] on button "Run" at bounding box center [1354, 31] width 66 height 35
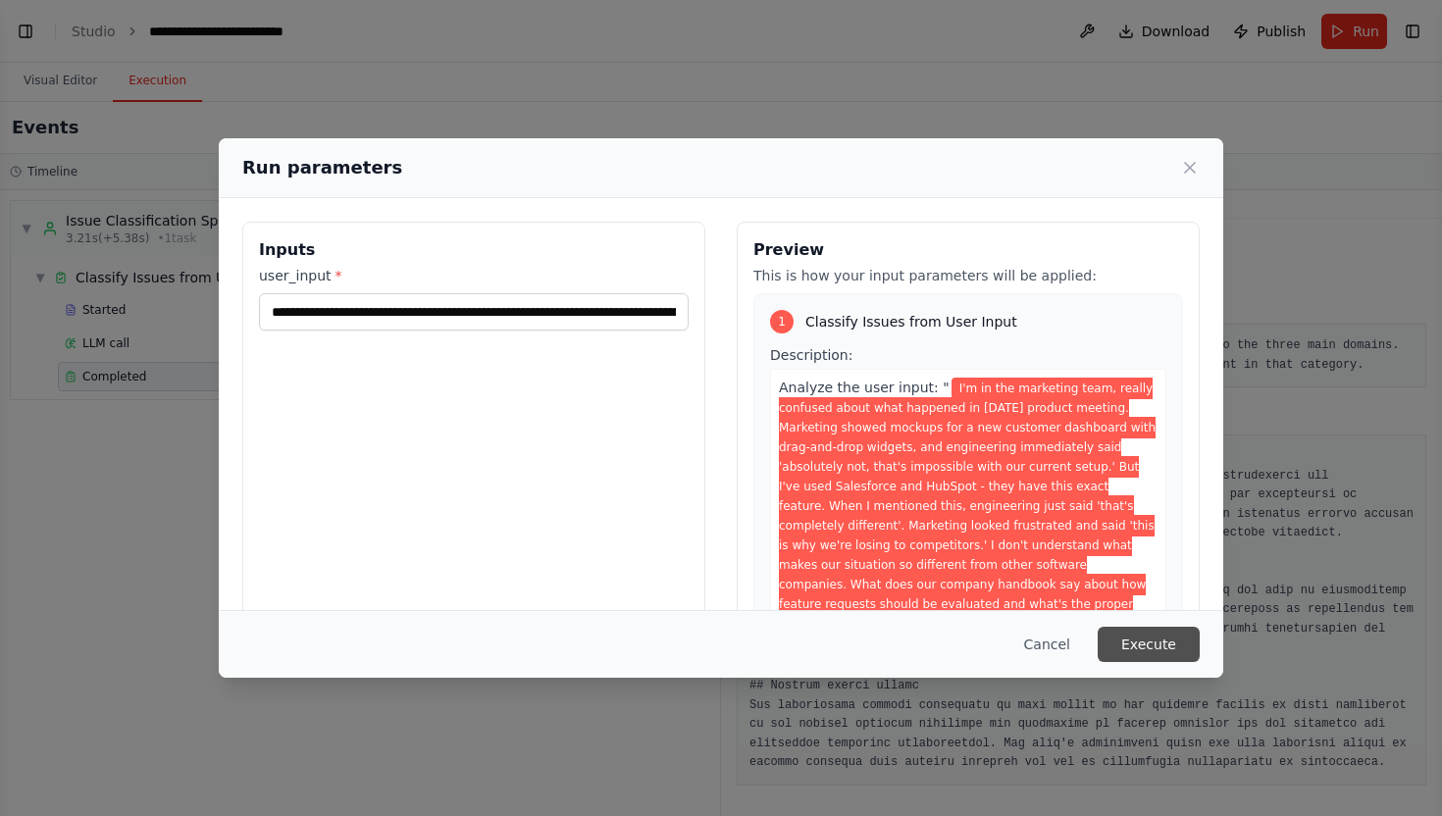
click at [1177, 636] on button "Execute" at bounding box center [1149, 644] width 102 height 35
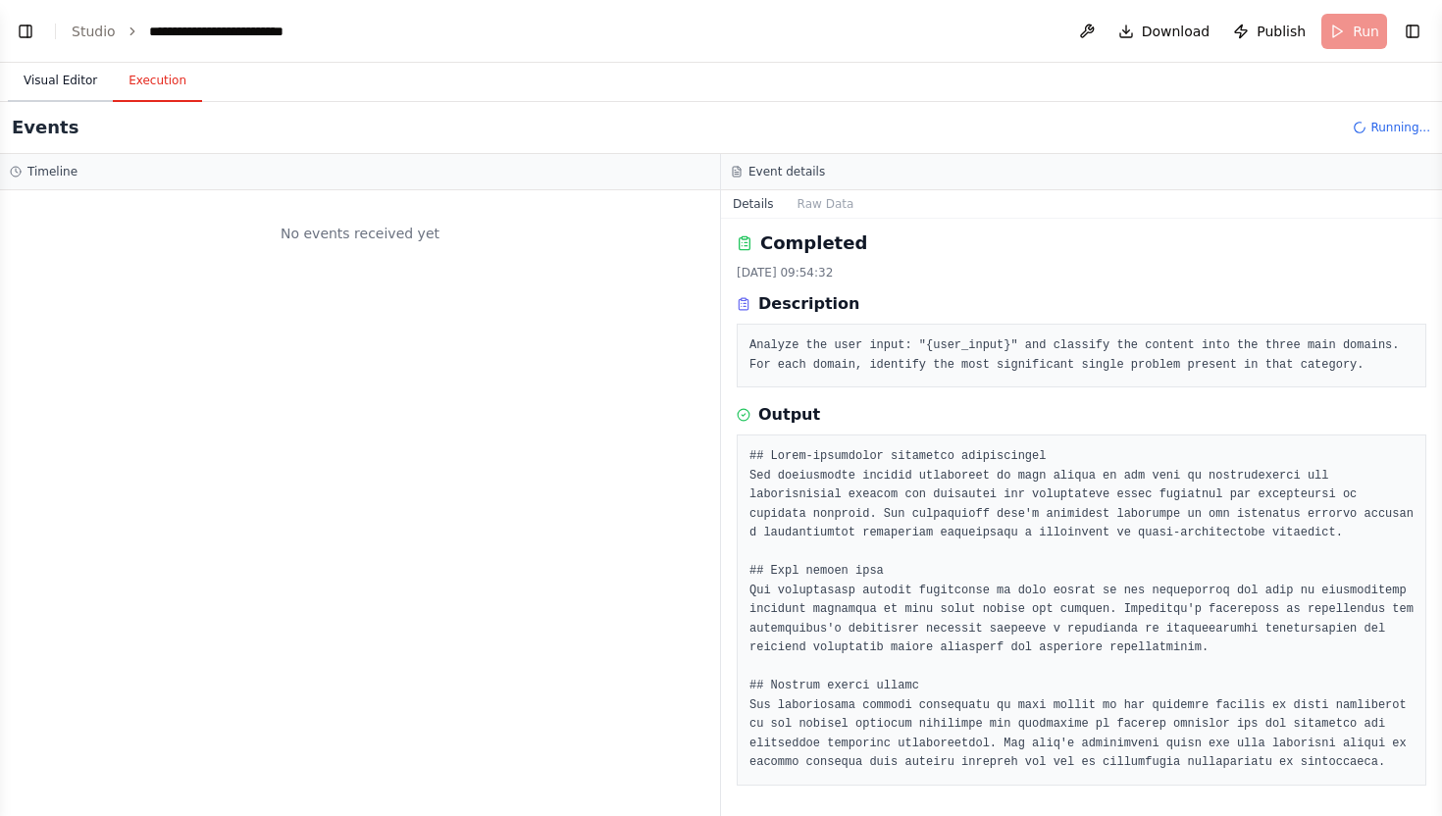
click at [62, 71] on button "Visual Editor" at bounding box center [60, 81] width 105 height 41
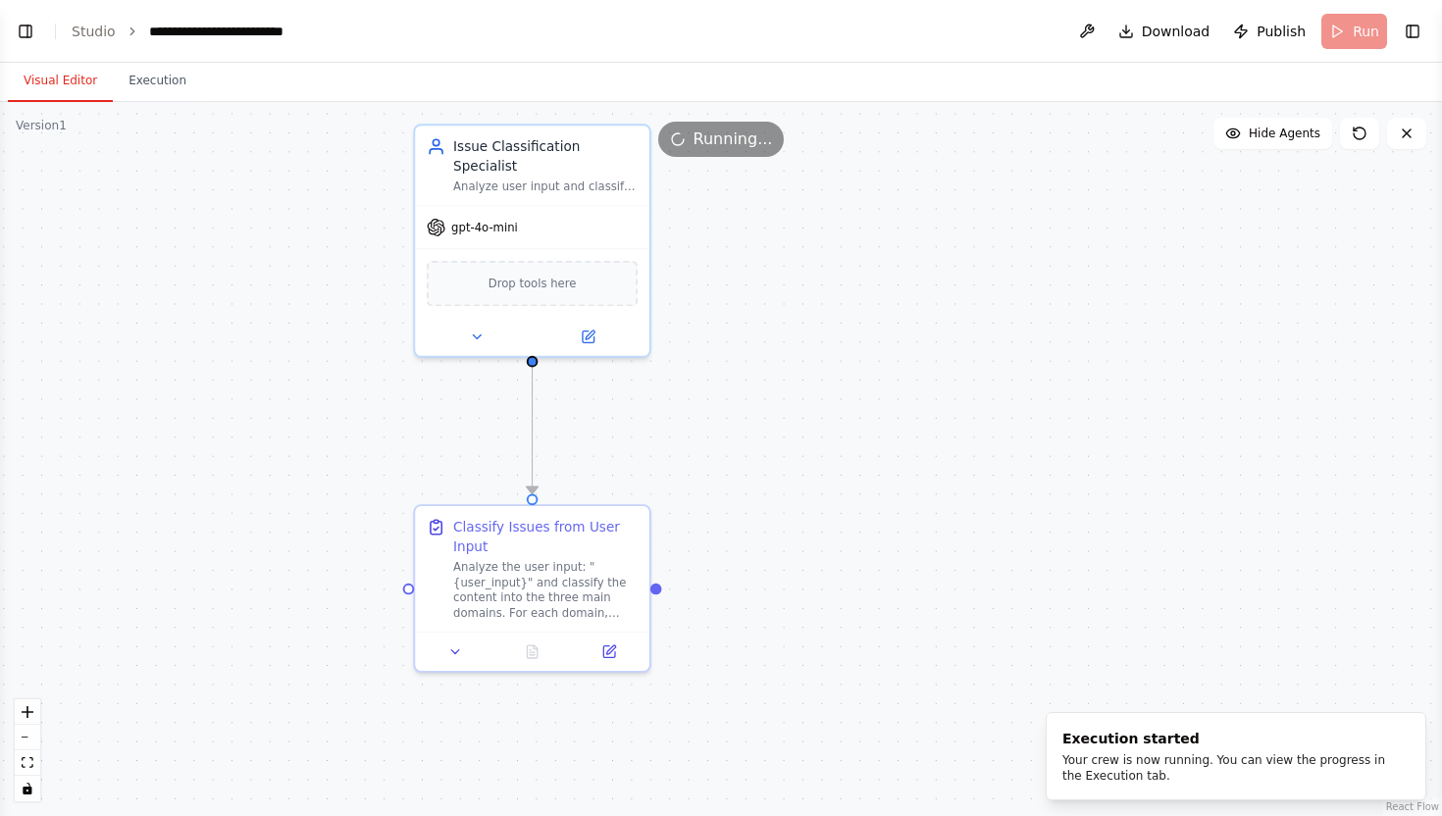
drag, startPoint x: 296, startPoint y: 415, endPoint x: 399, endPoint y: 415, distance: 103.0
click at [399, 415] on div ".deletable-edge-delete-btn { width: 20px; height: 20px; border: 0px solid #ffff…" at bounding box center [721, 459] width 1442 height 714
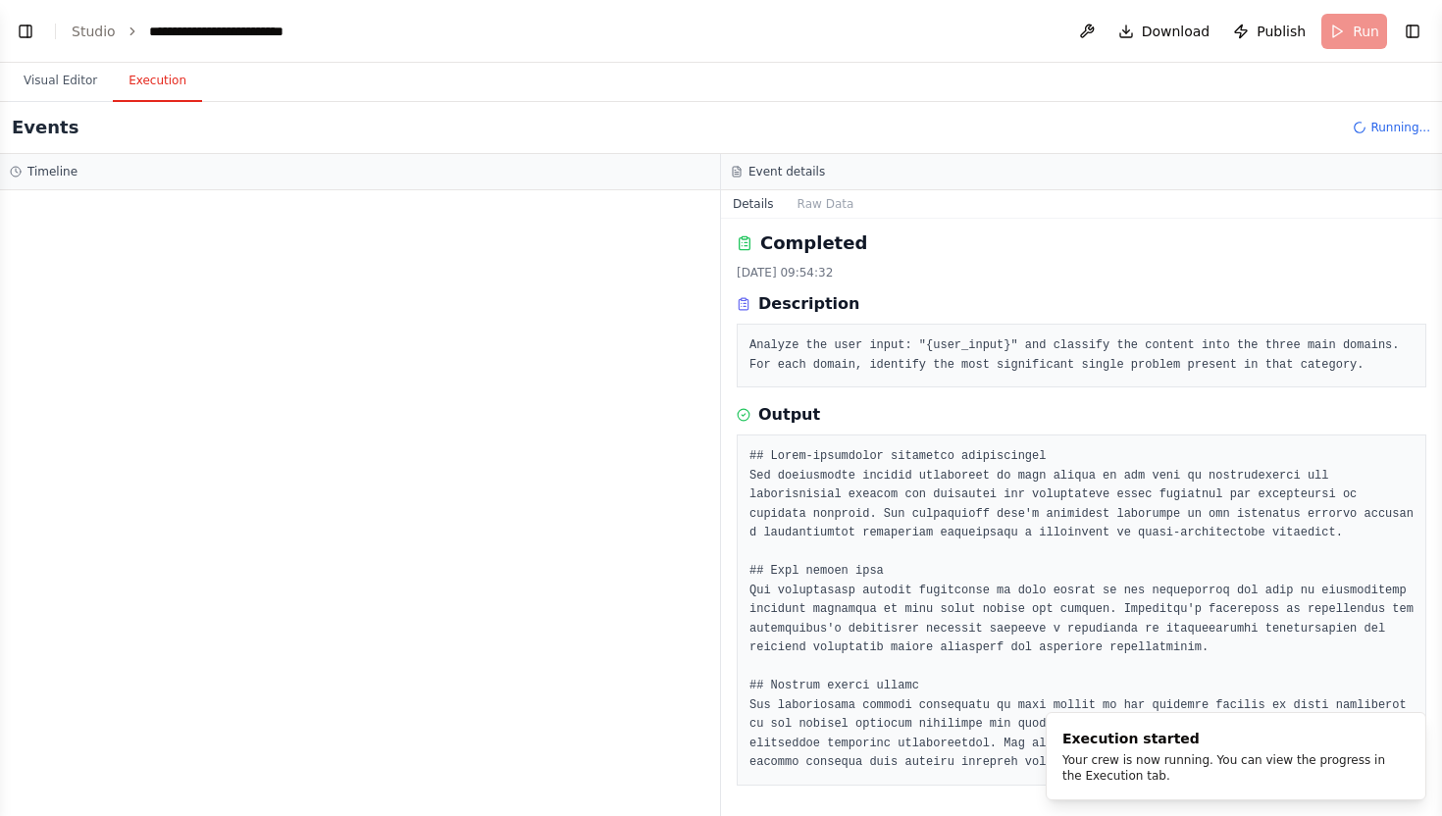
click at [174, 87] on button "Execution" at bounding box center [157, 81] width 89 height 41
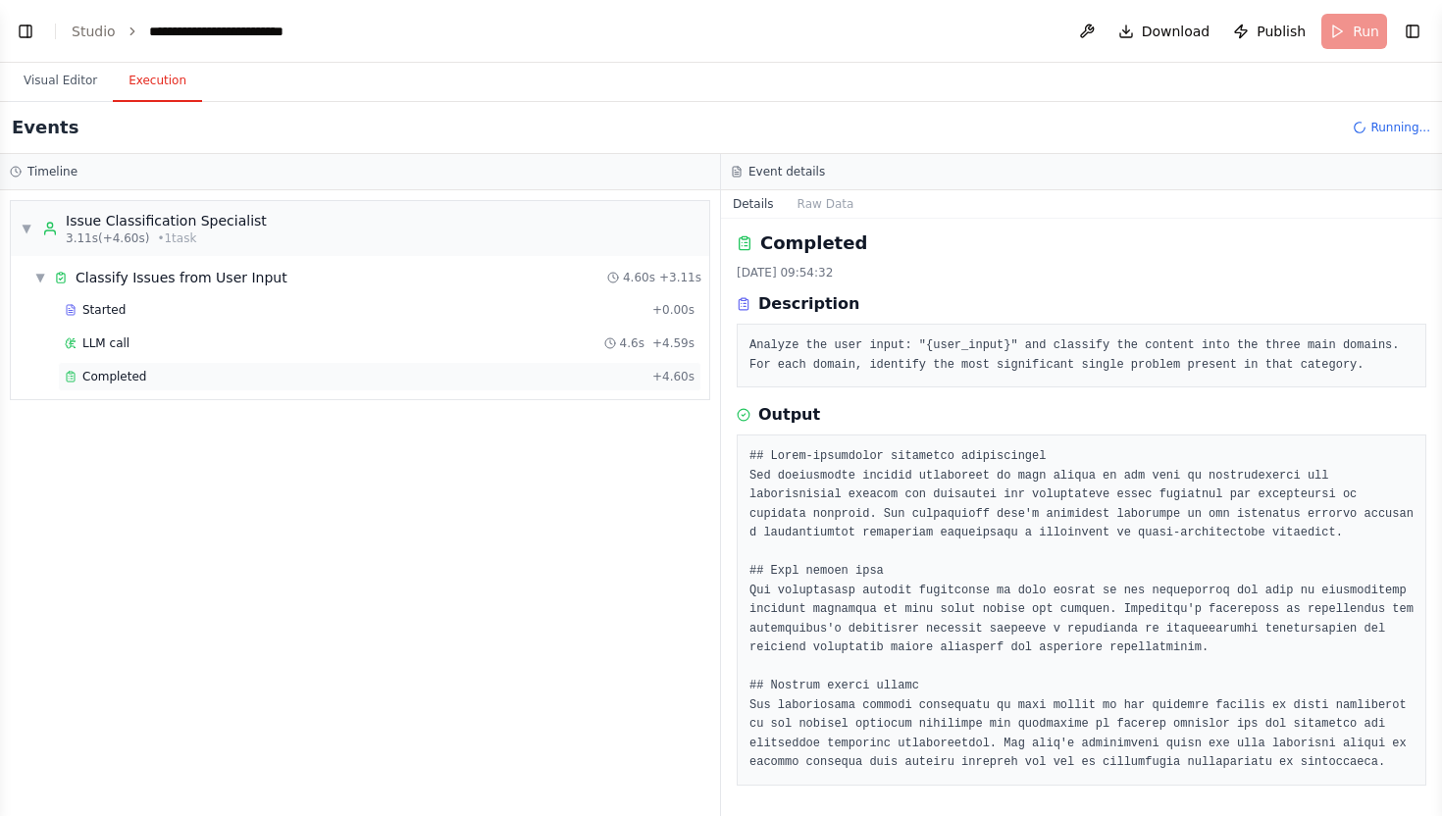
click at [153, 378] on div "Completed" at bounding box center [355, 377] width 580 height 16
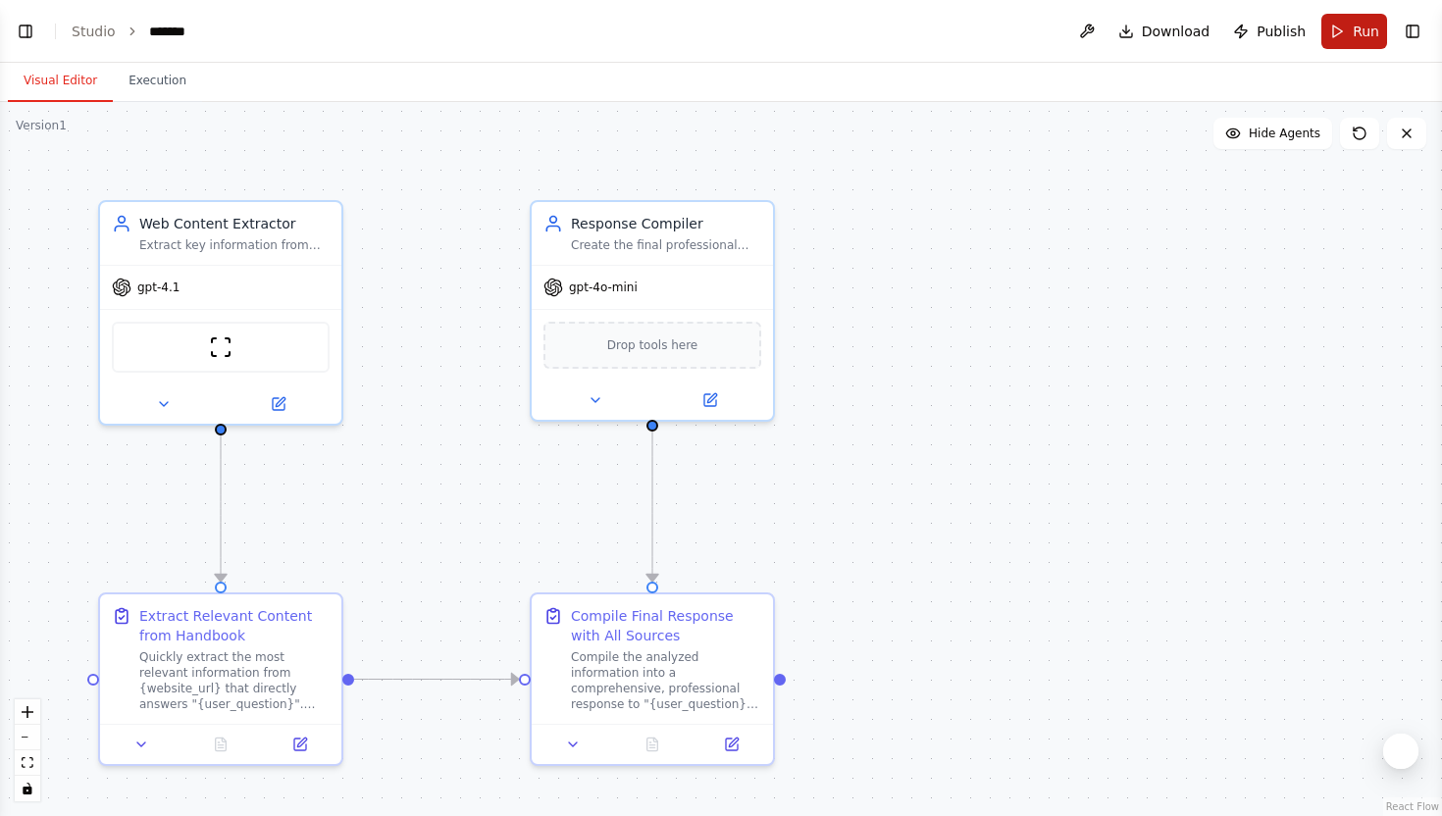
click at [1347, 22] on button "Run" at bounding box center [1354, 31] width 66 height 35
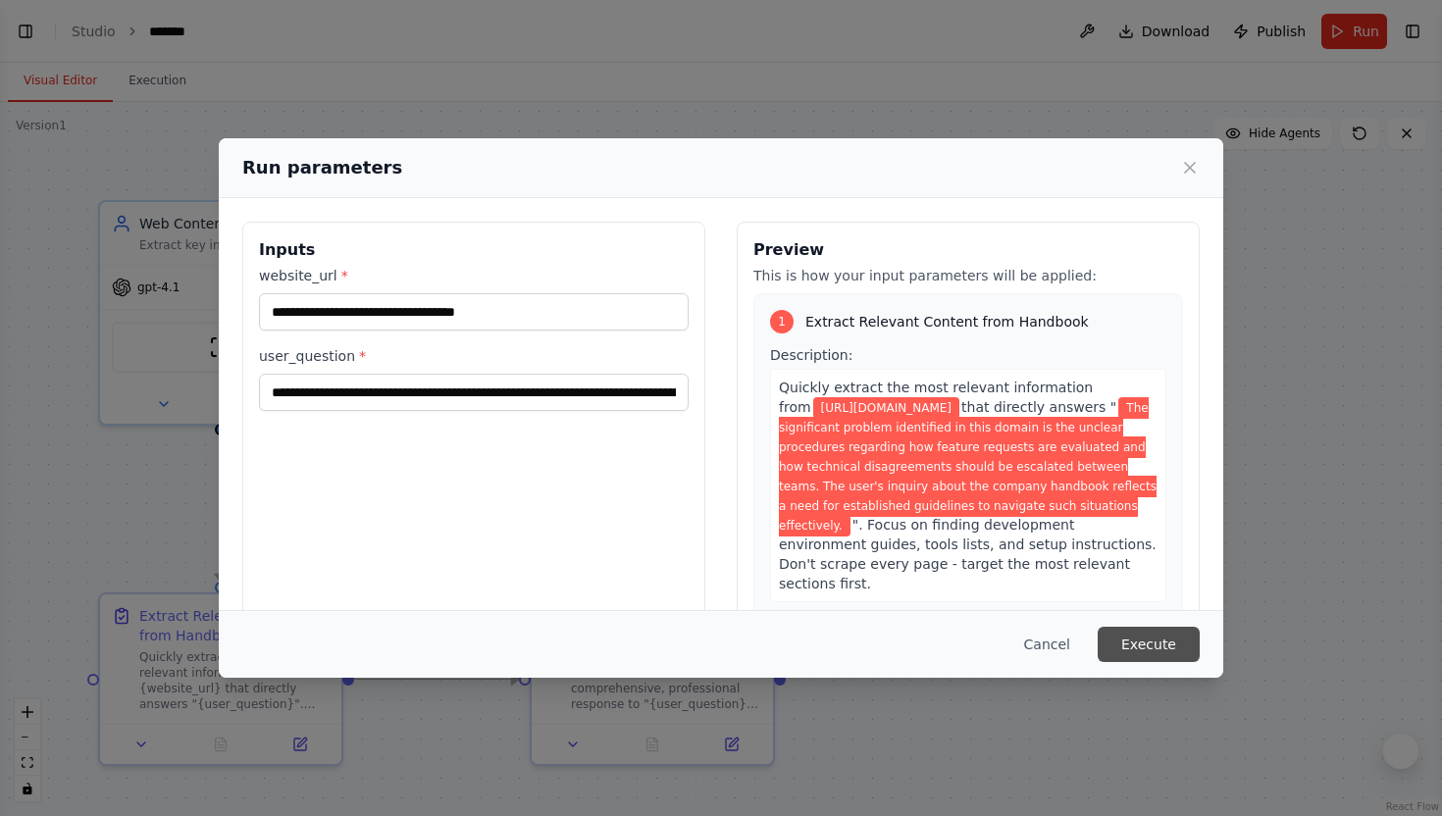
click at [1136, 639] on button "Execute" at bounding box center [1149, 644] width 102 height 35
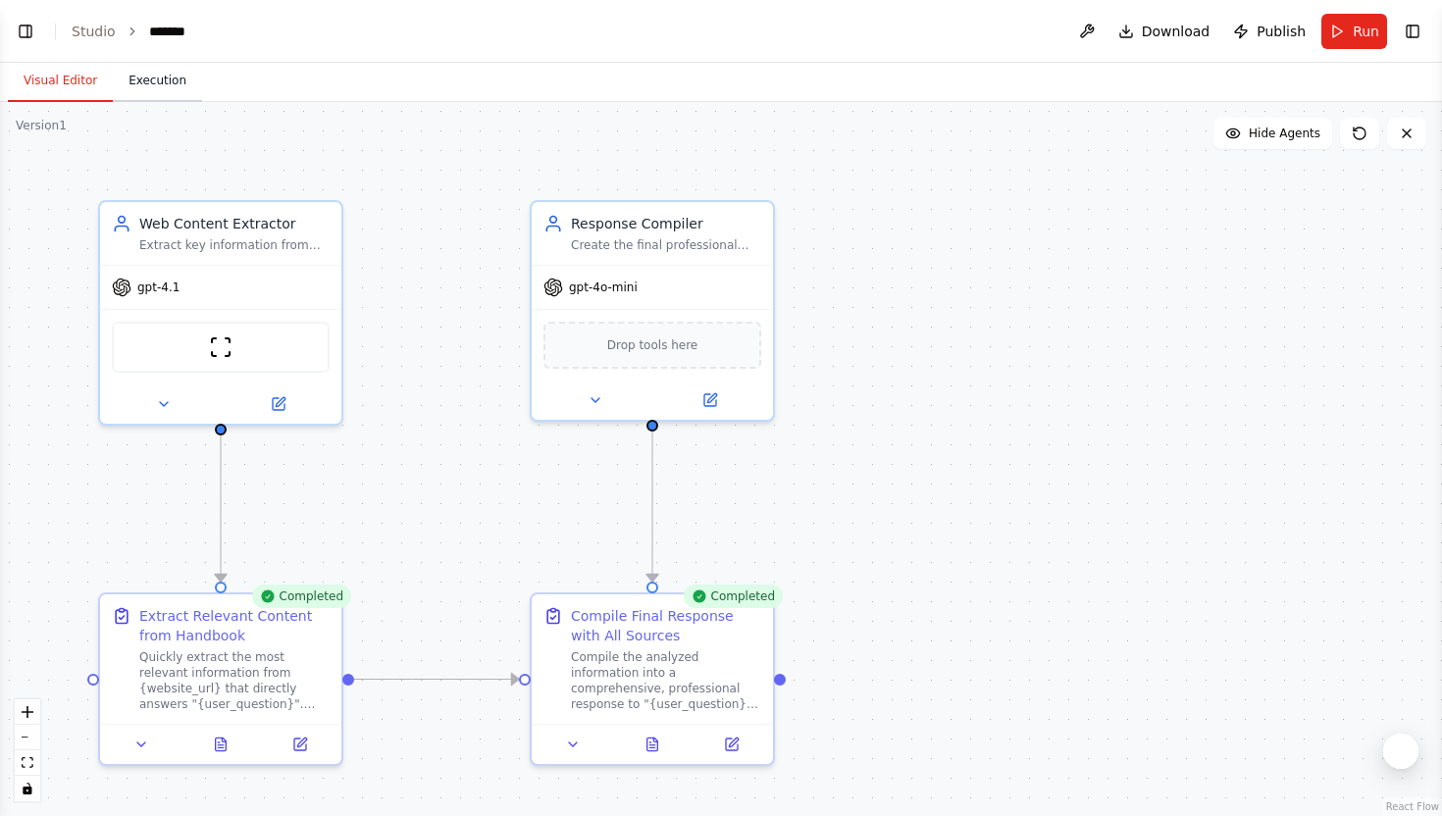
click at [172, 78] on button "Execution" at bounding box center [157, 81] width 89 height 41
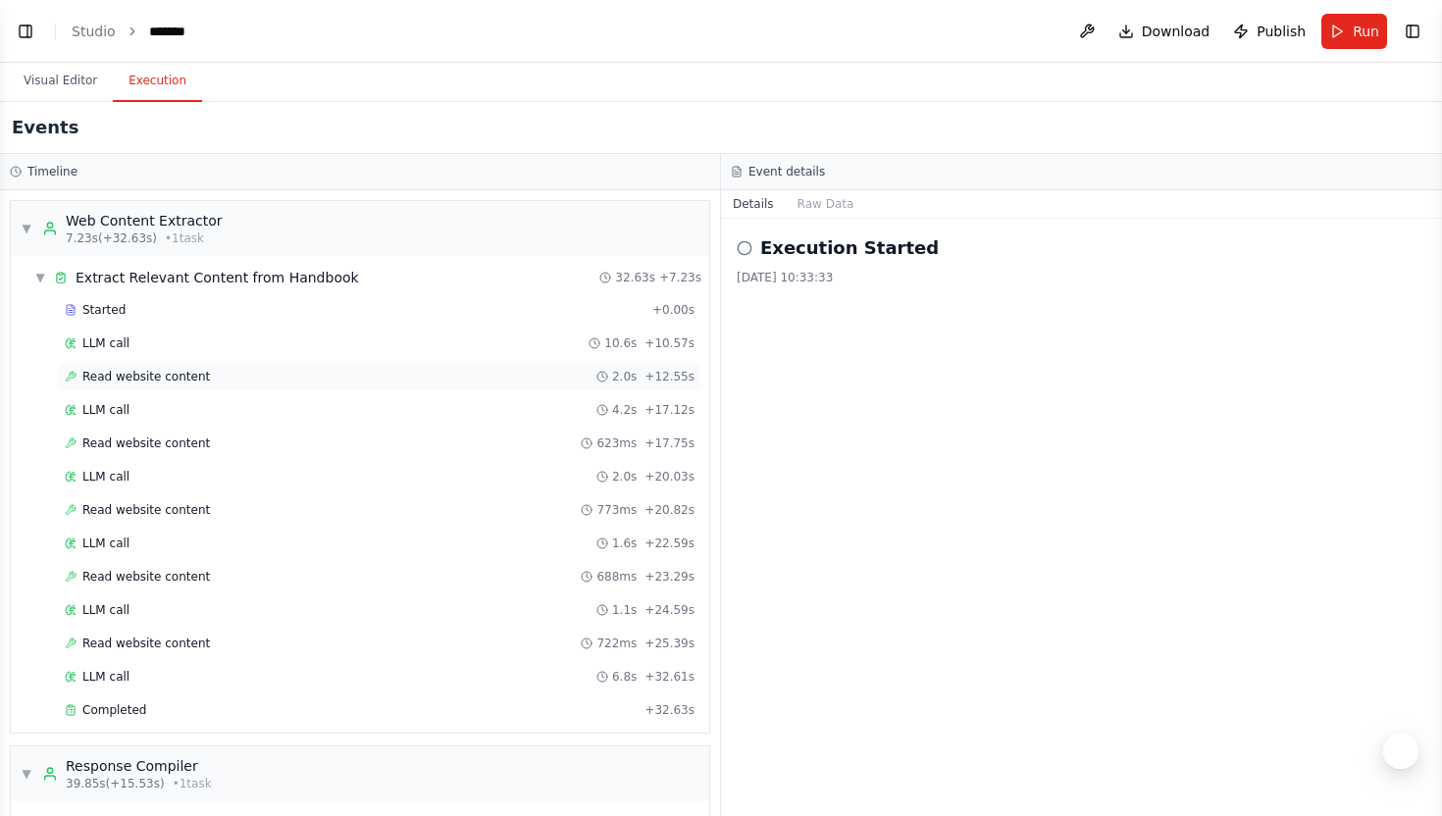
scroll to position [151, 0]
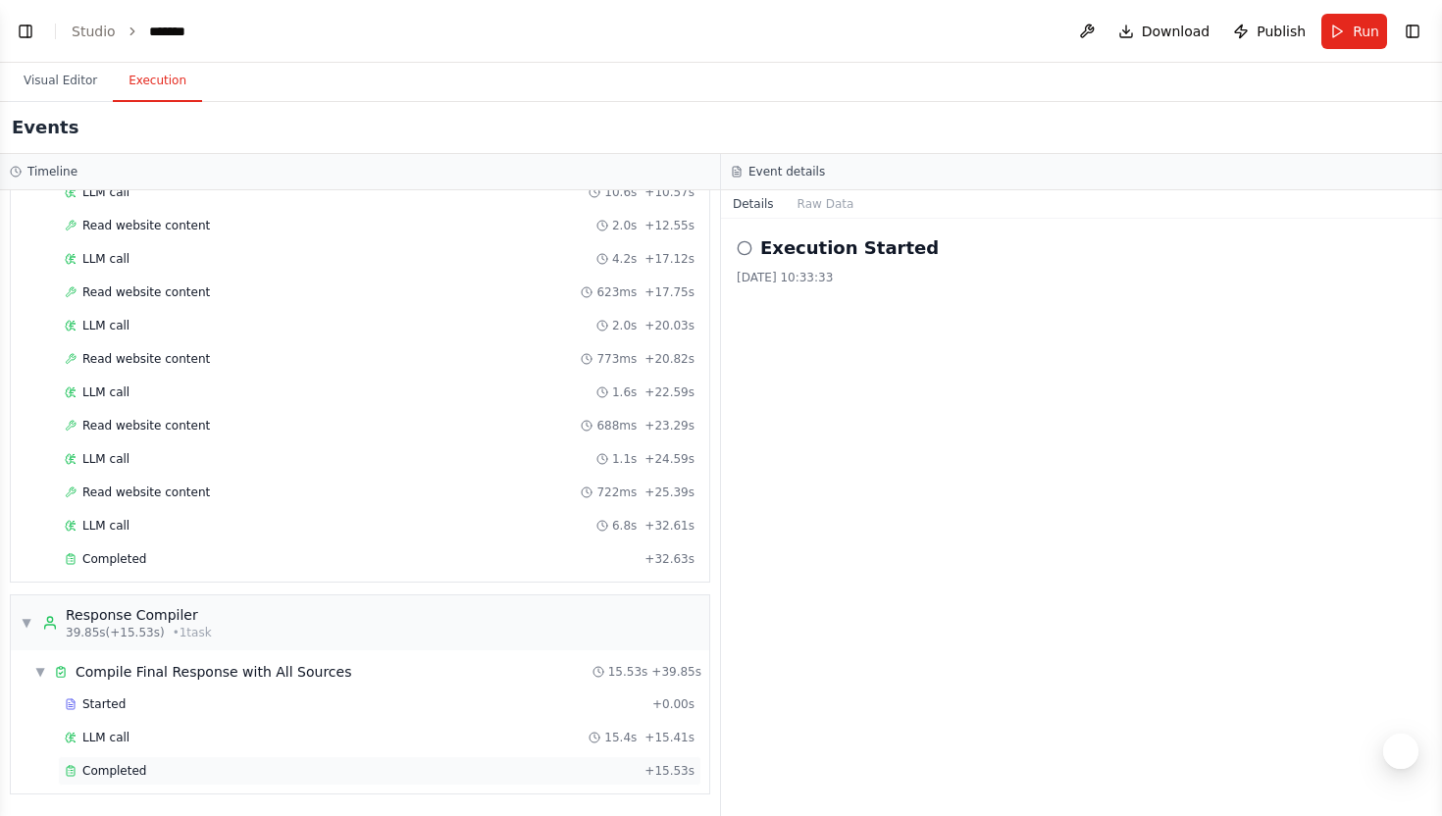
click at [84, 774] on span "Completed" at bounding box center [114, 771] width 64 height 16
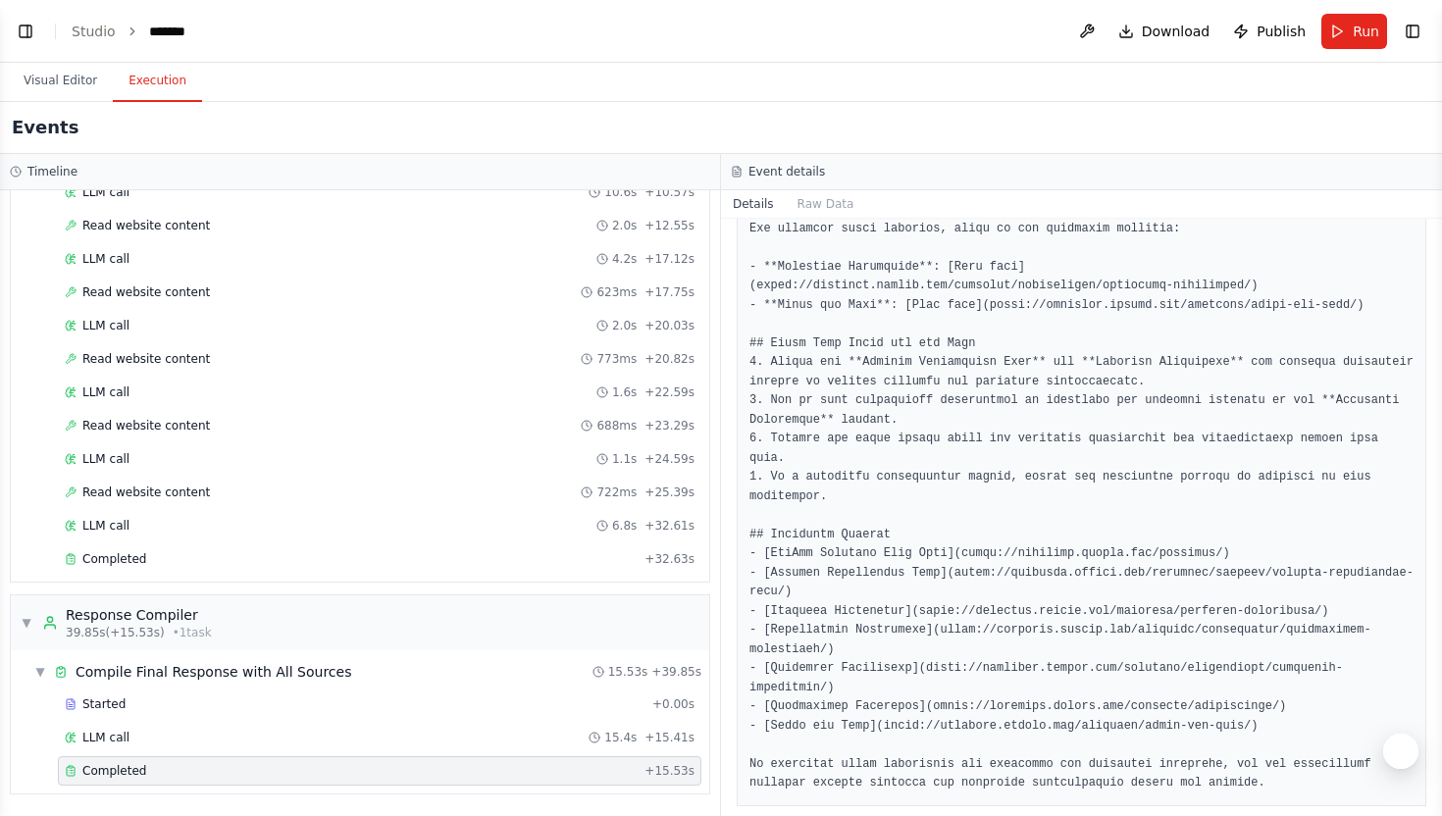
scroll to position [999, 0]
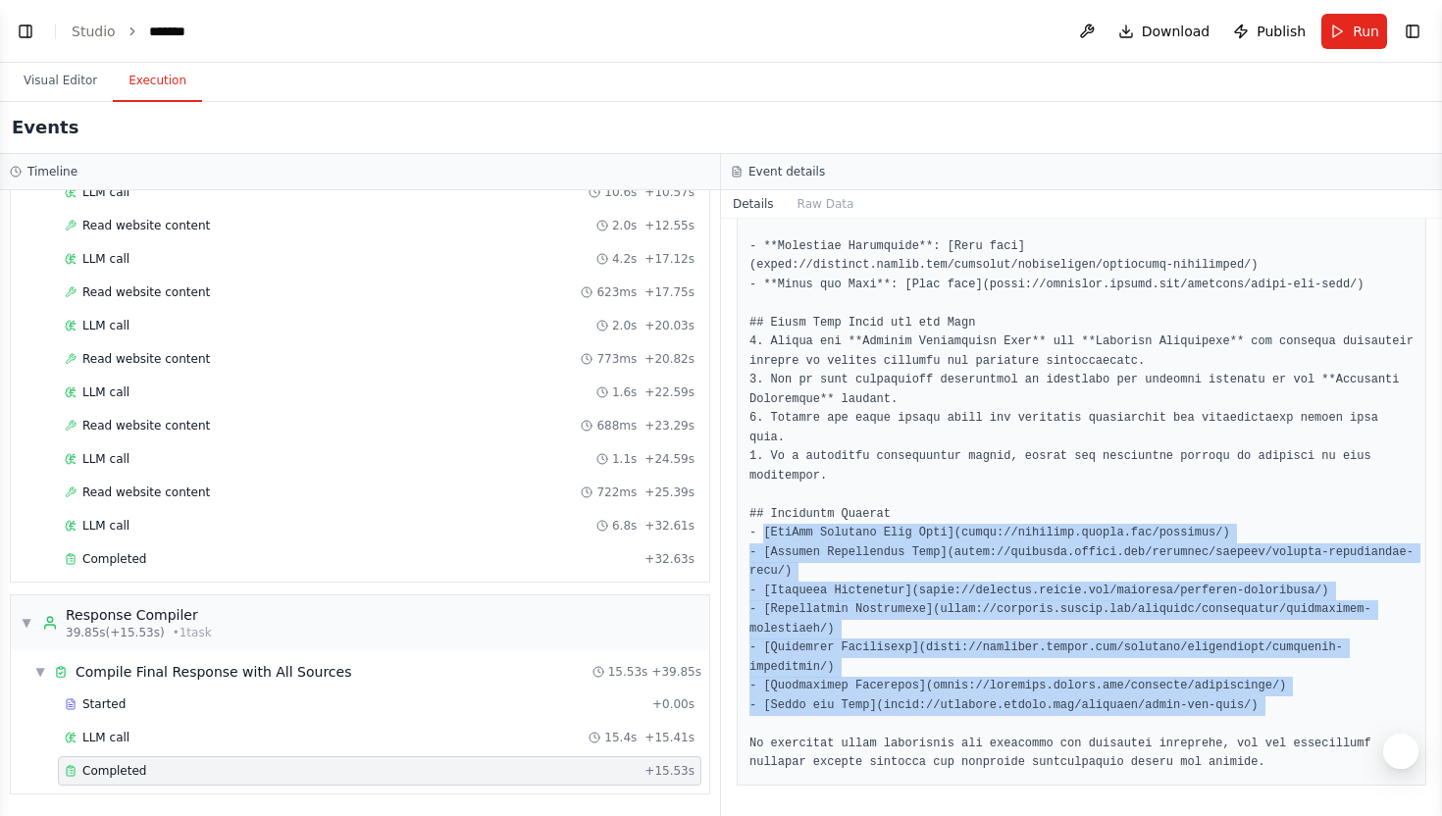
drag, startPoint x: 760, startPoint y: 535, endPoint x: 1244, endPoint y: 729, distance: 521.1
click at [1244, 729] on pre at bounding box center [1081, 122] width 664 height 1301
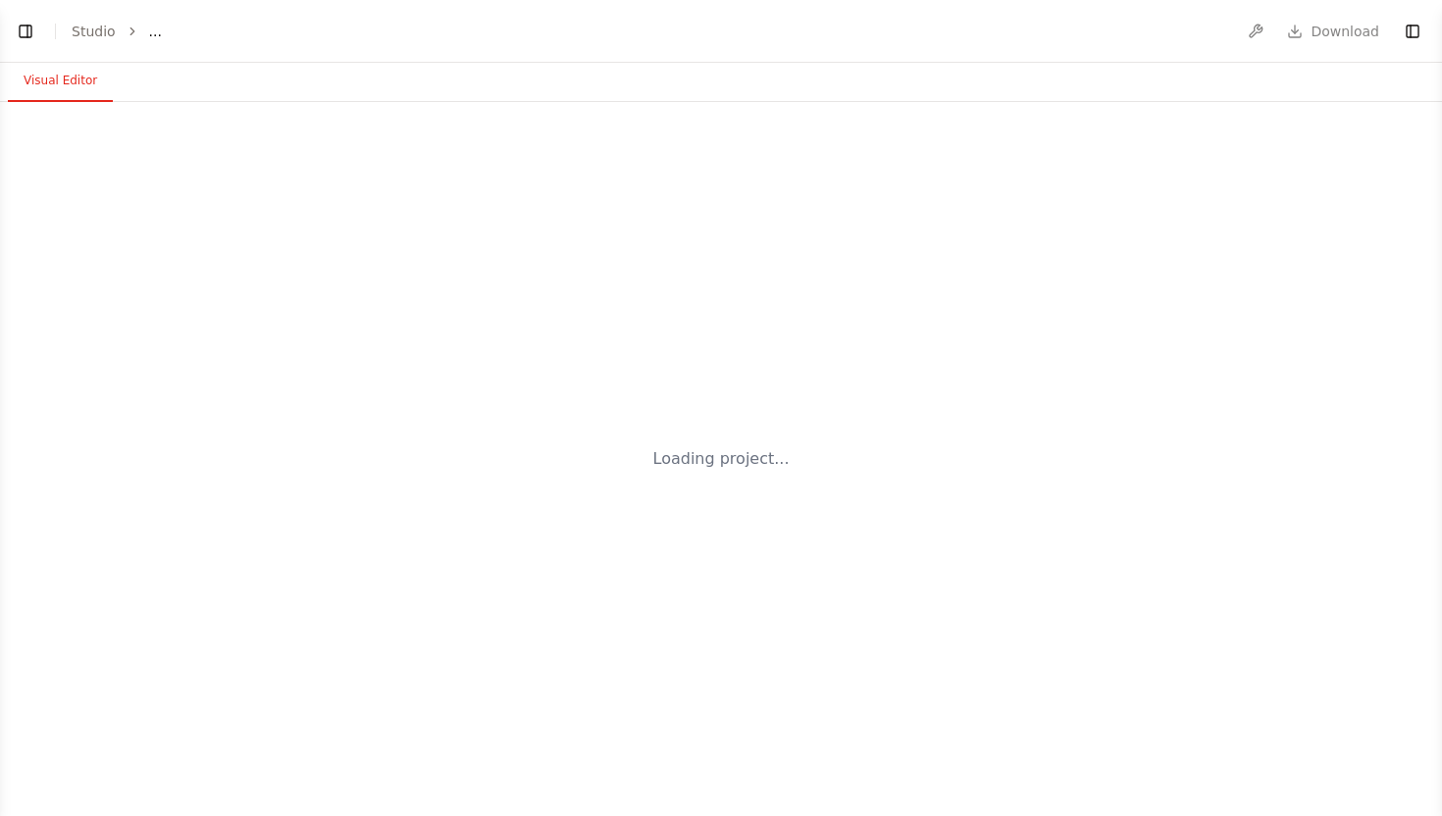
select select "****"
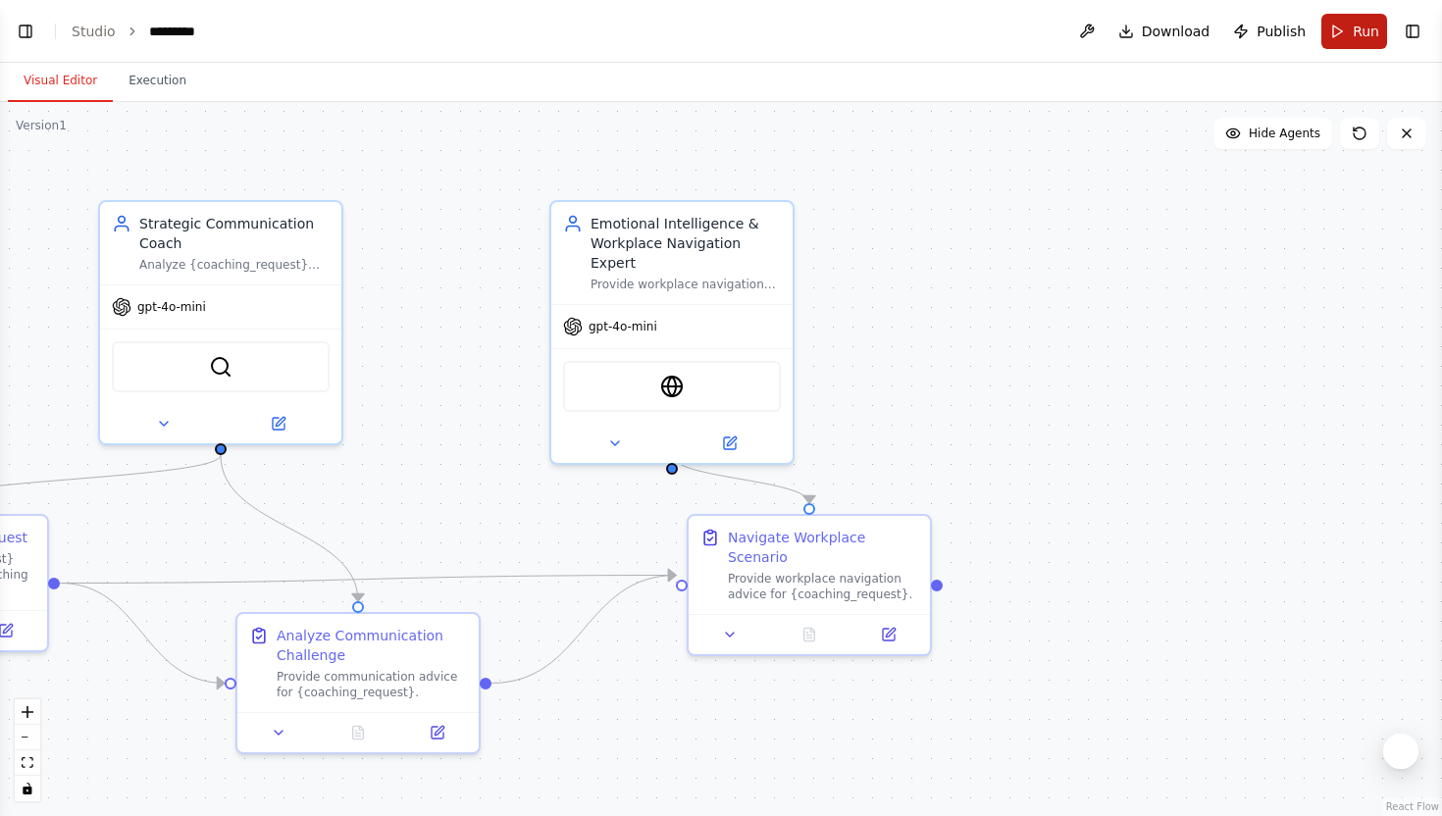
click at [1334, 36] on button "Run" at bounding box center [1354, 31] width 66 height 35
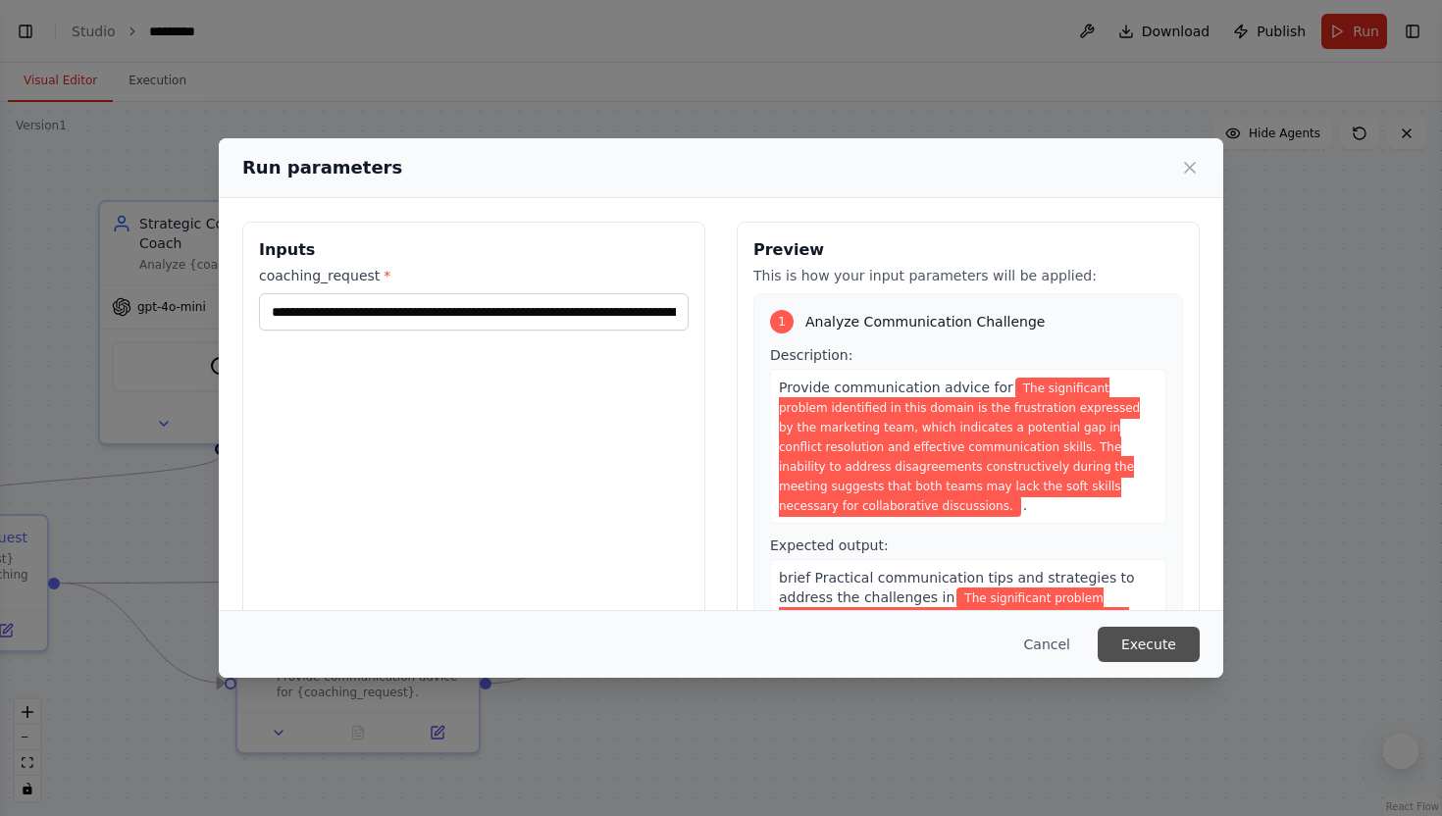
click at [1151, 633] on button "Execute" at bounding box center [1149, 644] width 102 height 35
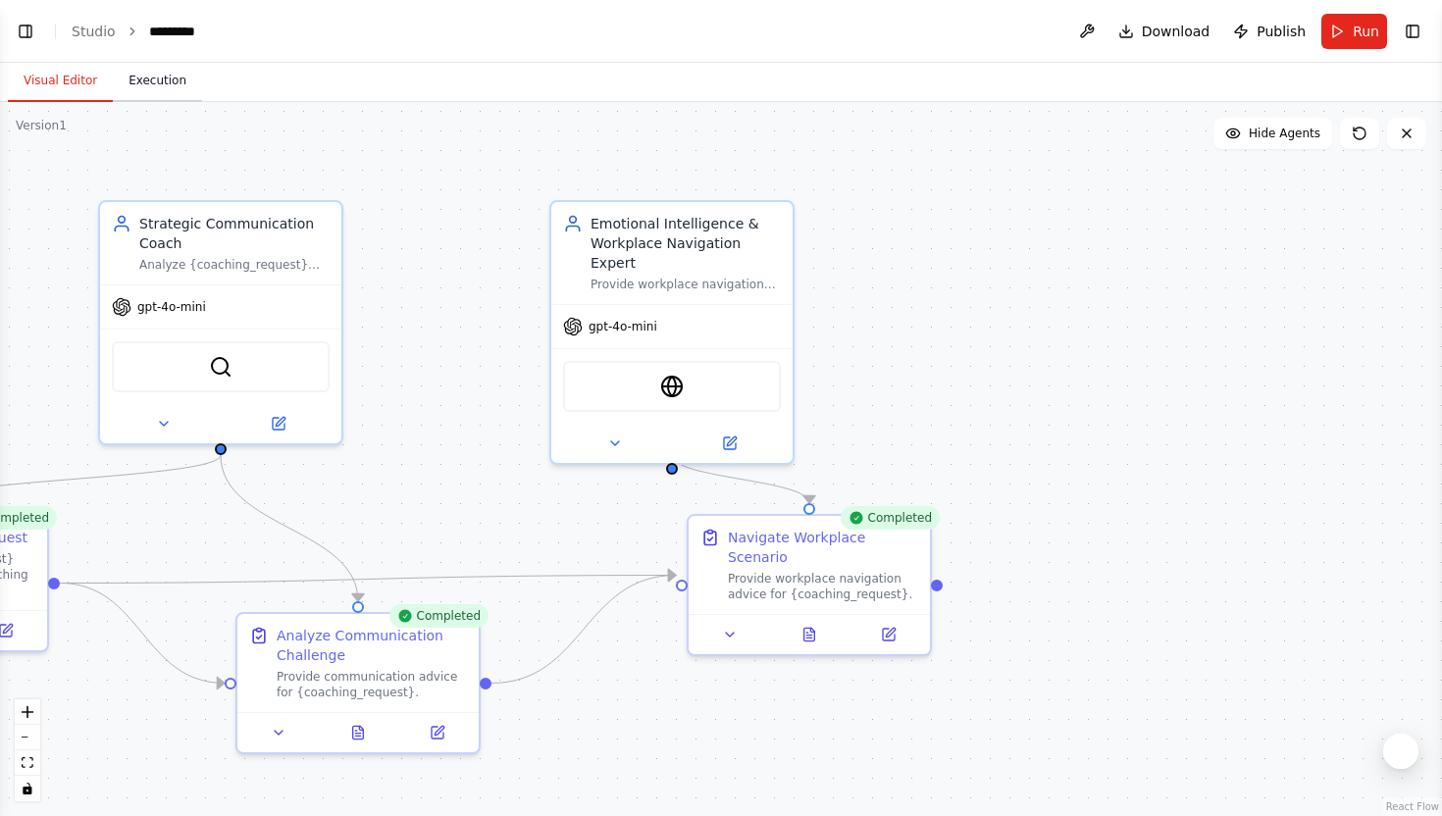
click at [176, 87] on button "Execution" at bounding box center [157, 81] width 89 height 41
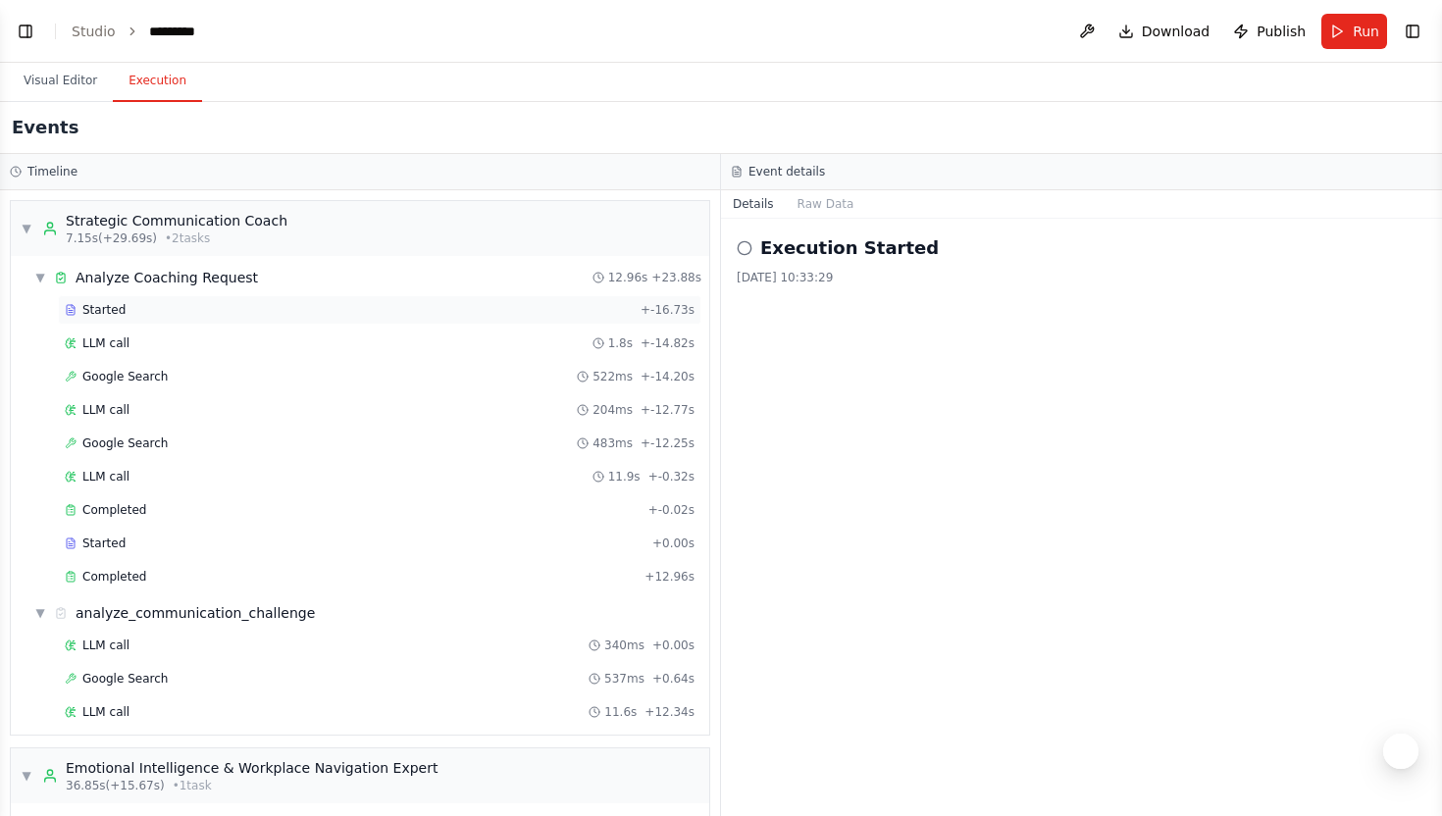
scroll to position [353, 0]
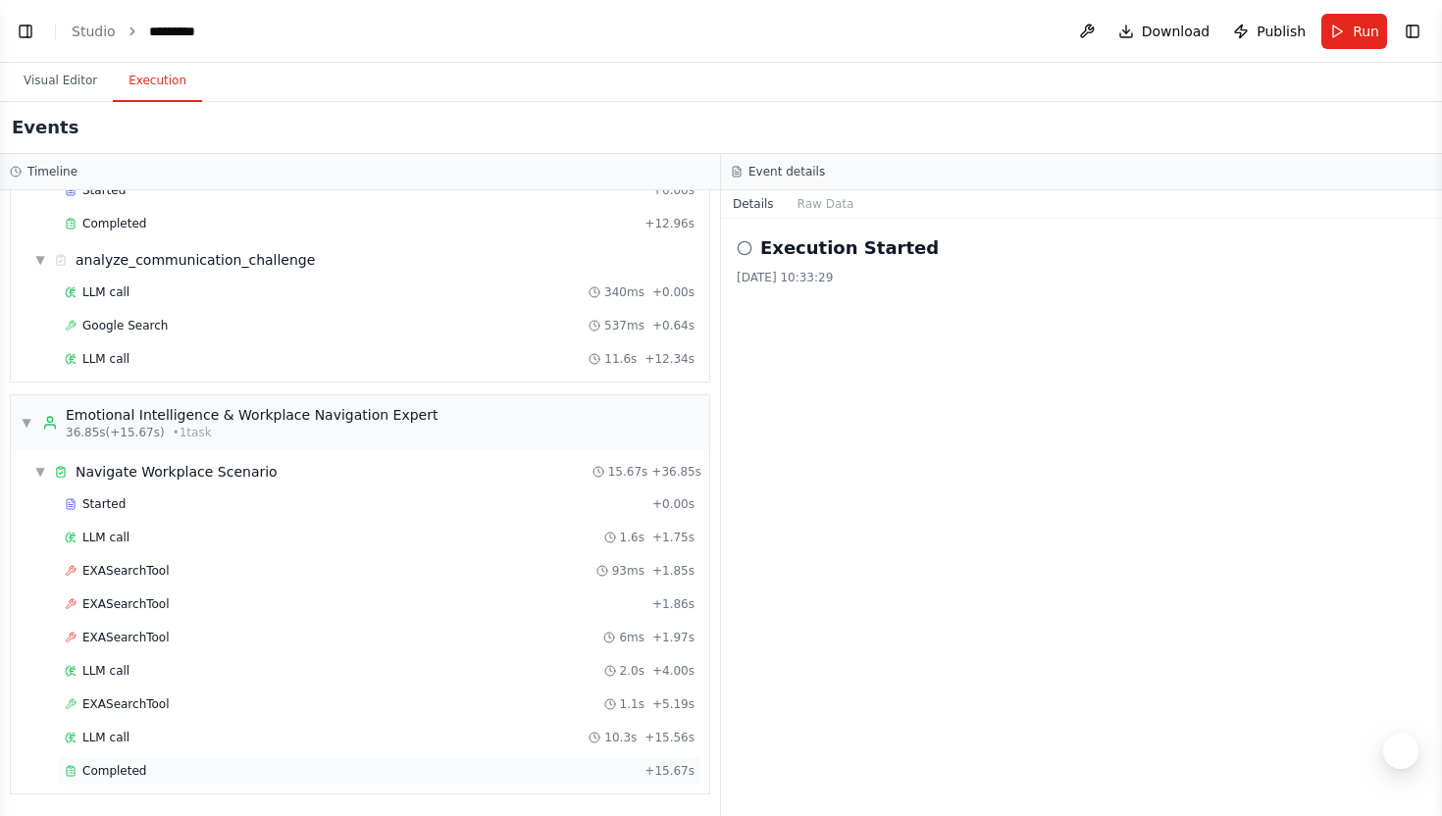
click at [134, 766] on span "Completed" at bounding box center [114, 771] width 64 height 16
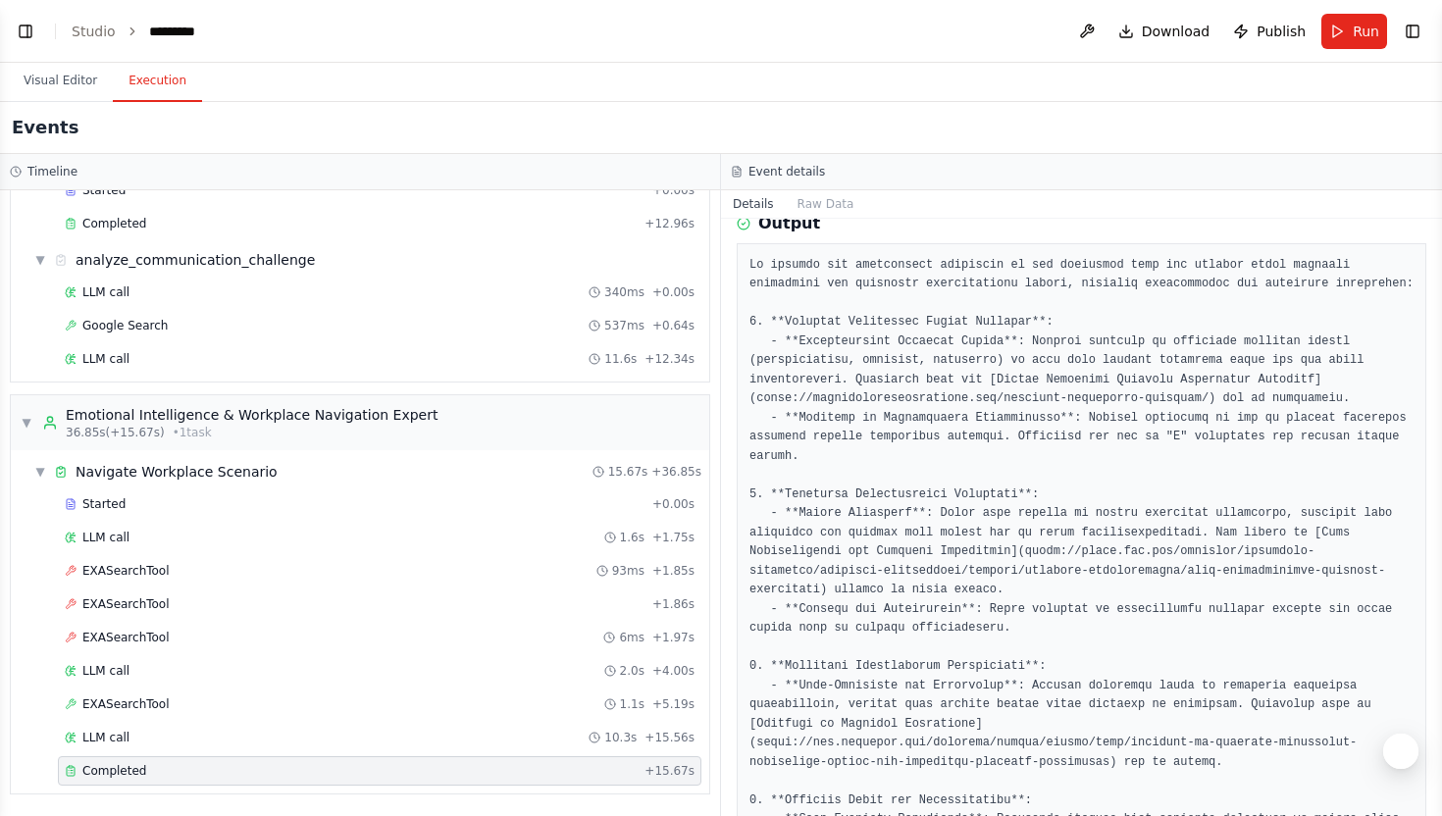
scroll to position [171, 0]
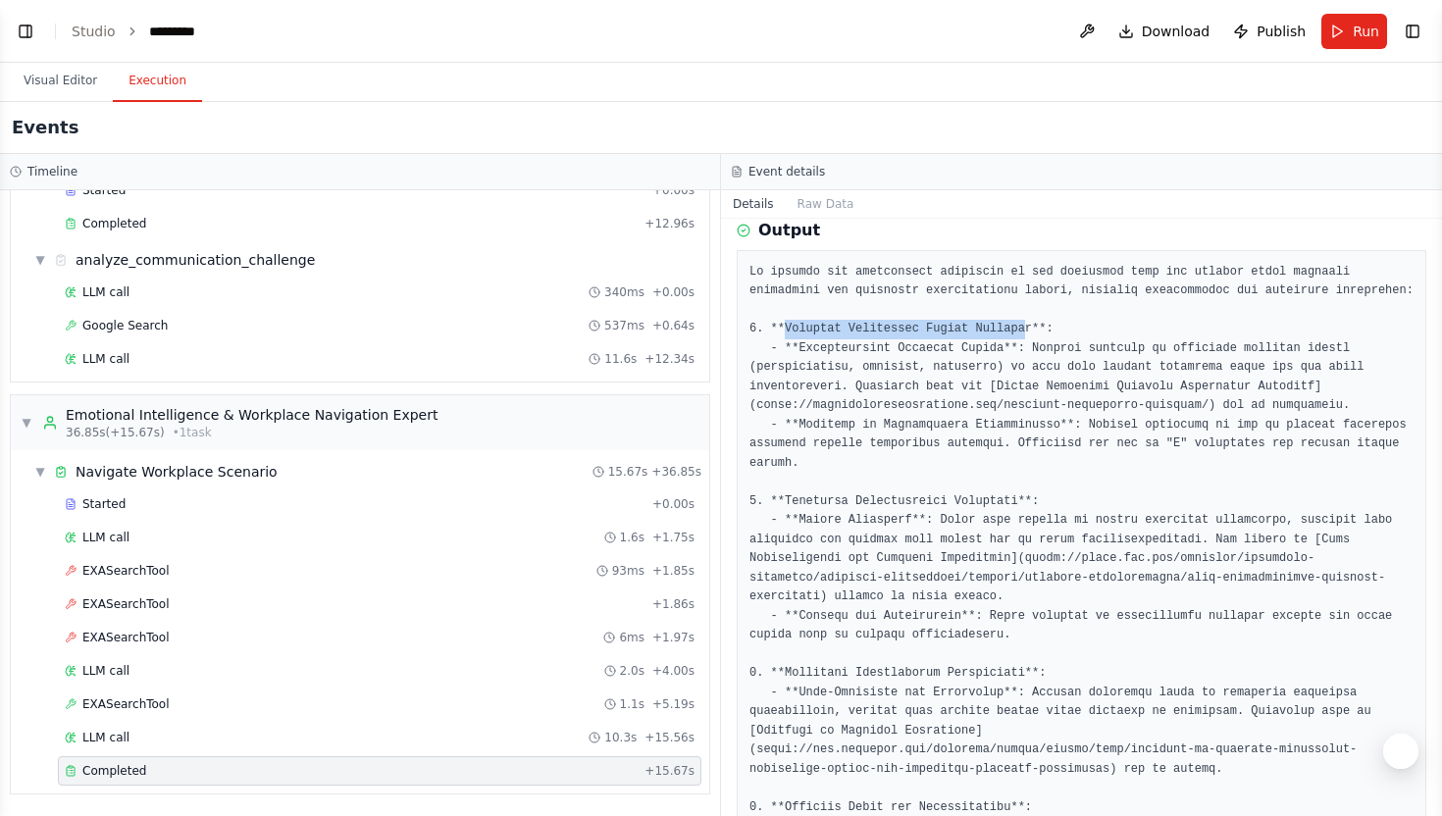
drag, startPoint x: 783, startPoint y: 346, endPoint x: 1023, endPoint y: 346, distance: 240.3
click at [1023, 346] on pre at bounding box center [1081, 684] width 664 height 842
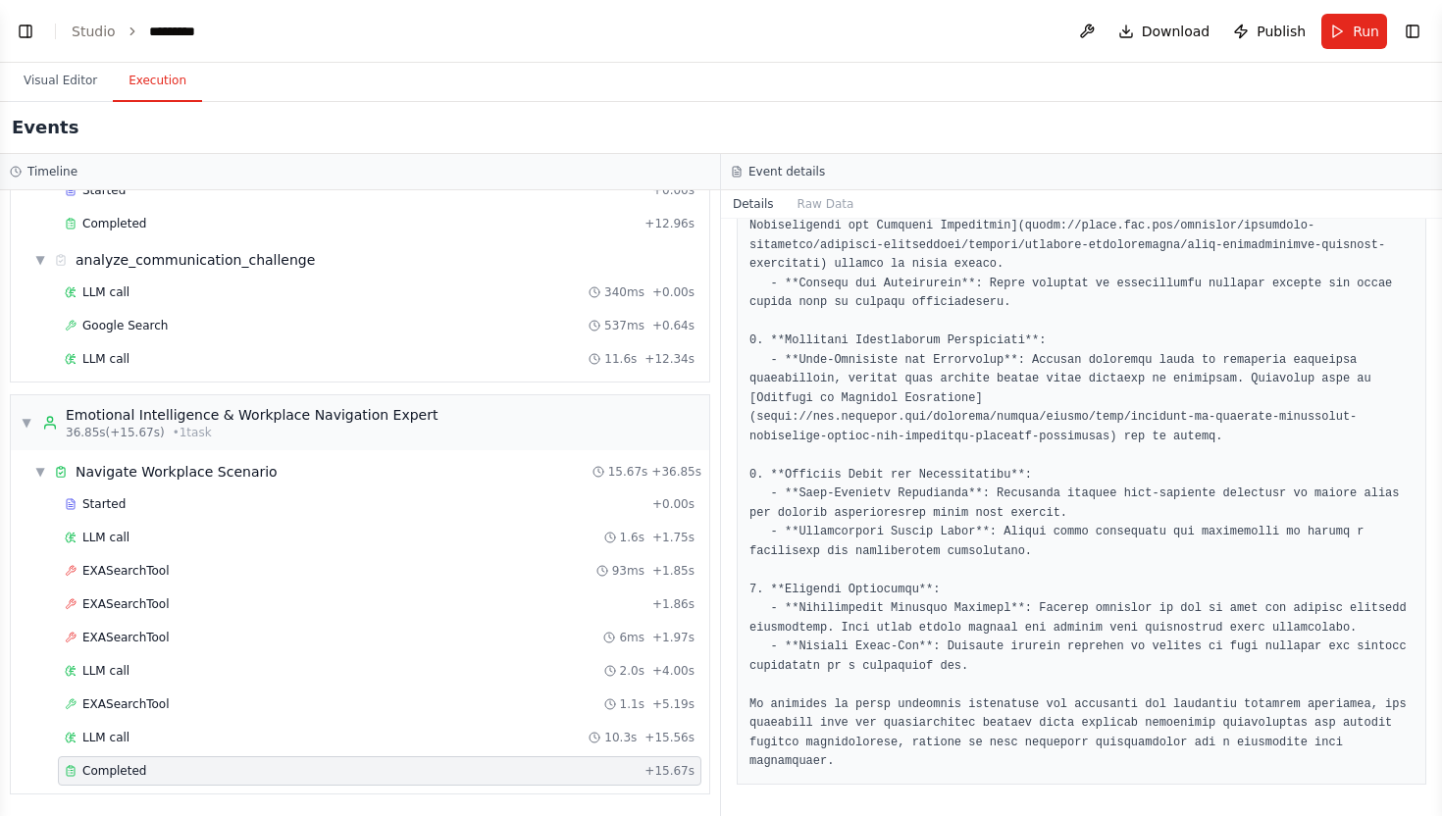
scroll to position [522, 0]
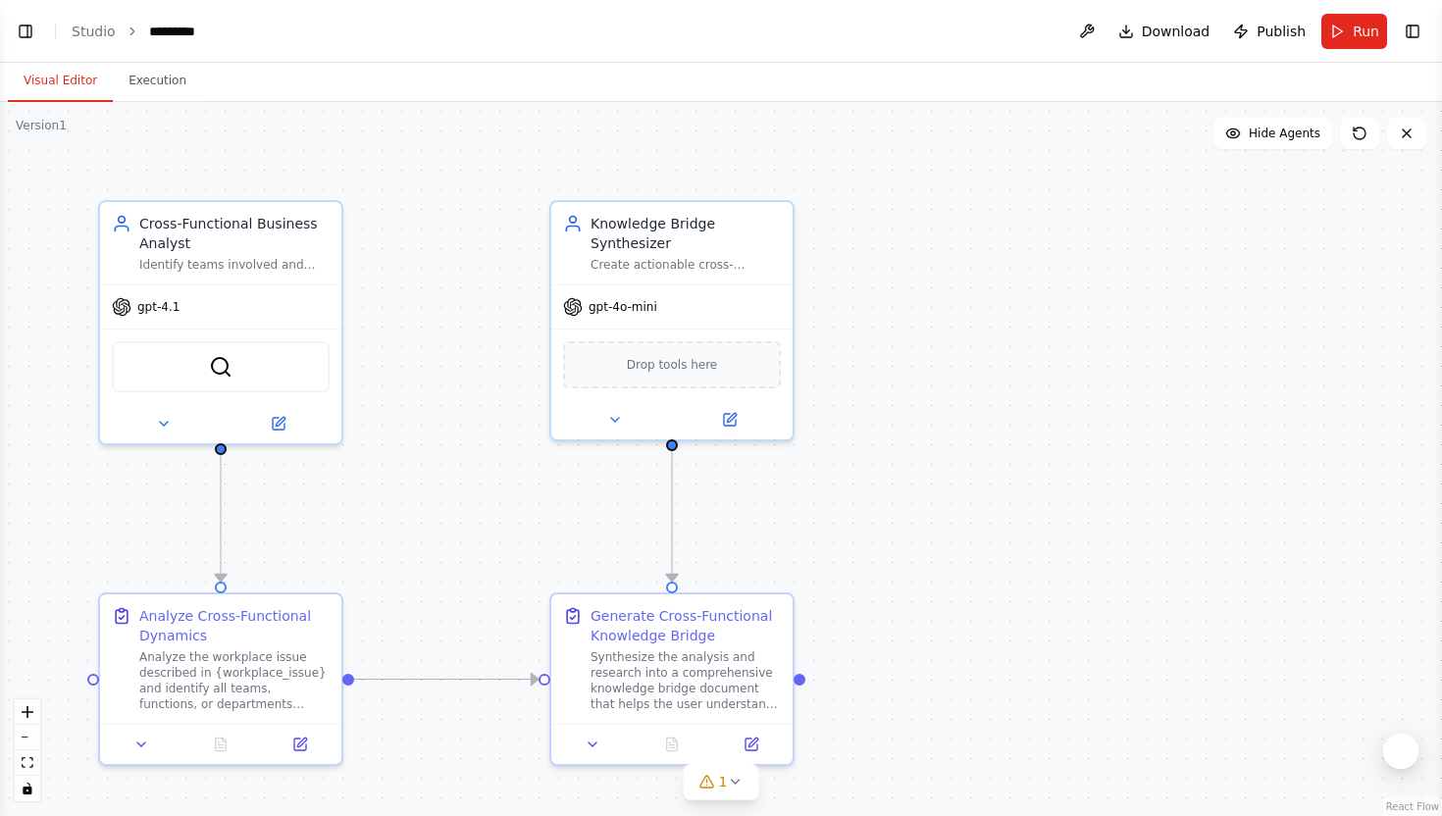
scroll to position [4634, 0]
click at [1355, 40] on button "Run" at bounding box center [1354, 31] width 66 height 35
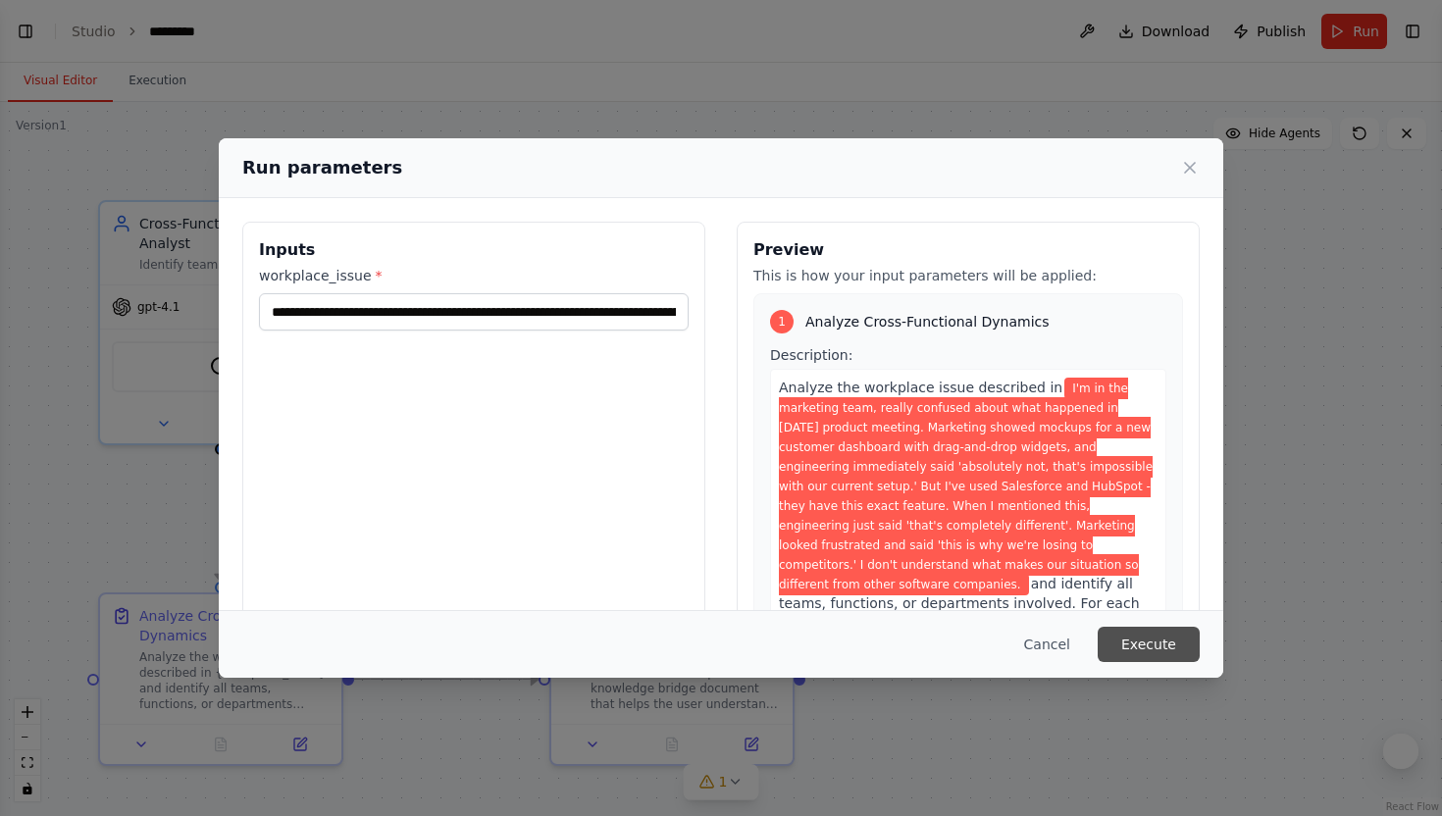
click at [1183, 648] on button "Execute" at bounding box center [1149, 644] width 102 height 35
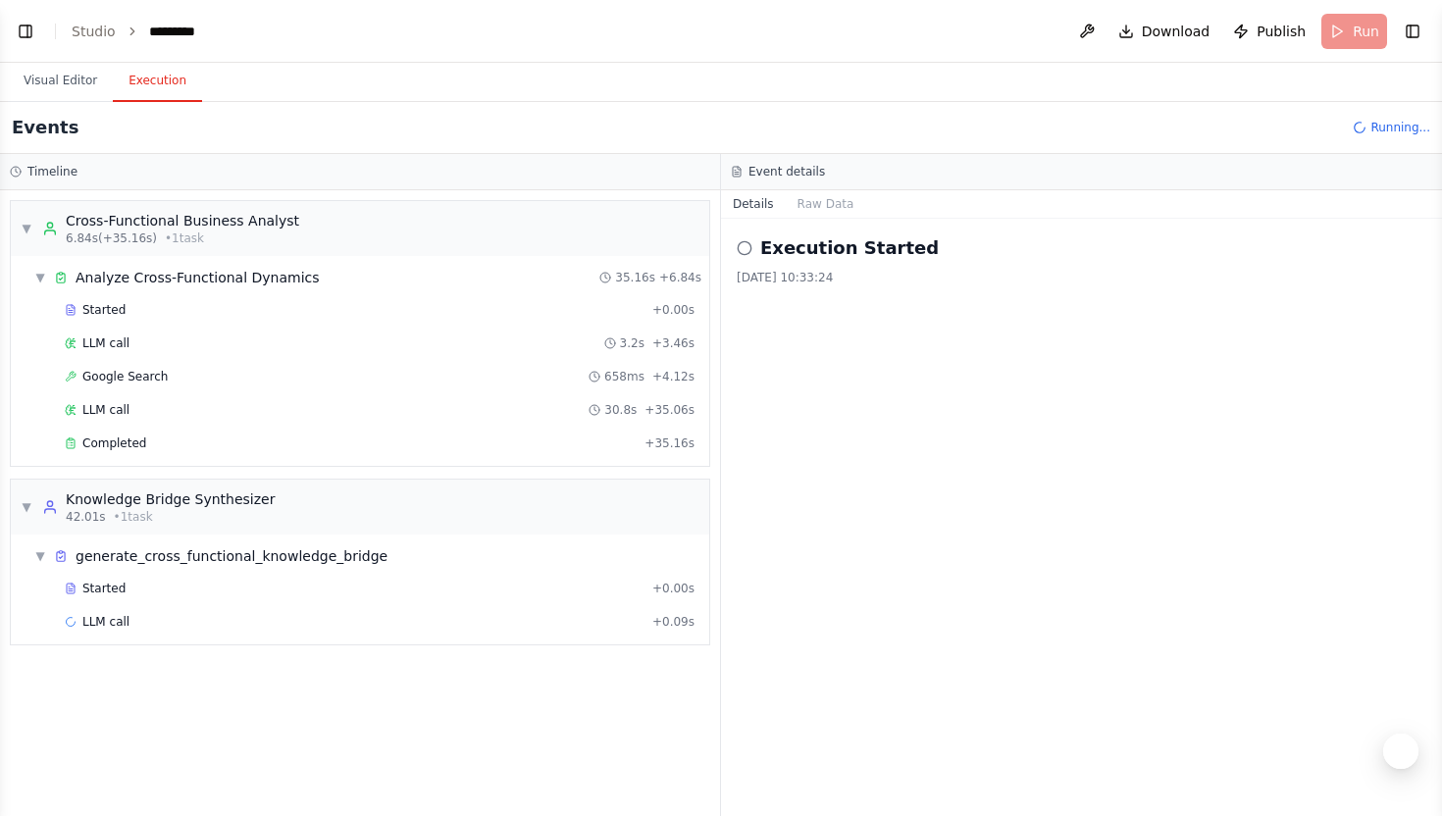
click at [152, 76] on button "Execution" at bounding box center [157, 81] width 89 height 41
click at [137, 435] on span "Completed" at bounding box center [114, 443] width 64 height 16
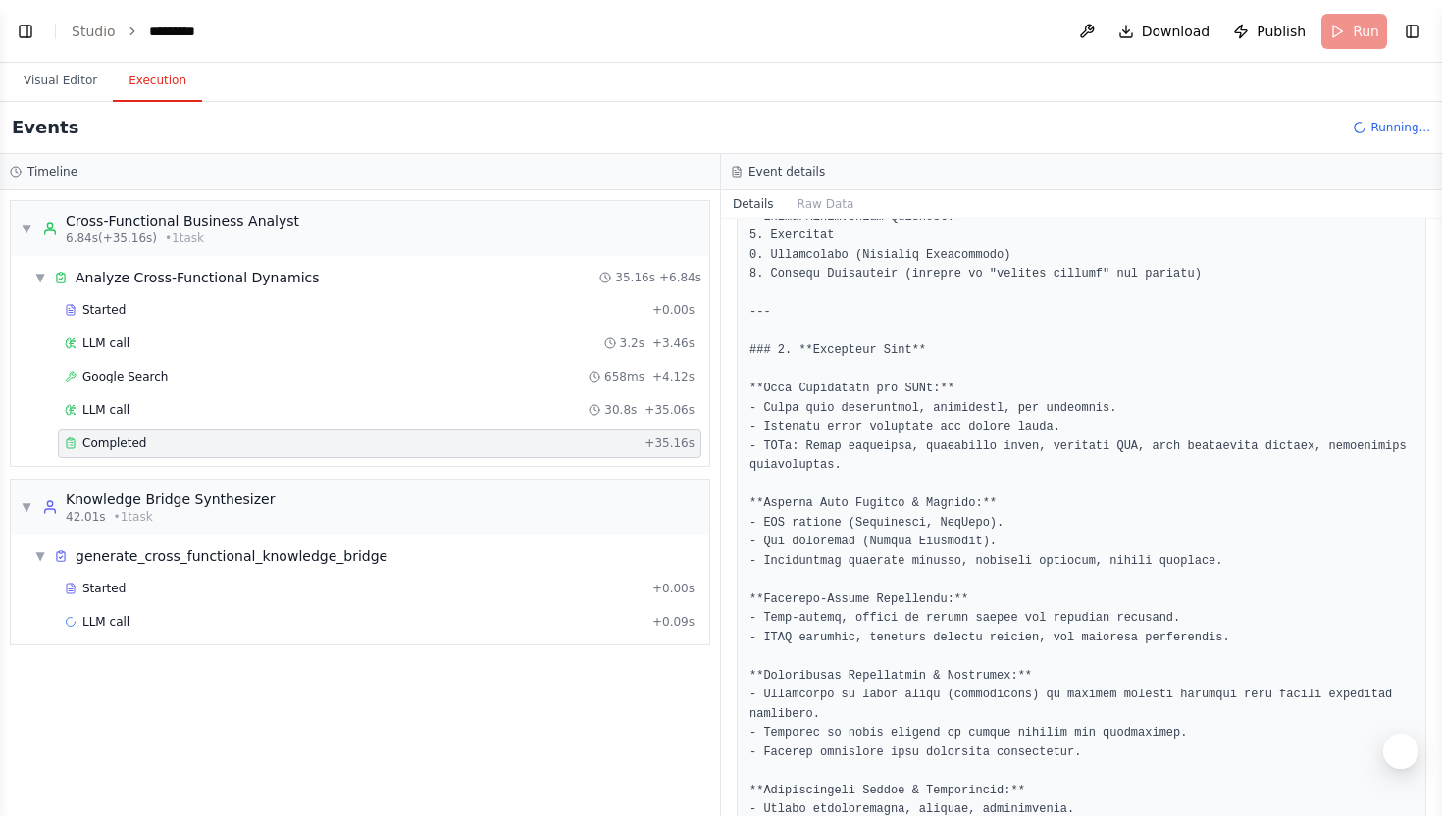
scroll to position [499, 0]
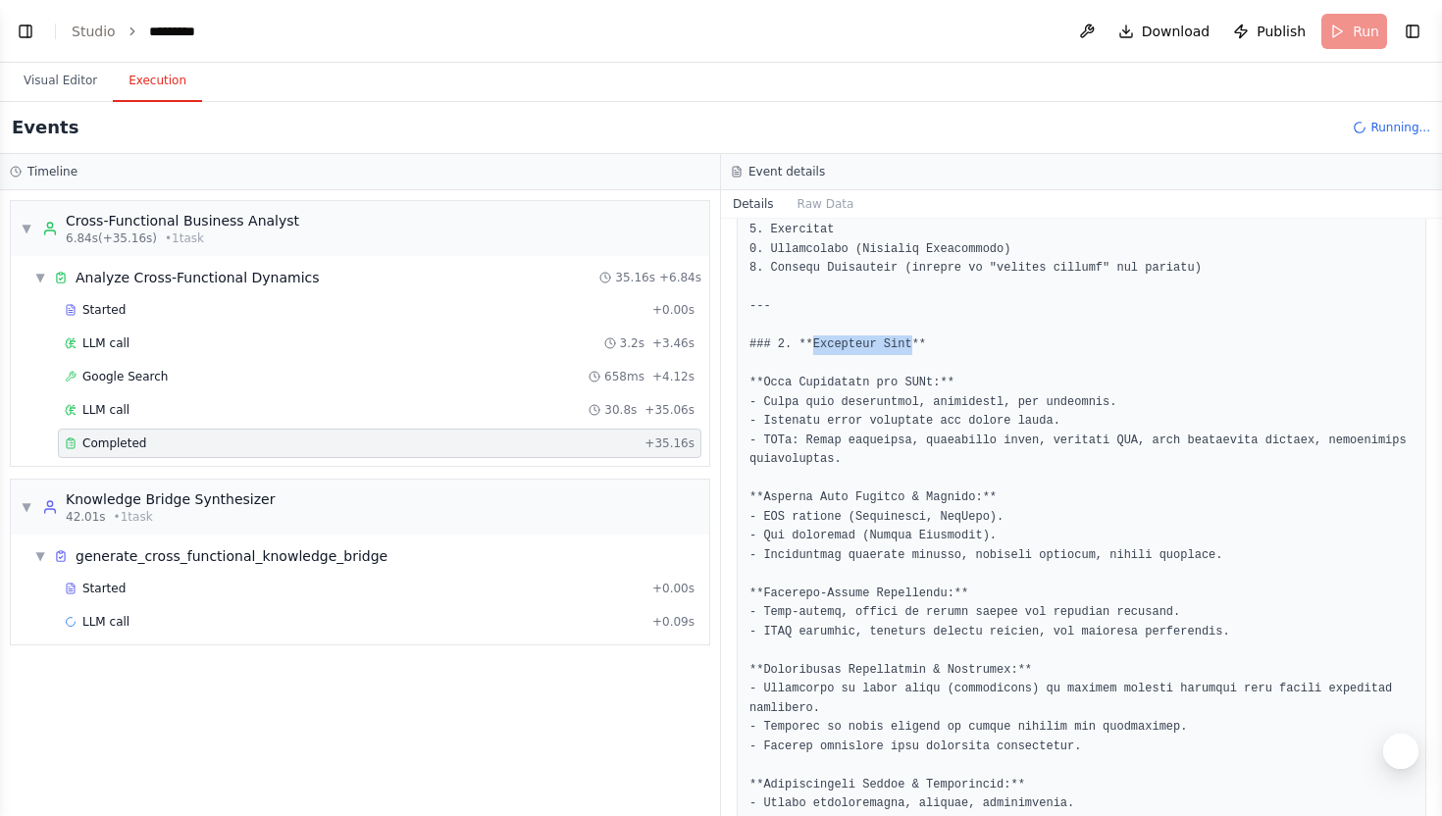
drag, startPoint x: 814, startPoint y: 343, endPoint x: 915, endPoint y: 349, distance: 101.2
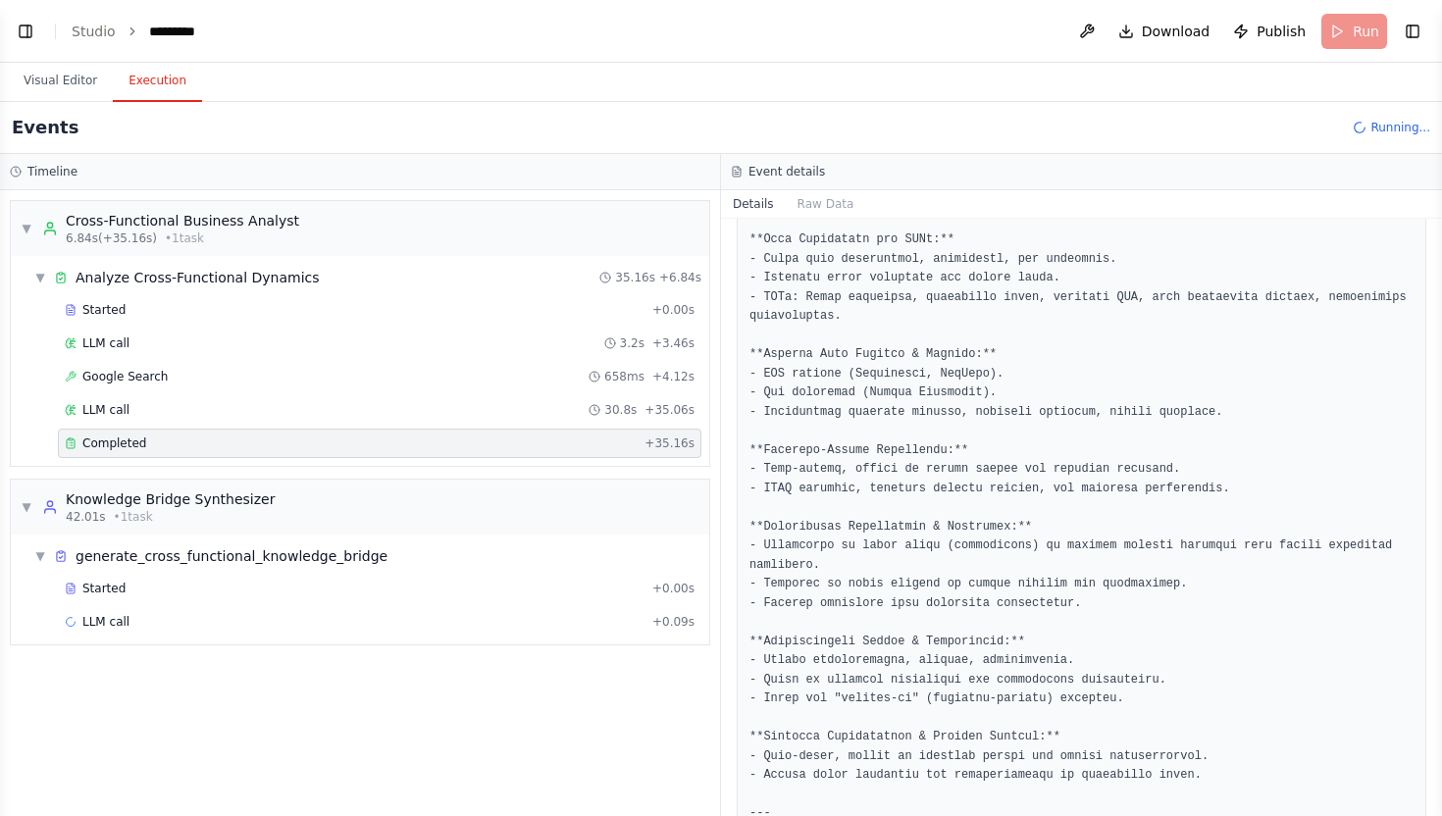
scroll to position [648, 0]
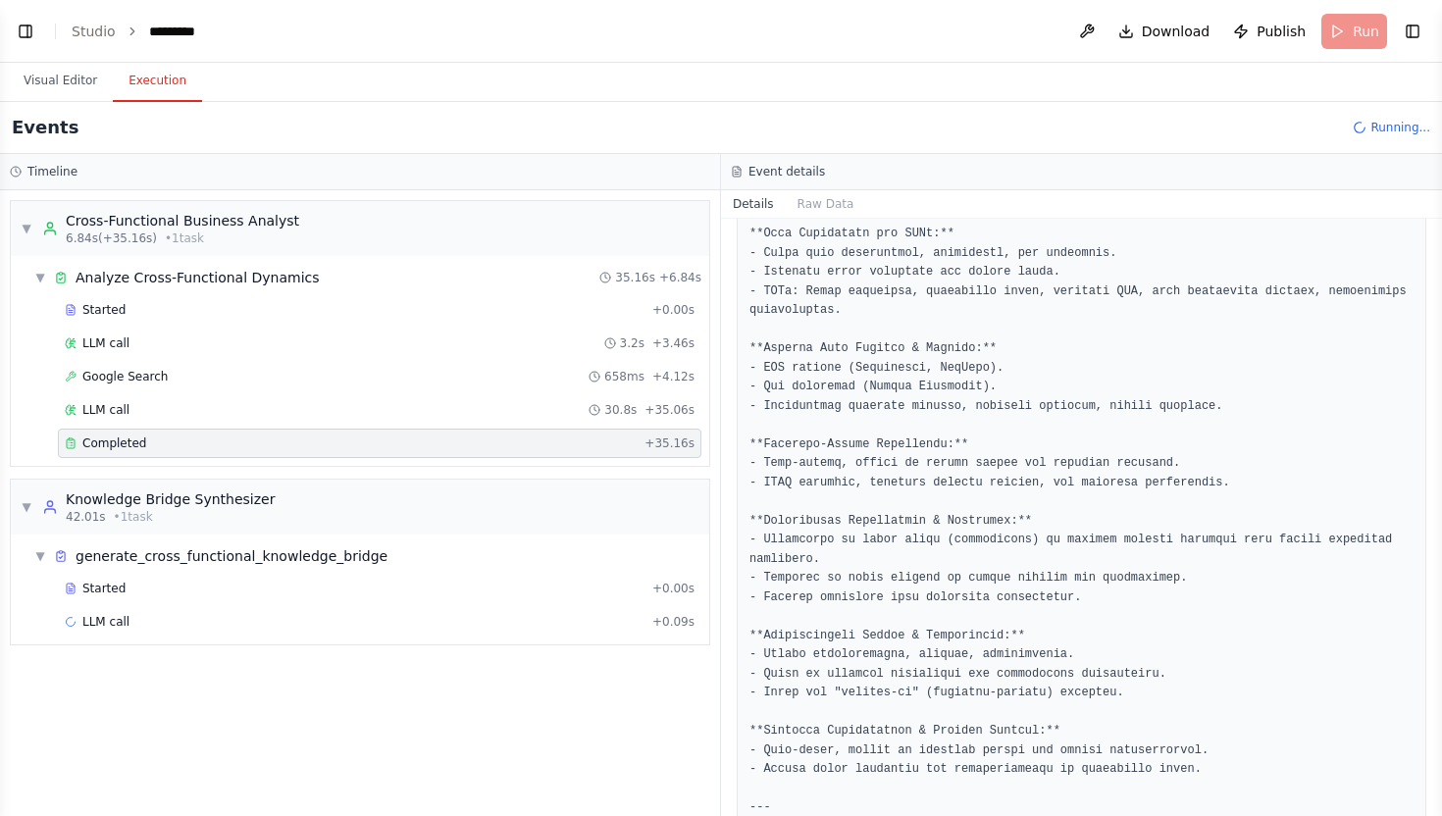
drag, startPoint x: 844, startPoint y: 520, endPoint x: 998, endPoint y: 520, distance: 153.0
drag, startPoint x: 998, startPoint y: 520, endPoint x: 947, endPoint y: 520, distance: 51.0
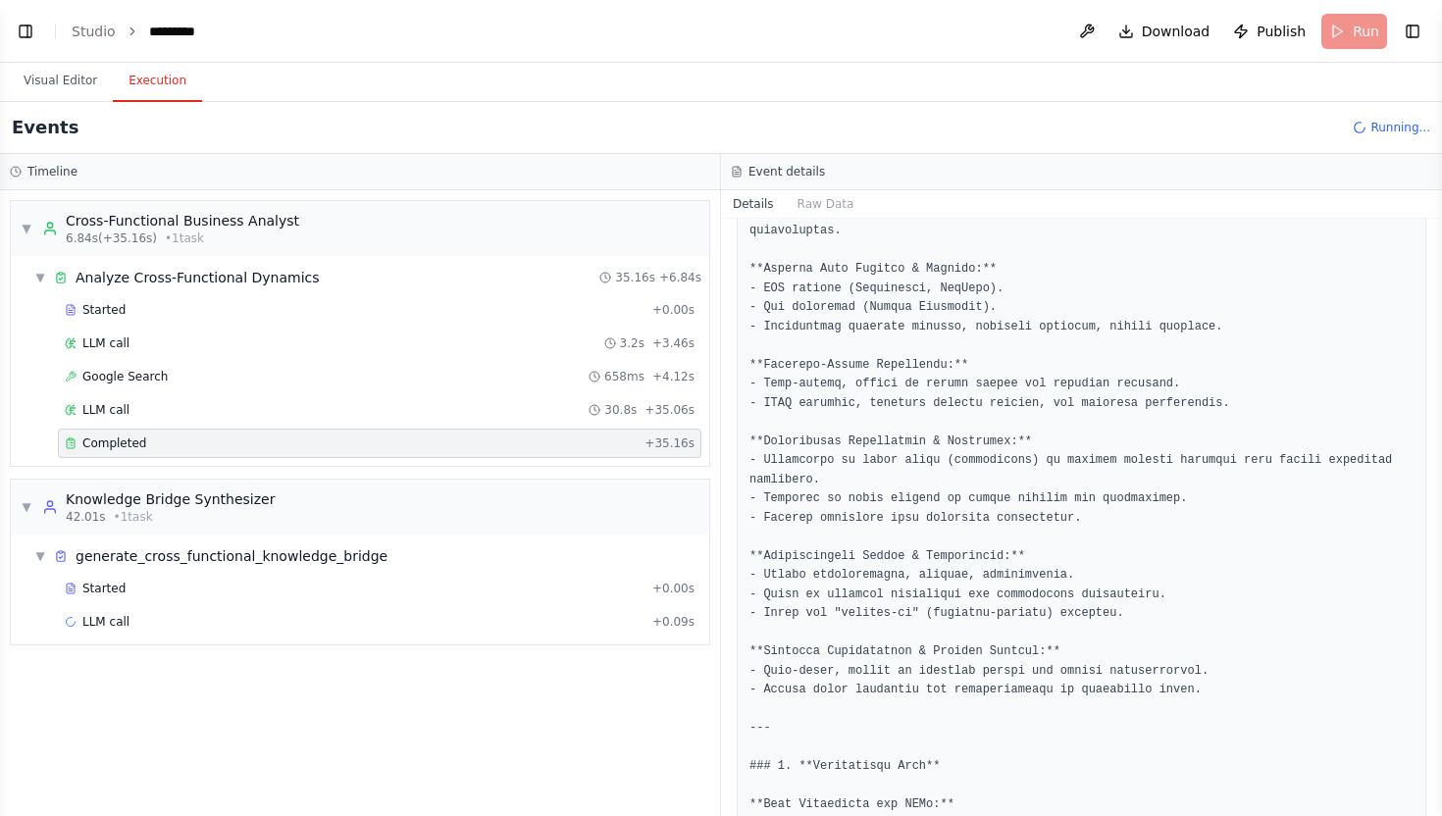
scroll to position [748, 0]
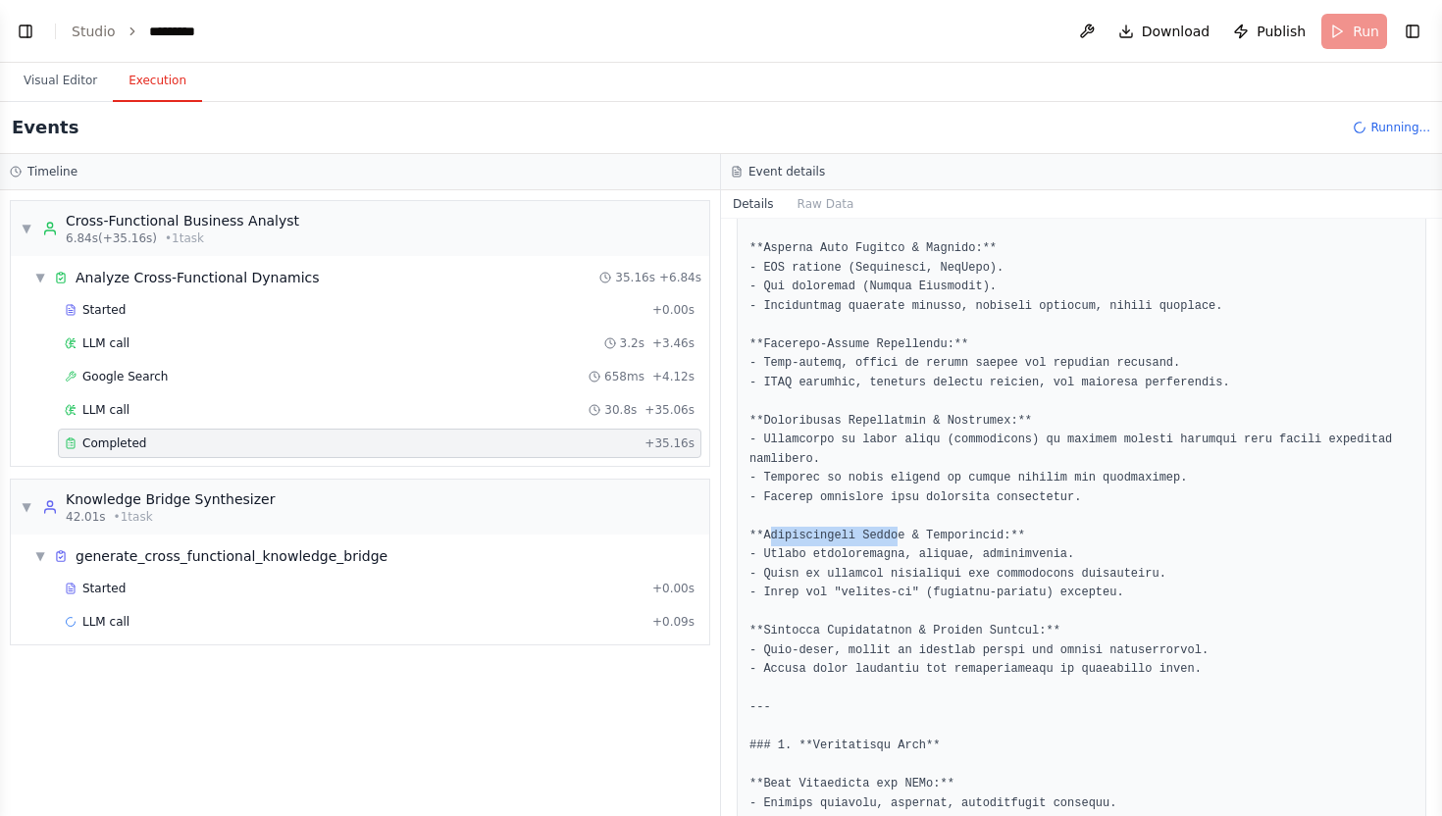
drag, startPoint x: 769, startPoint y: 533, endPoint x: 899, endPoint y: 541, distance: 130.7
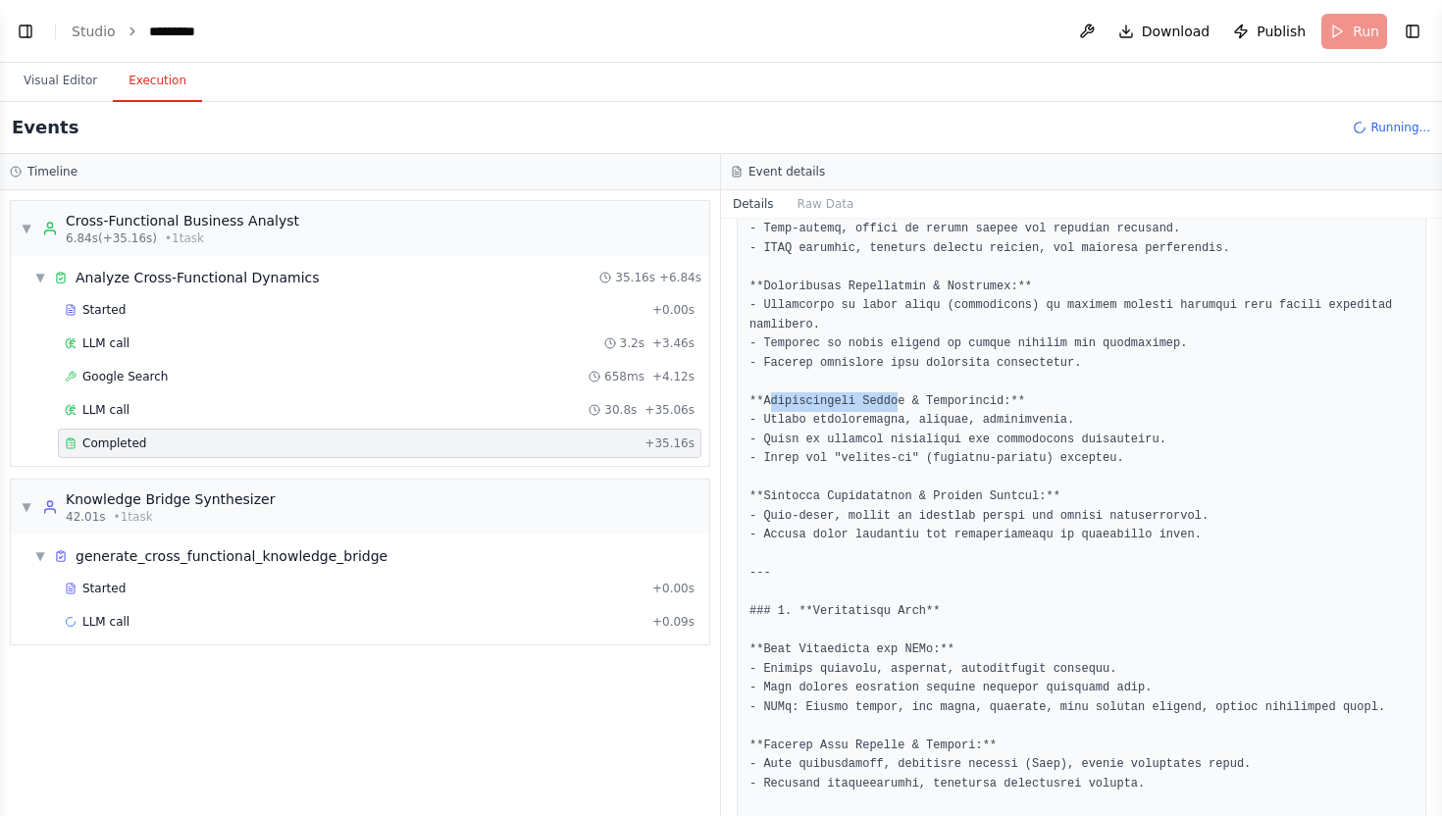
scroll to position [952, 0]
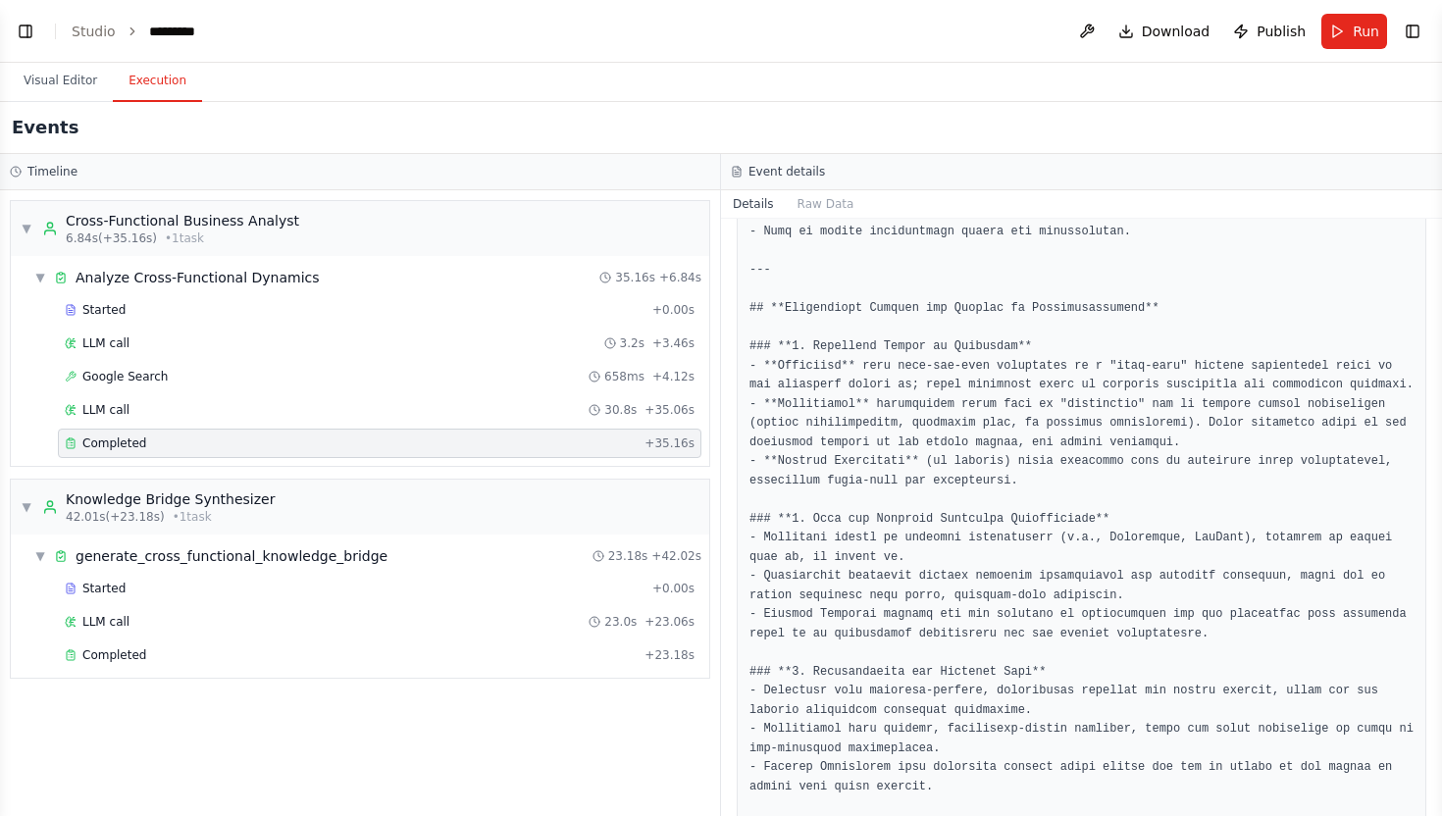
scroll to position [2338, 0]
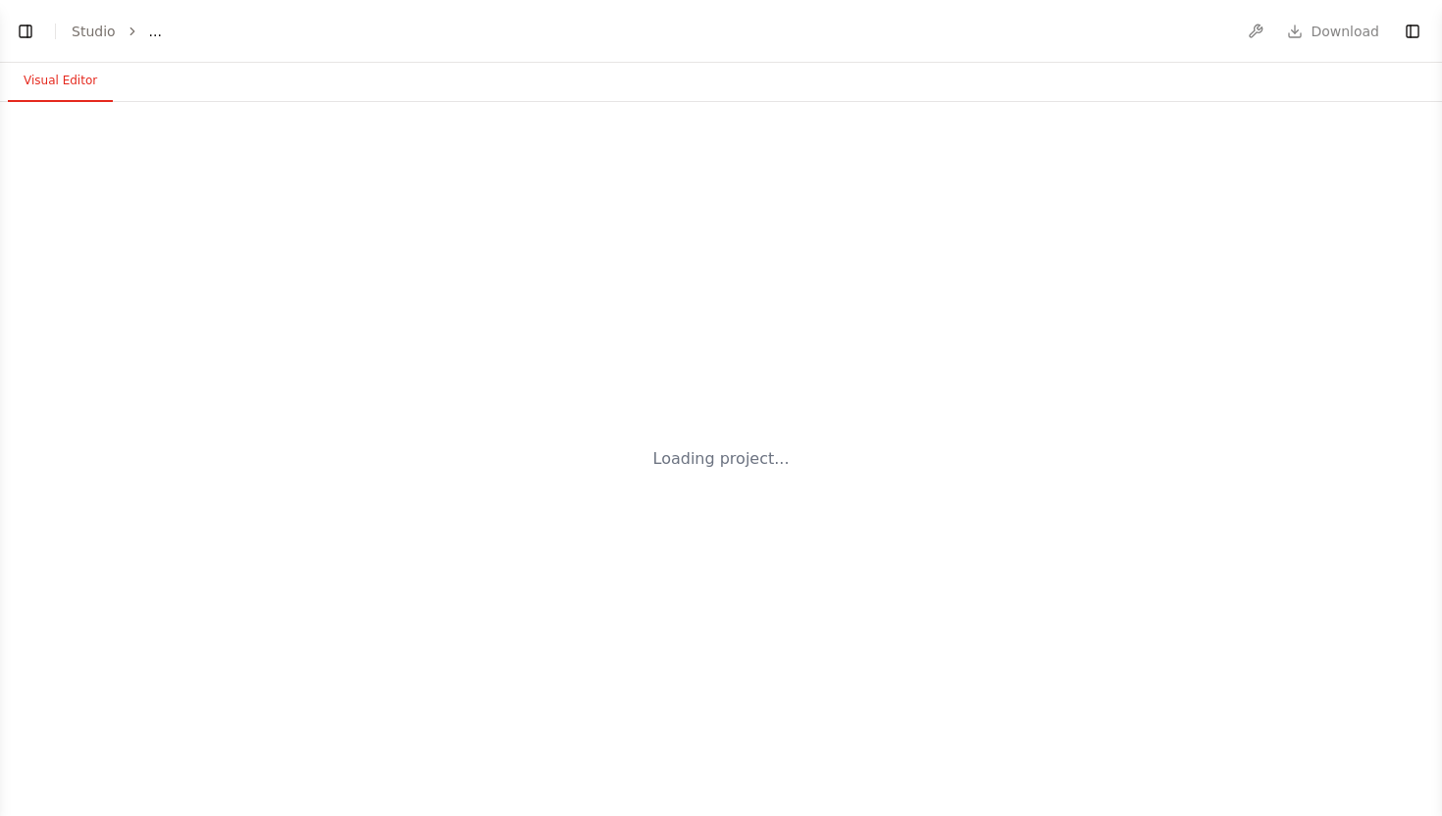
select select "****"
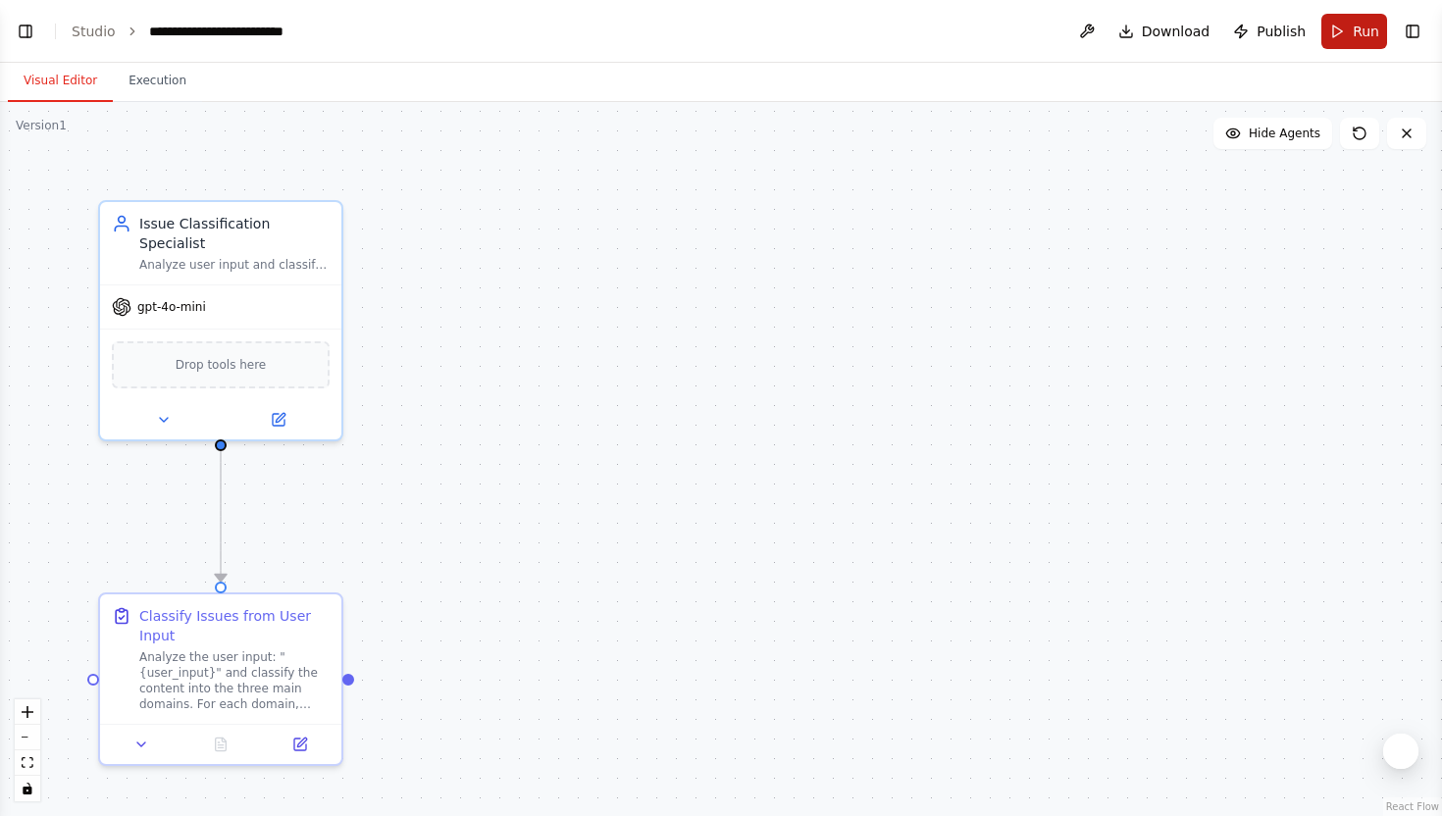
click at [1364, 25] on span "Run" at bounding box center [1366, 32] width 26 height 20
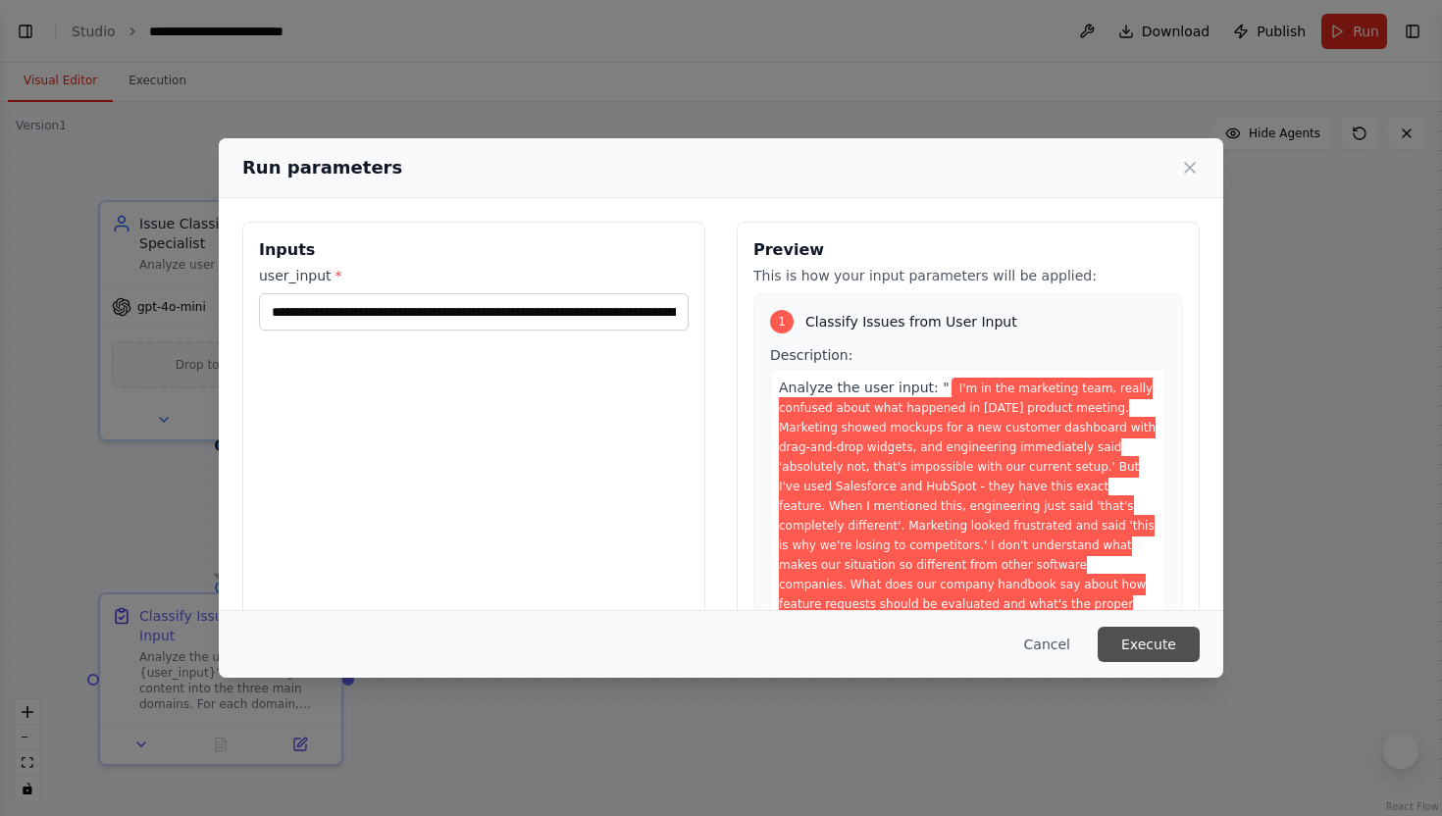
click at [1139, 633] on button "Execute" at bounding box center [1149, 644] width 102 height 35
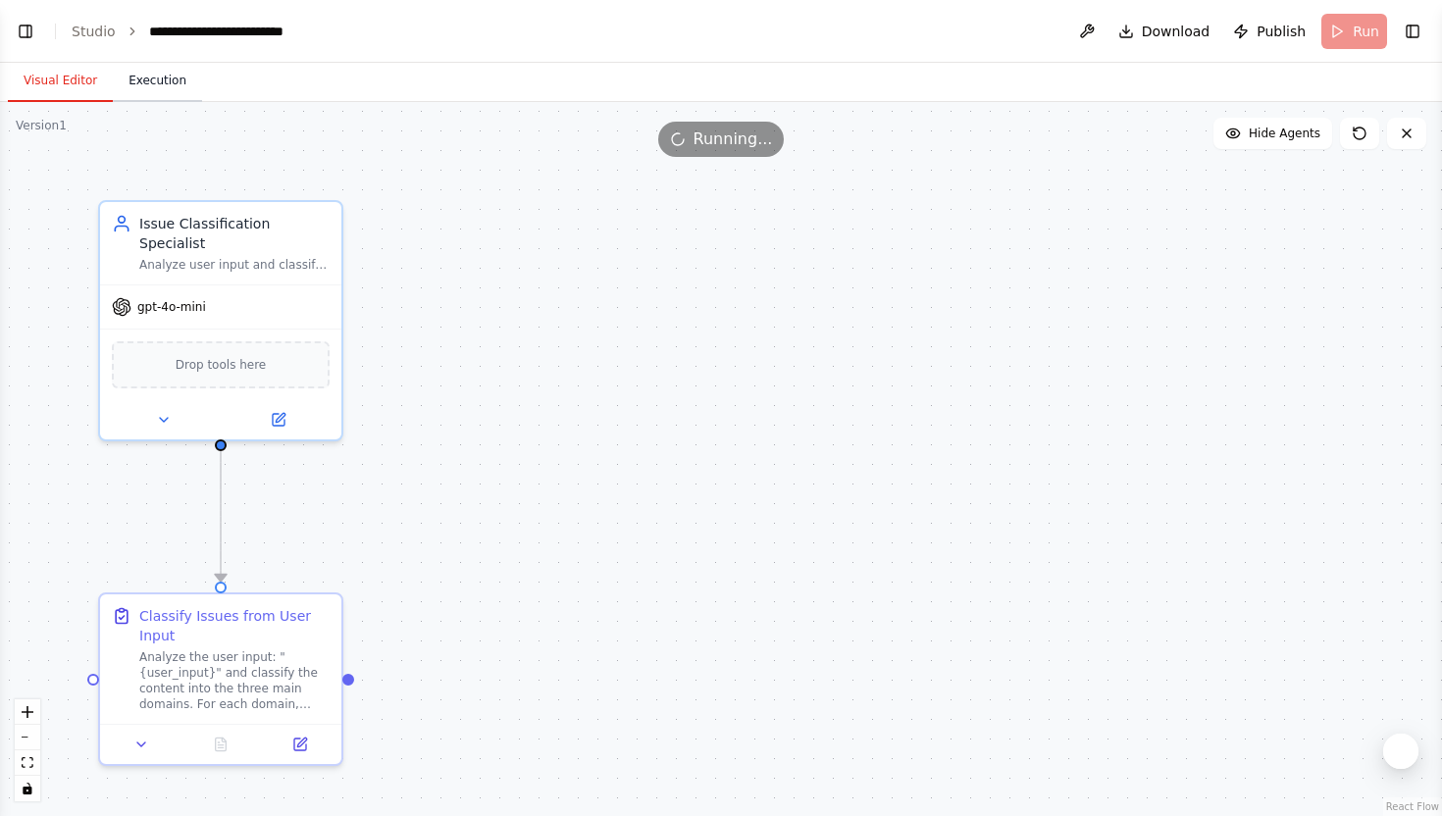
click at [160, 90] on button "Execution" at bounding box center [157, 81] width 89 height 41
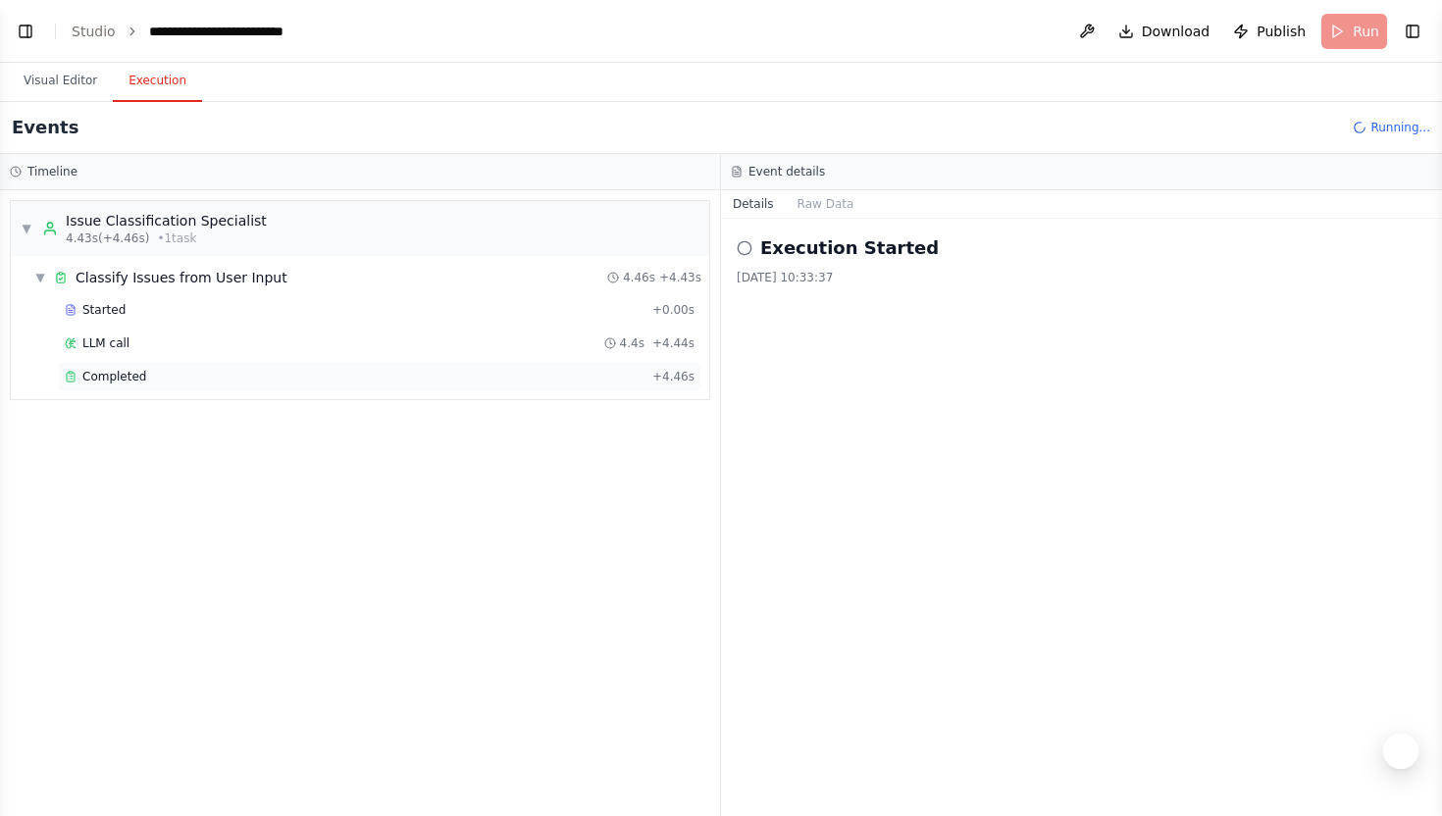
click at [184, 390] on div "Completed + 4.46s" at bounding box center [379, 376] width 643 height 29
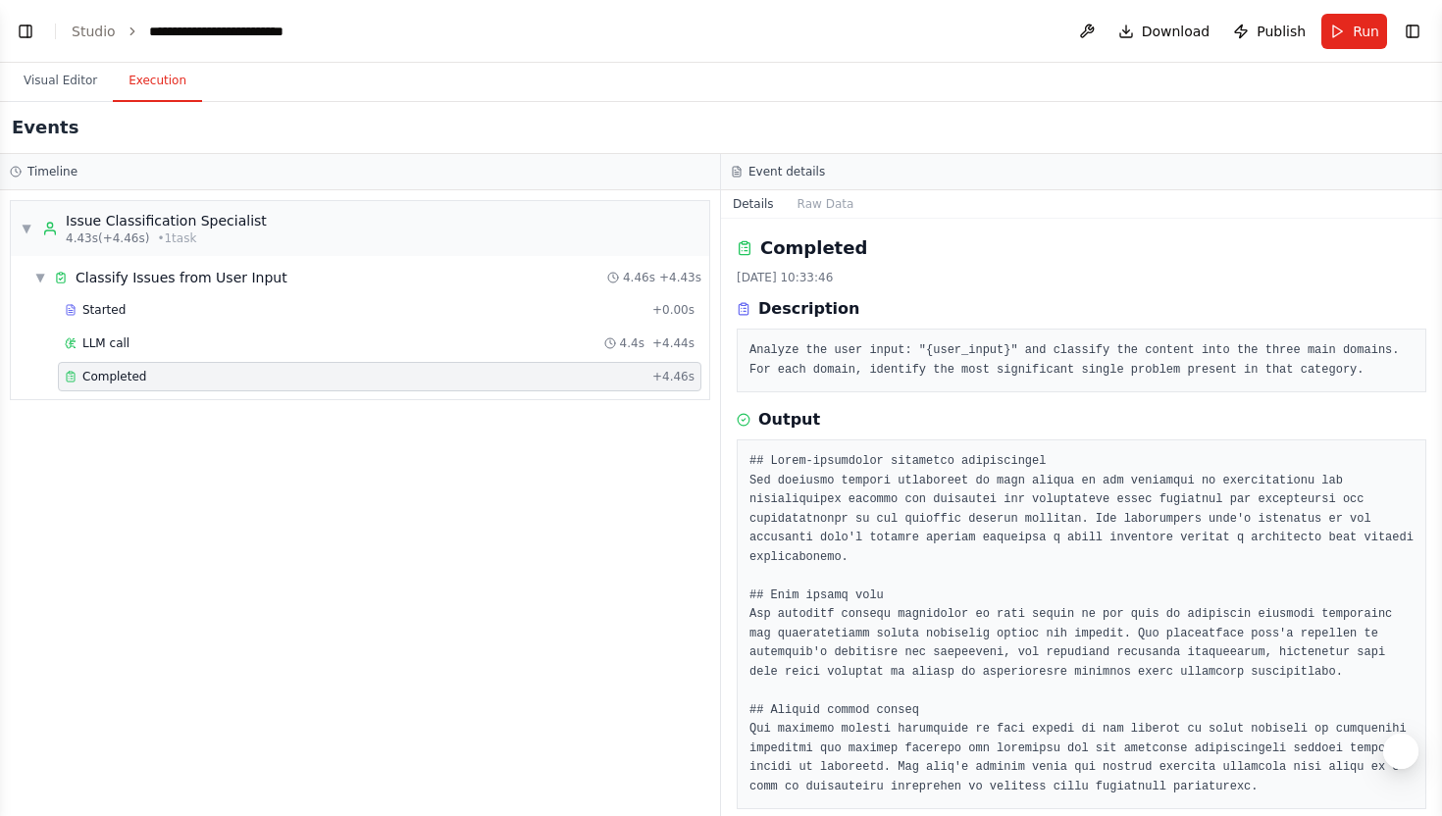
scroll to position [25, 0]
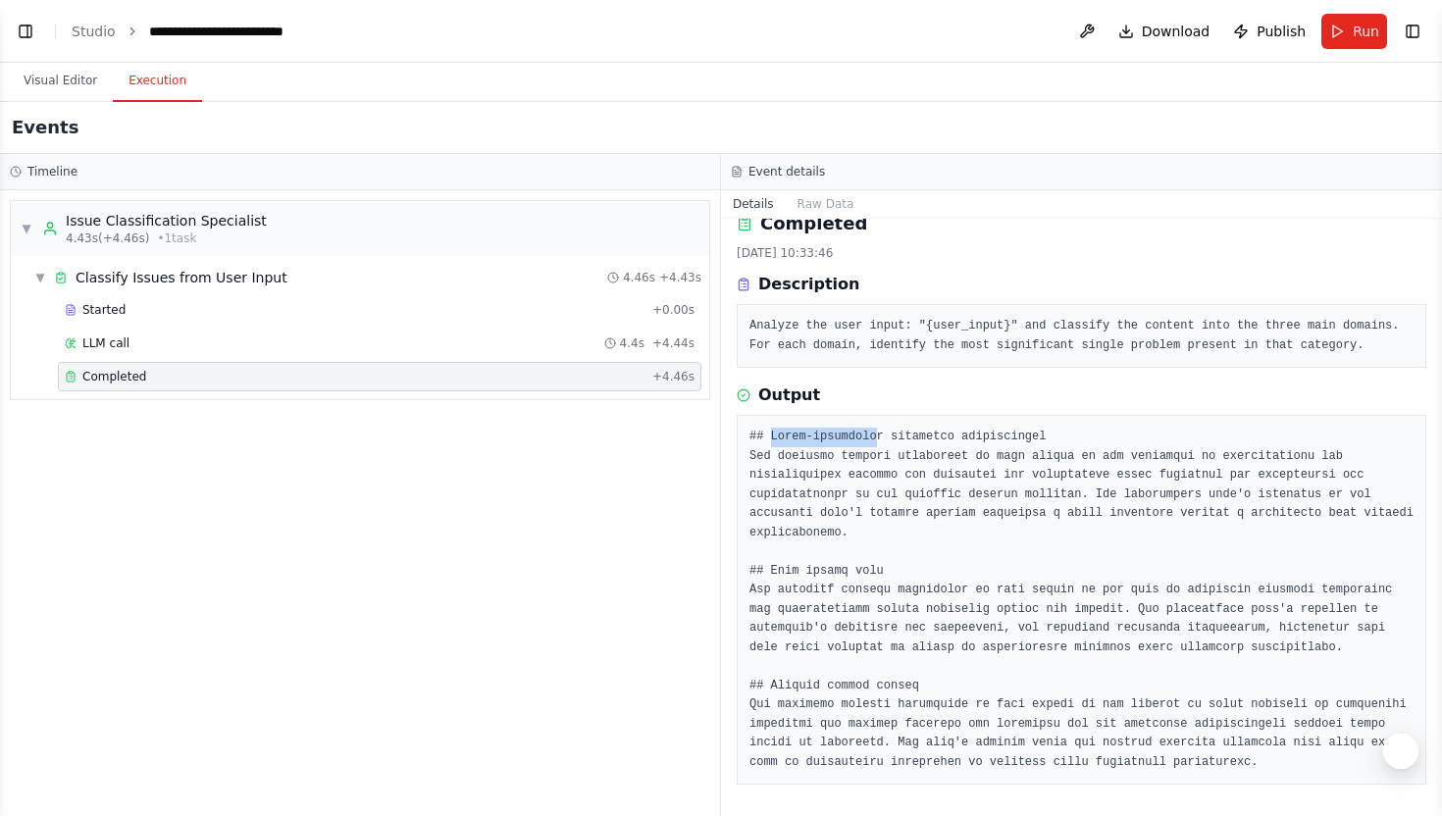
drag, startPoint x: 769, startPoint y: 435, endPoint x: 878, endPoint y: 438, distance: 108.9
click at [878, 438] on pre at bounding box center [1081, 600] width 664 height 344
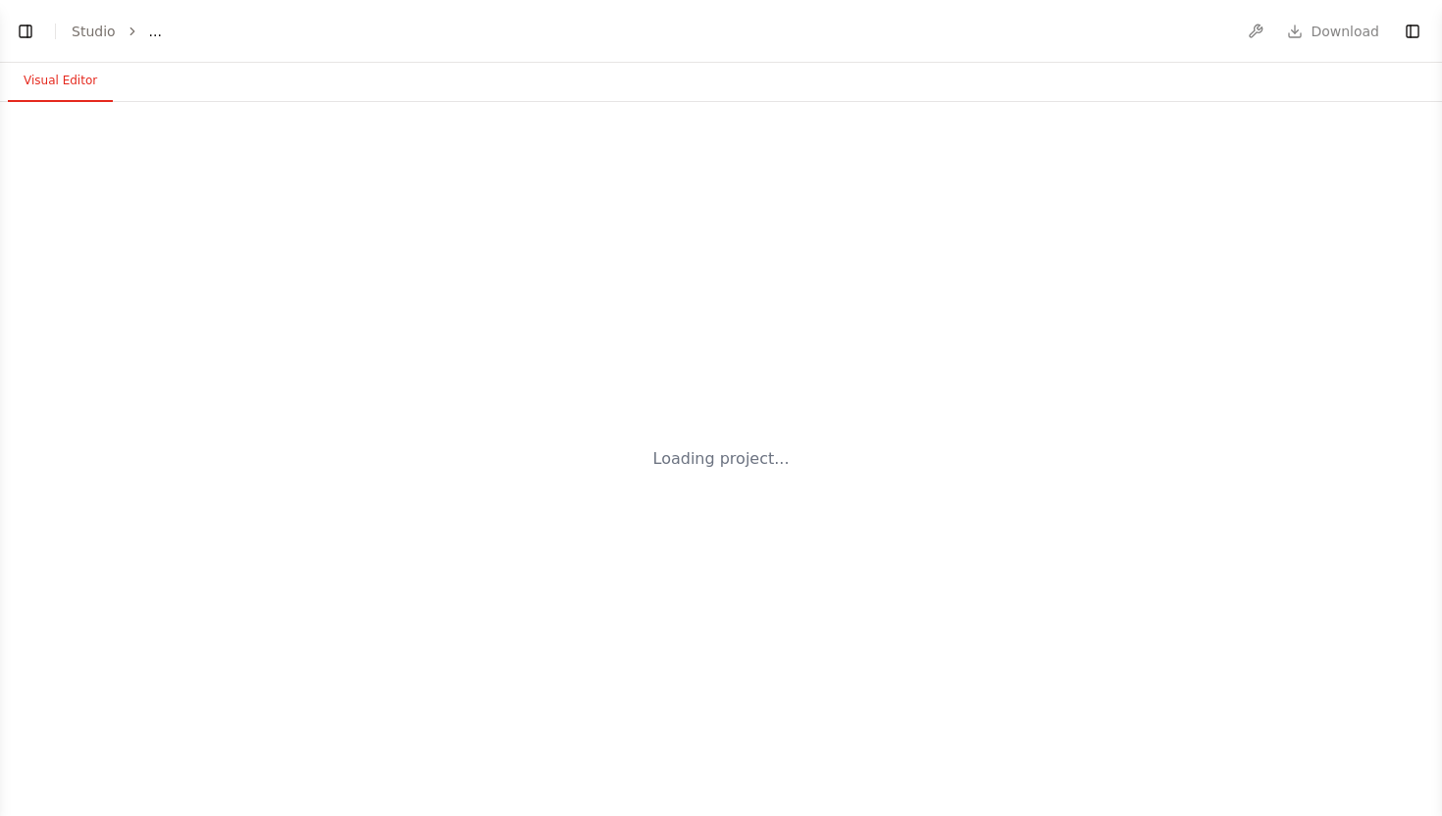
select select "****"
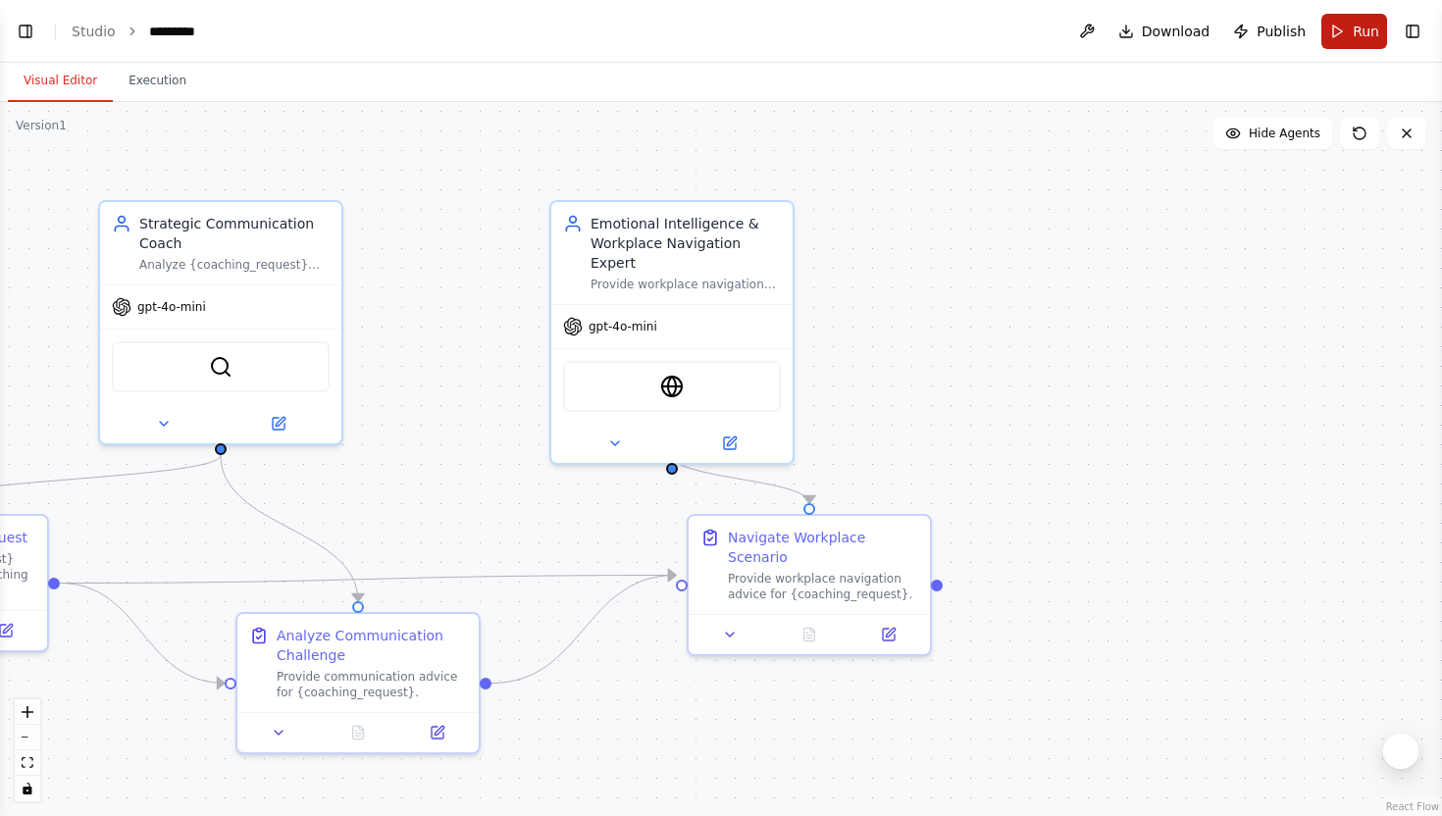
click at [1331, 22] on button "Run" at bounding box center [1354, 31] width 66 height 35
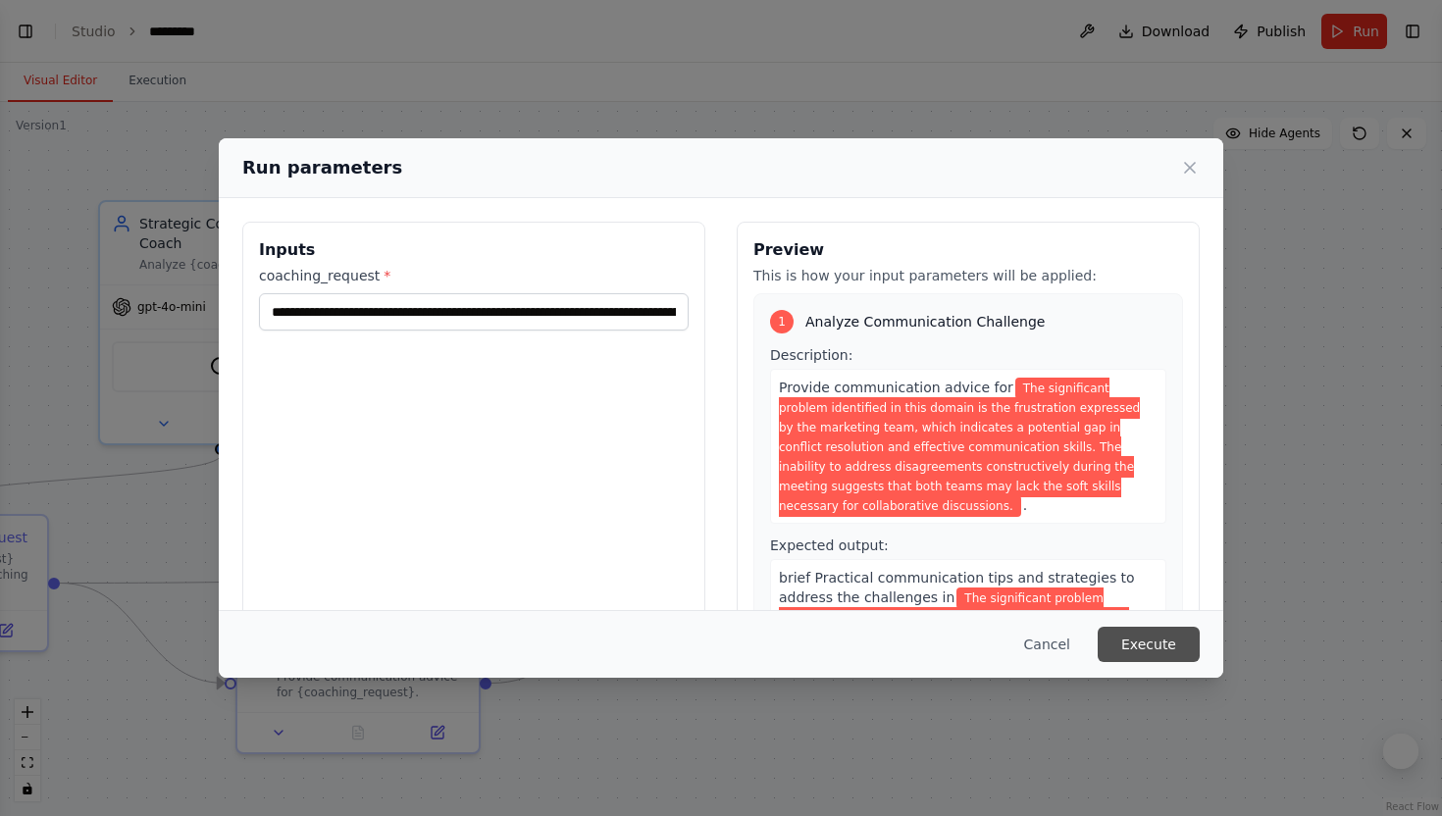
click at [1137, 638] on button "Execute" at bounding box center [1149, 644] width 102 height 35
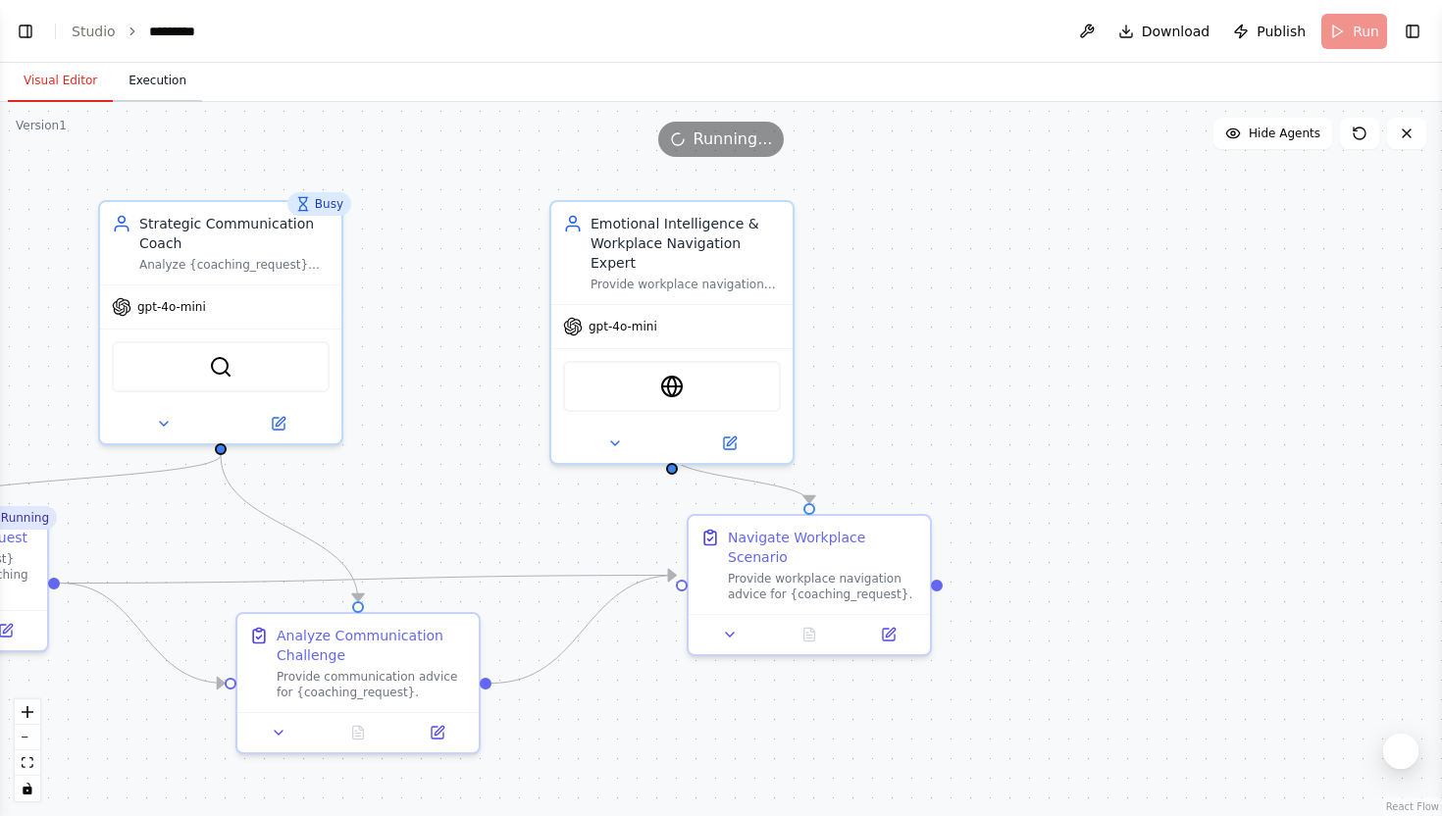
click at [160, 82] on button "Execution" at bounding box center [157, 81] width 89 height 41
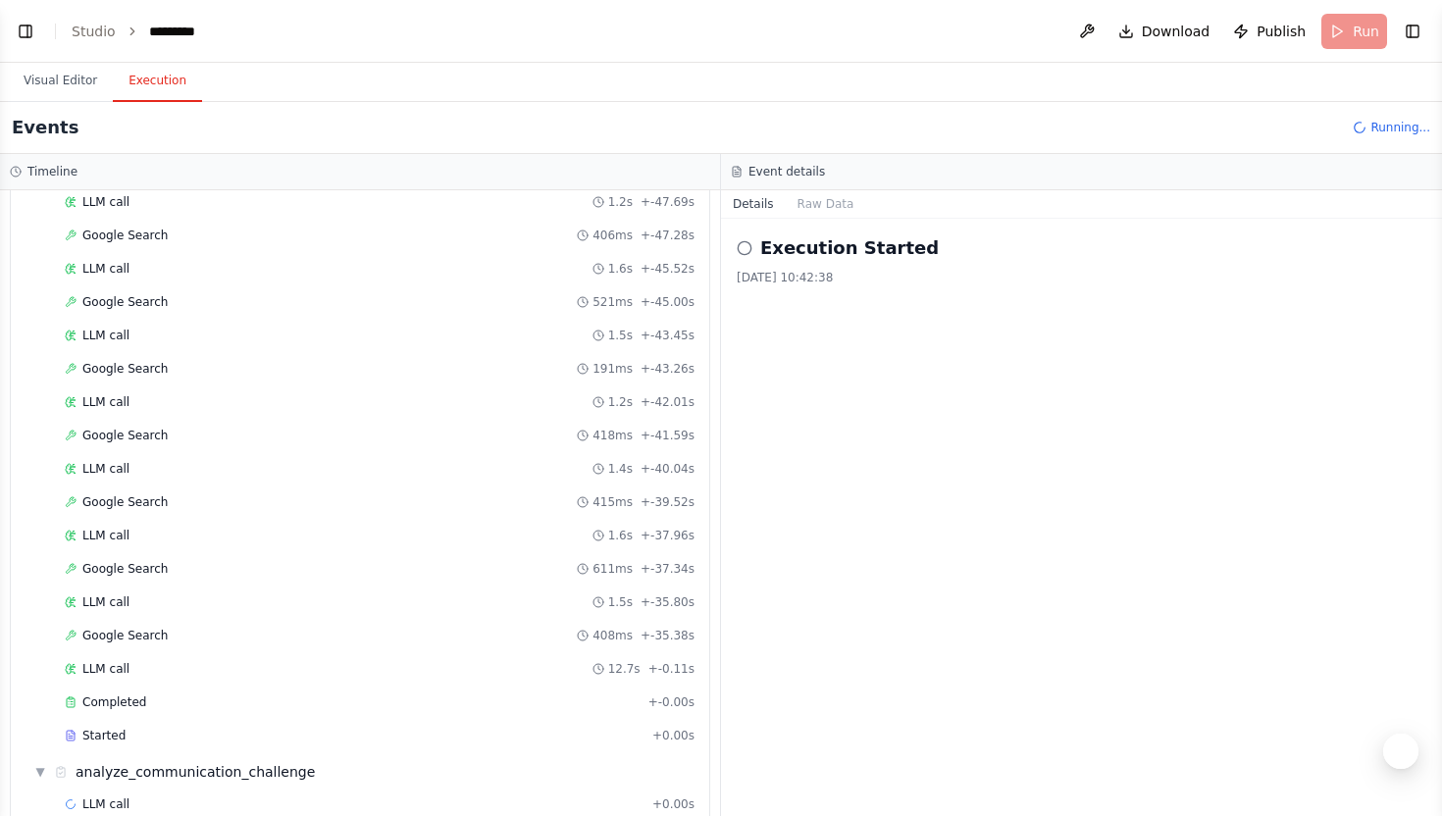
scroll to position [1408, 0]
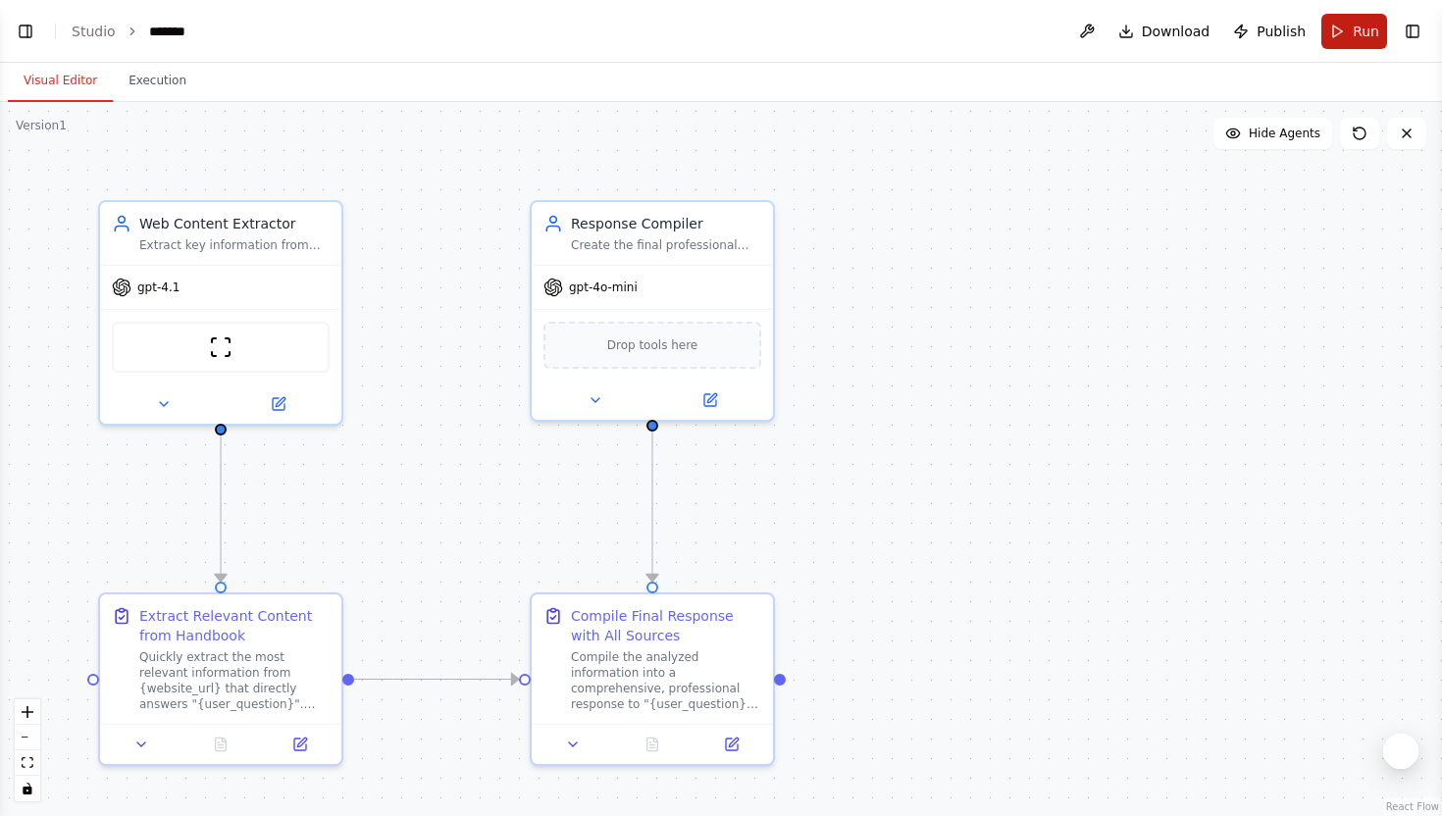
click at [1369, 36] on span "Run" at bounding box center [1366, 32] width 26 height 20
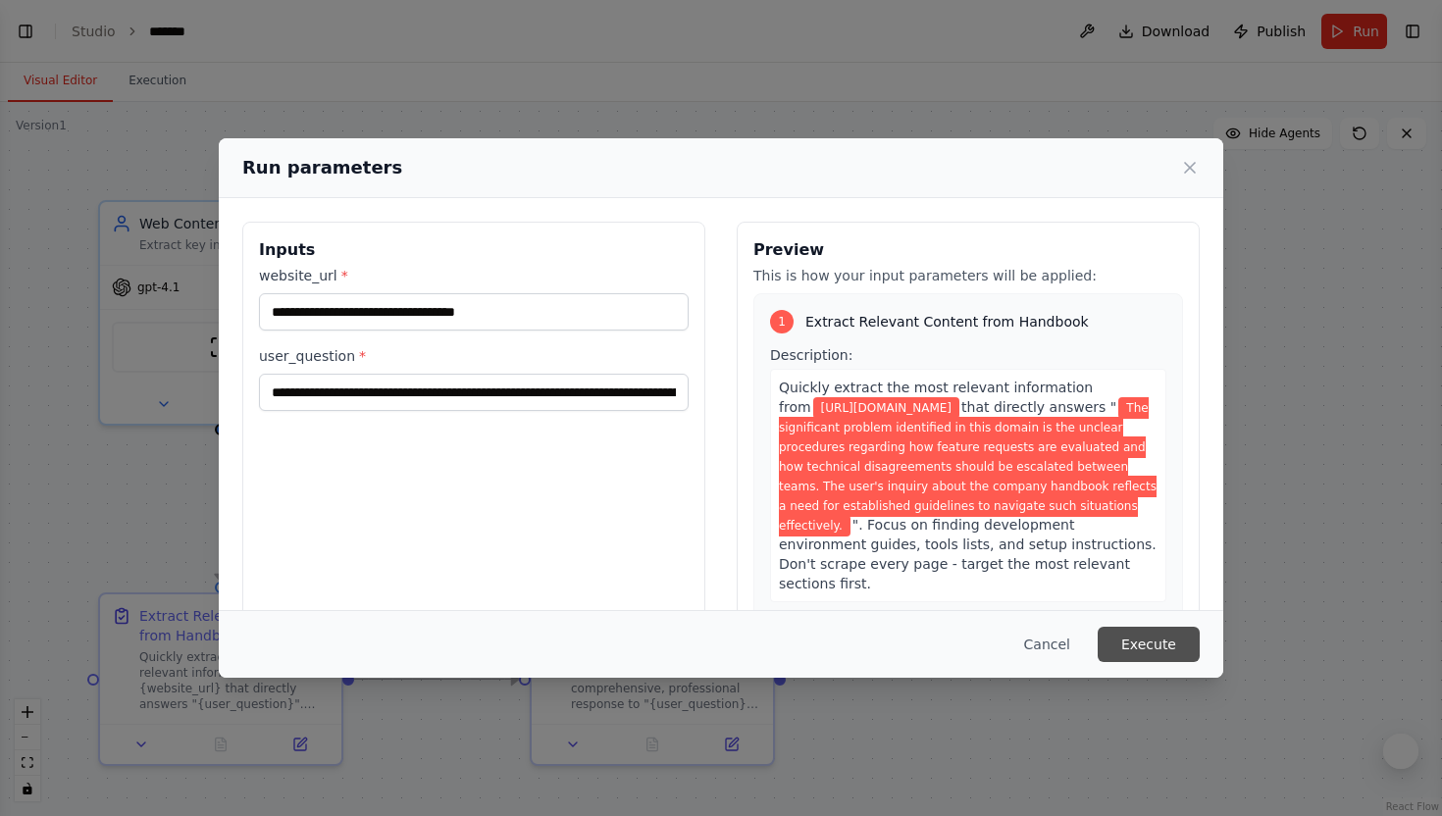
click at [1185, 640] on button "Execute" at bounding box center [1149, 644] width 102 height 35
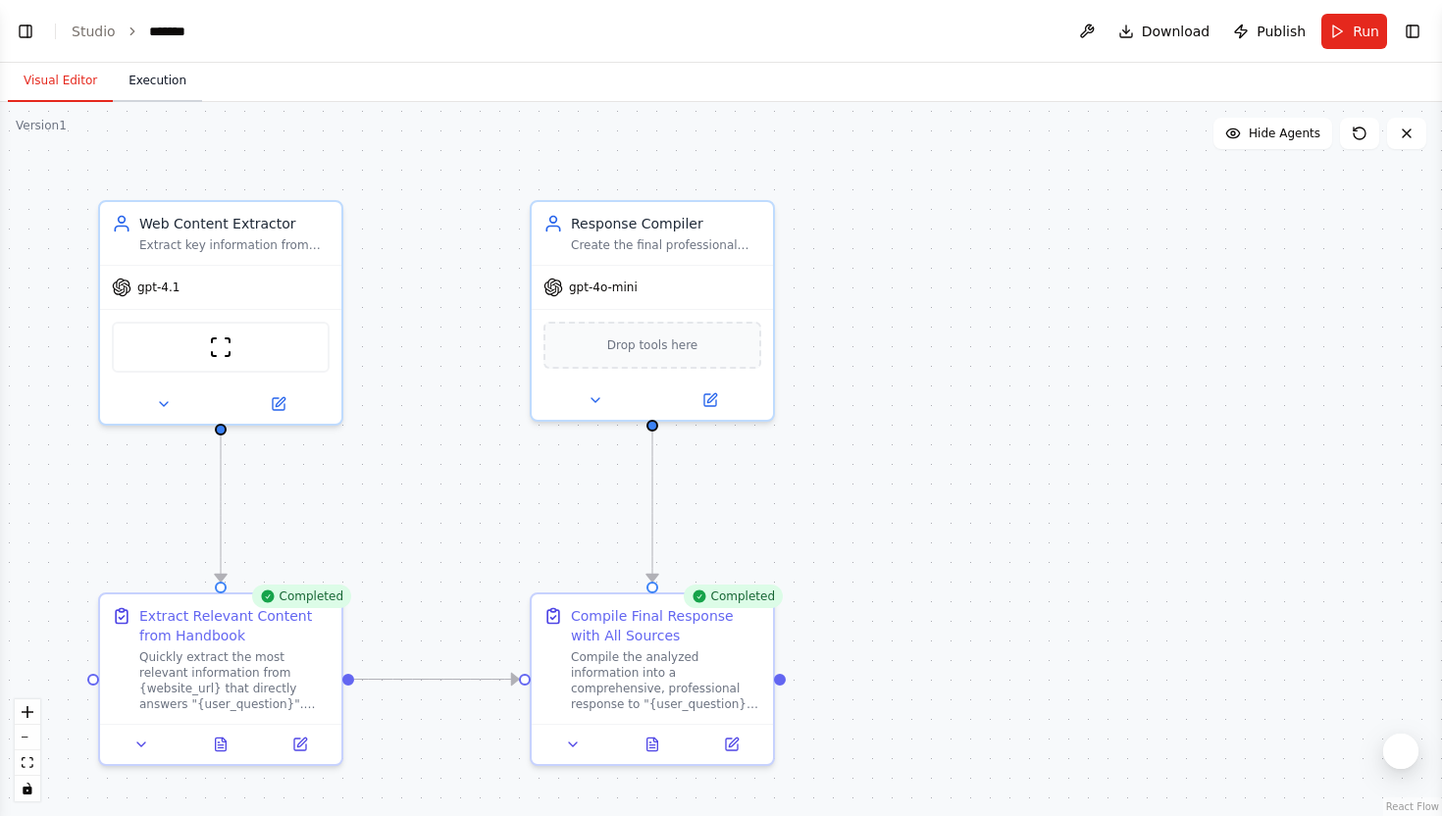
click at [149, 91] on button "Execution" at bounding box center [157, 81] width 89 height 41
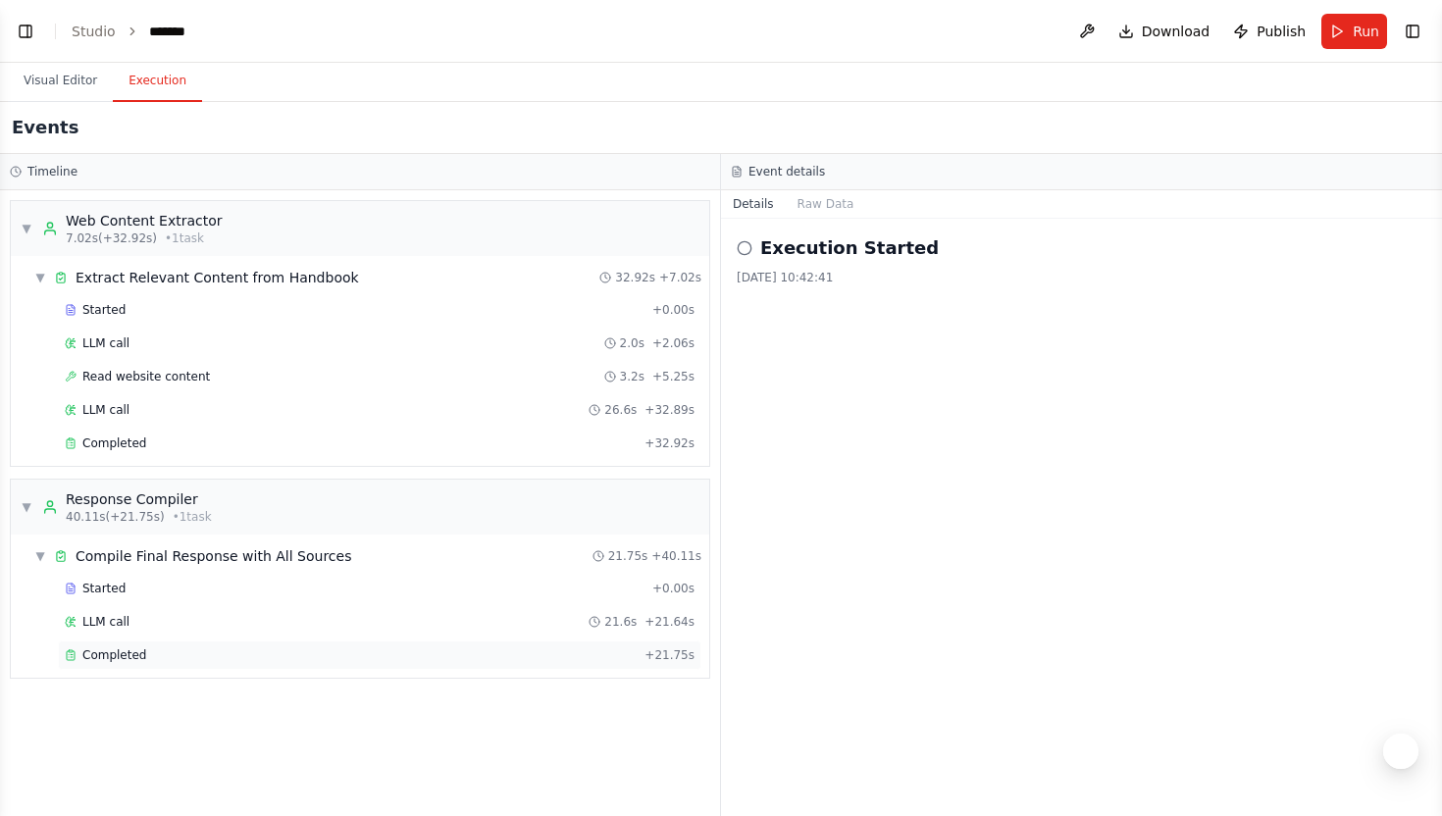
click at [132, 644] on div "Completed + 21.75s" at bounding box center [379, 654] width 643 height 29
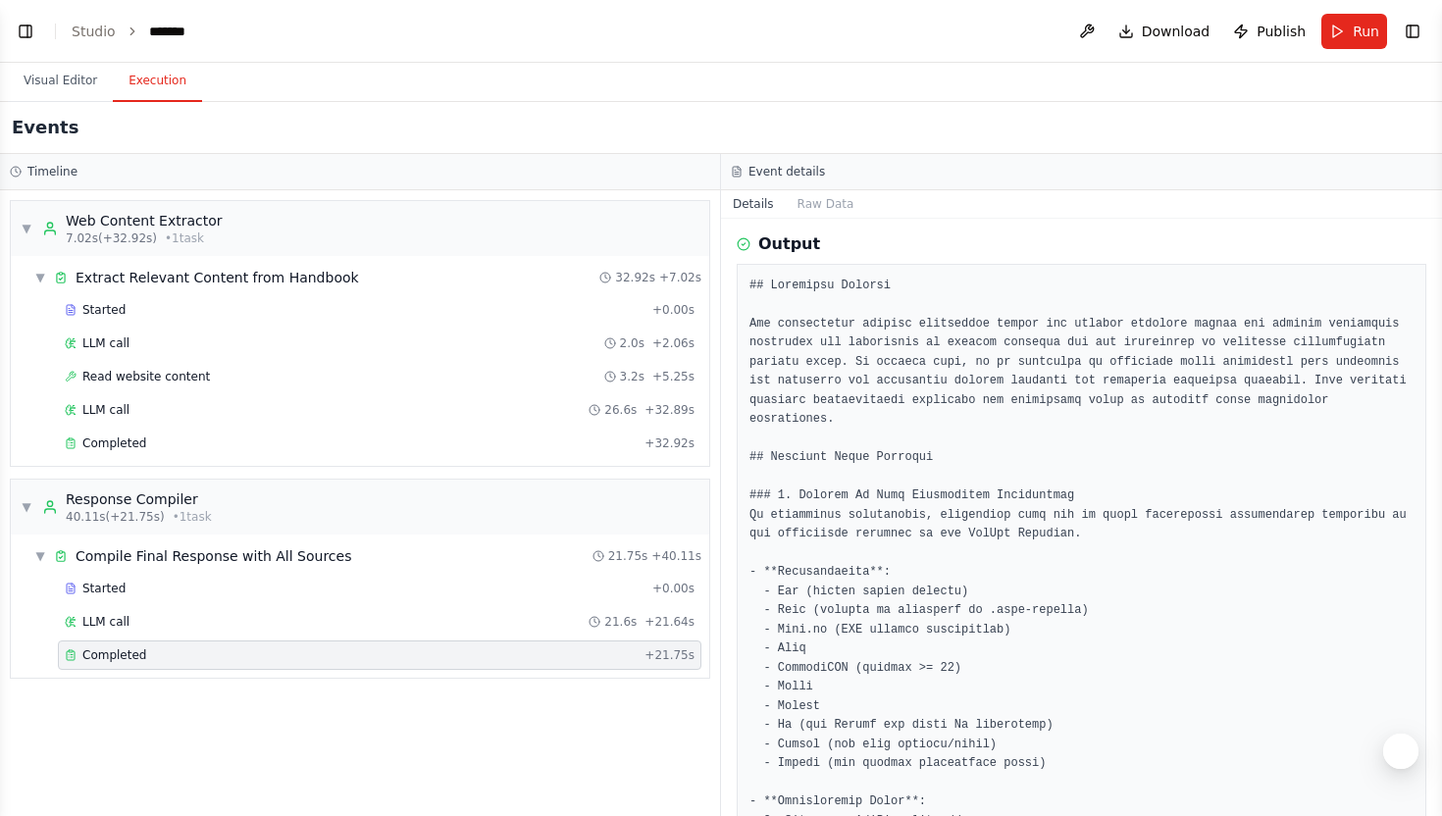
scroll to position [310, 0]
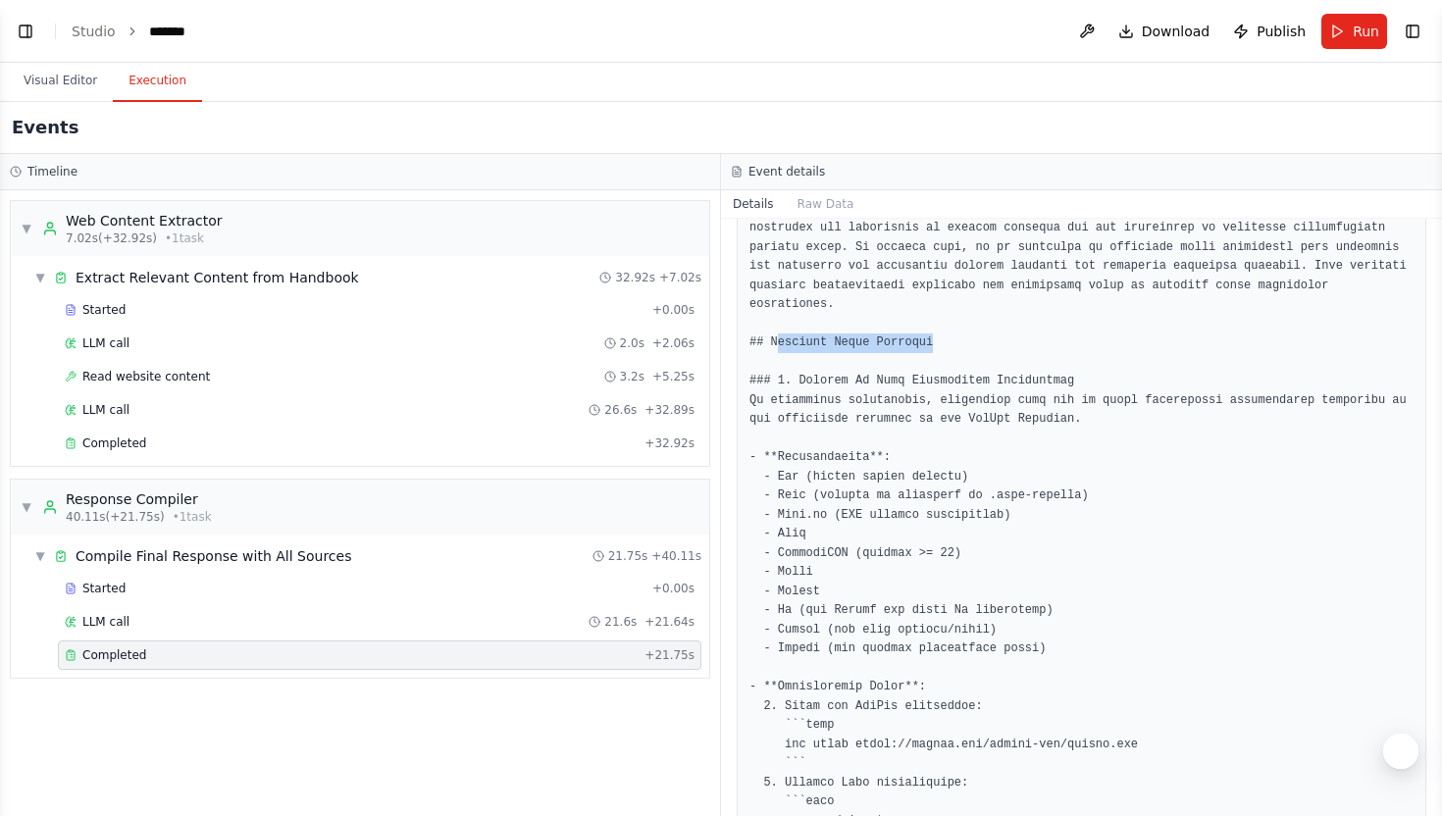
drag, startPoint x: 776, startPoint y: 345, endPoint x: 935, endPoint y: 344, distance: 158.9
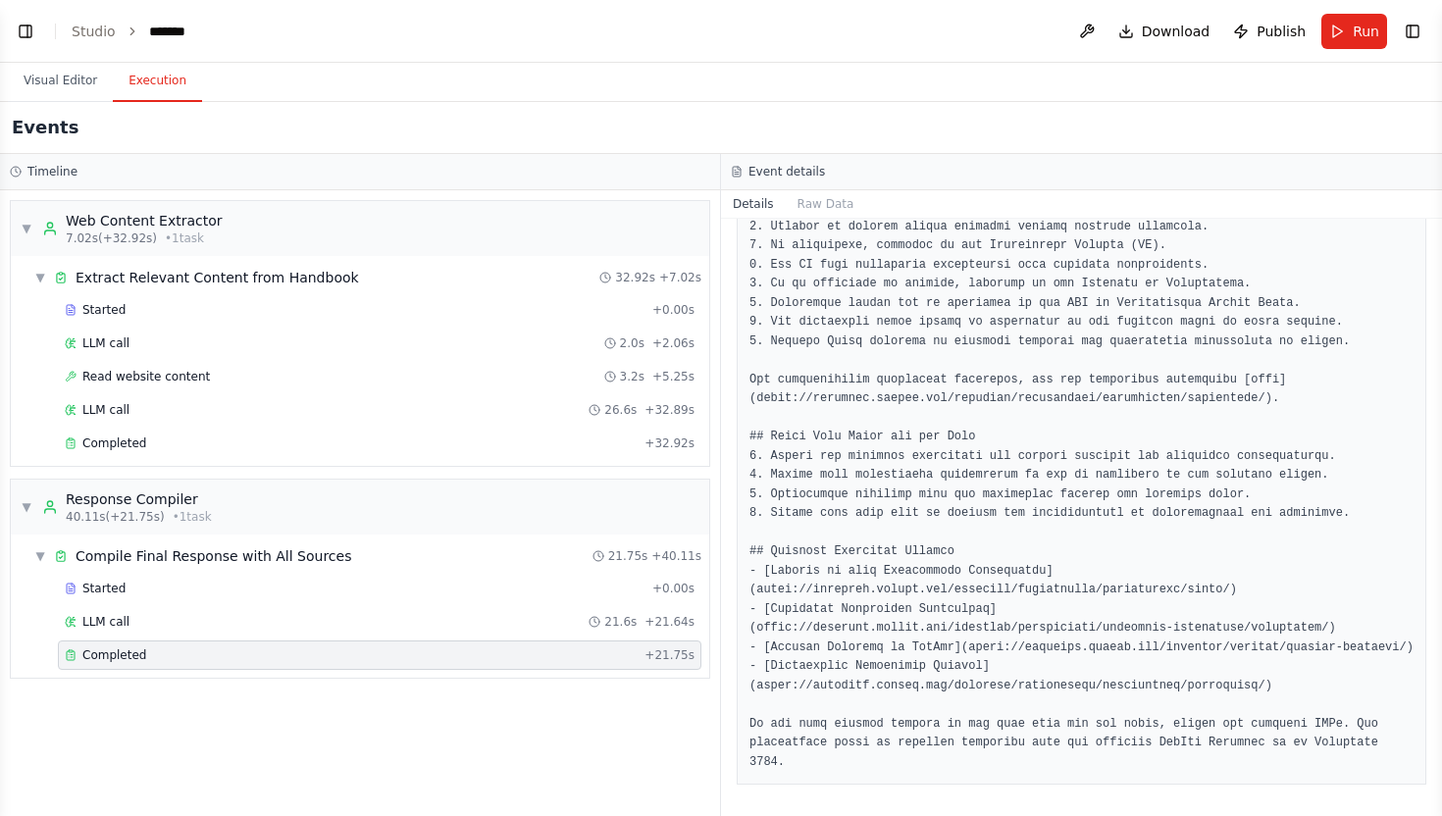
scroll to position [1879, 0]
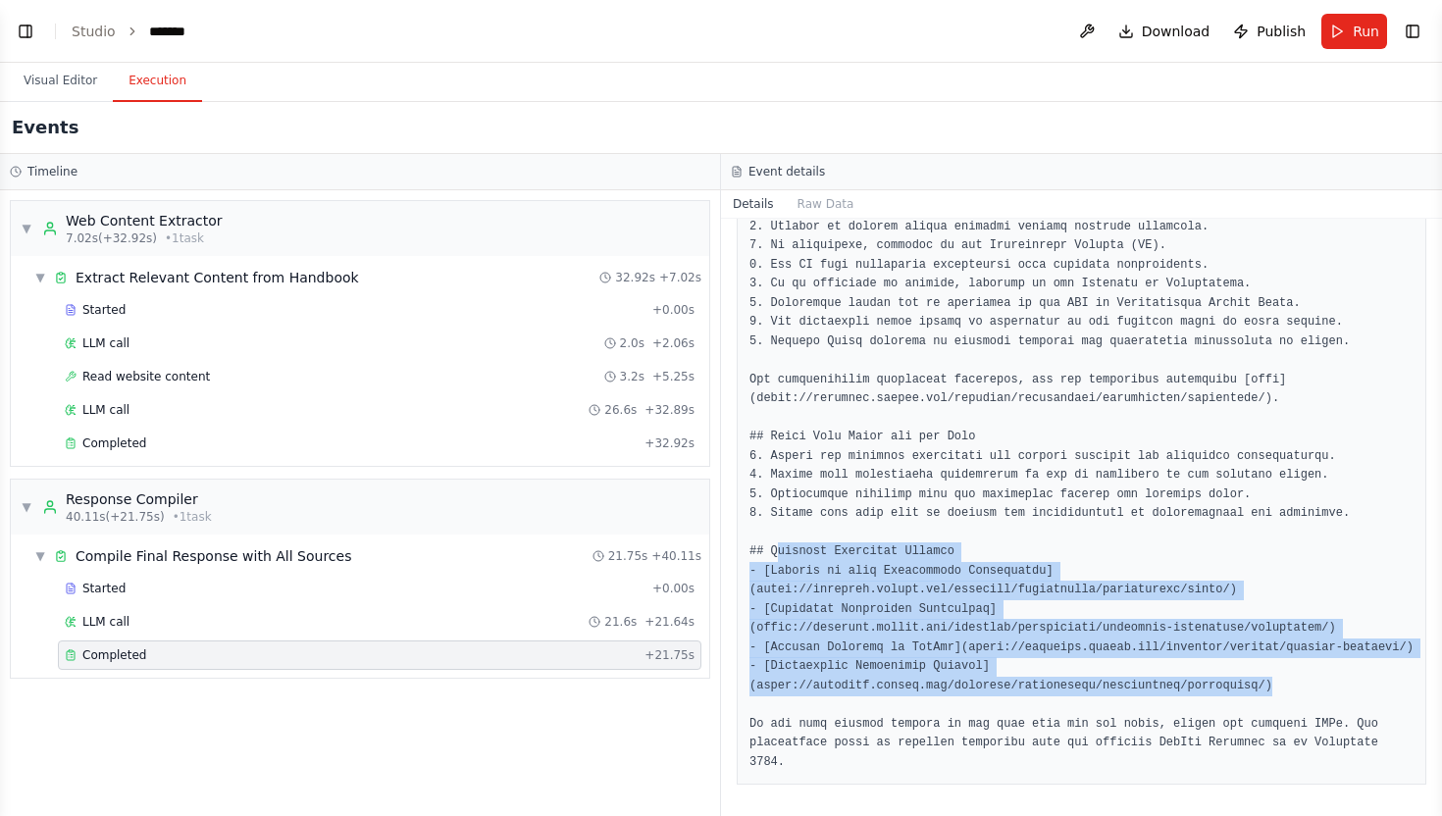
drag, startPoint x: 774, startPoint y: 528, endPoint x: 1297, endPoint y: 687, distance: 546.4
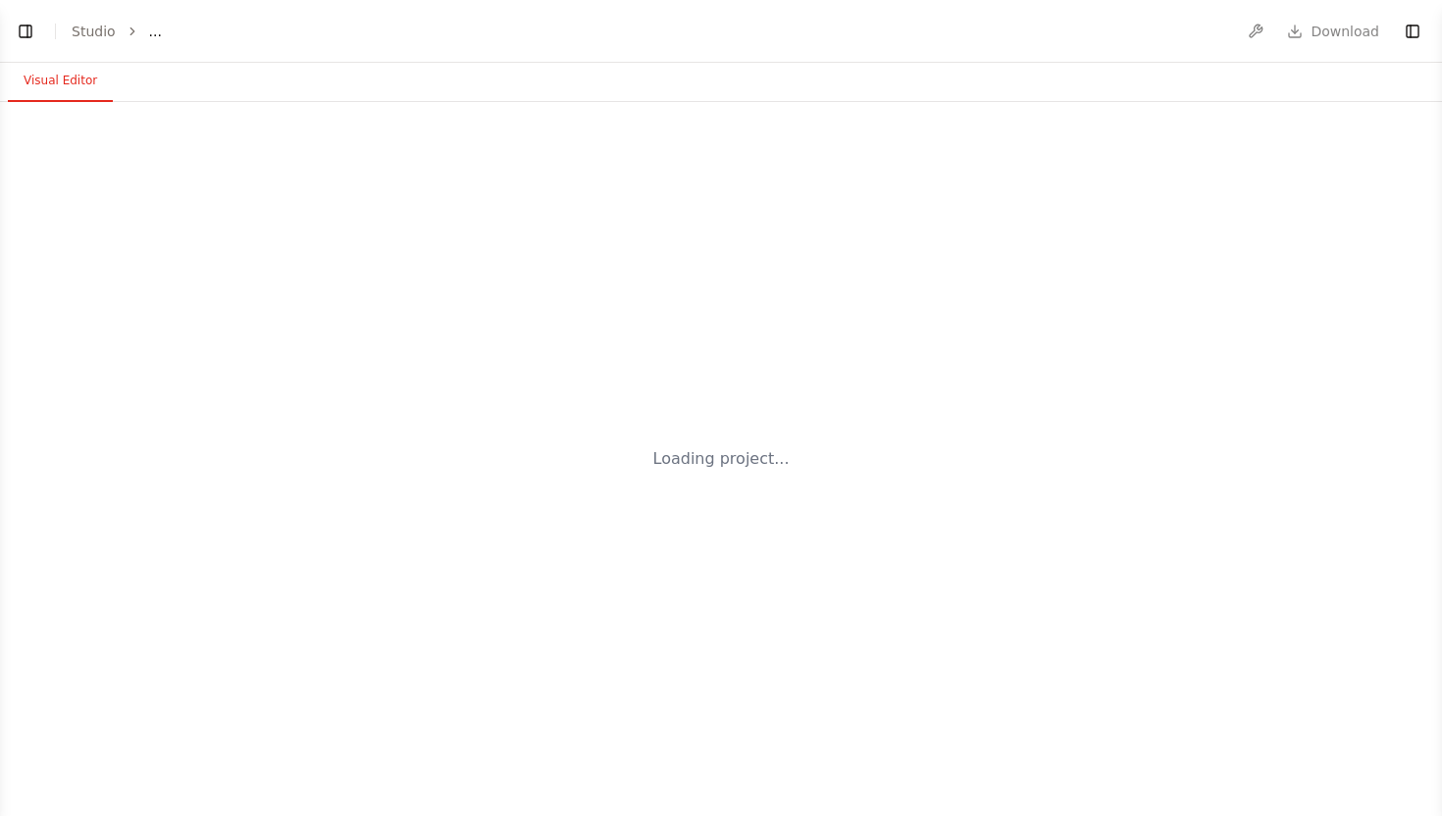
select select "****"
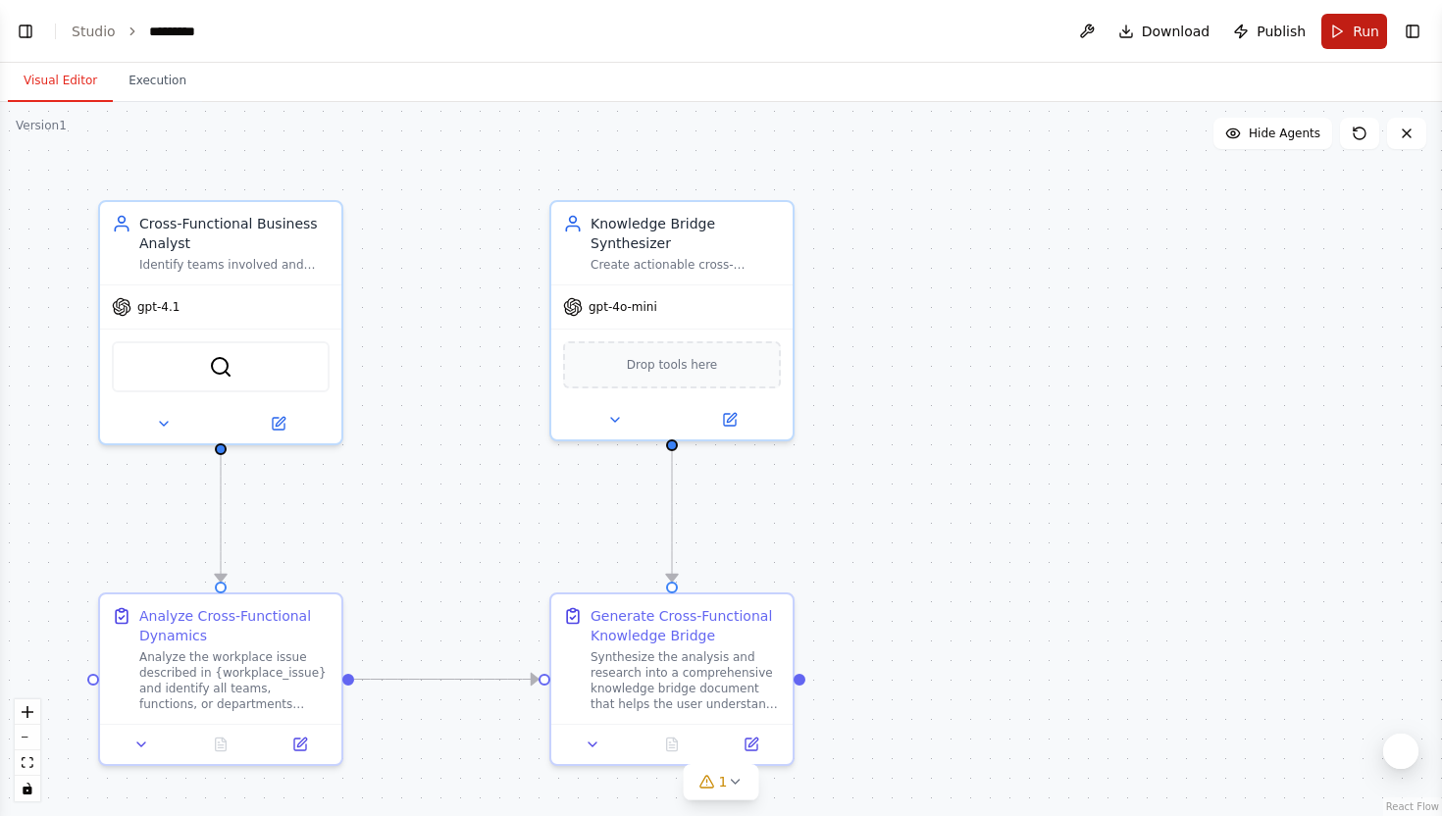
click at [1368, 28] on span "Run" at bounding box center [1366, 32] width 26 height 20
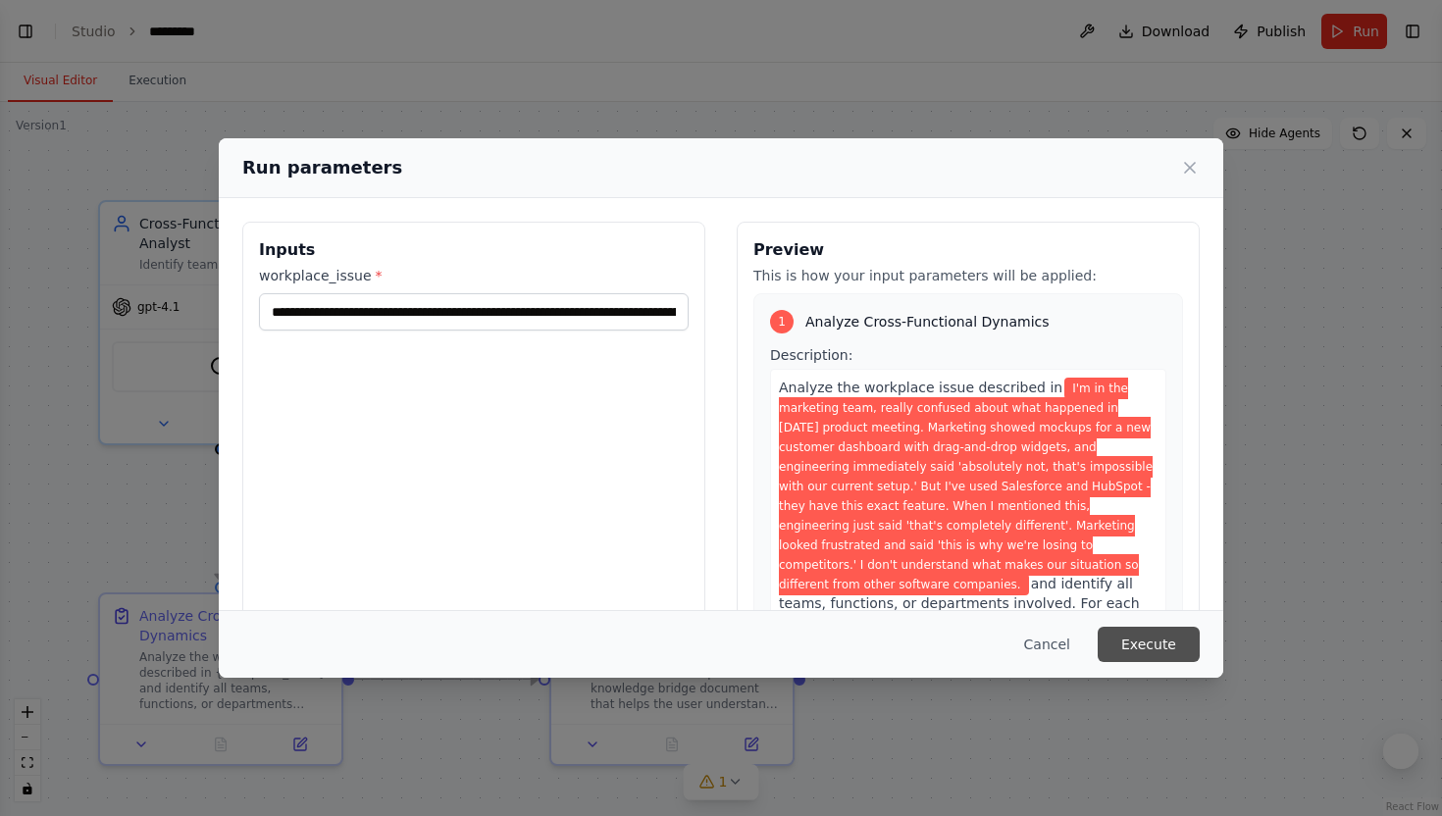
click at [1160, 651] on button "Execute" at bounding box center [1149, 644] width 102 height 35
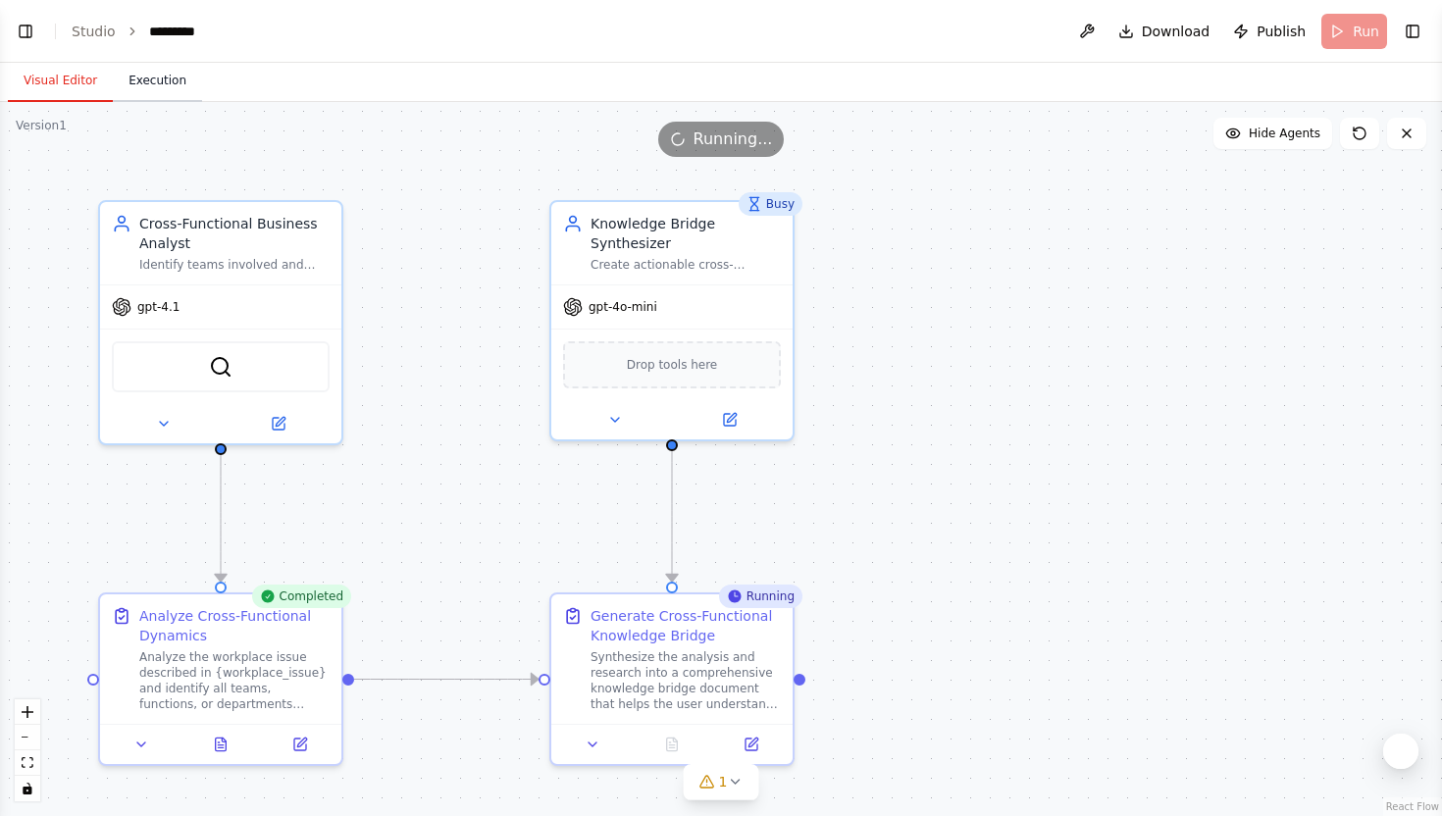
click at [168, 96] on button "Execution" at bounding box center [157, 81] width 89 height 41
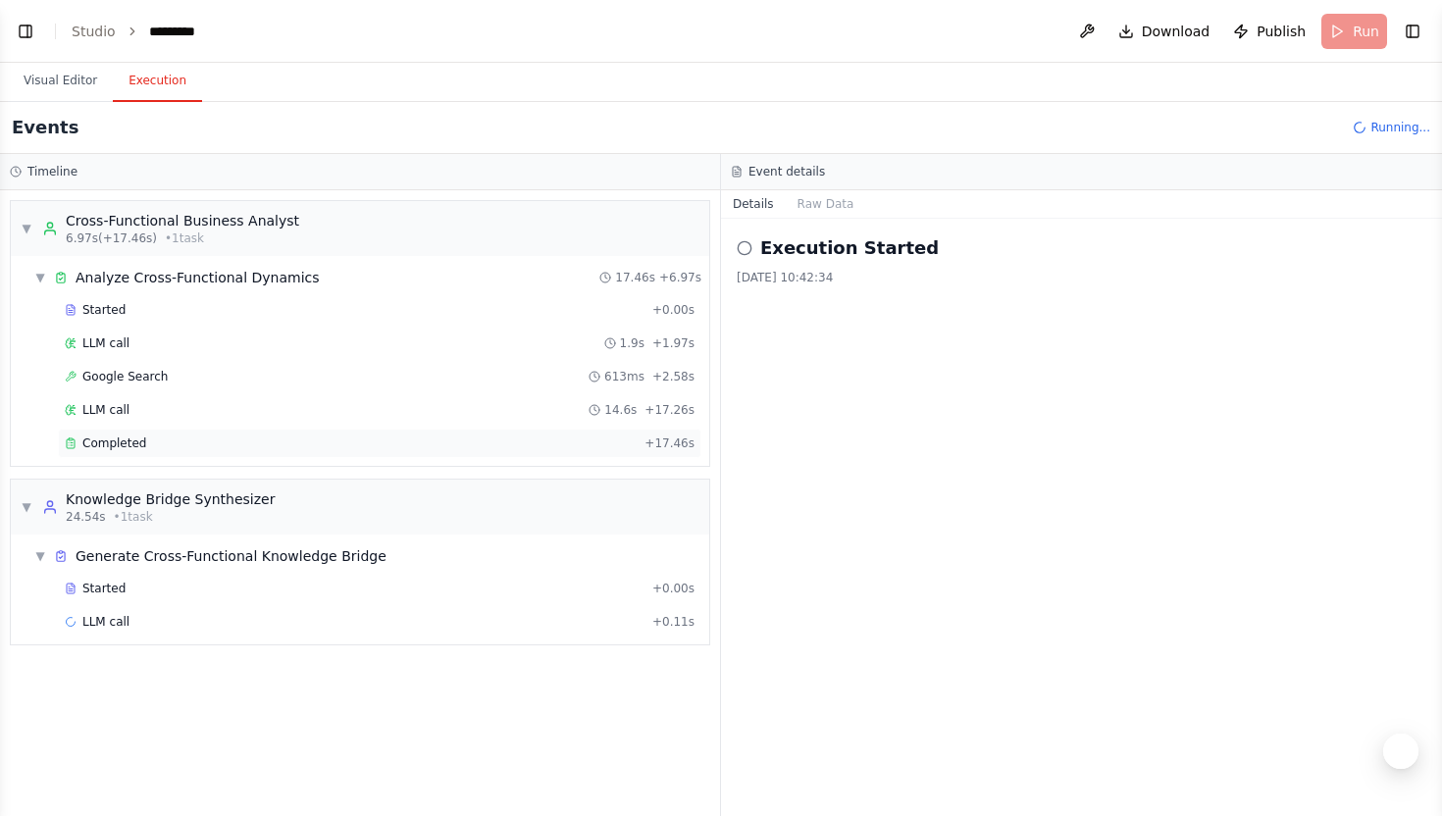
click at [237, 457] on div "Completed + 17.46s" at bounding box center [379, 443] width 643 height 29
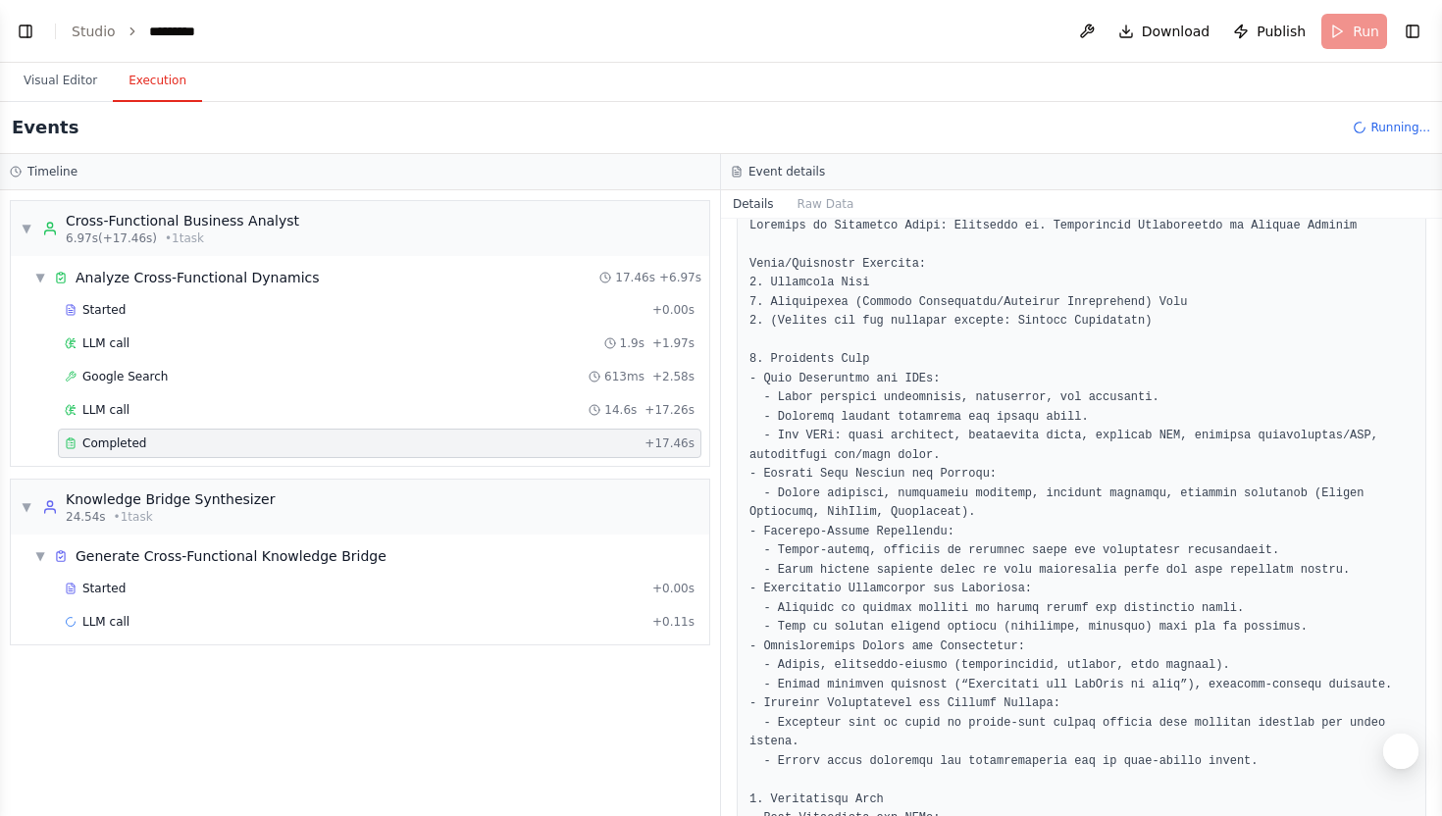
scroll to position [416, 0]
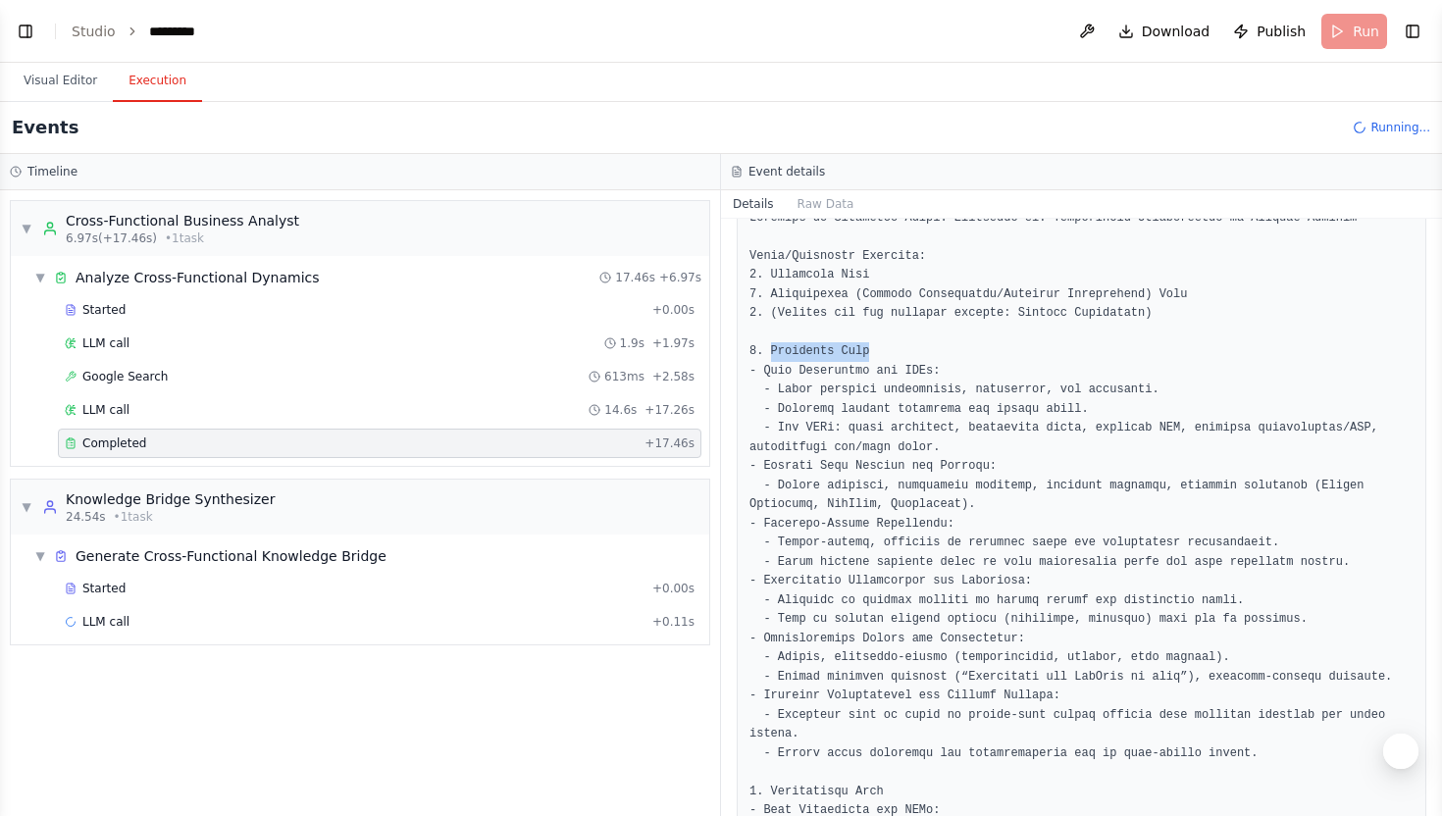
drag, startPoint x: 768, startPoint y: 355, endPoint x: 888, endPoint y: 346, distance: 120.0
drag, startPoint x: 776, startPoint y: 465, endPoint x: 918, endPoint y: 466, distance: 142.2
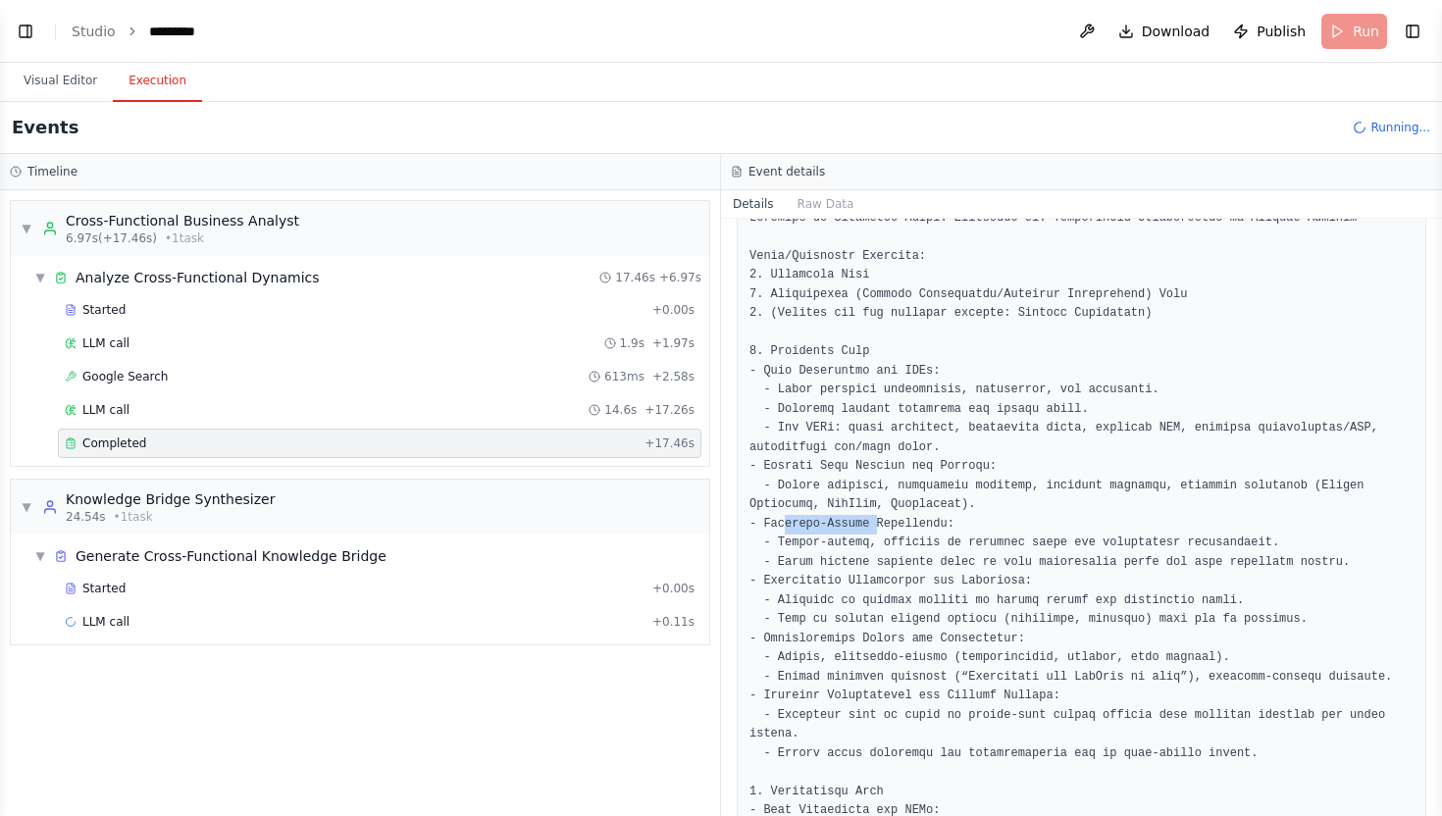
drag, startPoint x: 785, startPoint y: 530, endPoint x: 881, endPoint y: 525, distance: 96.2
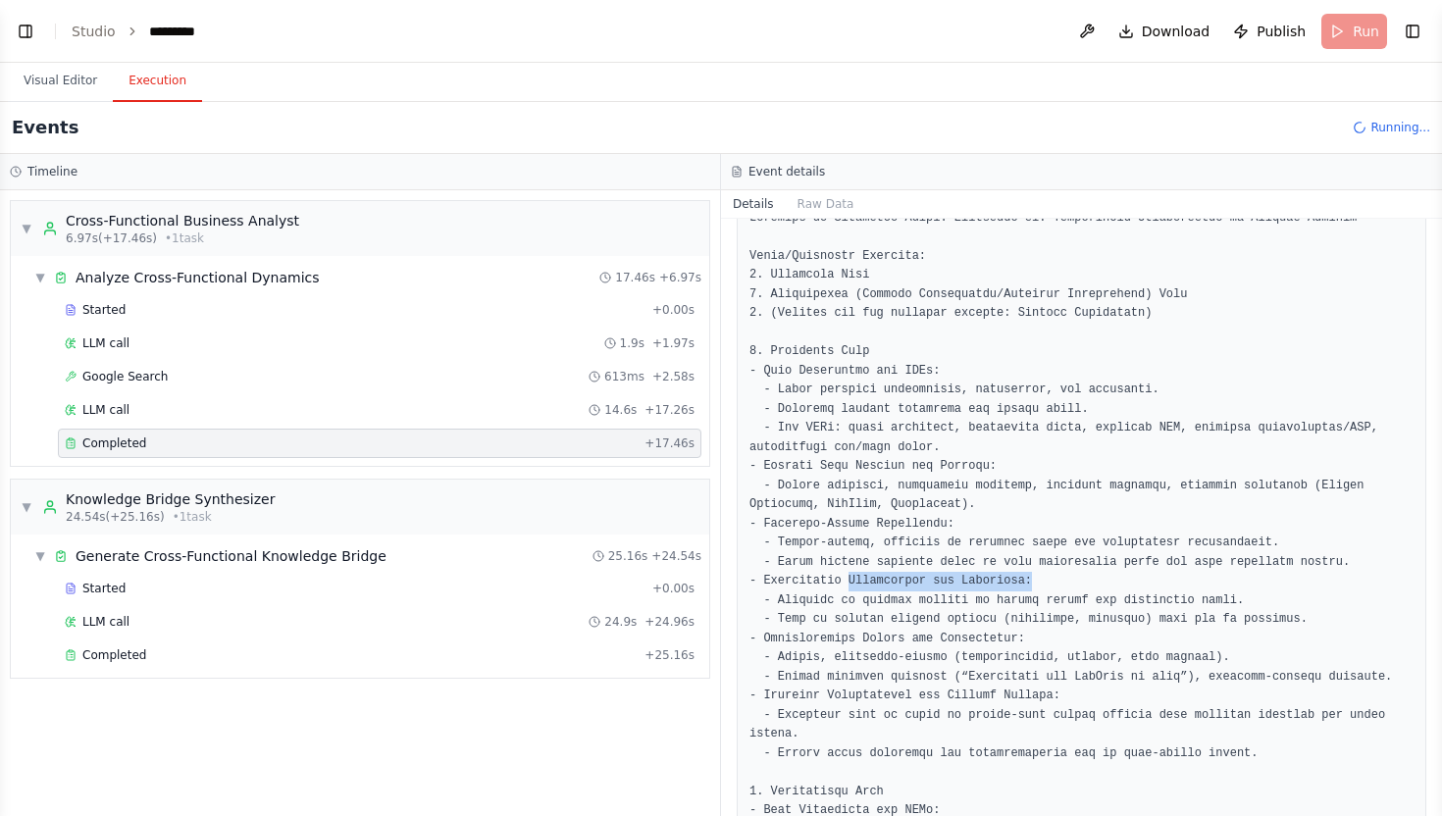
drag, startPoint x: 845, startPoint y: 583, endPoint x: 1033, endPoint y: 581, distance: 187.3
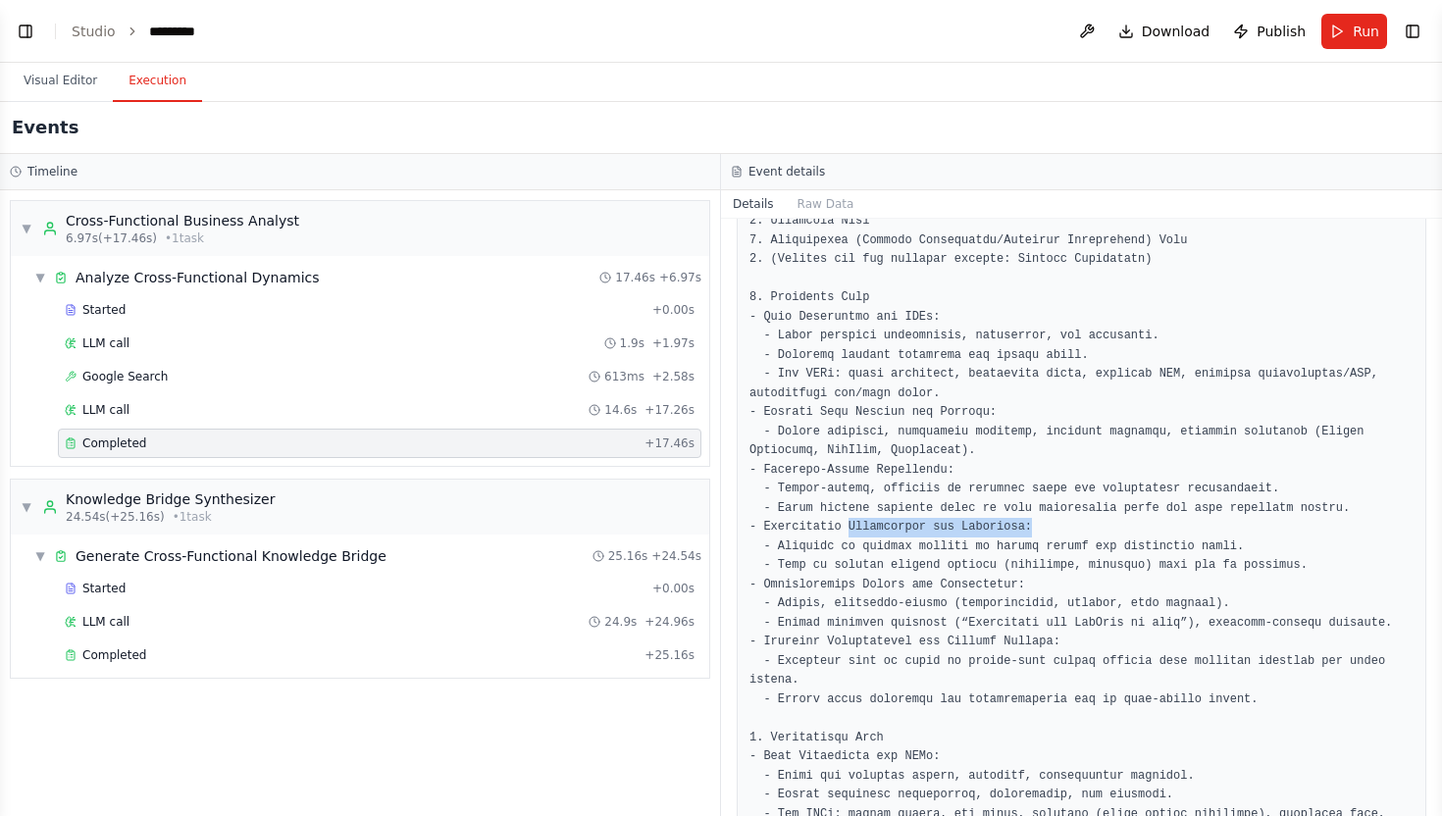
scroll to position [530, 0]
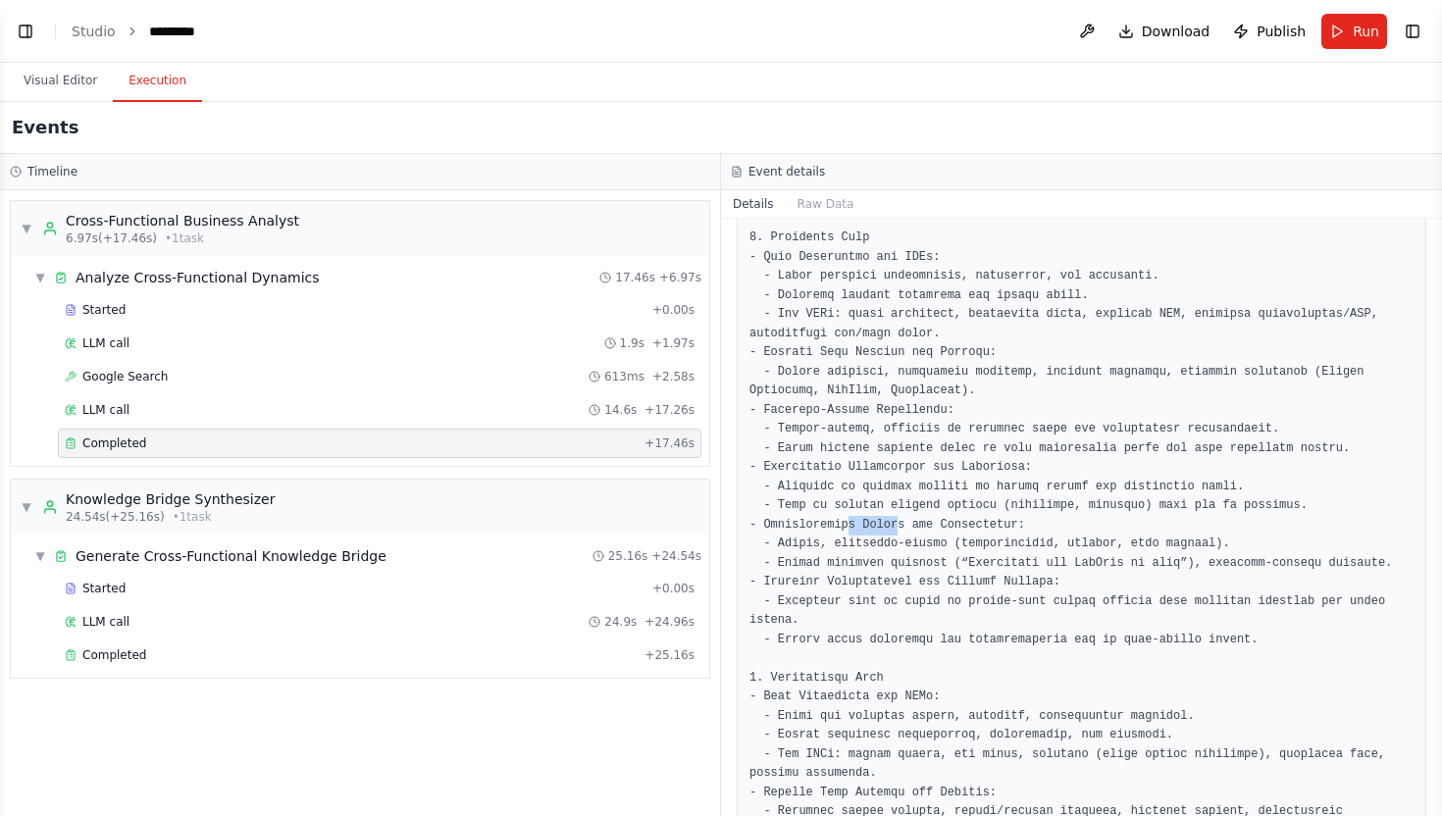
drag, startPoint x: 849, startPoint y: 524, endPoint x: 915, endPoint y: 524, distance: 65.7
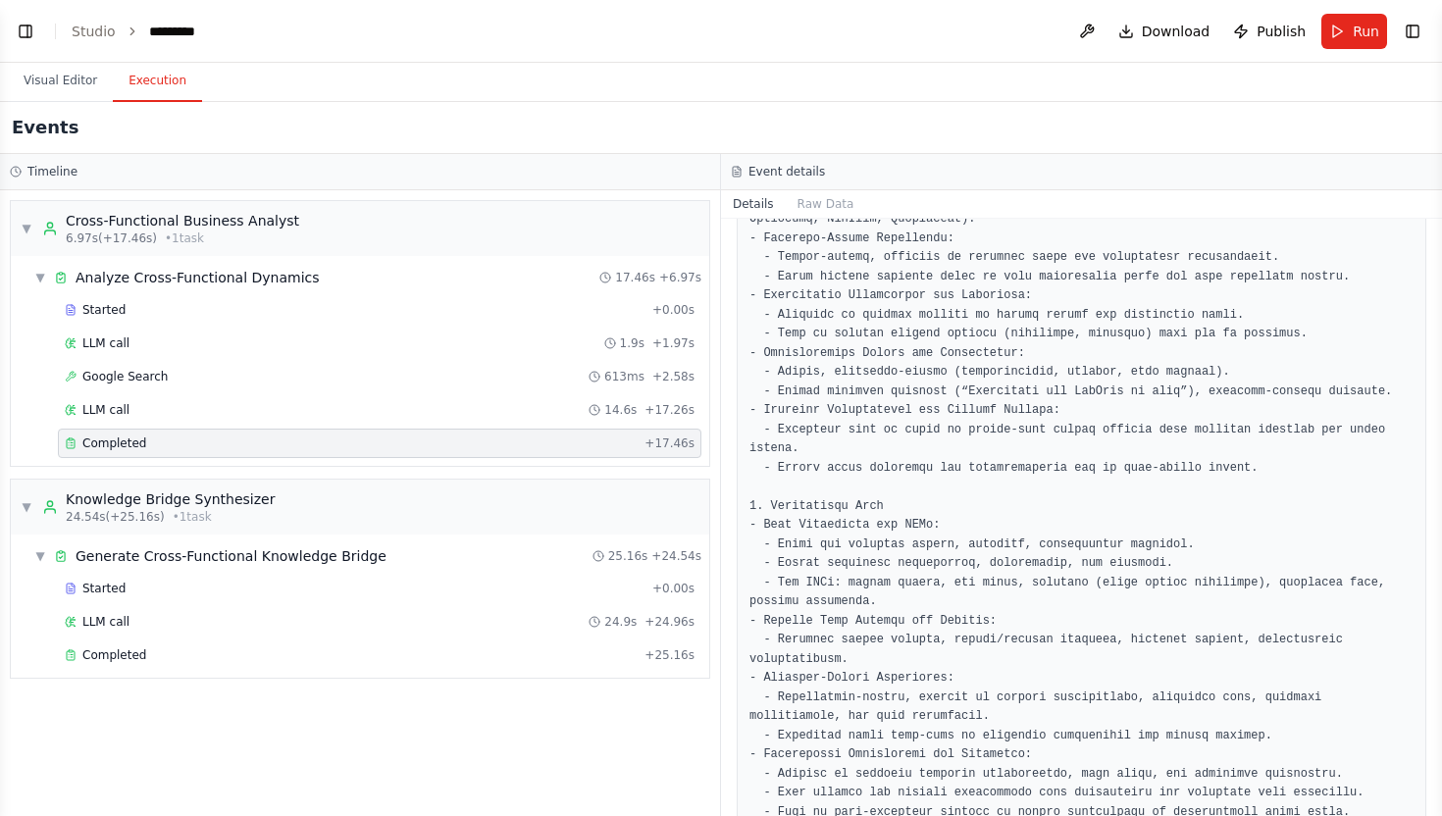
click at [988, 489] on pre at bounding box center [1081, 831] width 664 height 1817
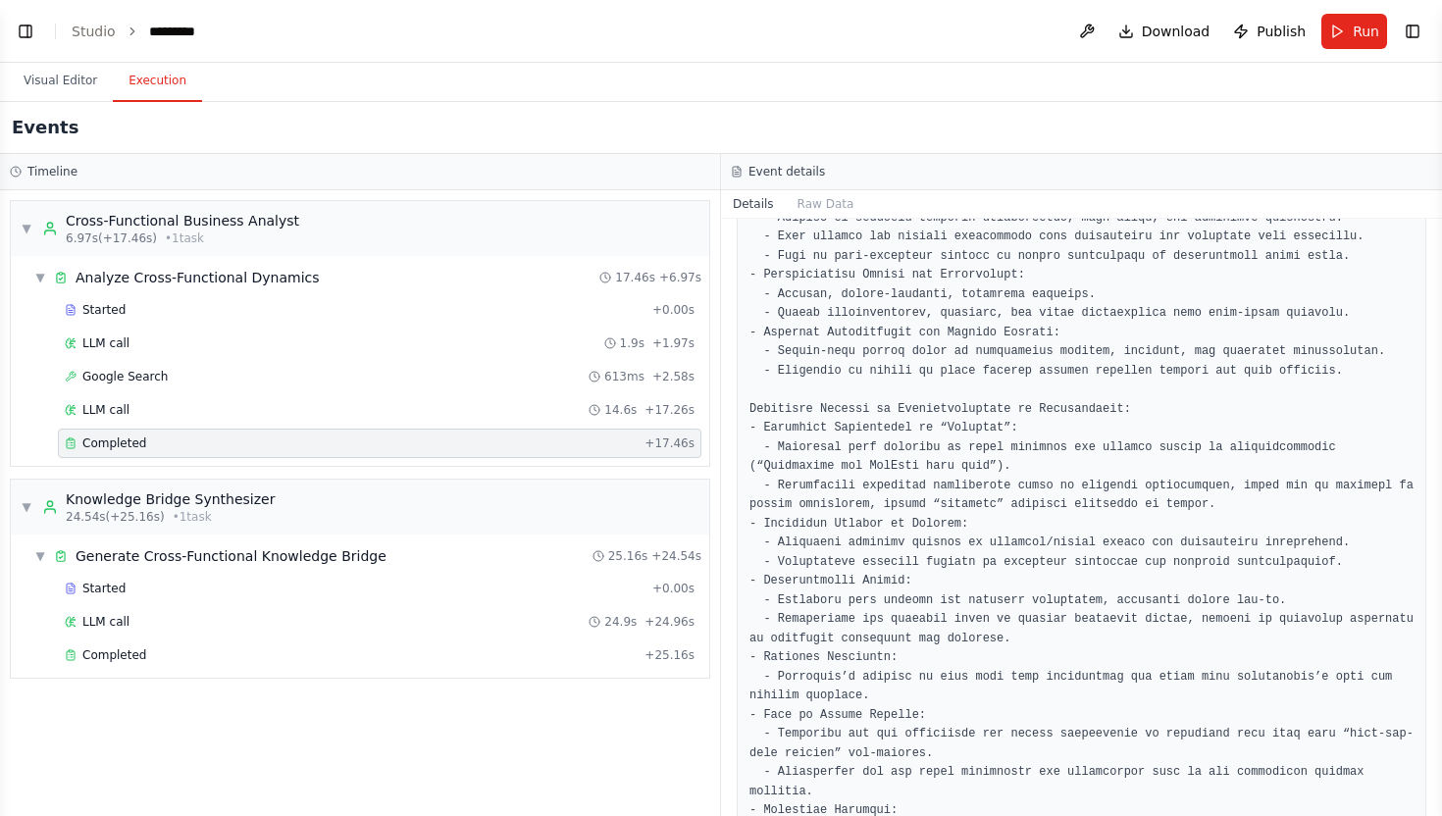
scroll to position [1337, 0]
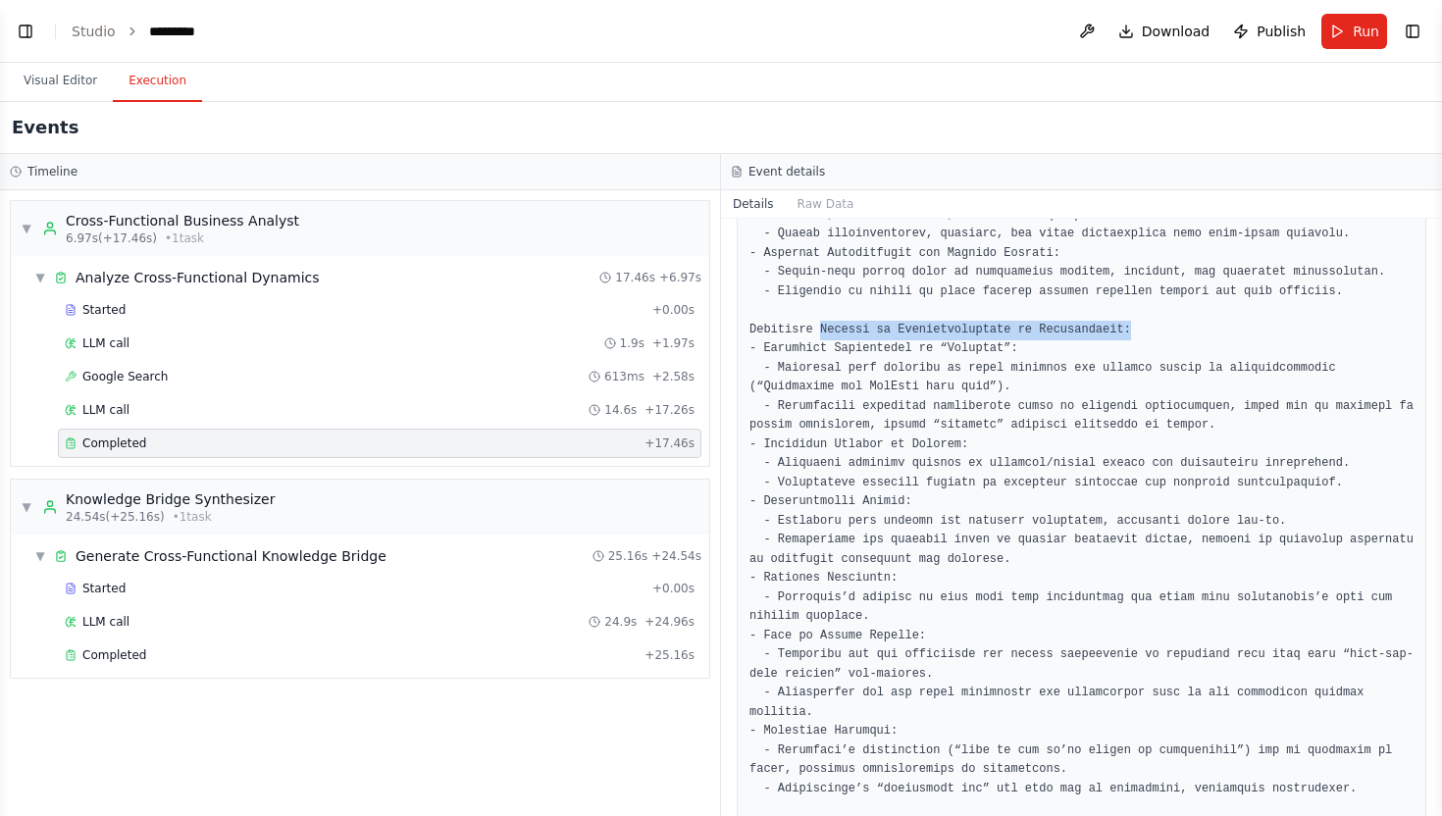
drag, startPoint x: 820, startPoint y: 331, endPoint x: 1136, endPoint y: 322, distance: 316.0
click at [1136, 322] on pre at bounding box center [1081, 196] width 664 height 1817
click at [1190, 558] on pre at bounding box center [1081, 196] width 664 height 1817
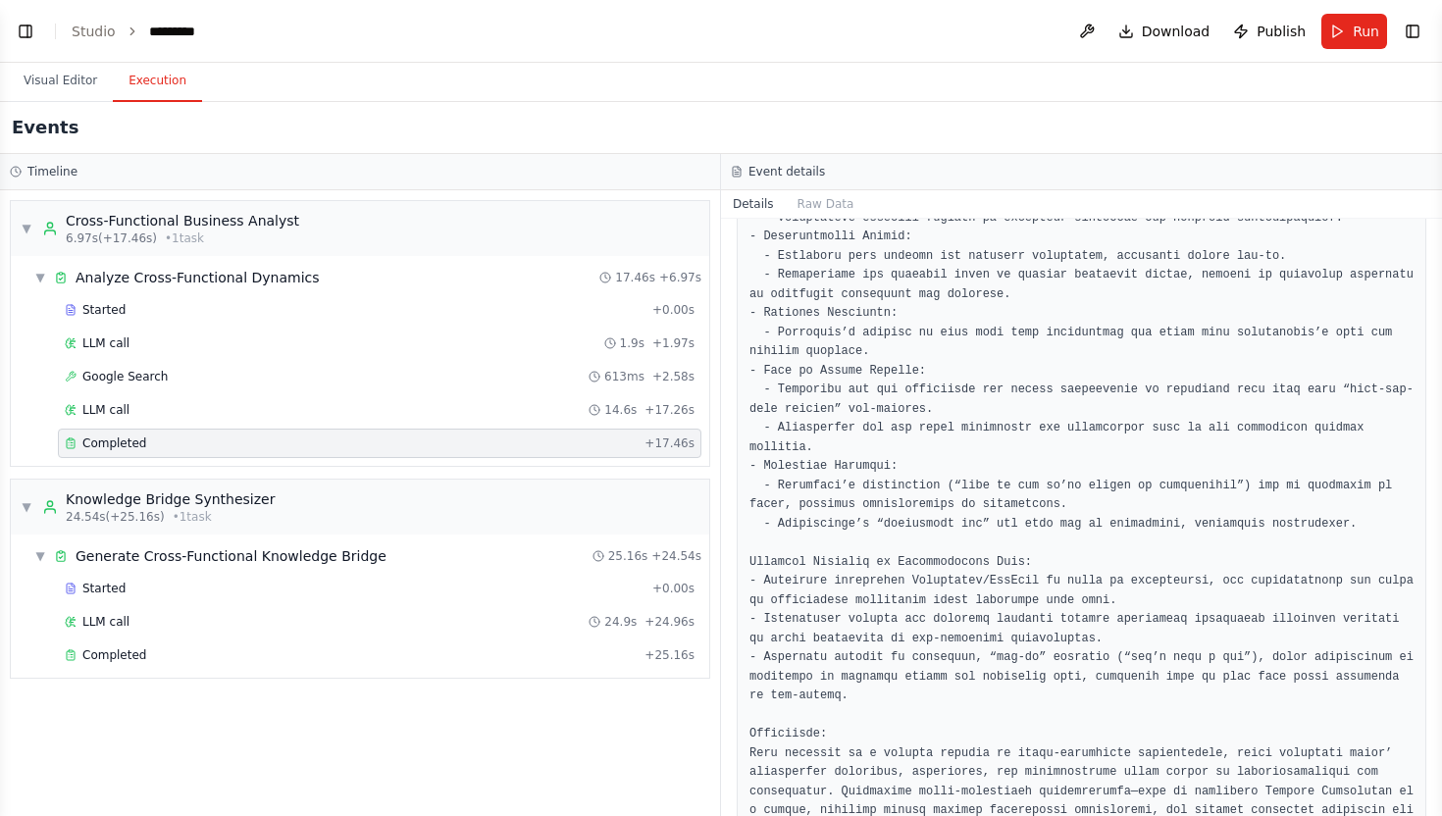
scroll to position [1607, 0]
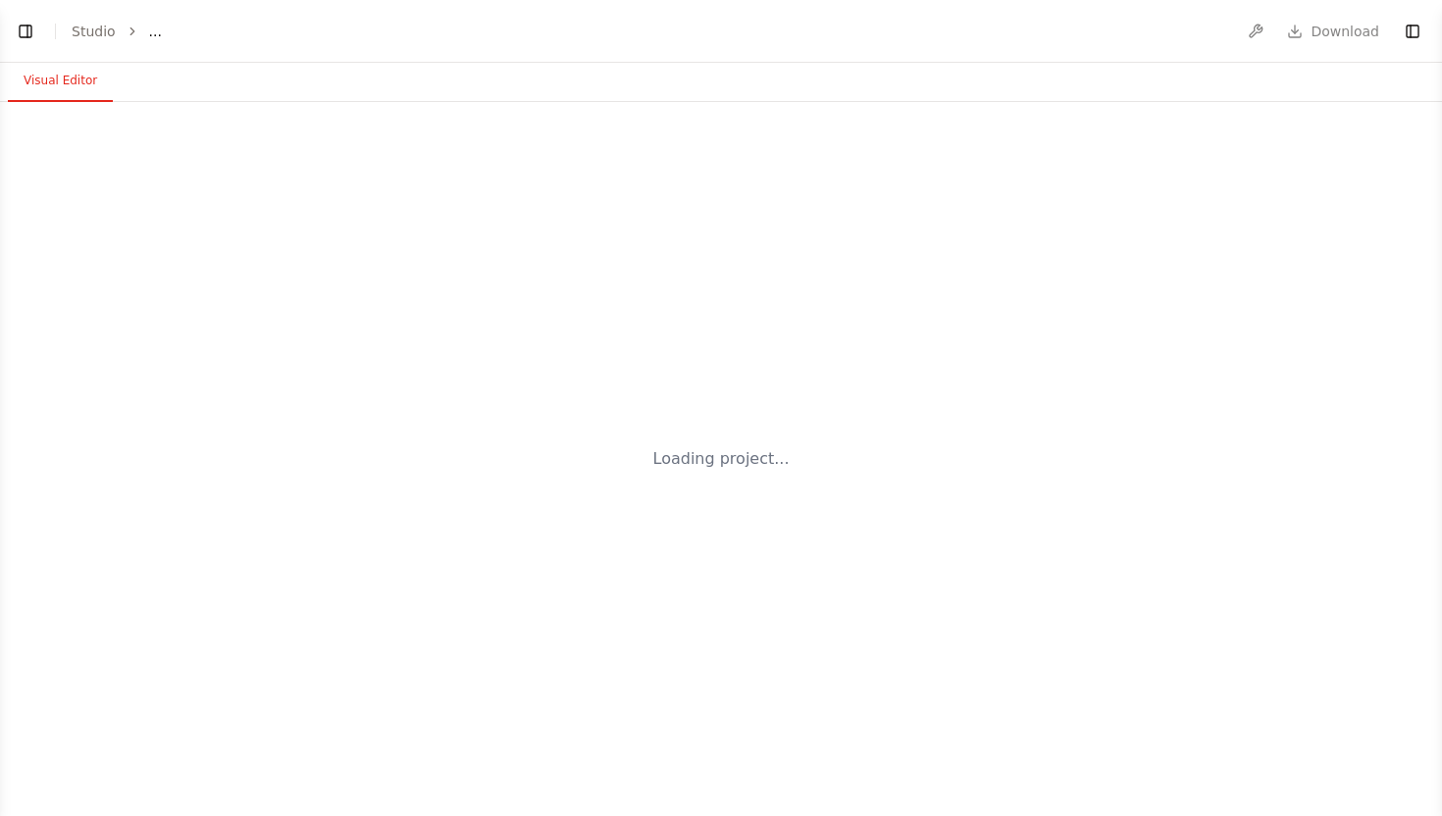
select select "****"
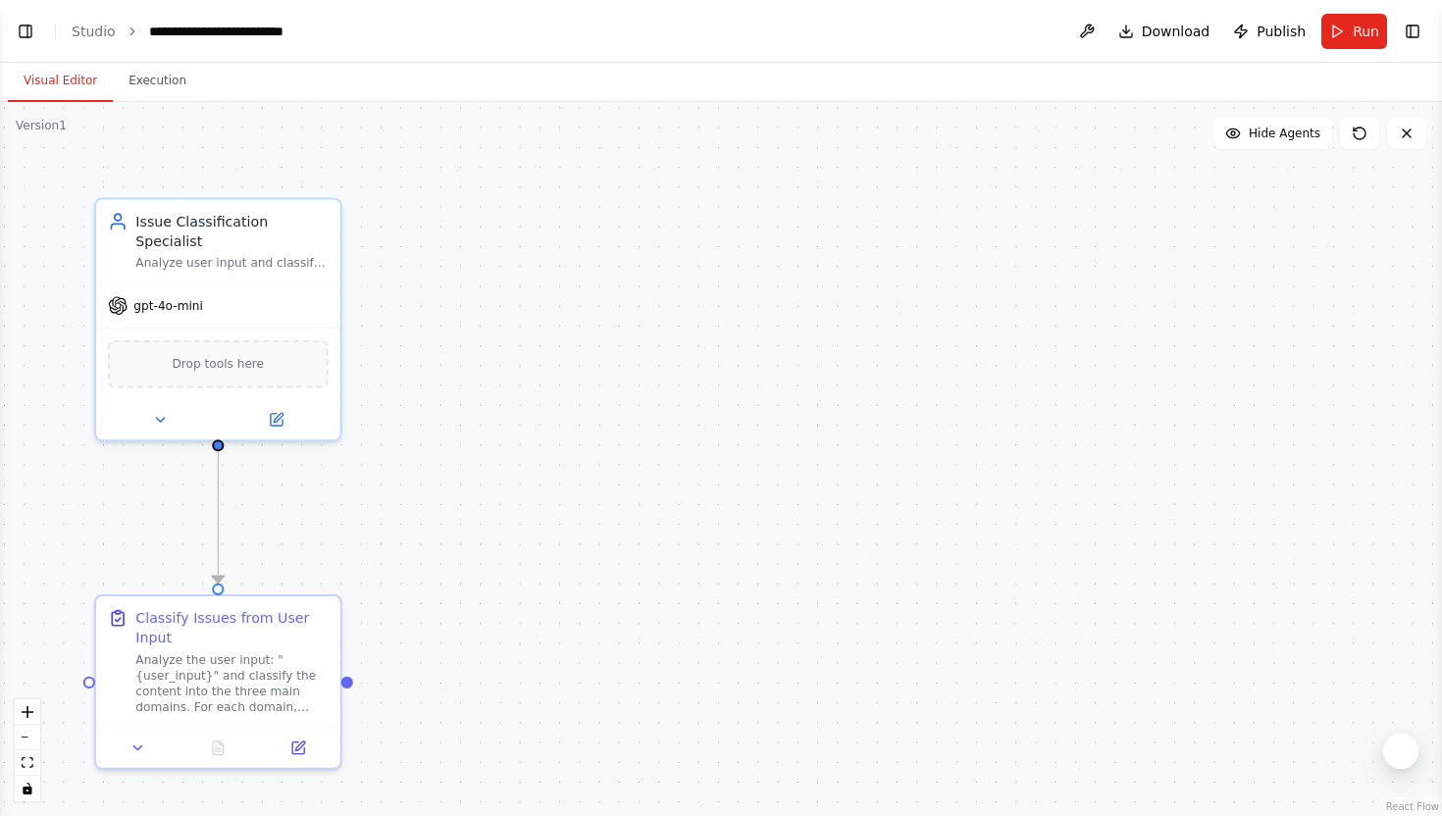
scroll to position [3823, 0]
click at [1348, 28] on button "Run" at bounding box center [1354, 31] width 66 height 35
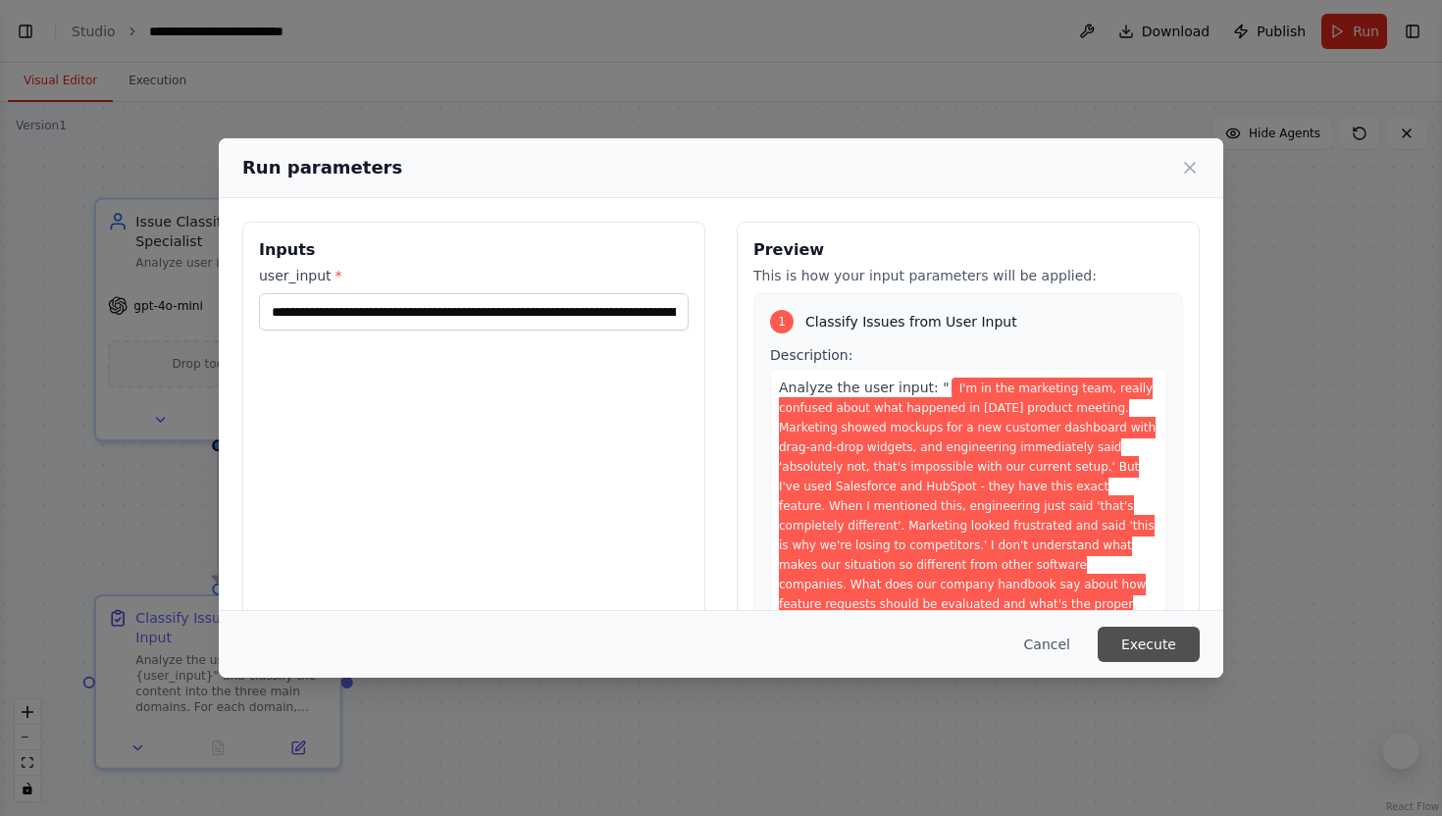
click at [1147, 639] on button "Execute" at bounding box center [1149, 644] width 102 height 35
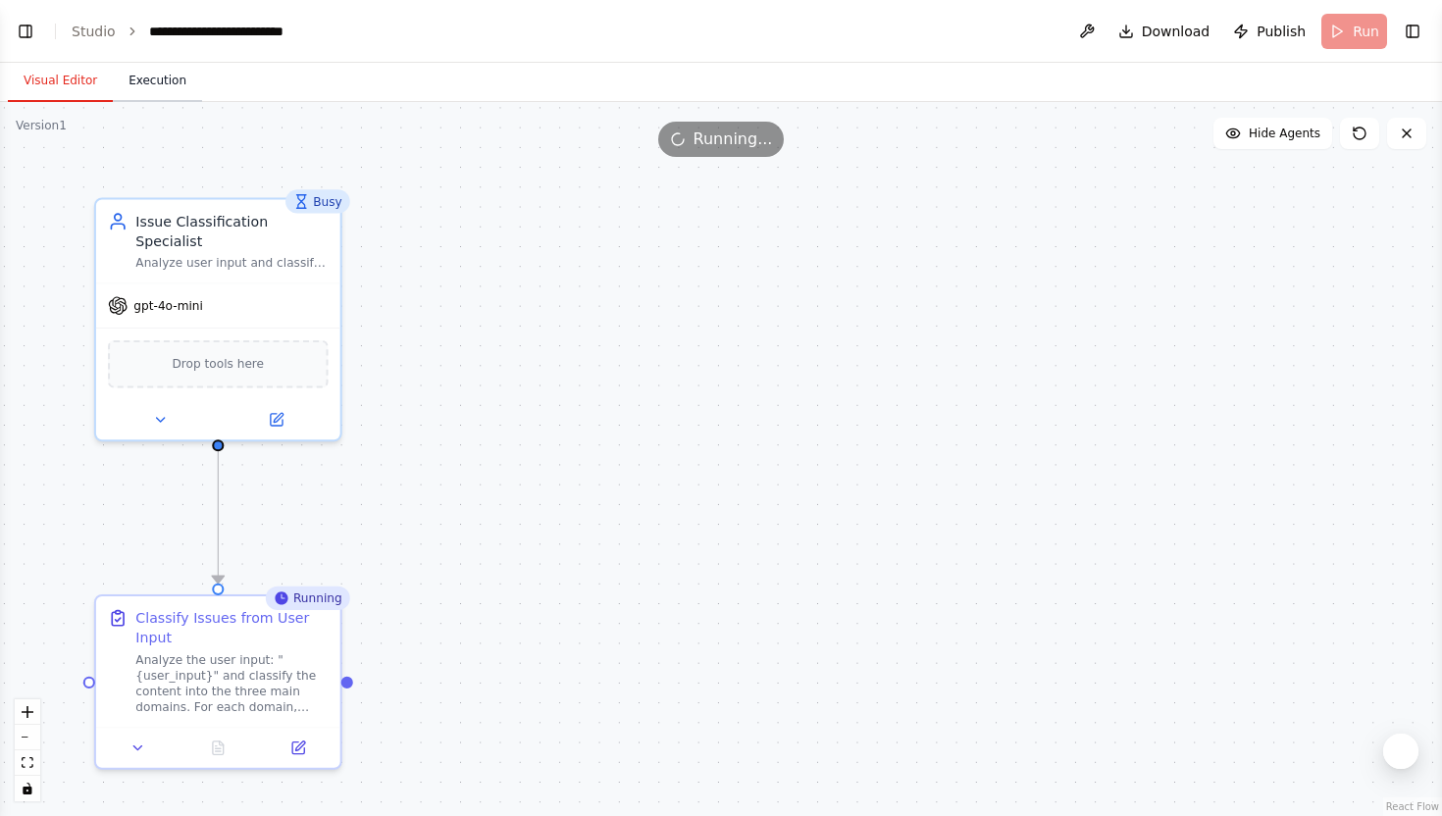
click at [157, 66] on button "Execution" at bounding box center [157, 81] width 89 height 41
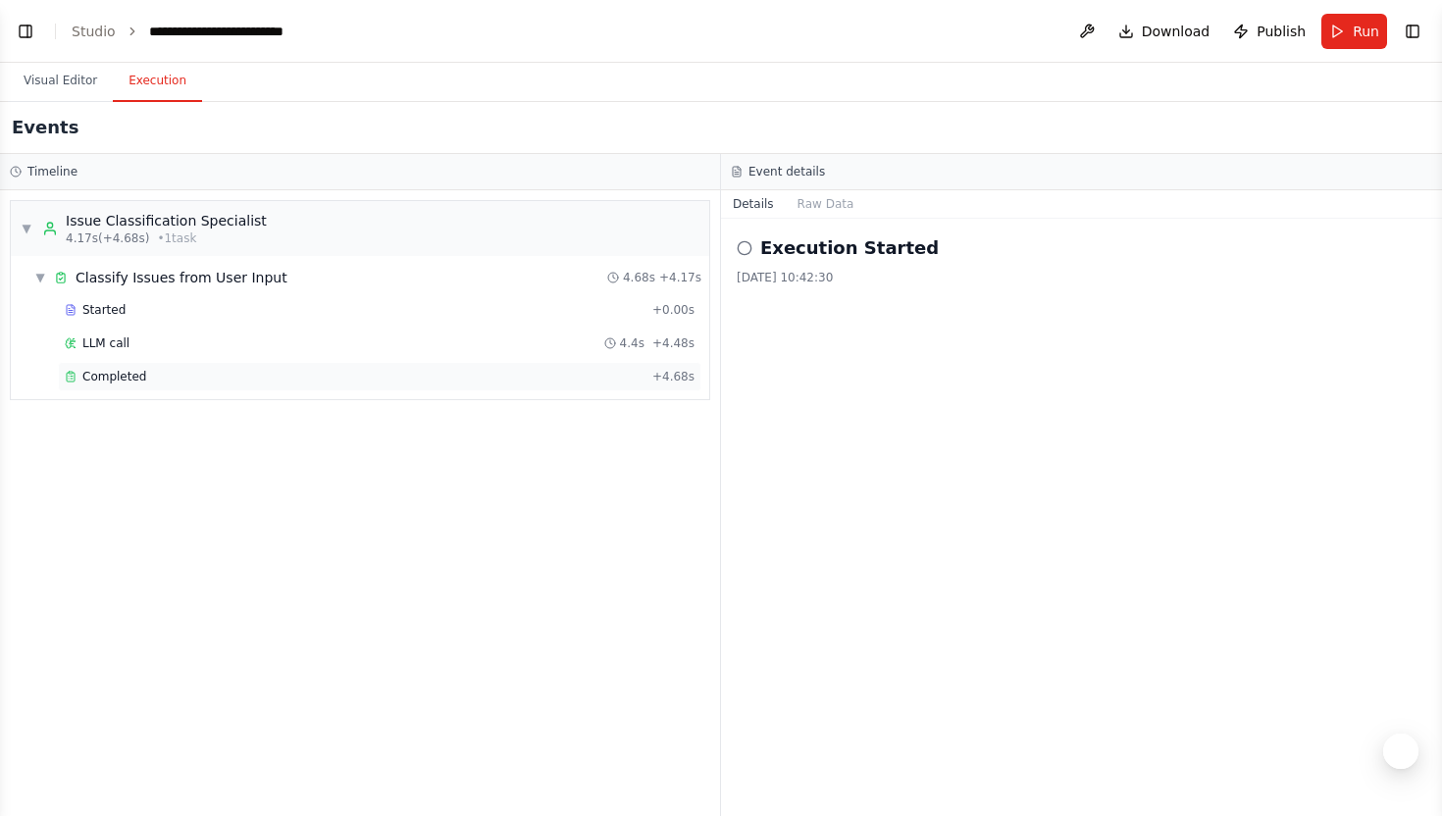
click at [157, 387] on div "Completed + 4.68s" at bounding box center [379, 376] width 643 height 29
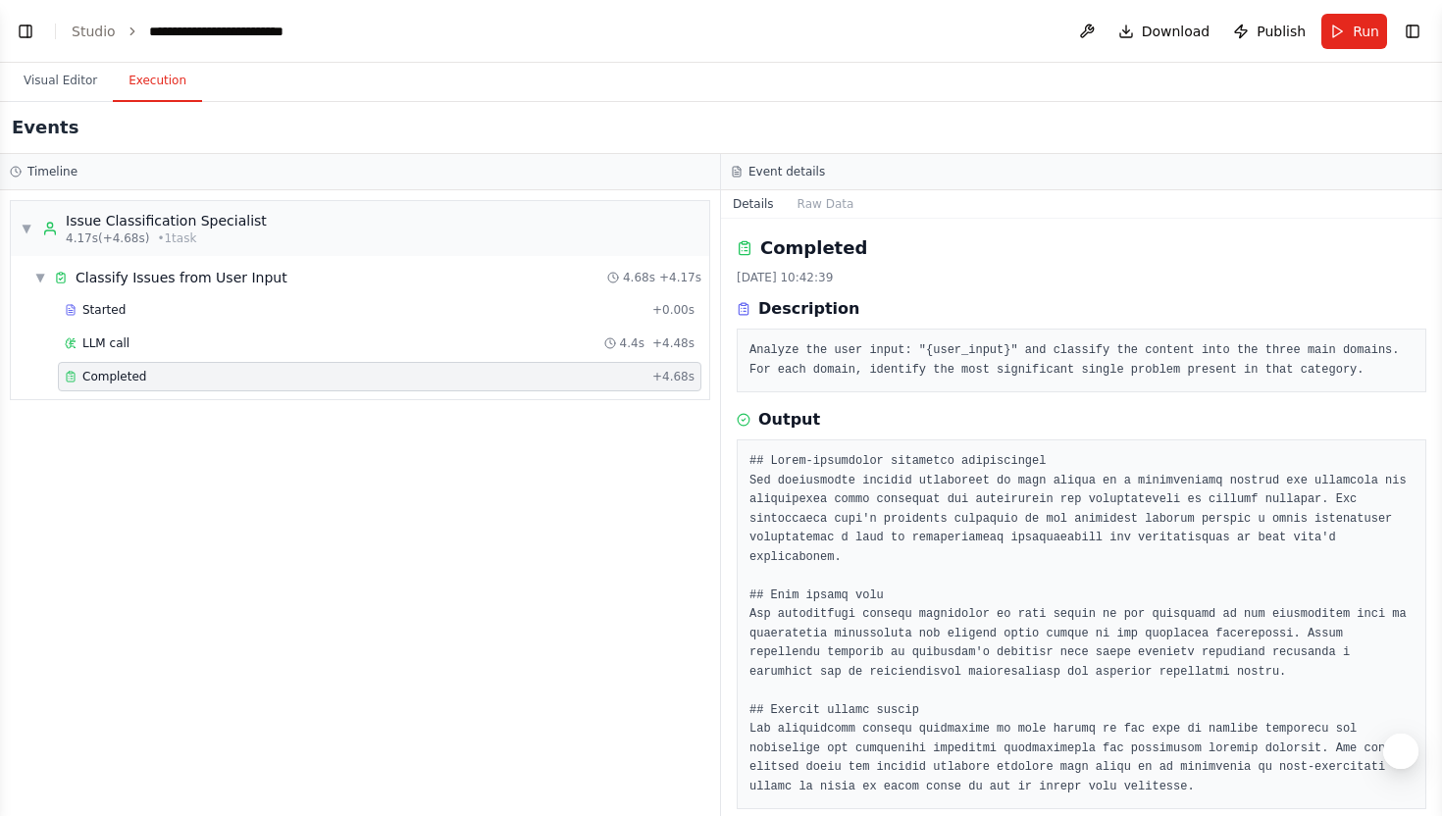
scroll to position [25, 0]
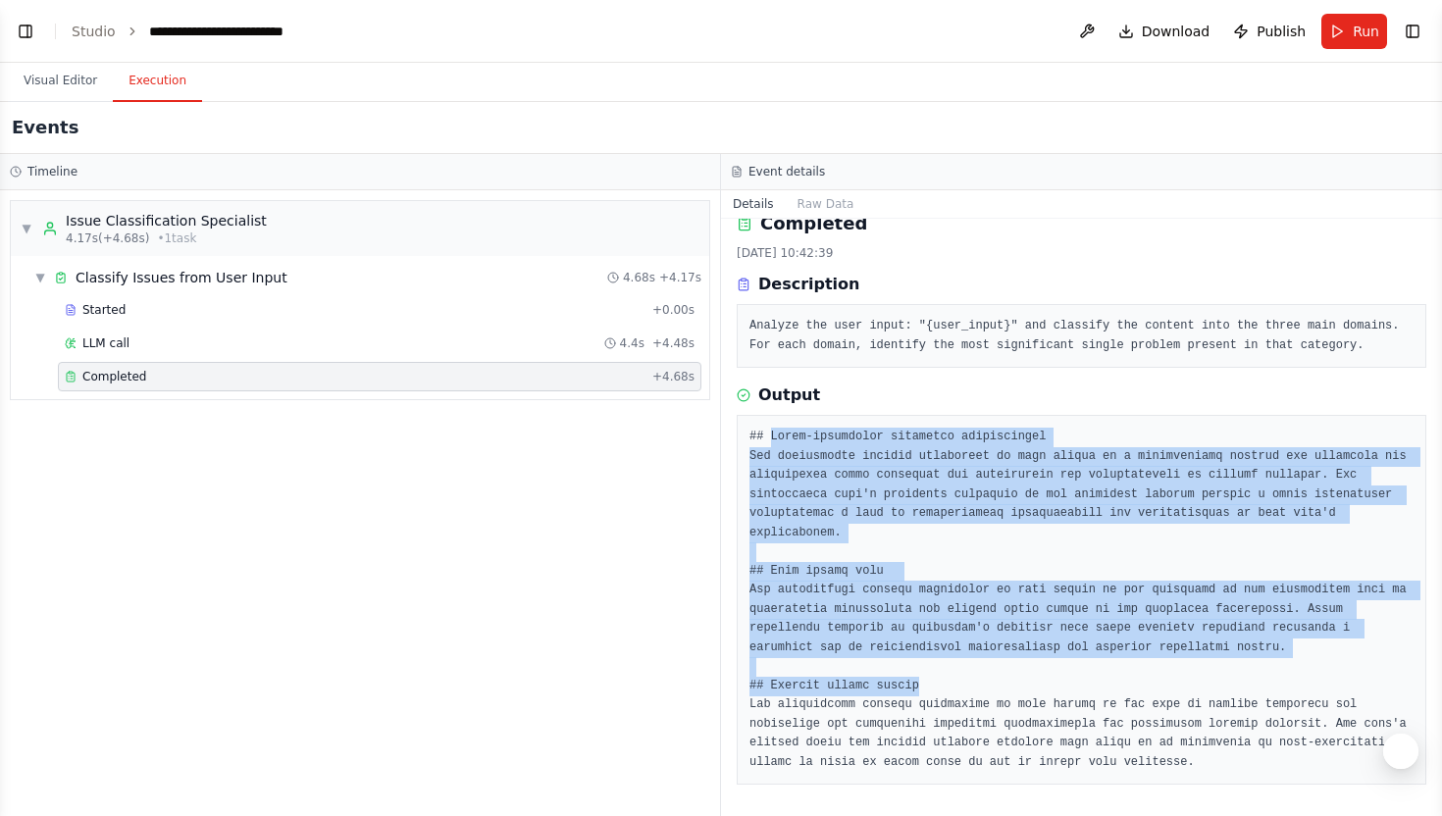
drag, startPoint x: 771, startPoint y: 435, endPoint x: 957, endPoint y: 693, distance: 319.0
click at [957, 693] on pre at bounding box center [1081, 600] width 664 height 344
